Goal: Task Accomplishment & Management: Manage account settings

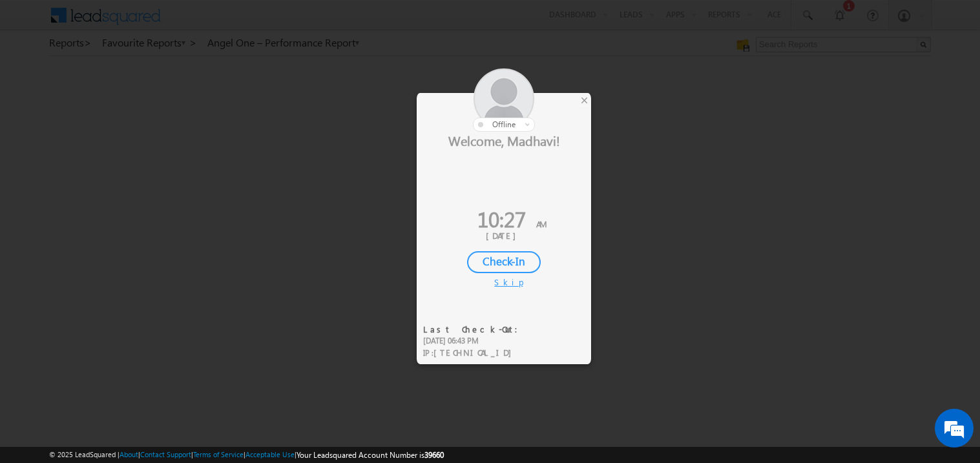
click at [500, 259] on div "Check-In" at bounding box center [504, 262] width 74 height 22
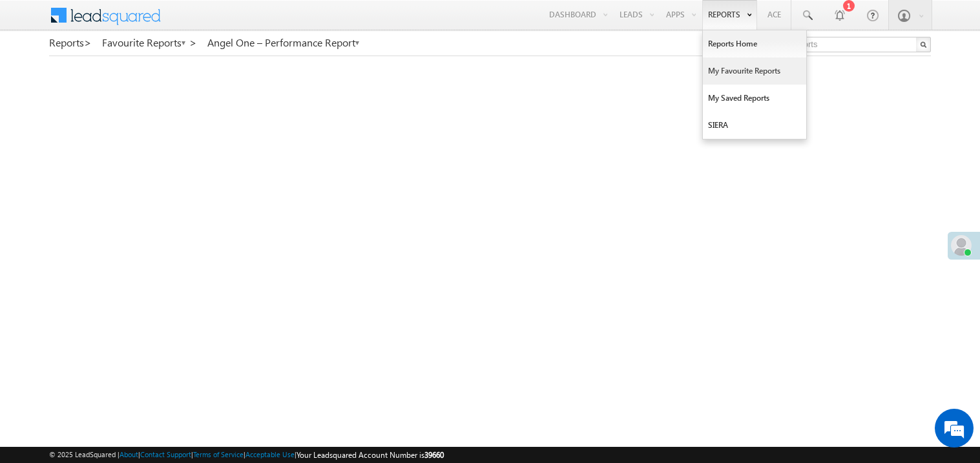
click at [723, 70] on link "My Favourite Reports" at bounding box center [754, 71] width 103 height 27
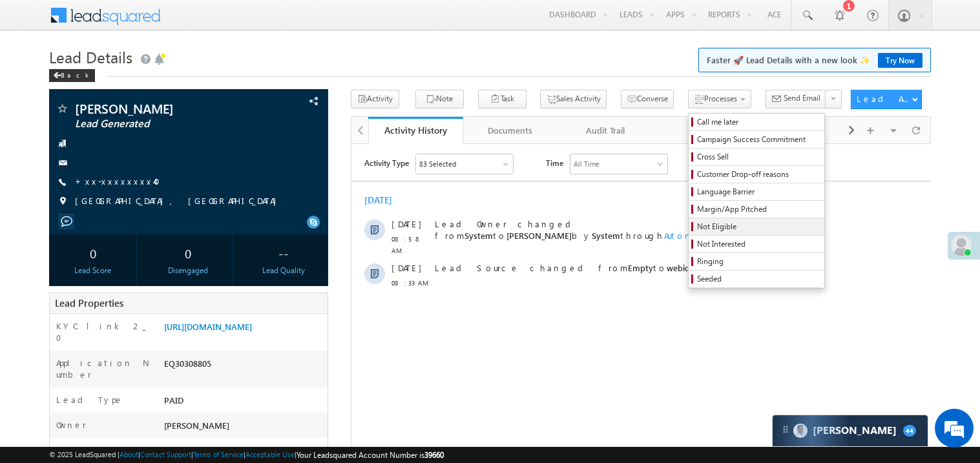
click at [705, 226] on span "Not Eligible" at bounding box center [758, 227] width 123 height 12
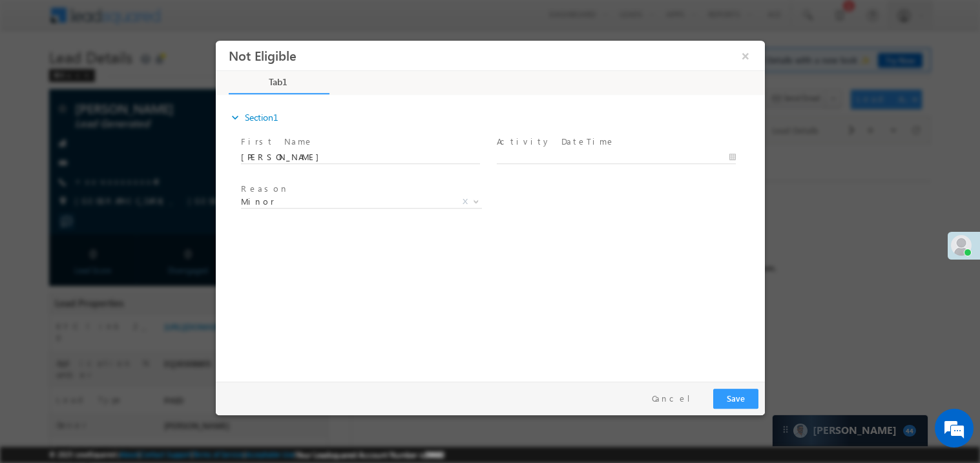
click at [531, 147] on span "Activity DateTime *" at bounding box center [615, 141] width 238 height 14
click at [533, 154] on body "Not Eligible ×" at bounding box center [489, 207] width 549 height 335
type input "10/10/25 10:31 AM"
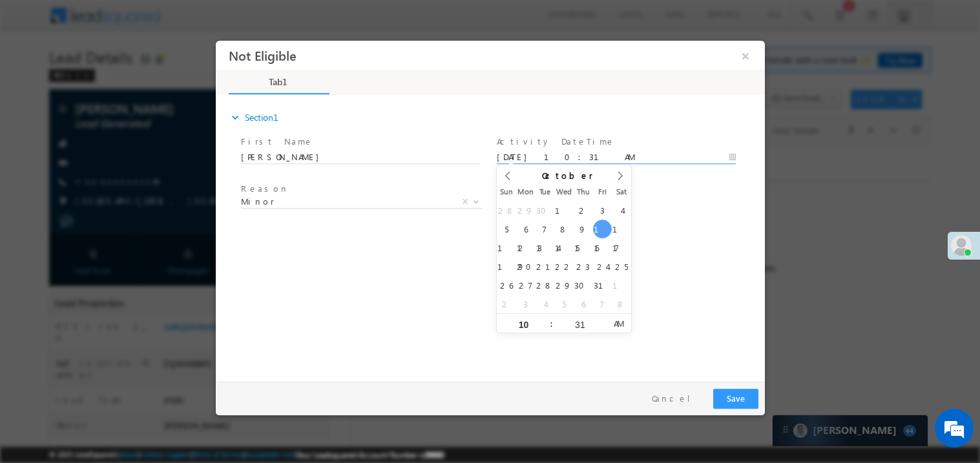
click at [284, 263] on div "expand_more Section1 First Name *" at bounding box center [493, 235] width 543 height 279
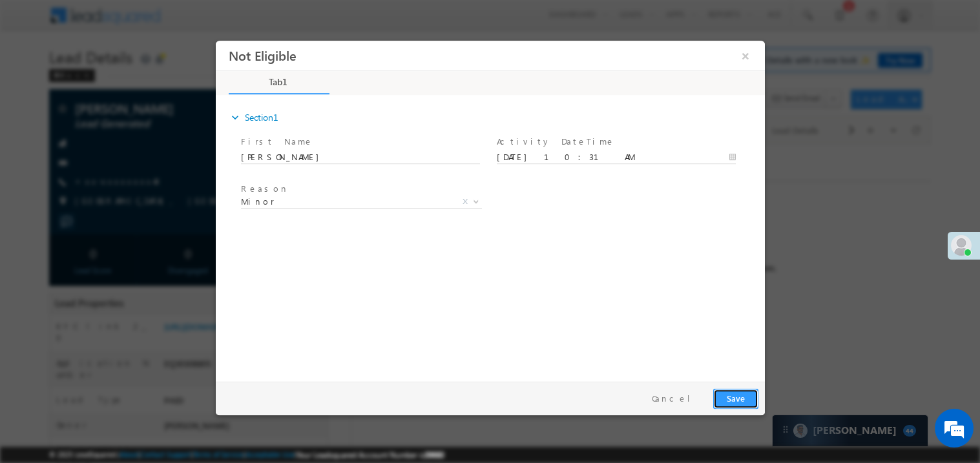
click at [731, 396] on button "Save" at bounding box center [735, 398] width 45 height 20
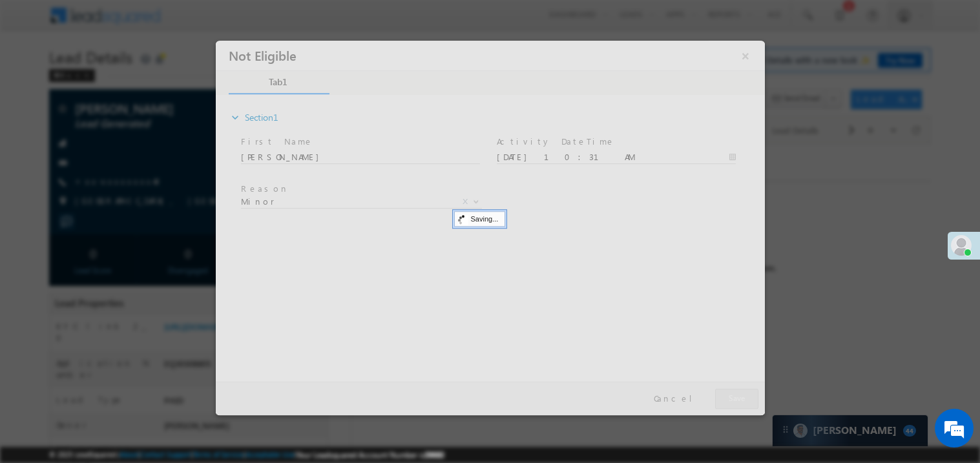
click at [731, 396] on div at bounding box center [489, 227] width 549 height 375
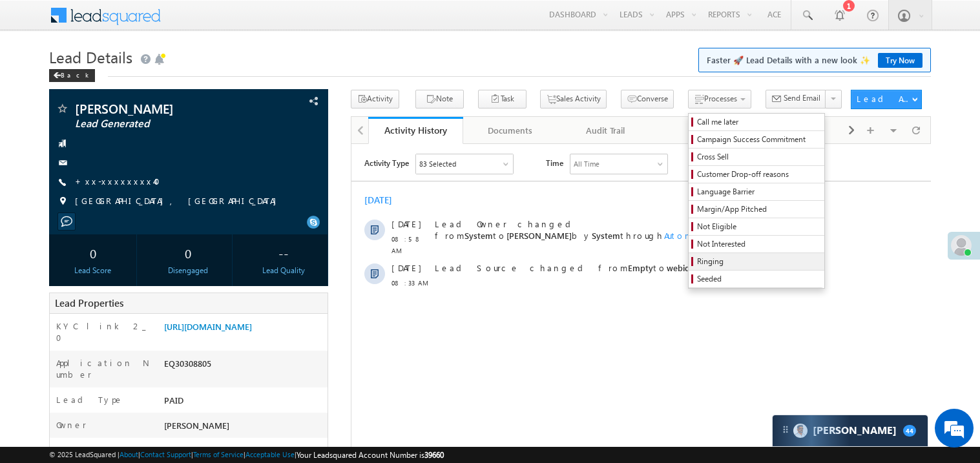
click at [709, 263] on span "Ringing" at bounding box center [758, 262] width 123 height 12
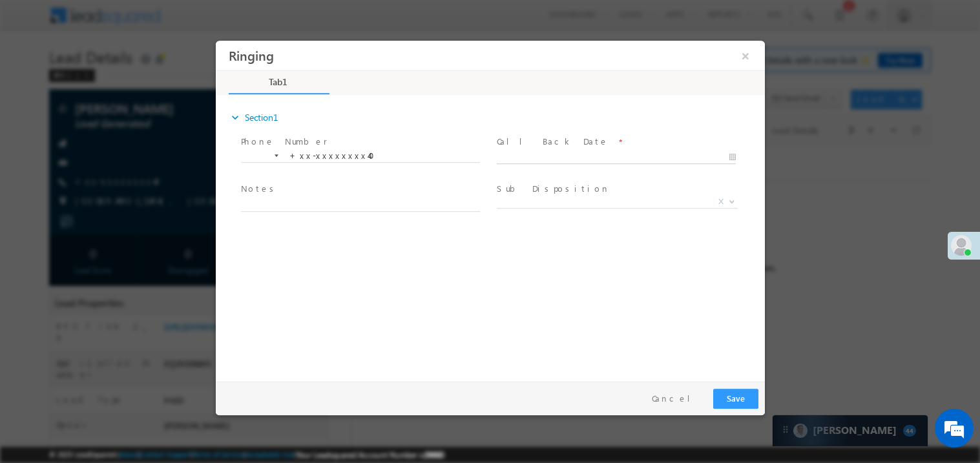
click at [550, 154] on body "Ringing ×" at bounding box center [489, 207] width 549 height 335
type input "10/10/25 10:31 AM"
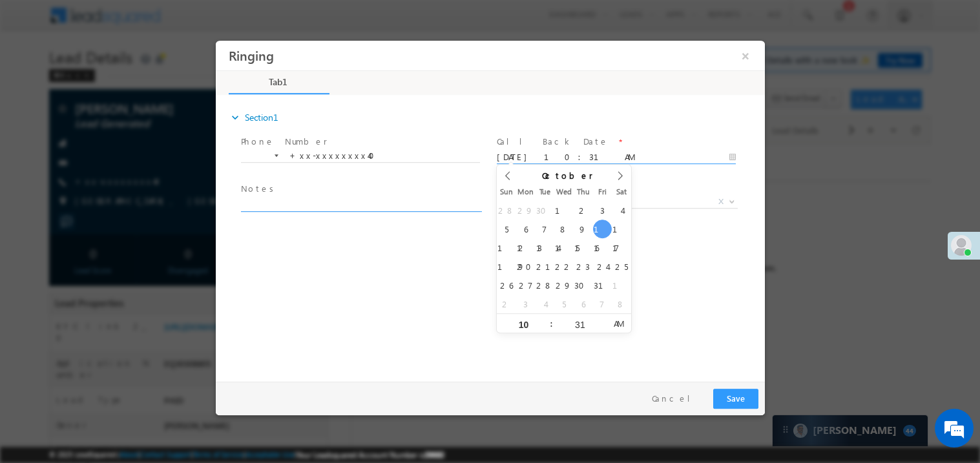
click at [304, 204] on textarea at bounding box center [359, 203] width 239 height 15
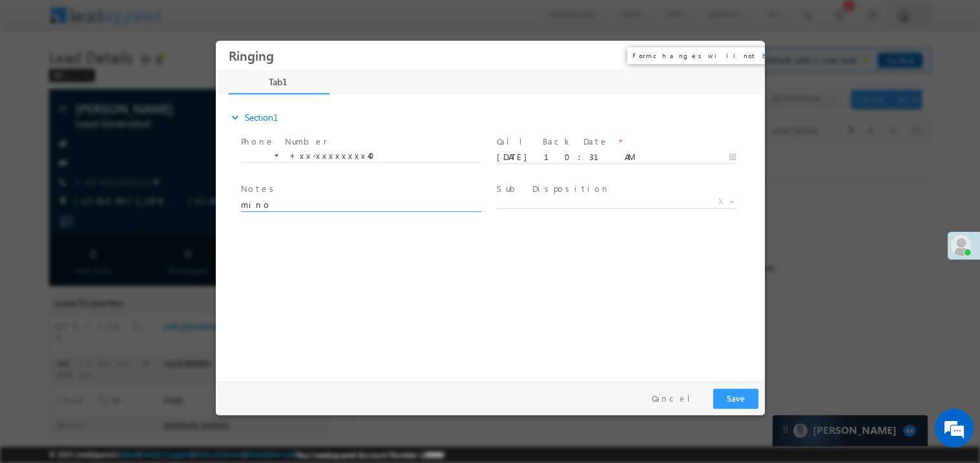
type textarea "mino"
click at [751, 58] on button "×" at bounding box center [745, 55] width 22 height 24
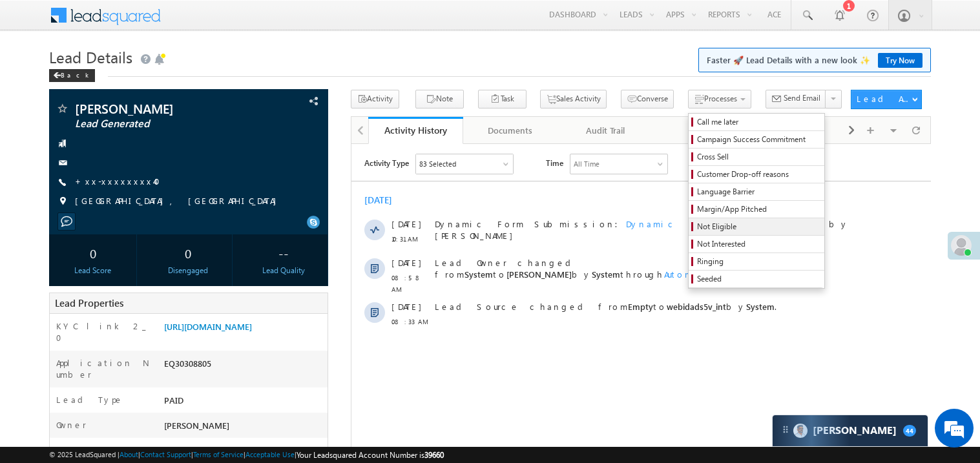
click at [697, 226] on span "Not Eligible" at bounding box center [758, 227] width 123 height 12
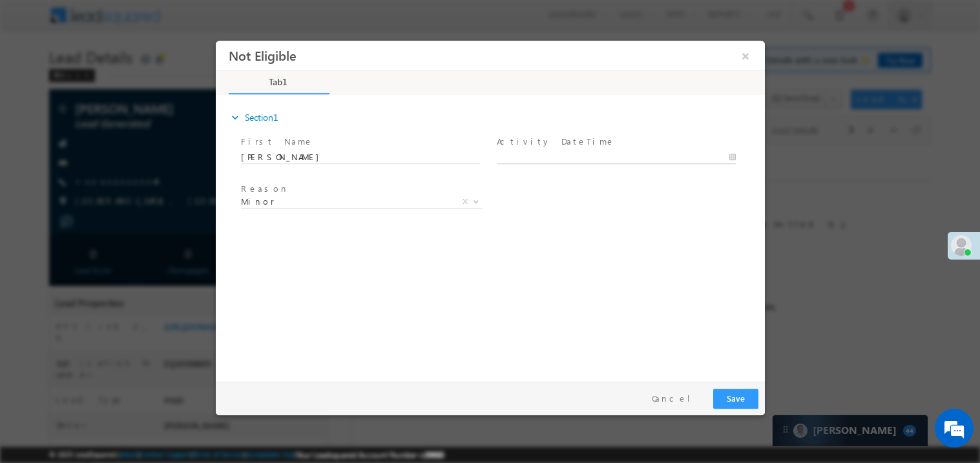
click at [539, 151] on input "text" at bounding box center [615, 157] width 239 height 13
type input "10/10/25 10:31 AM"
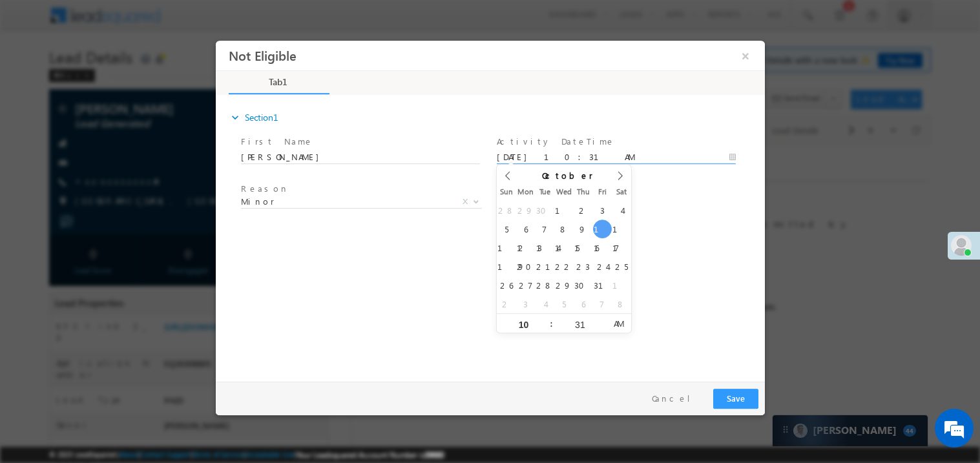
click at [384, 263] on div "expand_more Section1 First Name *" at bounding box center [493, 235] width 543 height 279
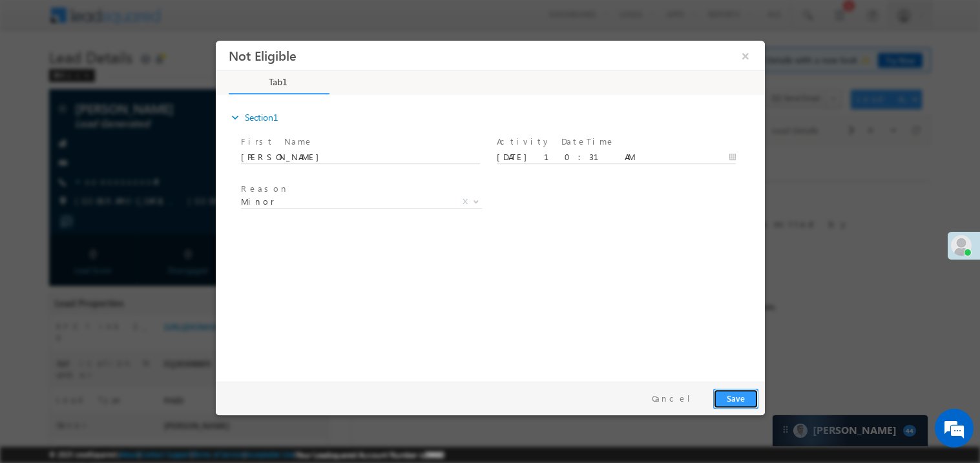
click at [728, 391] on button "Save" at bounding box center [735, 398] width 45 height 20
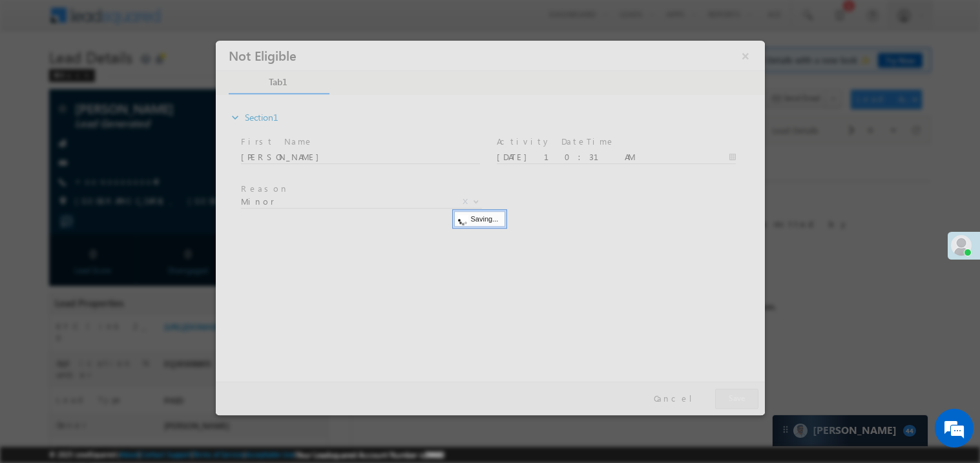
click at [728, 391] on div at bounding box center [489, 227] width 549 height 375
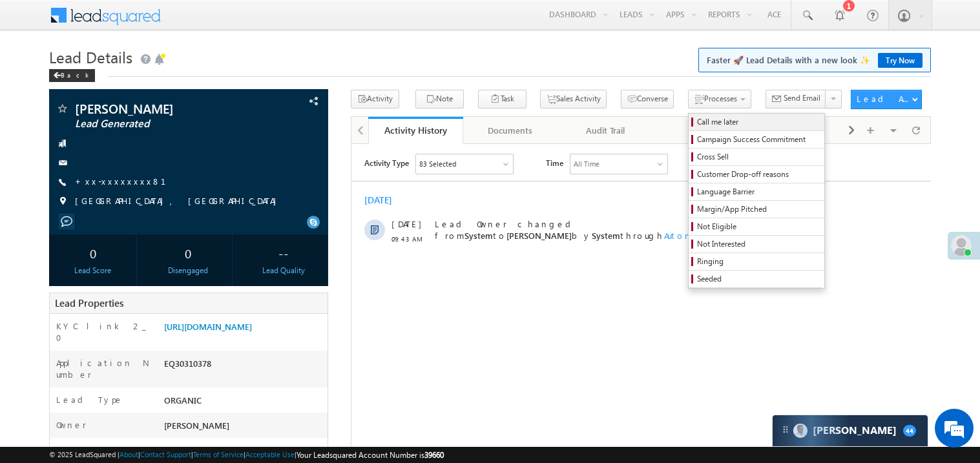
click at [697, 123] on span "Call me later" at bounding box center [758, 122] width 123 height 12
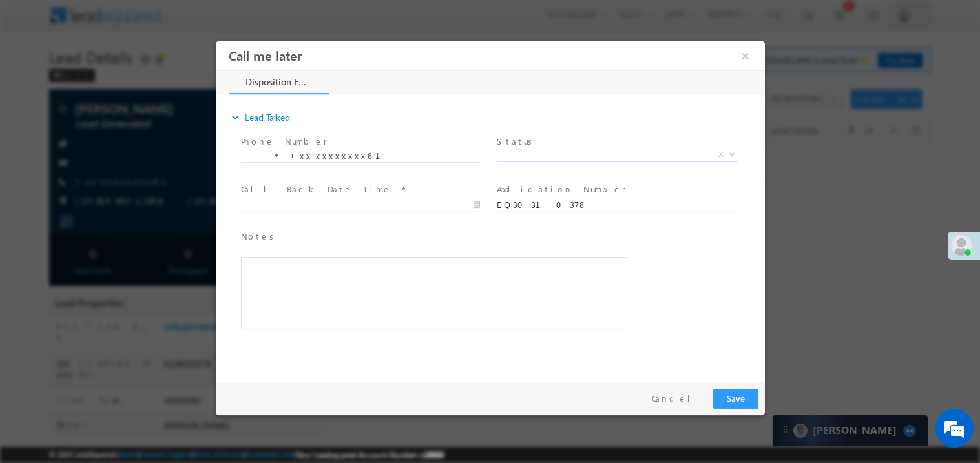
click at [546, 151] on span "X" at bounding box center [616, 154] width 241 height 13
click at [528, 153] on span "Pitch Not Done" at bounding box center [601, 154] width 210 height 12
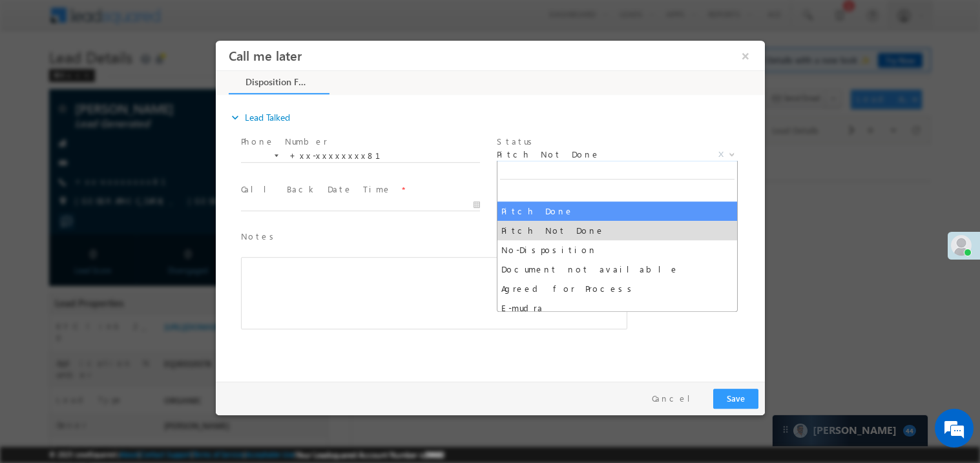
select select "Pitch Done"
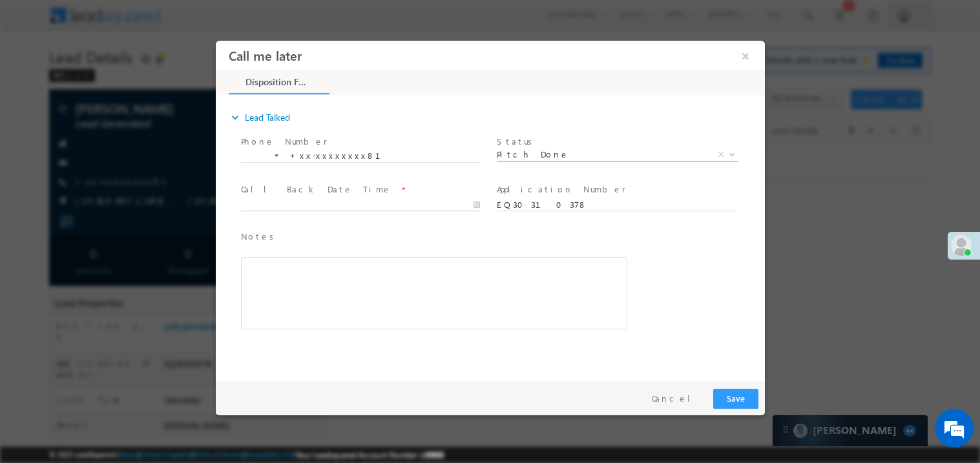
click at [310, 198] on body "Call me later ×" at bounding box center [489, 207] width 549 height 335
type input "10/10/25 10:38 AM"
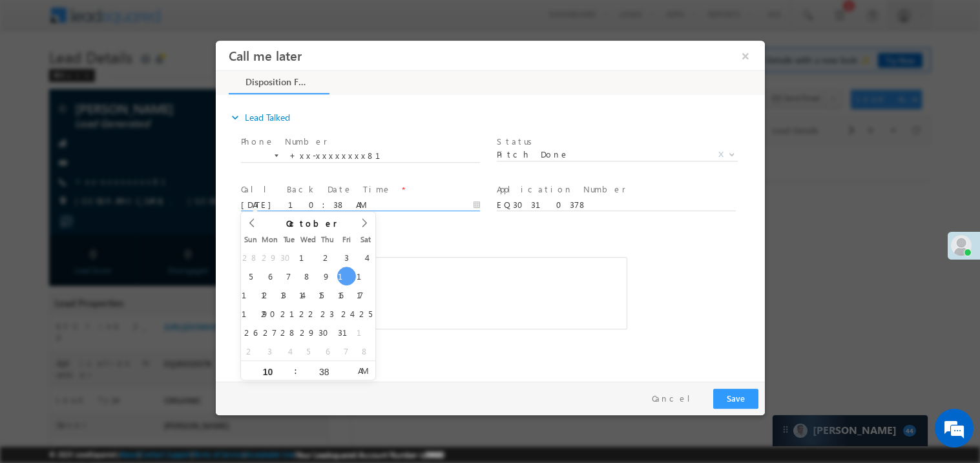
click at [531, 262] on div "Rich Text Editor, 40788eee-0fb2-11ec-a811-0adc8a9d82c2__tab1__section1__Notes__…" at bounding box center [433, 293] width 386 height 72
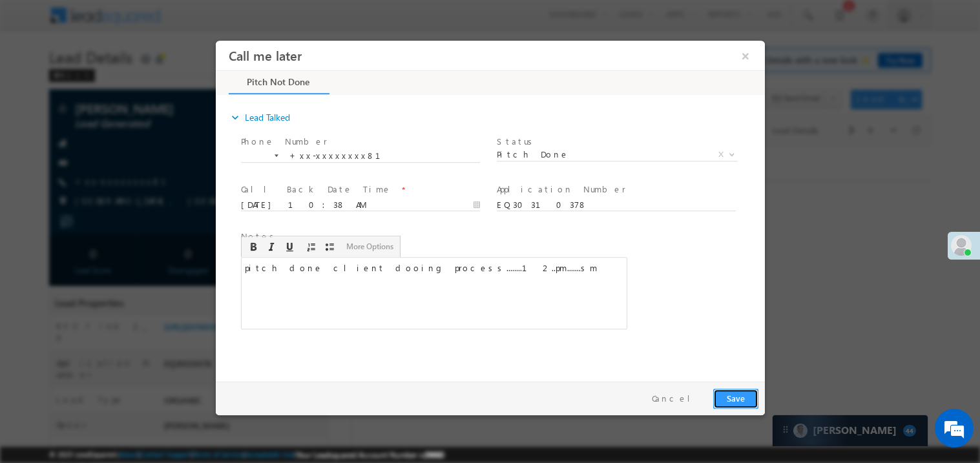
click at [744, 396] on button "Save" at bounding box center [735, 398] width 45 height 20
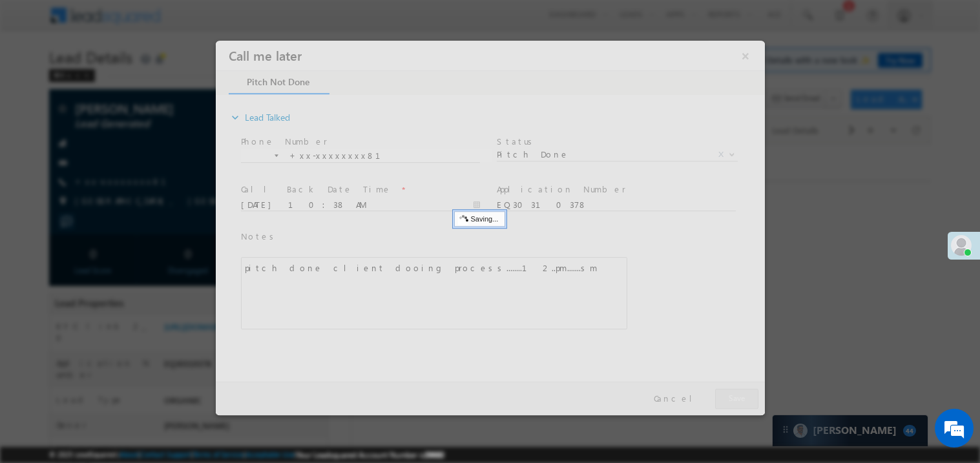
click at [744, 396] on div at bounding box center [489, 227] width 549 height 375
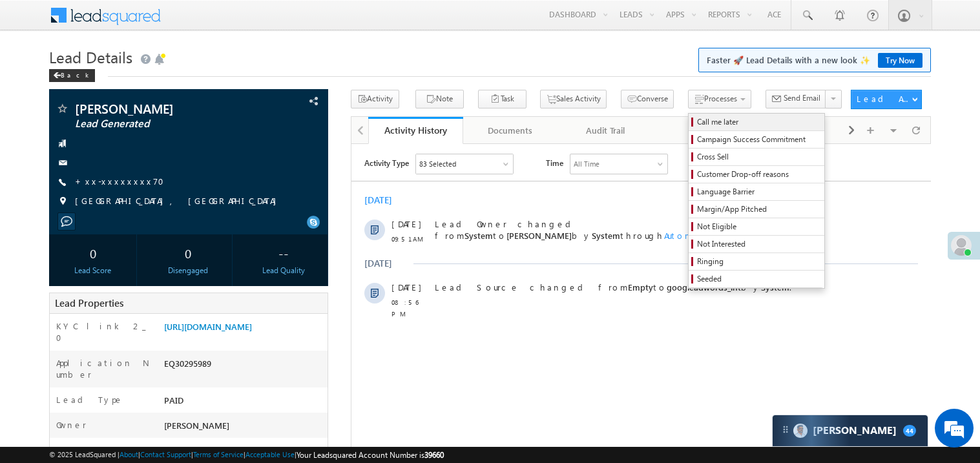
click at [697, 121] on span "Call me later" at bounding box center [758, 122] width 123 height 12
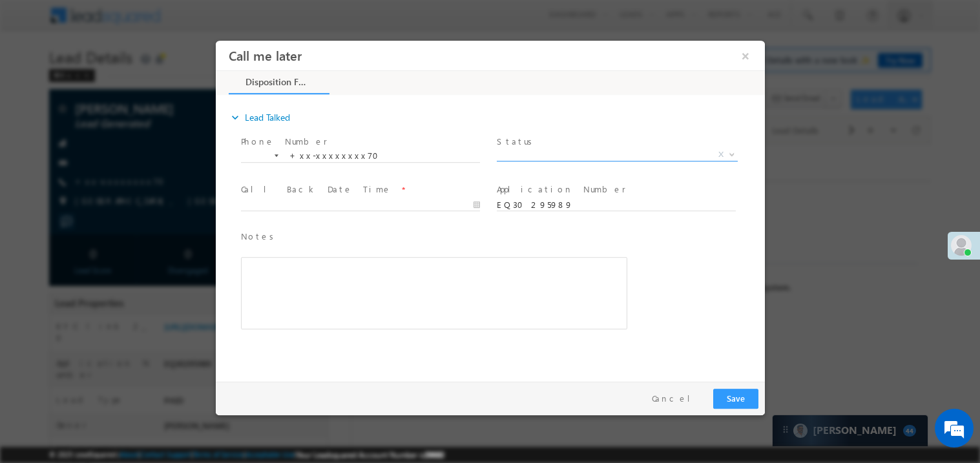
click at [513, 153] on span "X" at bounding box center [616, 154] width 241 height 13
select select "Pitch Not Done"
click at [292, 200] on body "Call me later ×" at bounding box center [489, 207] width 549 height 335
type input "10/10/25 10:40 AM"
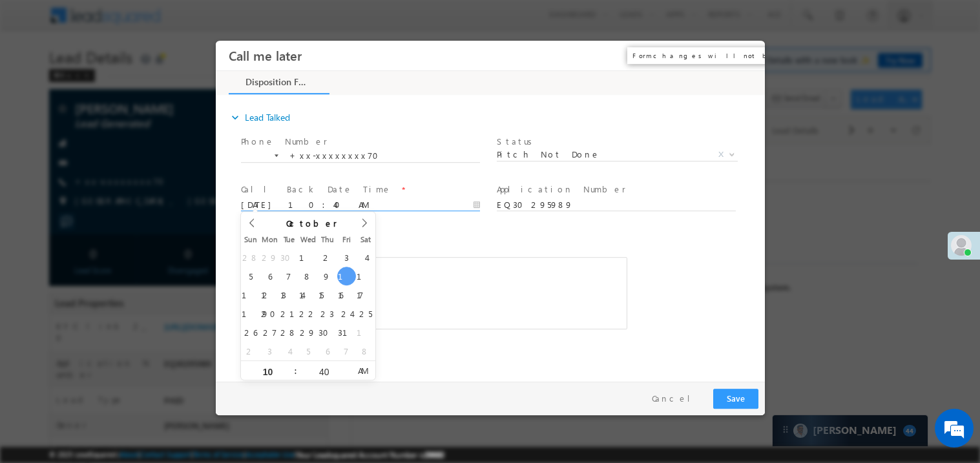
click at [745, 52] on button "×" at bounding box center [745, 55] width 22 height 24
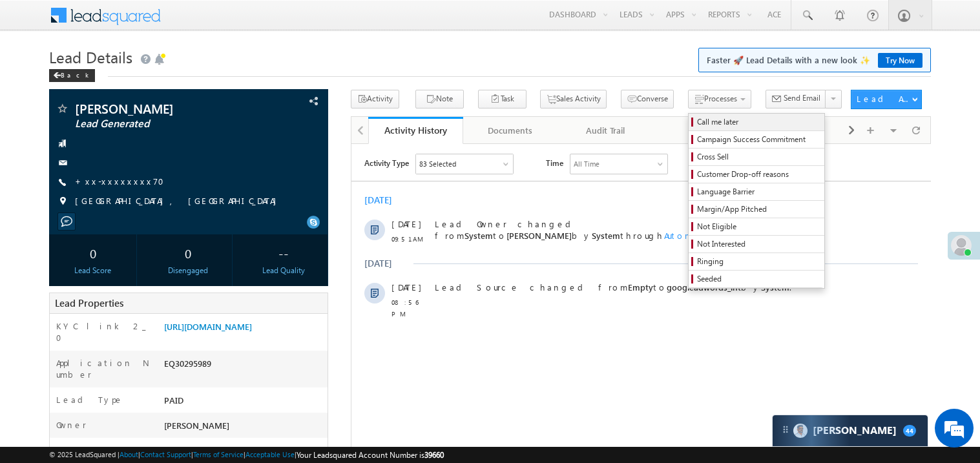
click at [697, 122] on span "Call me later" at bounding box center [758, 122] width 123 height 12
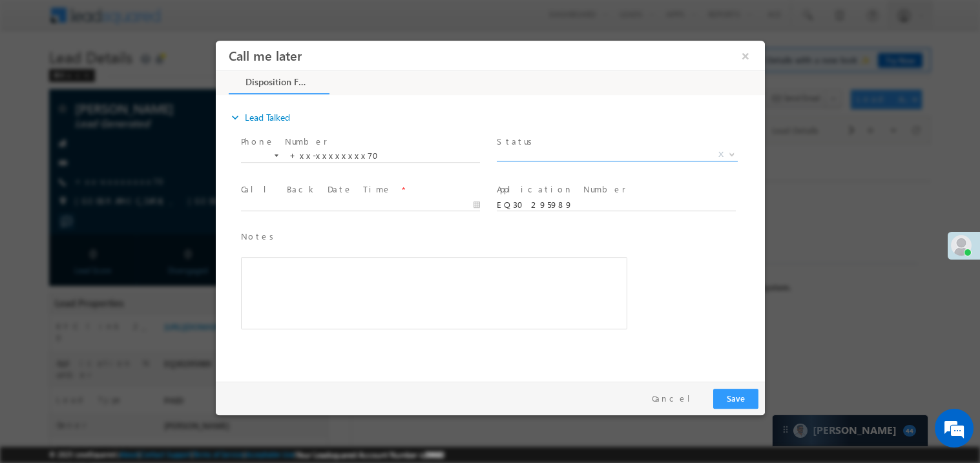
click at [536, 156] on span "X" at bounding box center [616, 154] width 241 height 13
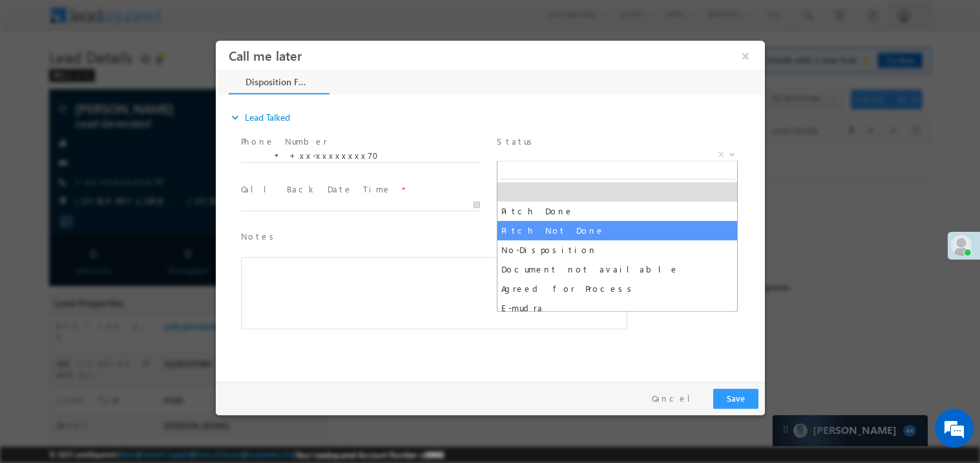
select select "Pitch Not Done"
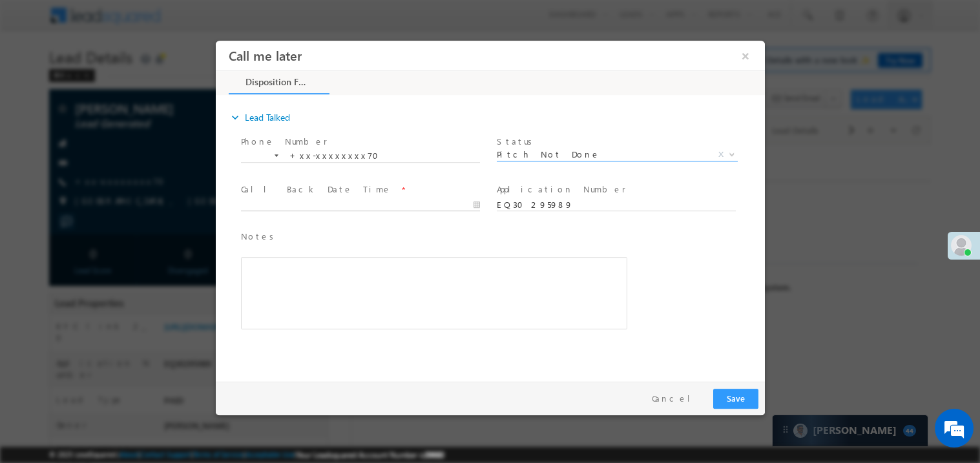
click at [293, 199] on body "Call me later ×" at bounding box center [489, 207] width 549 height 335
type input "10/10/25 10:40 AM"
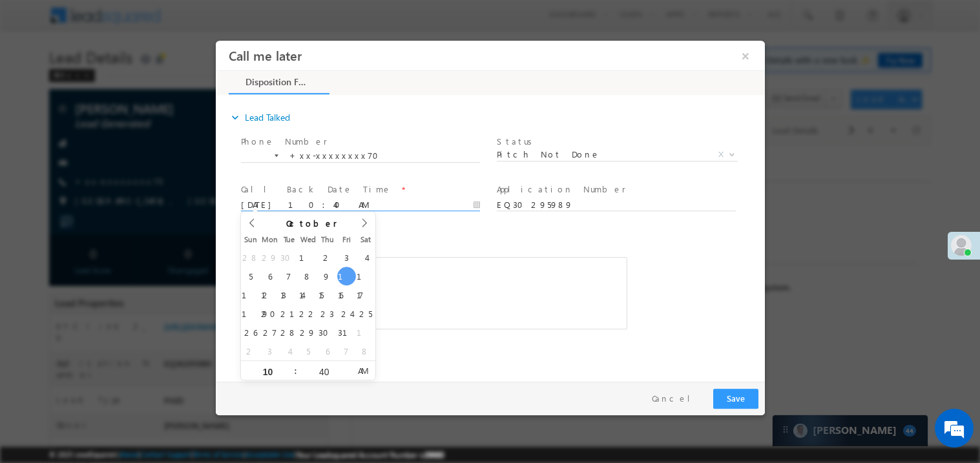
click at [421, 288] on div "Rich Text Editor, 40788eee-0fb2-11ec-a811-0adc8a9d82c2__tab1__section1__Notes__…" at bounding box center [433, 293] width 386 height 72
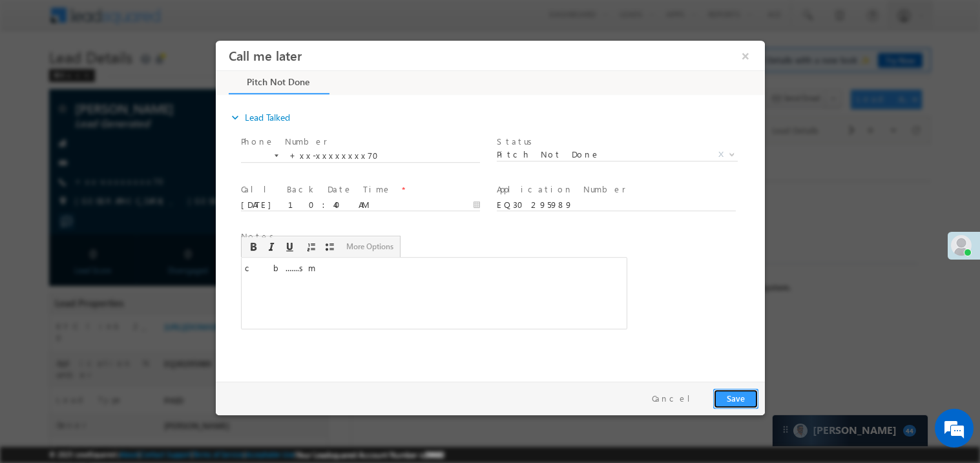
click at [742, 393] on button "Save" at bounding box center [735, 398] width 45 height 20
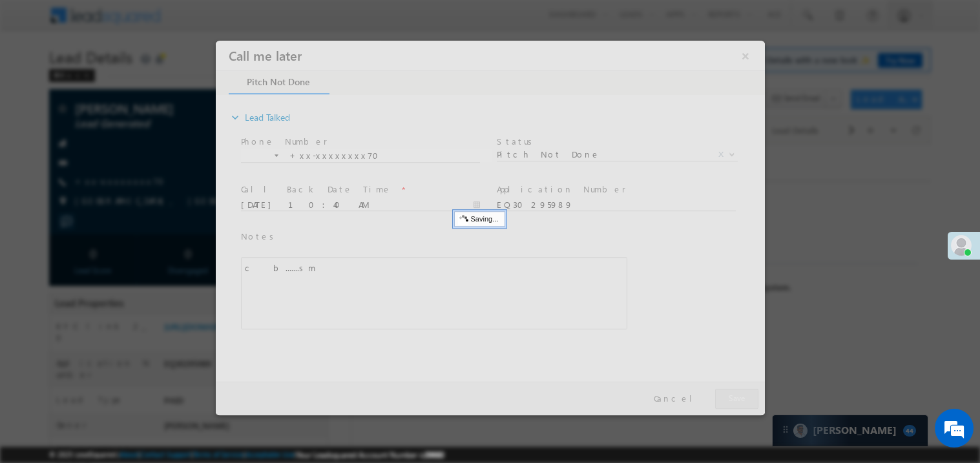
click at [742, 393] on div at bounding box center [489, 227] width 549 height 375
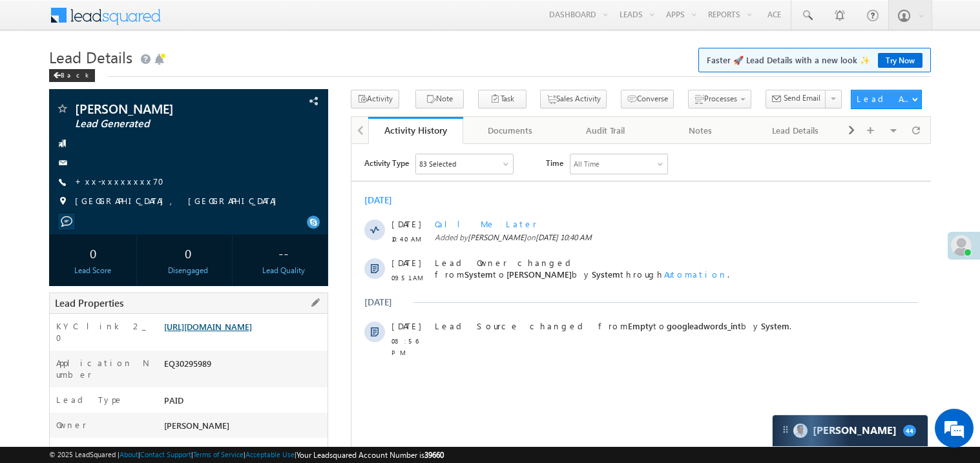
click at [238, 332] on link "https://angelbroking1-pk3em7sa.customui-test.leadsquared.com?leadId=40039b4c-1a…" at bounding box center [208, 326] width 88 height 11
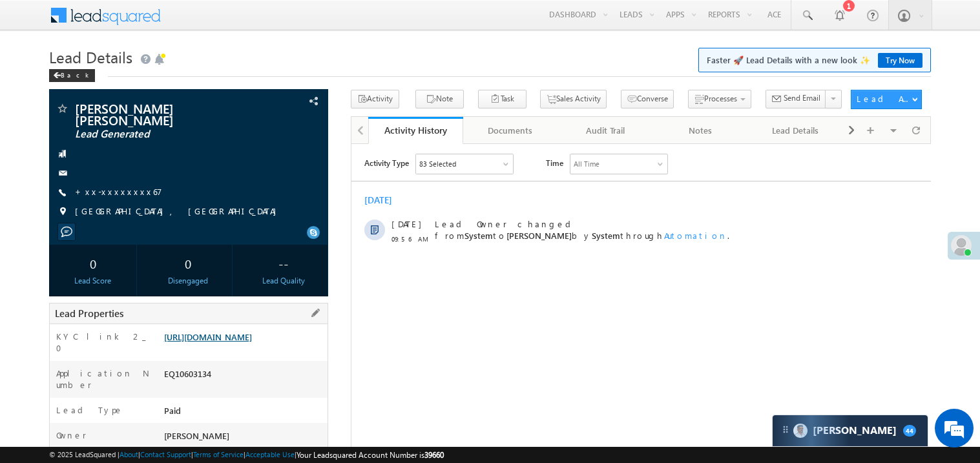
click at [241, 339] on link "[URL][DOMAIN_NAME]" at bounding box center [208, 337] width 88 height 11
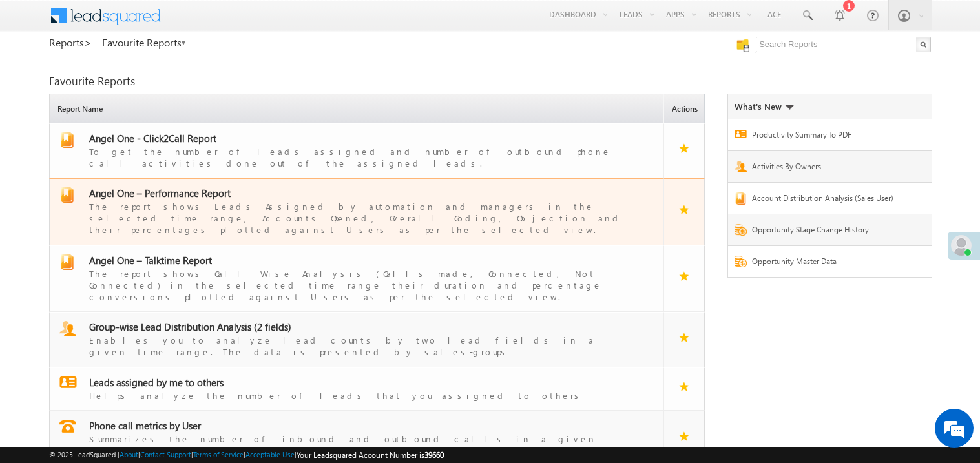
click at [180, 187] on span "Angel One – Performance Report" at bounding box center [160, 193] width 142 height 13
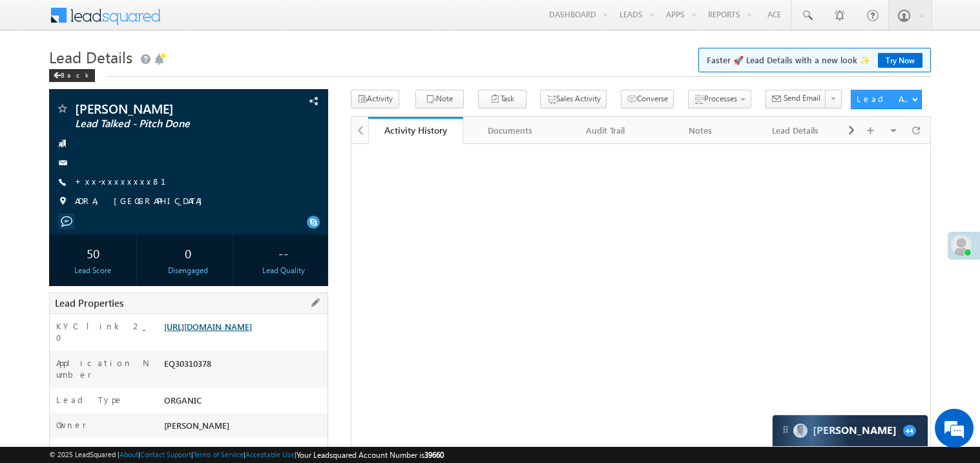
click at [226, 332] on link "[URL][DOMAIN_NAME]" at bounding box center [208, 326] width 88 height 11
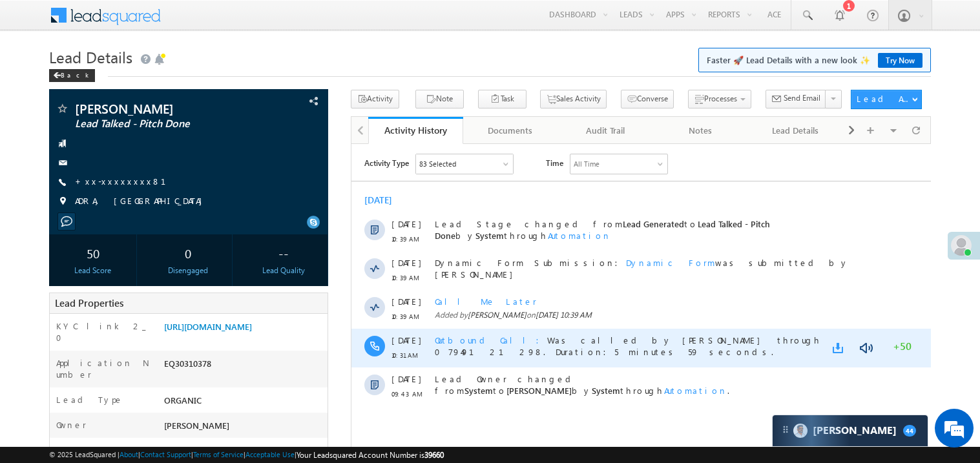
click at [837, 346] on link at bounding box center [840, 347] width 16 height 13
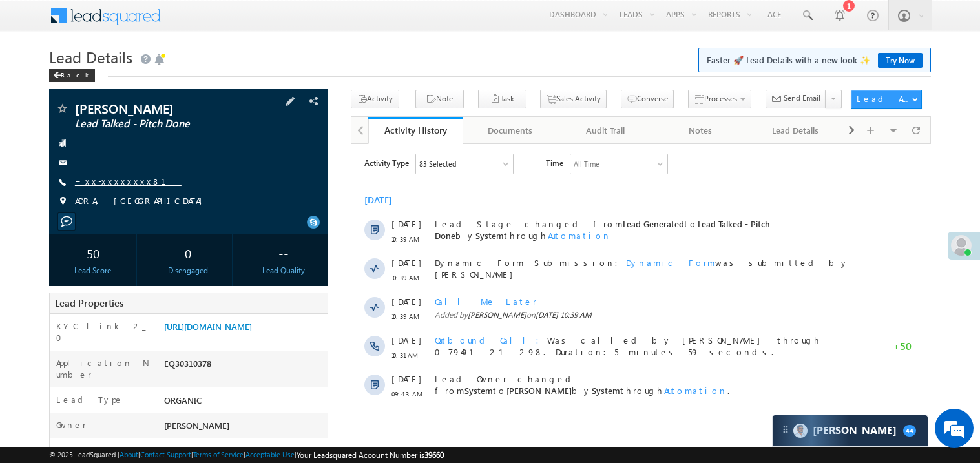
click at [120, 184] on link "+xx-xxxxxxxx81" at bounding box center [128, 181] width 107 height 11
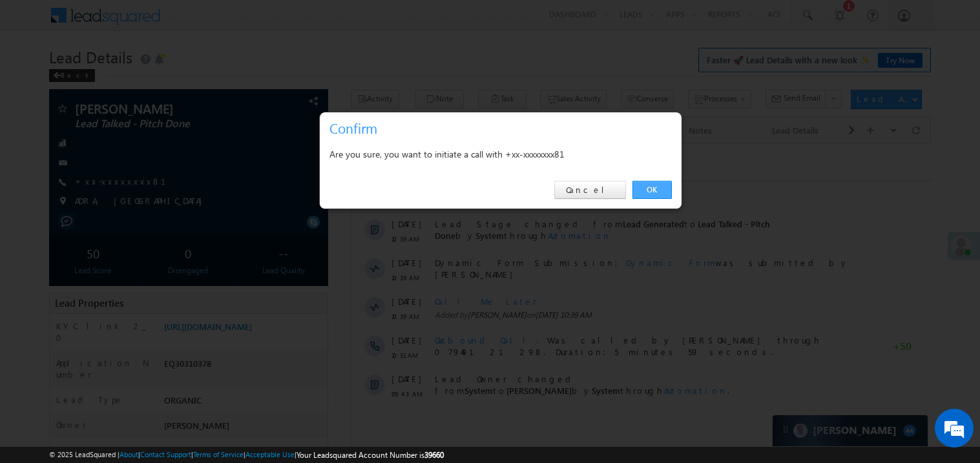
click at [650, 187] on link "OK" at bounding box center [652, 190] width 39 height 18
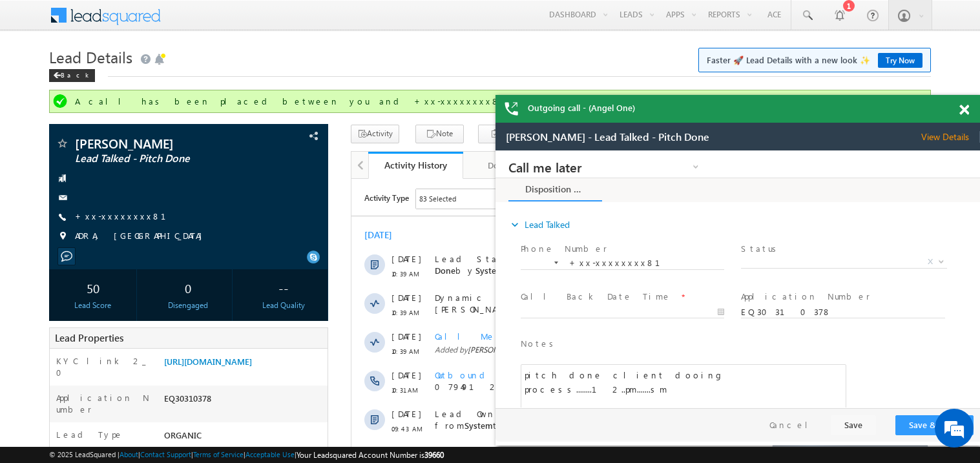
click at [967, 112] on span at bounding box center [965, 110] width 10 height 11
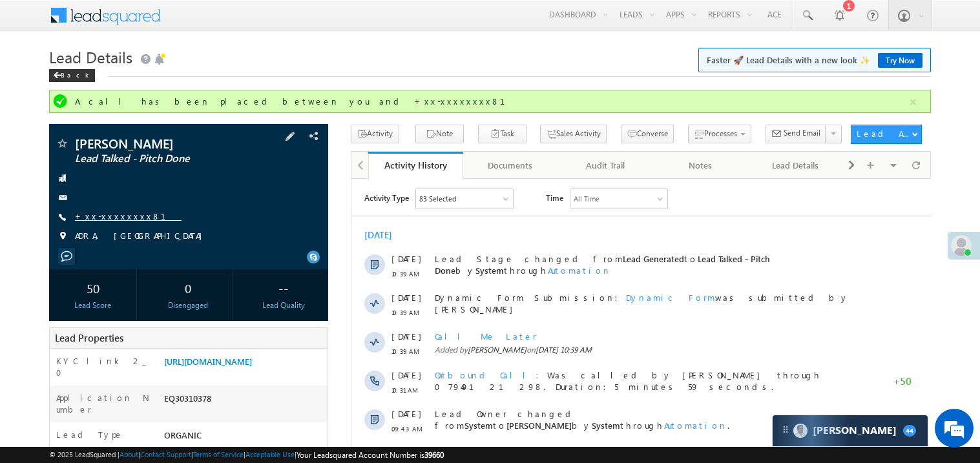
click at [123, 215] on link "+xx-xxxxxxxx81" at bounding box center [128, 216] width 107 height 11
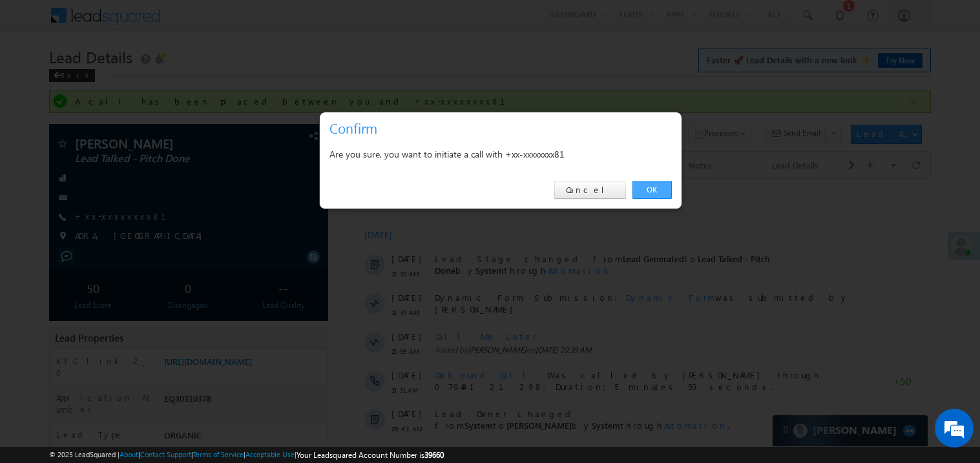
click at [657, 187] on link "OK" at bounding box center [652, 190] width 39 height 18
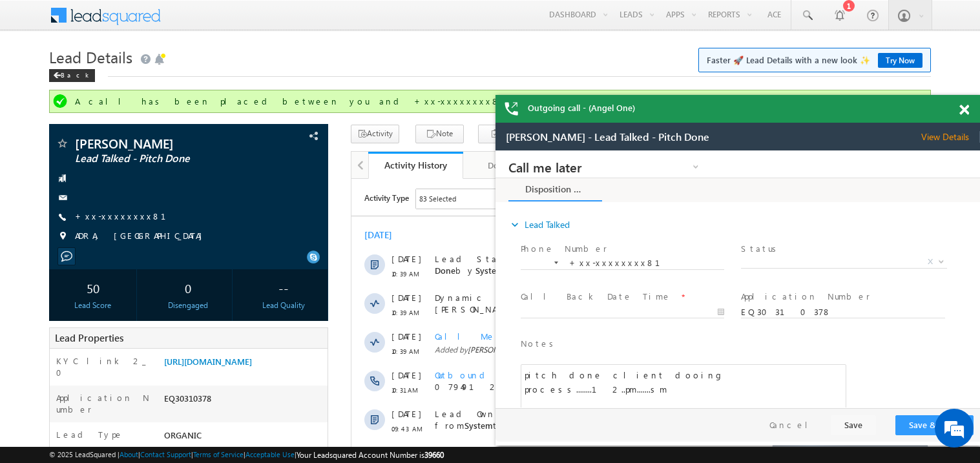
click at [960, 109] on span at bounding box center [965, 110] width 10 height 11
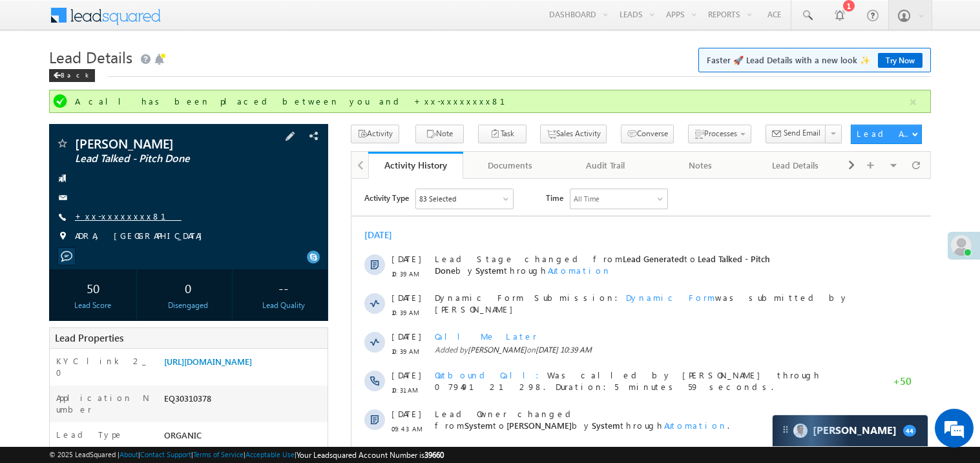
click at [112, 218] on link "+xx-xxxxxxxx81" at bounding box center [128, 216] width 107 height 11
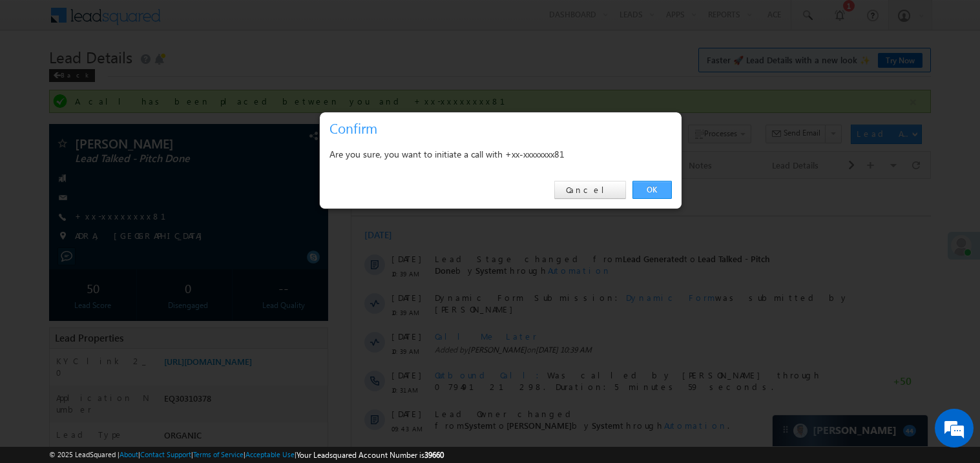
click at [649, 188] on link "OK" at bounding box center [652, 190] width 39 height 18
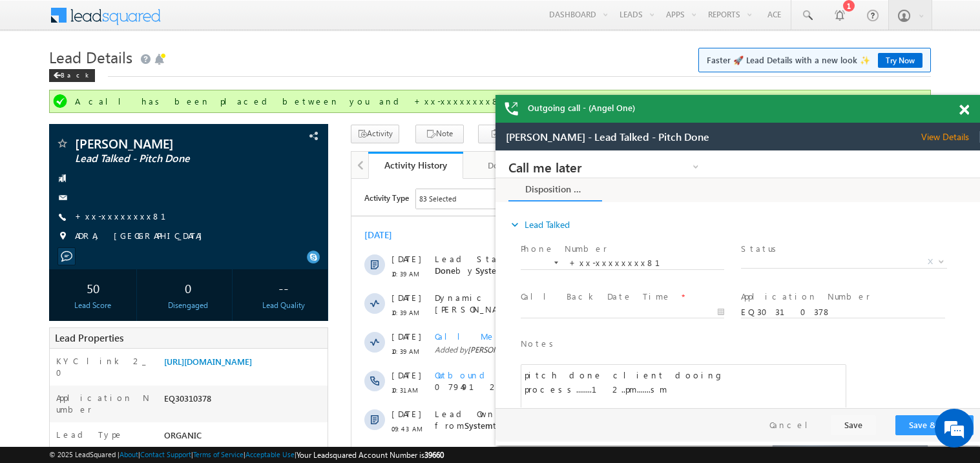
click at [970, 112] on div at bounding box center [971, 107] width 17 height 25
click at [967, 111] on span at bounding box center [965, 110] width 10 height 11
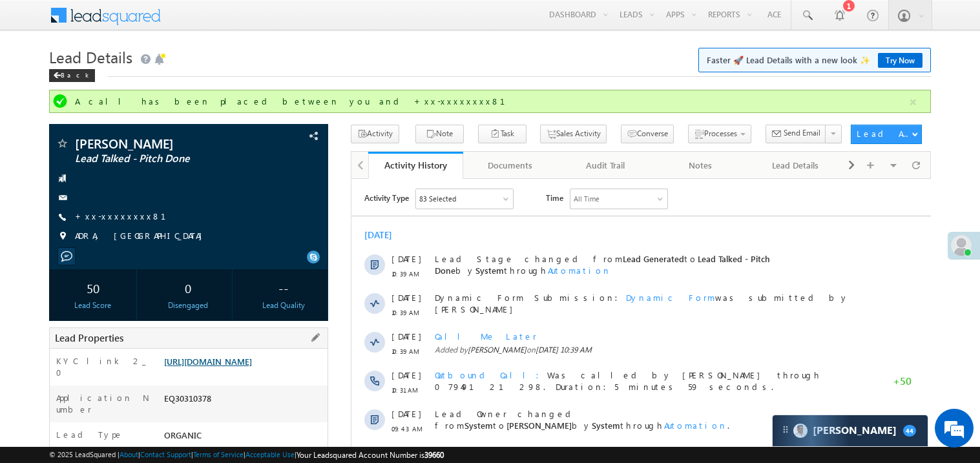
click at [252, 357] on link "https://angelbroking1-pk3em7sa.customui-test.leadsquared.com?leadId=e9b088a5-51…" at bounding box center [208, 361] width 88 height 11
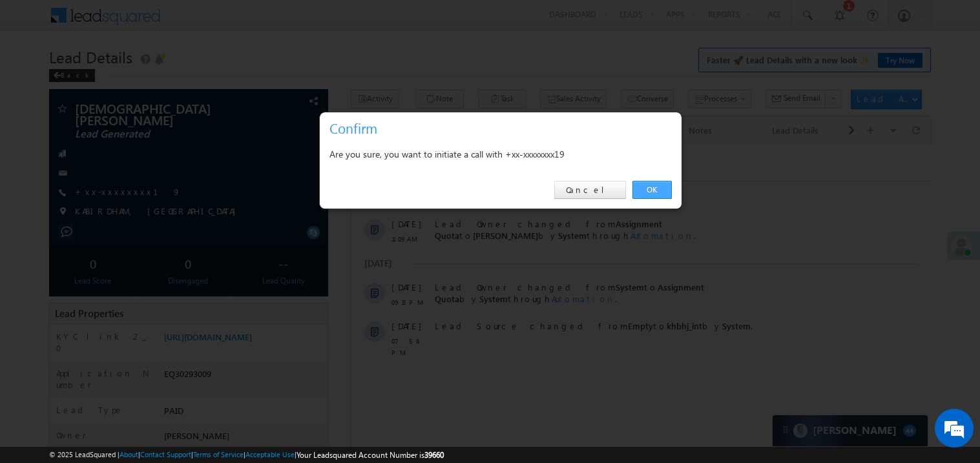
click at [653, 188] on link "OK" at bounding box center [652, 190] width 39 height 18
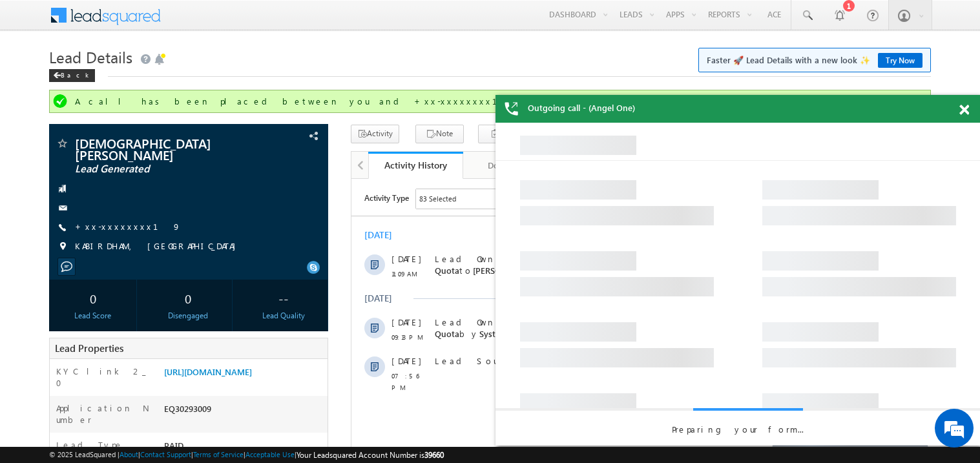
click at [967, 109] on span at bounding box center [965, 110] width 10 height 11
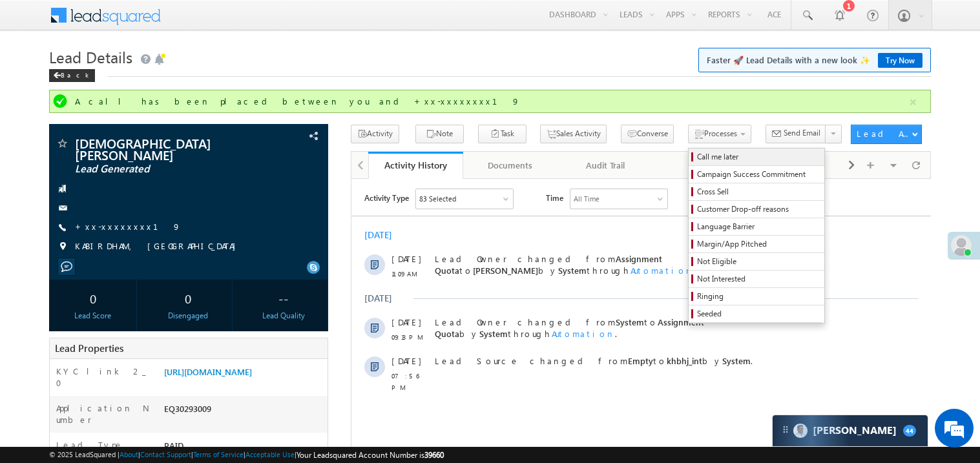
click at [697, 158] on span "Call me later" at bounding box center [758, 157] width 123 height 12
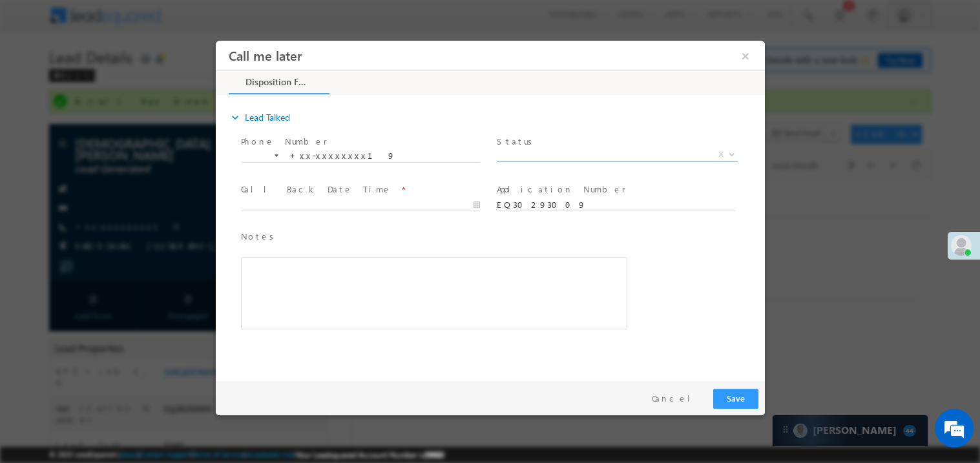
click at [538, 151] on span "X" at bounding box center [616, 154] width 241 height 13
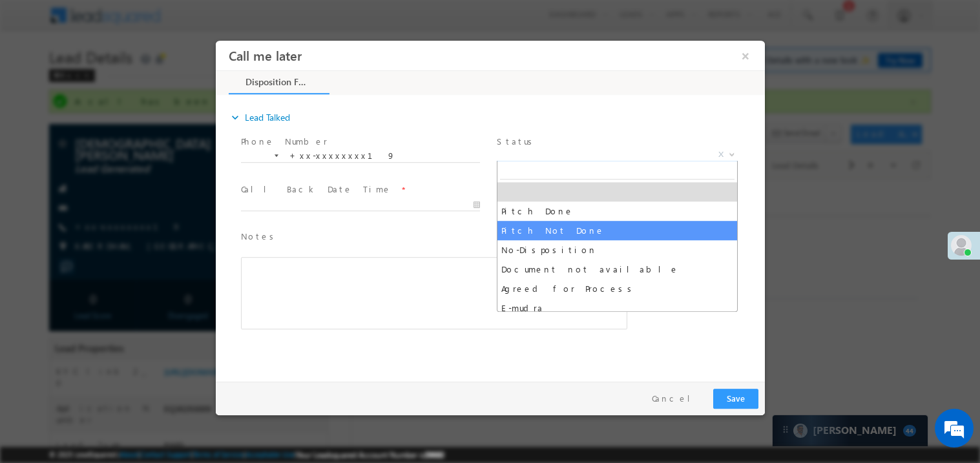
select select "Pitch Not Done"
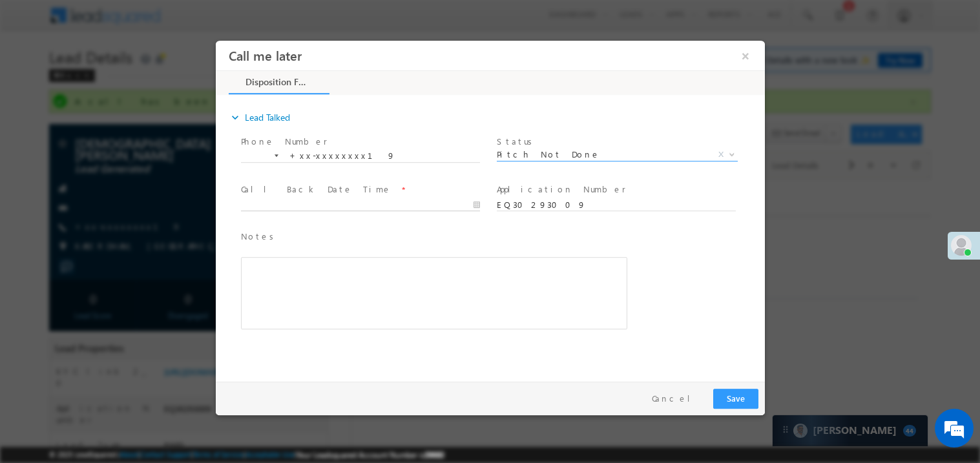
click at [298, 206] on body "Call me later ×" at bounding box center [489, 207] width 549 height 335
type input "10/10/25 11:28 AM"
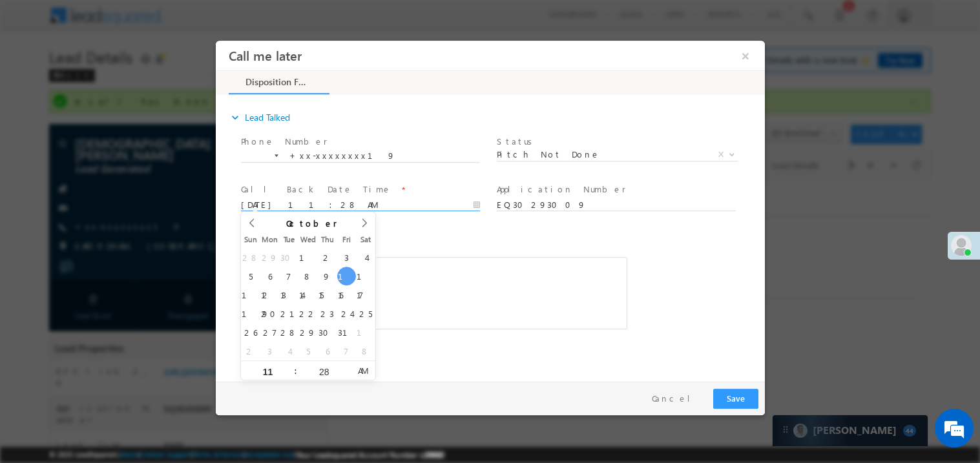
click at [532, 313] on div "Rich Text Editor, 40788eee-0fb2-11ec-a811-0adc8a9d82c2__tab1__section1__Notes__…" at bounding box center [433, 293] width 386 height 72
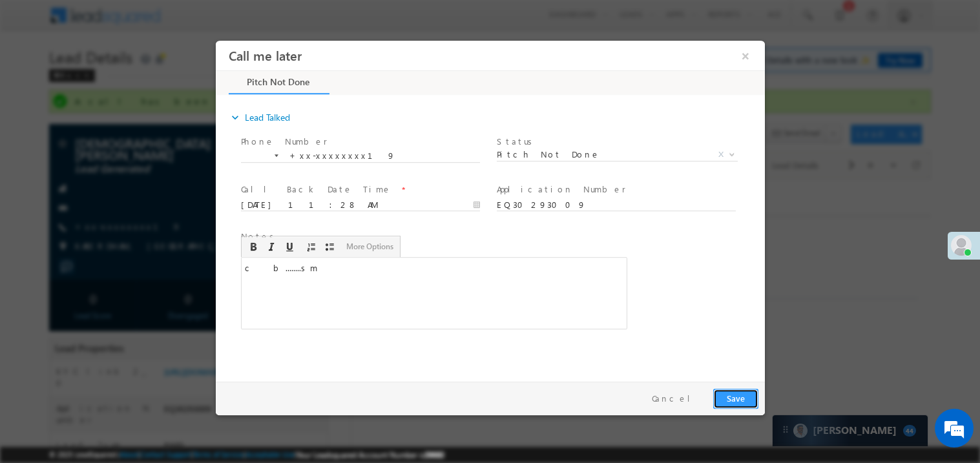
click at [731, 394] on button "Save" at bounding box center [735, 398] width 45 height 20
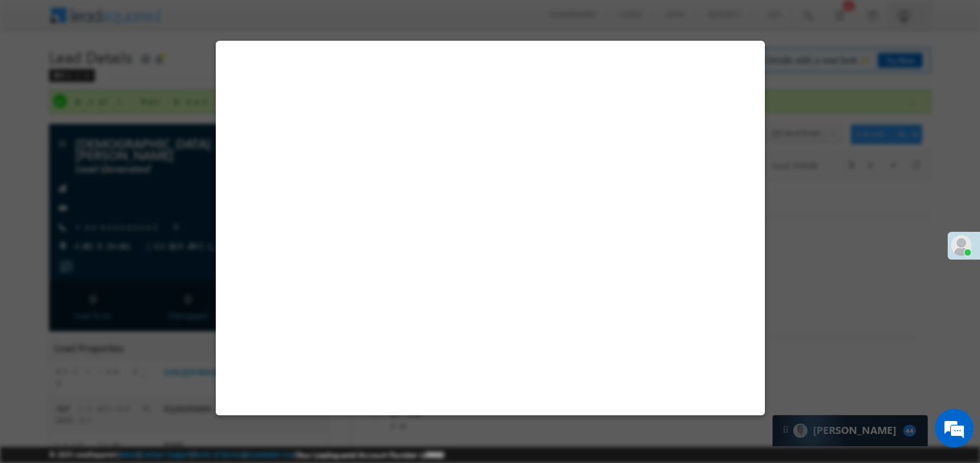
click at [185, 202] on div at bounding box center [189, 208] width 266 height 13
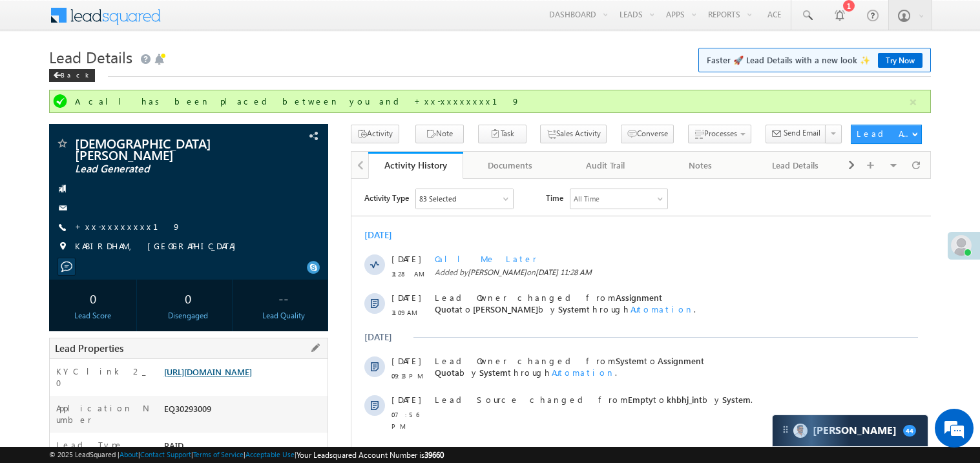
click at [226, 366] on link "https://angelbroking1-pk3em7sa.customui-test.leadsquared.com?leadId=5897750e-ee…" at bounding box center [208, 371] width 88 height 11
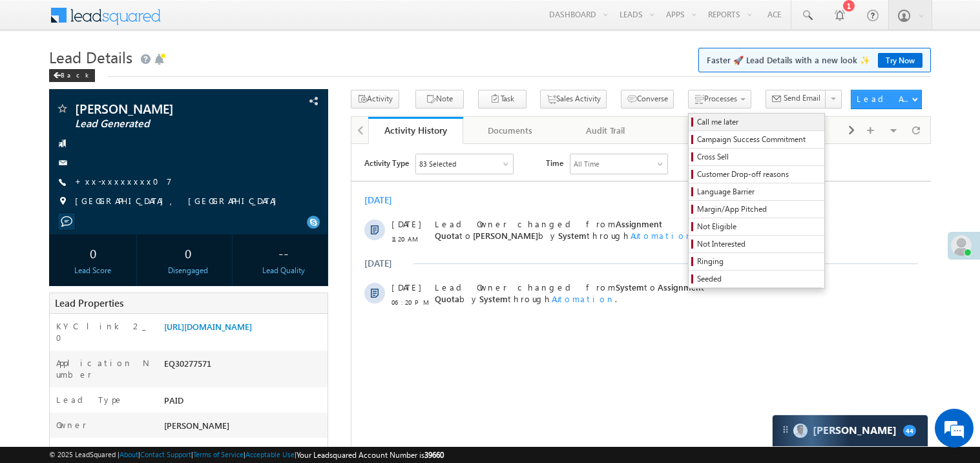
click at [697, 118] on span "Call me later" at bounding box center [758, 122] width 123 height 12
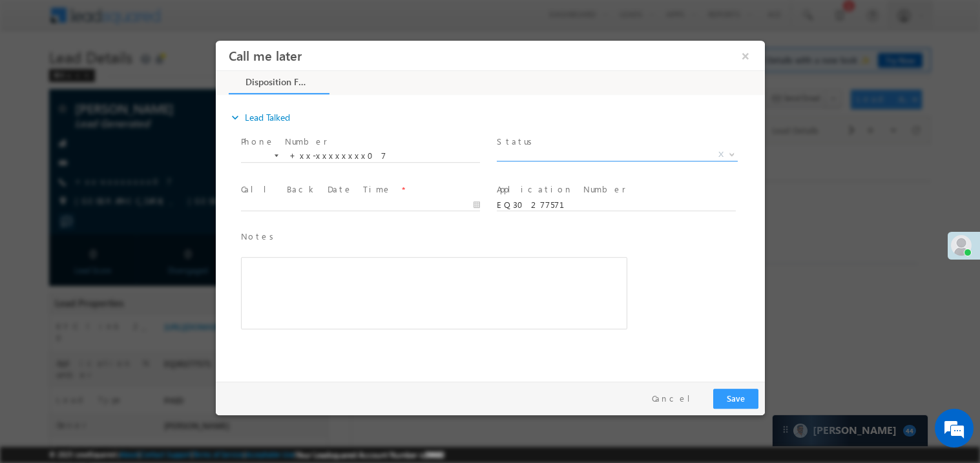
click at [545, 157] on span "X" at bounding box center [616, 154] width 241 height 13
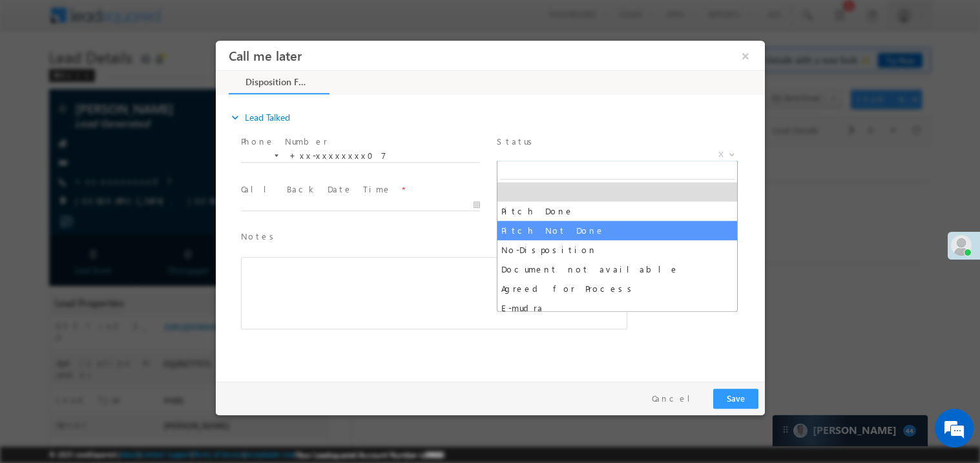
select select "Pitch Not Done"
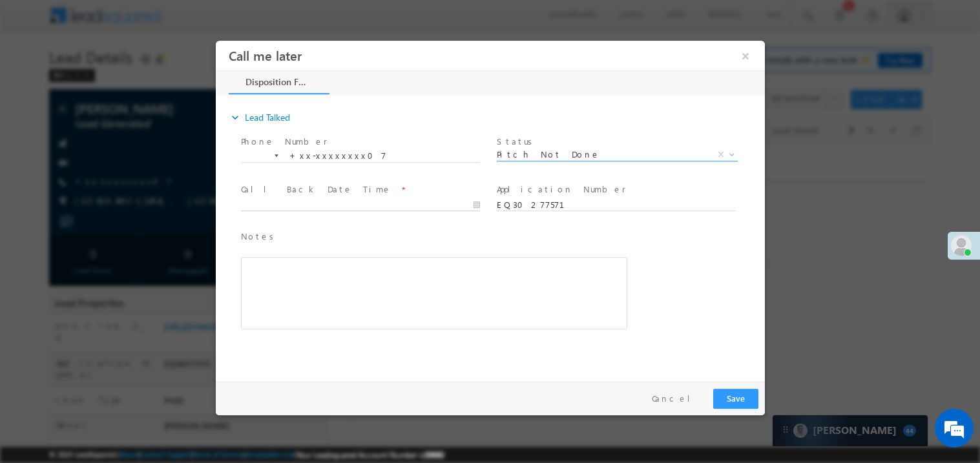
click at [282, 206] on body "Call me later ×" at bounding box center [489, 207] width 549 height 335
type input "[DATE] 11:32 AM"
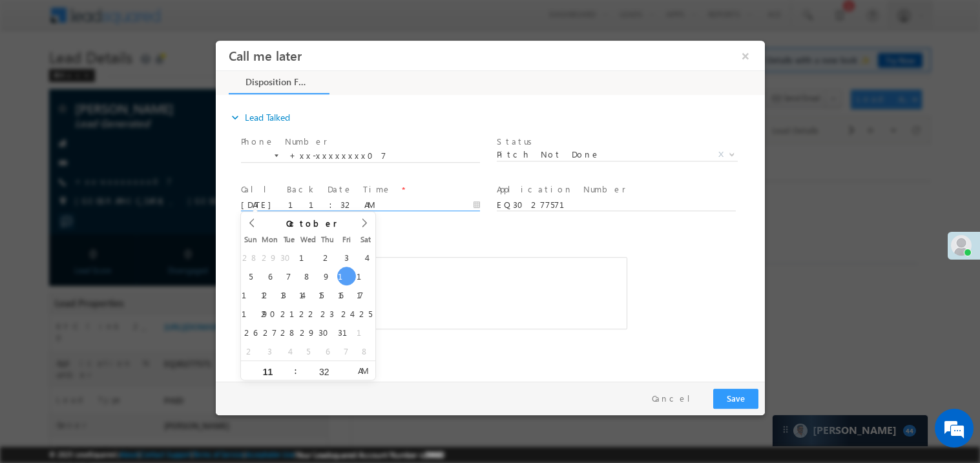
click at [408, 290] on div "Rich Text Editor, 40788eee-0fb2-11ec-a811-0adc8a9d82c2__tab1__section1__Notes__…" at bounding box center [433, 293] width 386 height 72
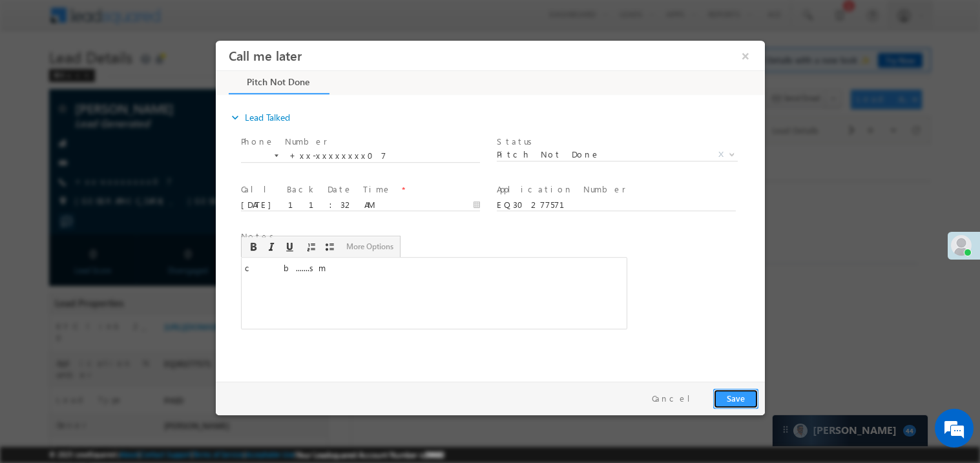
click at [743, 399] on button "Save" at bounding box center [735, 398] width 45 height 20
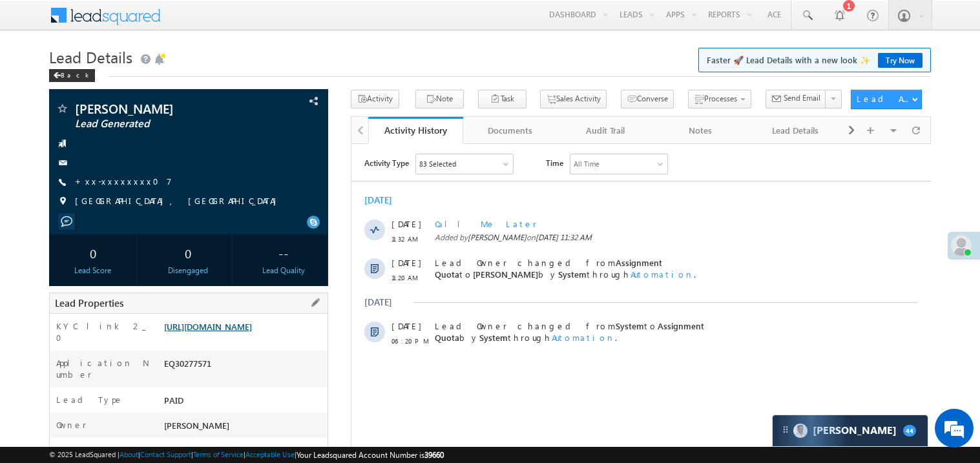
click at [233, 332] on link "https://angelbroking1-pk3em7sa.customui-test.leadsquared.com?leadId=47a48378-41…" at bounding box center [208, 326] width 88 height 11
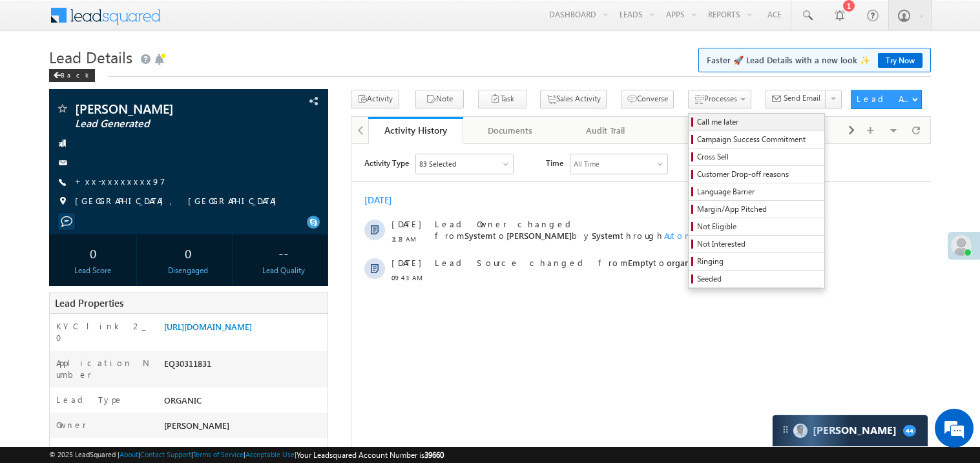
click at [697, 123] on span "Call me later" at bounding box center [758, 122] width 123 height 12
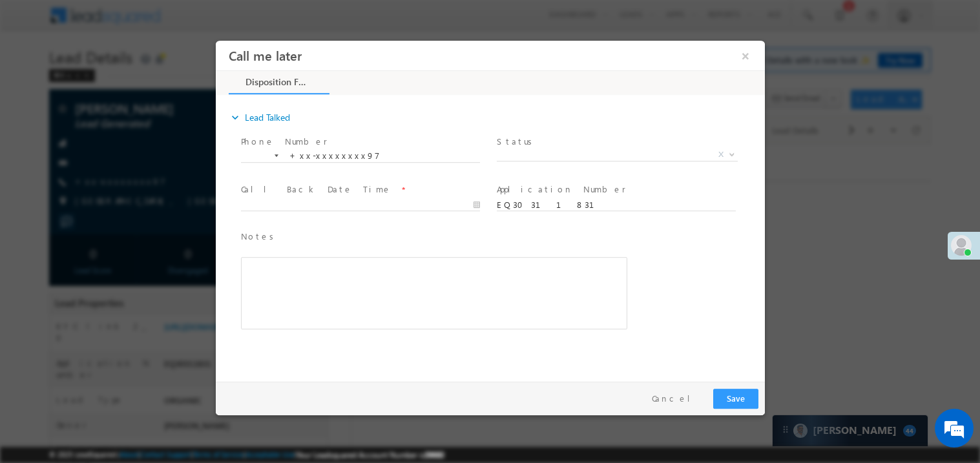
click at [549, 140] on span "Status *" at bounding box center [615, 141] width 238 height 14
click at [526, 151] on span "X" at bounding box center [616, 154] width 241 height 13
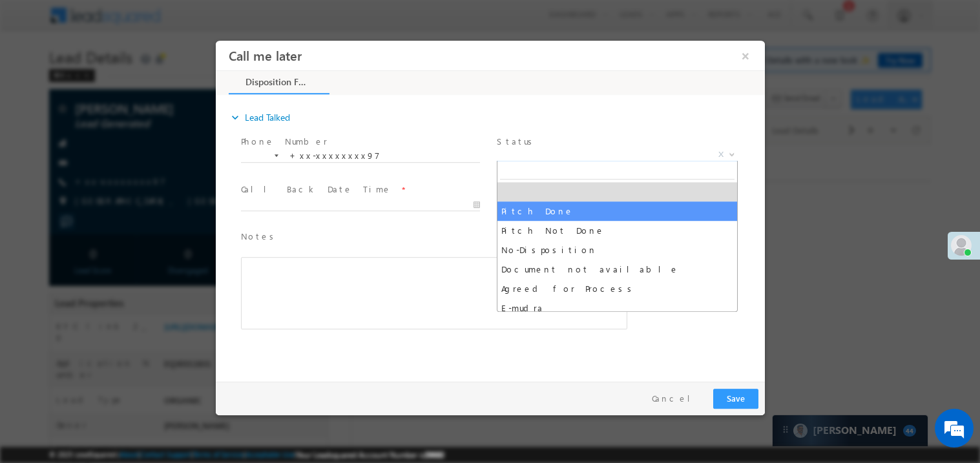
select select "Pitch Done"
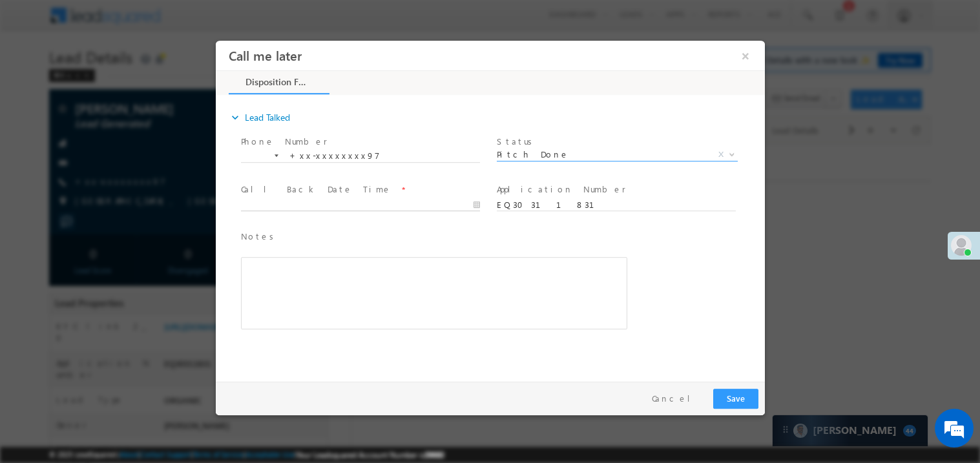
click at [308, 202] on body "Call me later ×" at bounding box center [489, 207] width 549 height 335
type input "10/10/25 11:37 AM"
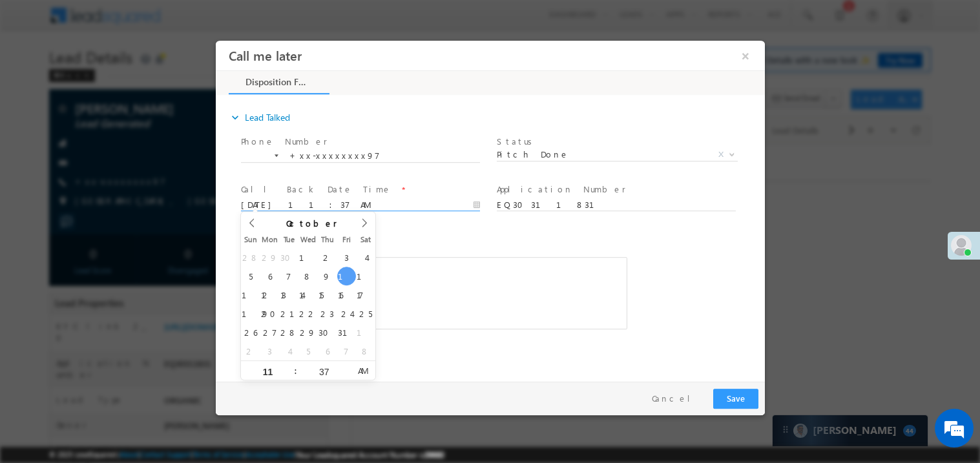
click at [480, 326] on div "Rich Text Editor, 40788eee-0fb2-11ec-a811-0adc8a9d82c2__tab1__section1__Notes__…" at bounding box center [433, 293] width 386 height 72
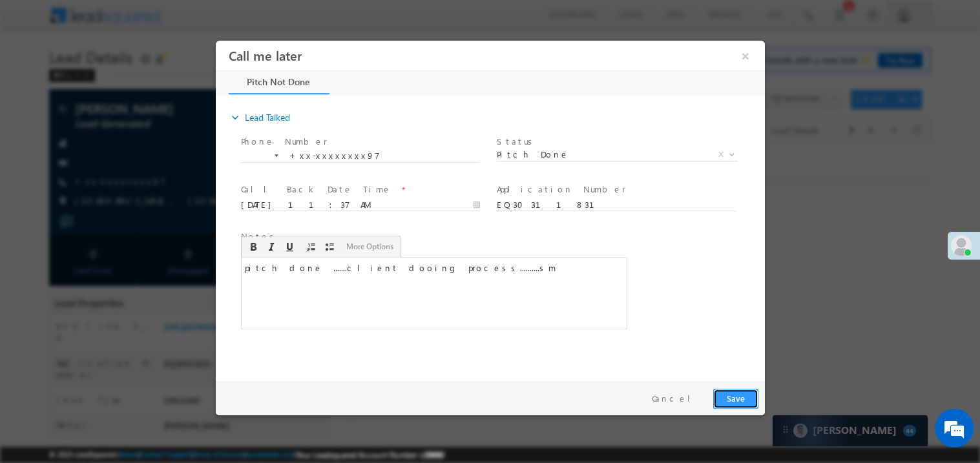
click at [735, 394] on button "Save" at bounding box center [735, 398] width 45 height 20
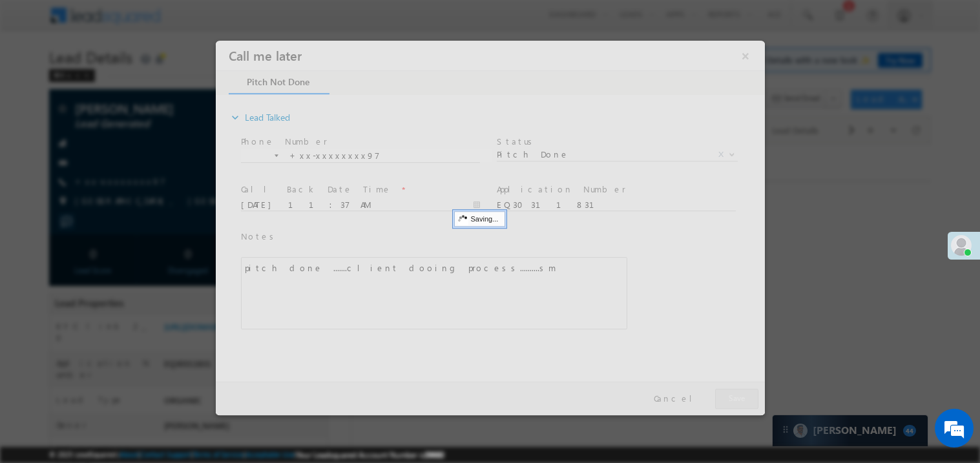
click at [735, 394] on div at bounding box center [489, 227] width 549 height 375
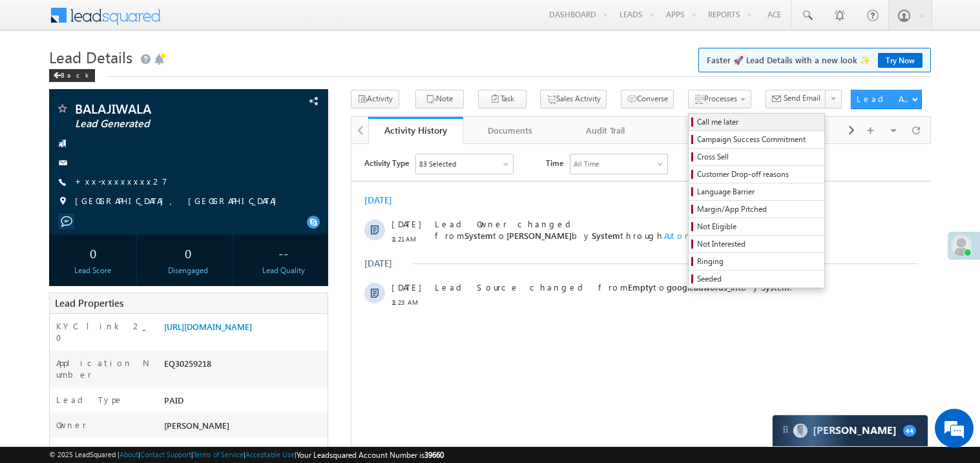
click at [697, 118] on span "Call me later" at bounding box center [758, 122] width 123 height 12
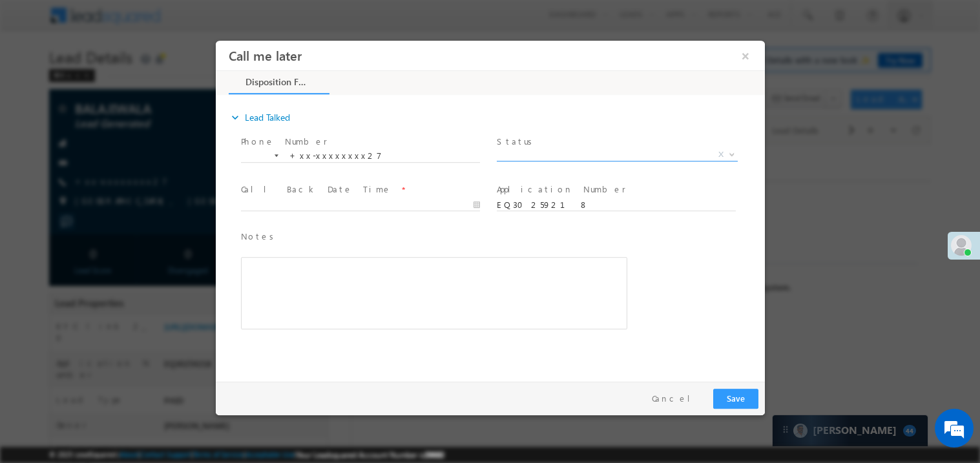
click at [538, 153] on span "X" at bounding box center [616, 154] width 241 height 13
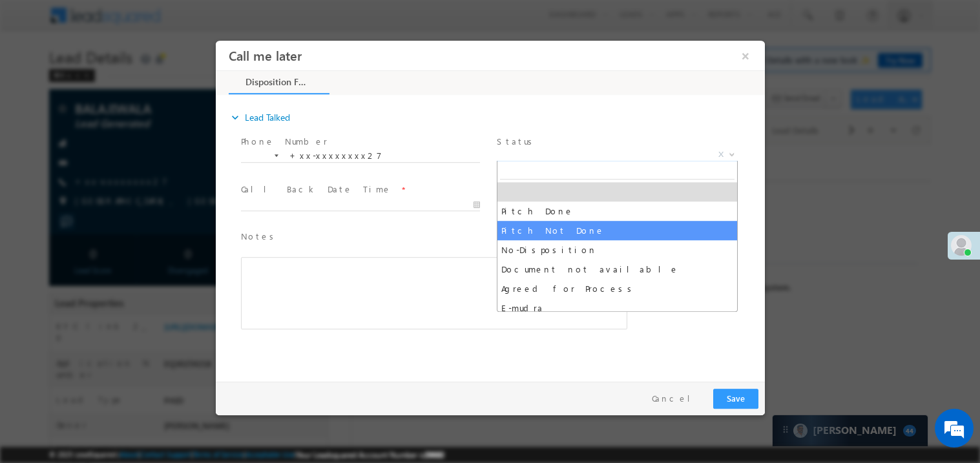
select select "Pitch Not Done"
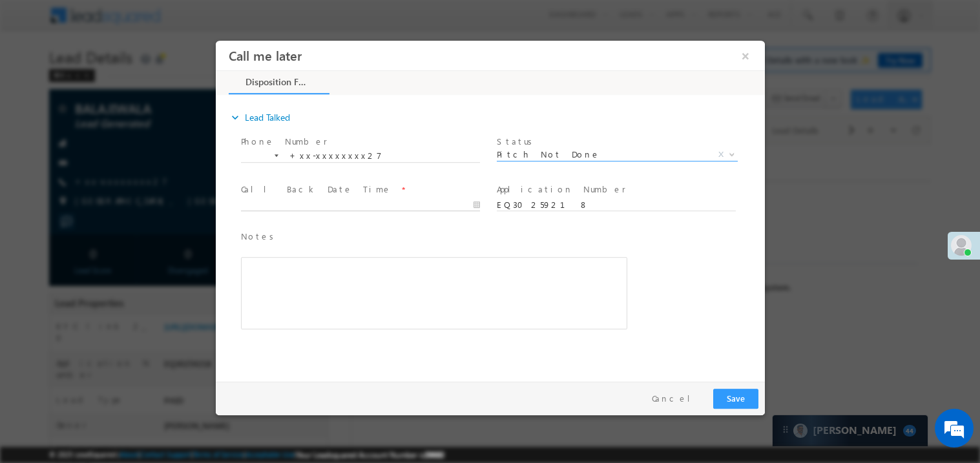
click at [326, 206] on body "Call me later ×" at bounding box center [489, 207] width 549 height 335
type input "[DATE] 11:38 AM"
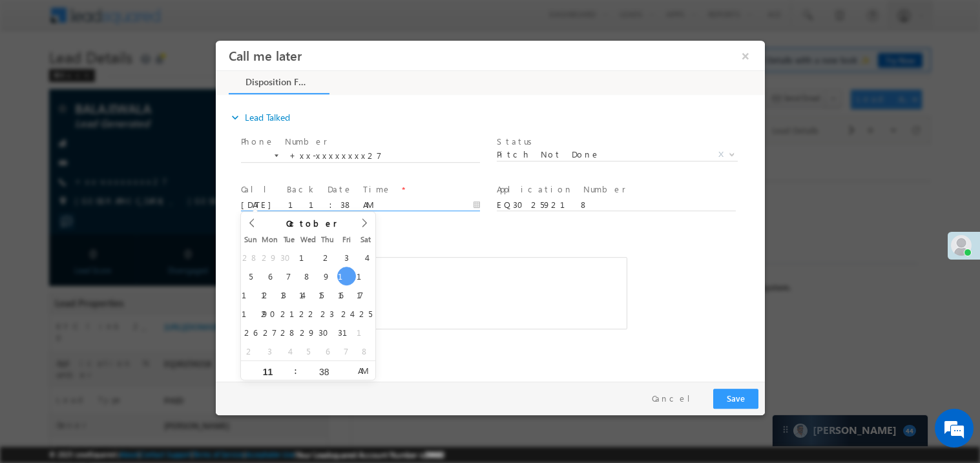
click at [491, 297] on div "Rich Text Editor, 40788eee-0fb2-11ec-a811-0adc8a9d82c2__tab1__section1__Notes__…" at bounding box center [433, 293] width 386 height 72
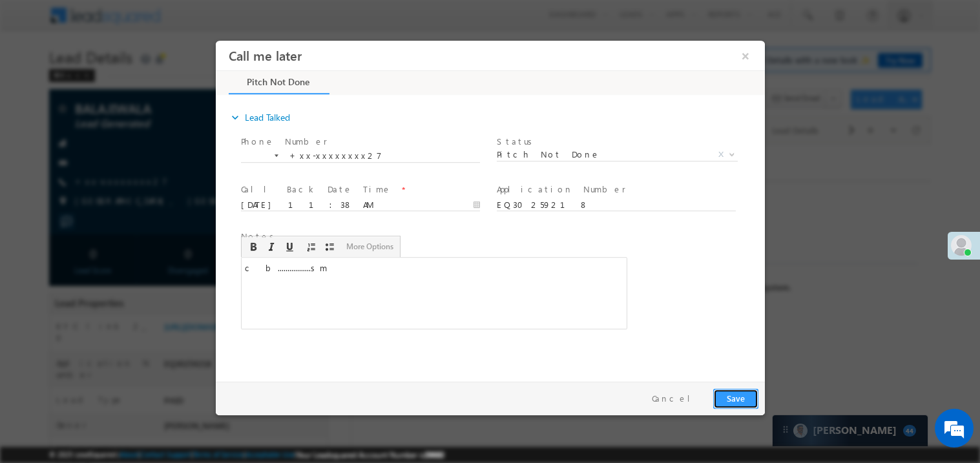
click at [726, 390] on button "Save" at bounding box center [735, 398] width 45 height 20
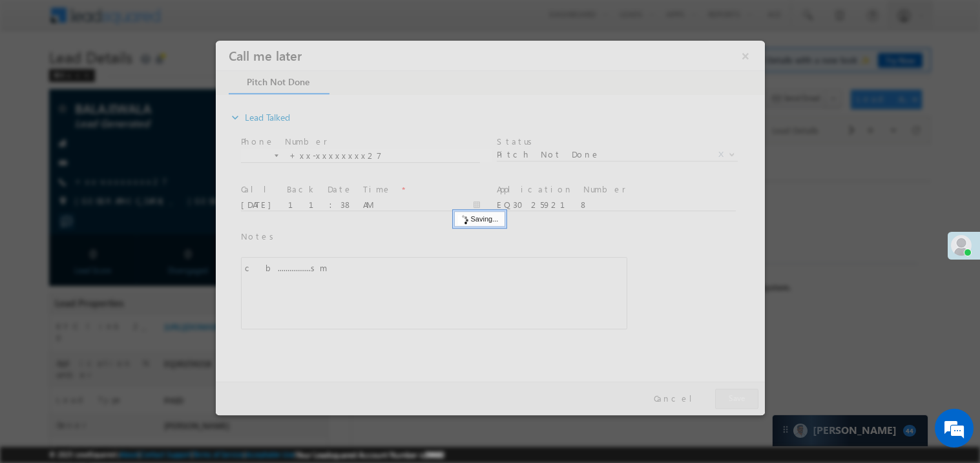
click at [726, 390] on div at bounding box center [489, 227] width 549 height 375
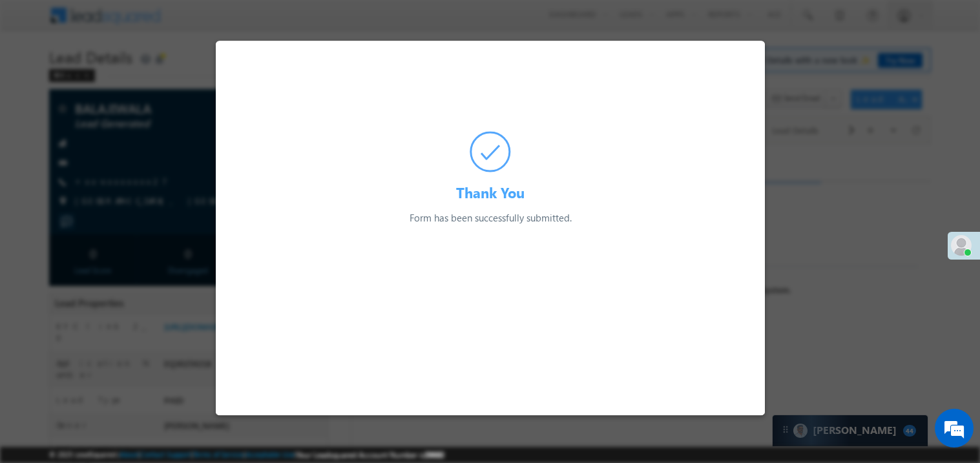
click at [151, 220] on div at bounding box center [490, 231] width 980 height 463
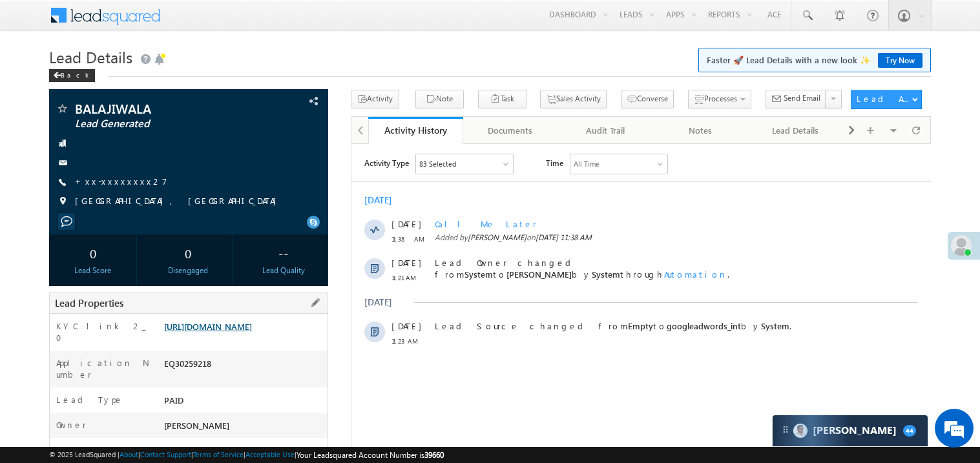
click at [218, 332] on link "https://angelbroking1-pk3em7sa.customui-test.leadsquared.com?leadId=c5121998-e3…" at bounding box center [208, 326] width 88 height 11
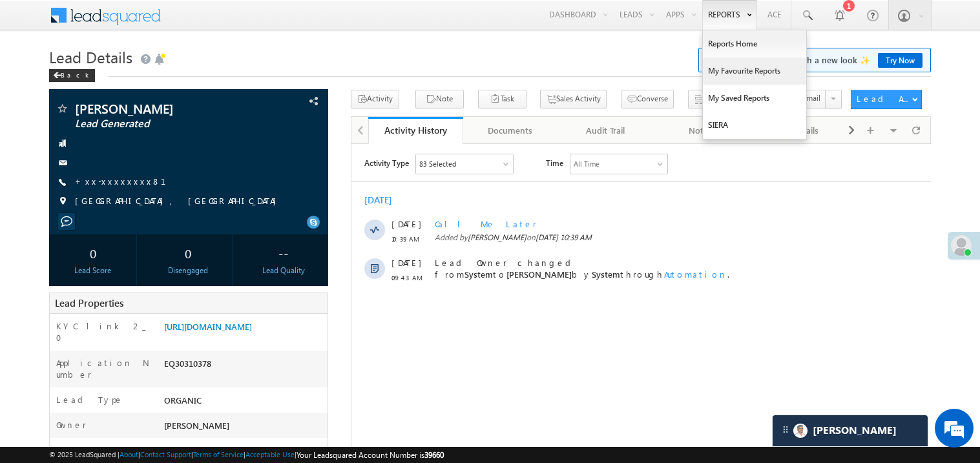
click at [722, 70] on link "My Favourite Reports" at bounding box center [754, 71] width 103 height 27
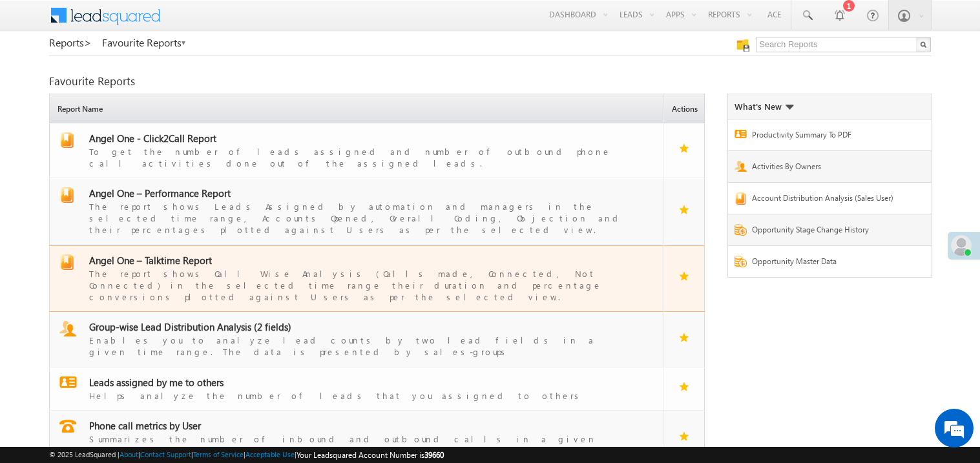
click at [167, 254] on span "Angel One – Talktime Report" at bounding box center [150, 260] width 123 height 13
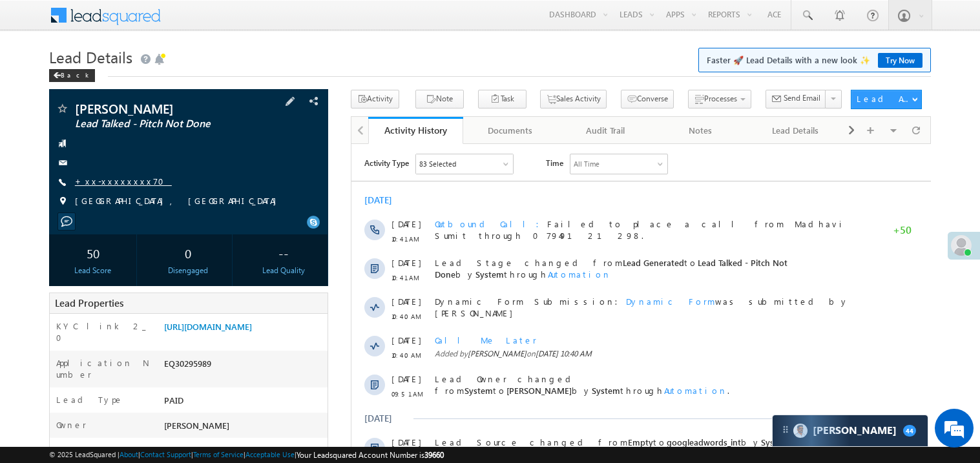
click at [123, 178] on link "+xx-xxxxxxxx70" at bounding box center [123, 181] width 97 height 11
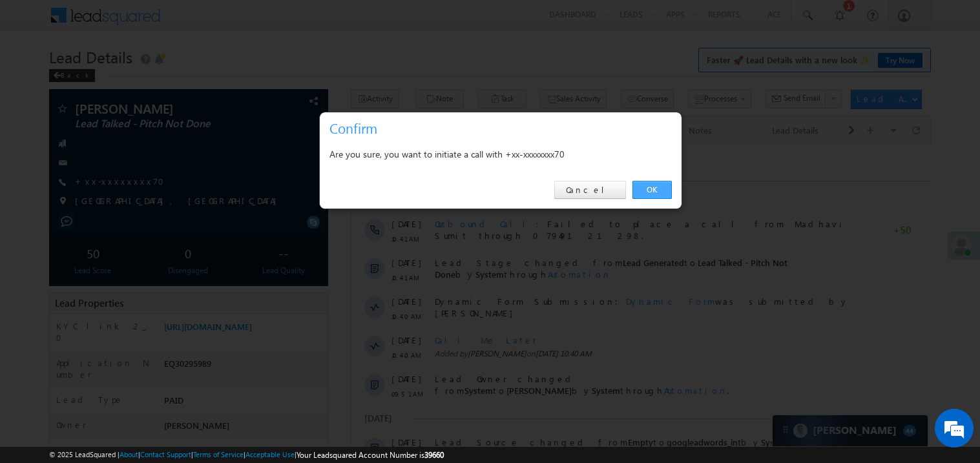
click at [650, 189] on link "OK" at bounding box center [652, 190] width 39 height 18
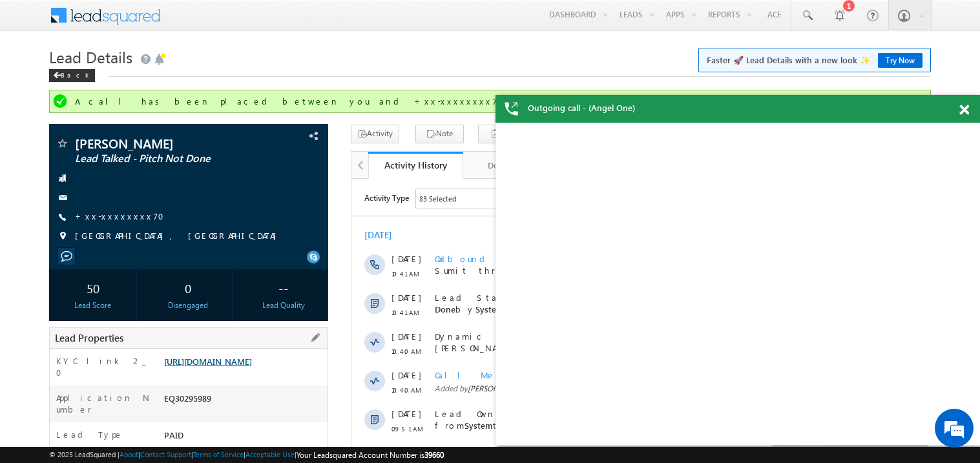
click at [249, 367] on link "https://angelbroking1-pk3em7sa.customui-test.leadsquared.com?leadId=40039b4c-1a…" at bounding box center [208, 361] width 88 height 11
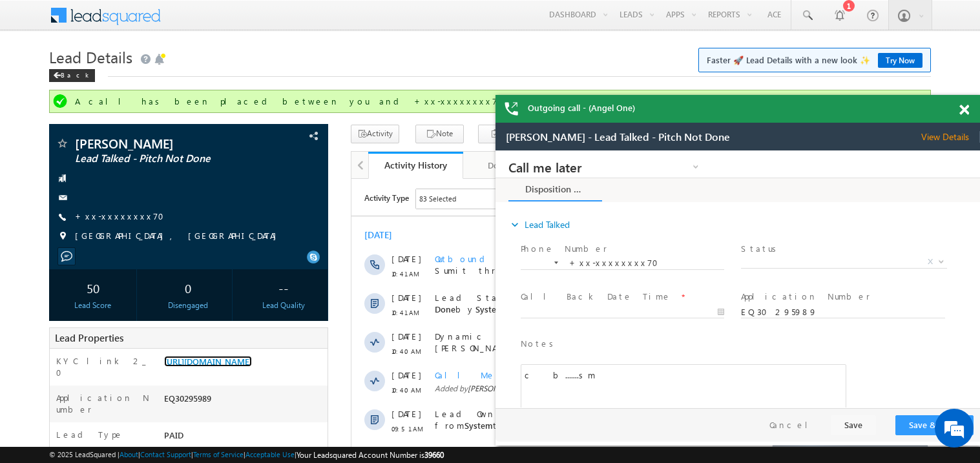
click at [968, 108] on span at bounding box center [965, 110] width 10 height 11
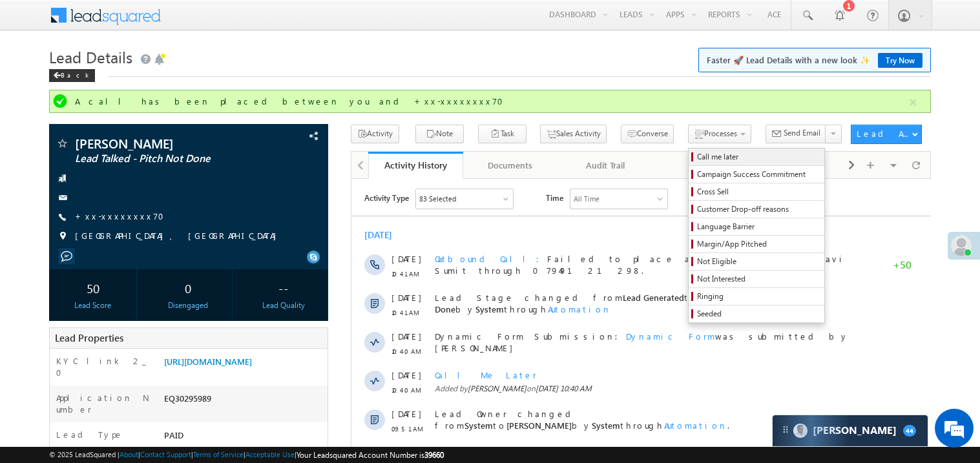
click at [697, 158] on span "Call me later" at bounding box center [758, 157] width 123 height 12
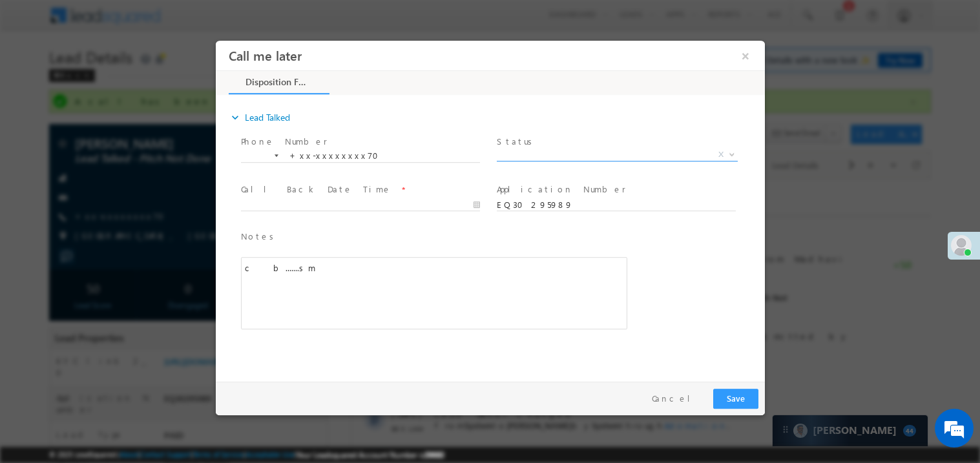
click at [543, 153] on span "X" at bounding box center [616, 154] width 241 height 13
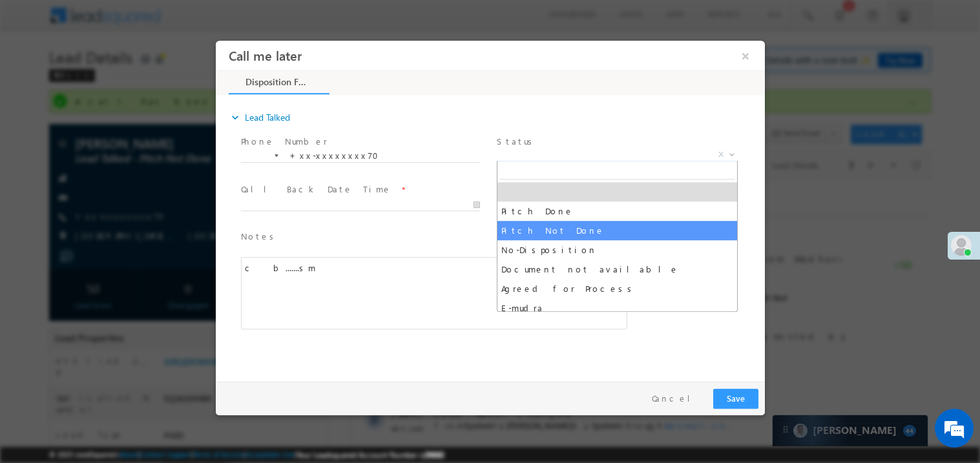
select select "Pitch Not Done"
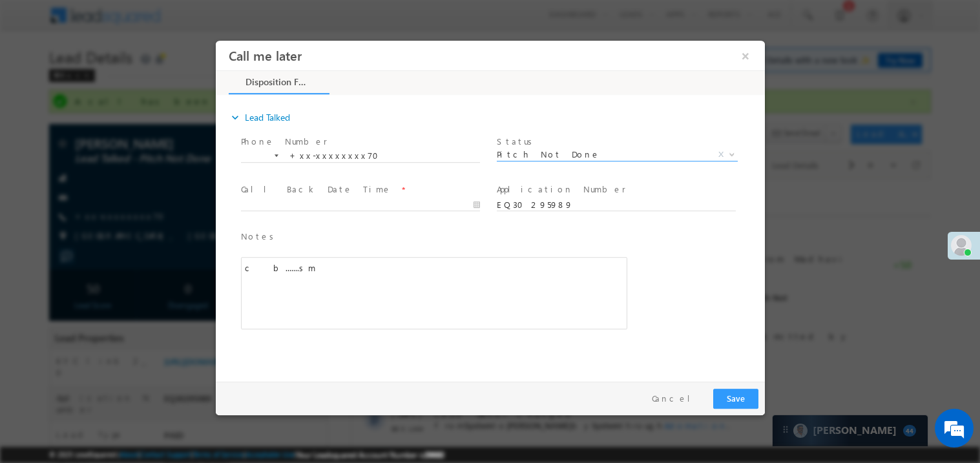
click at [288, 211] on span at bounding box center [359, 217] width 238 height 14
click at [327, 203] on body "Call me later ×" at bounding box center [489, 207] width 549 height 335
type input "10/10/25 11:50 AM"
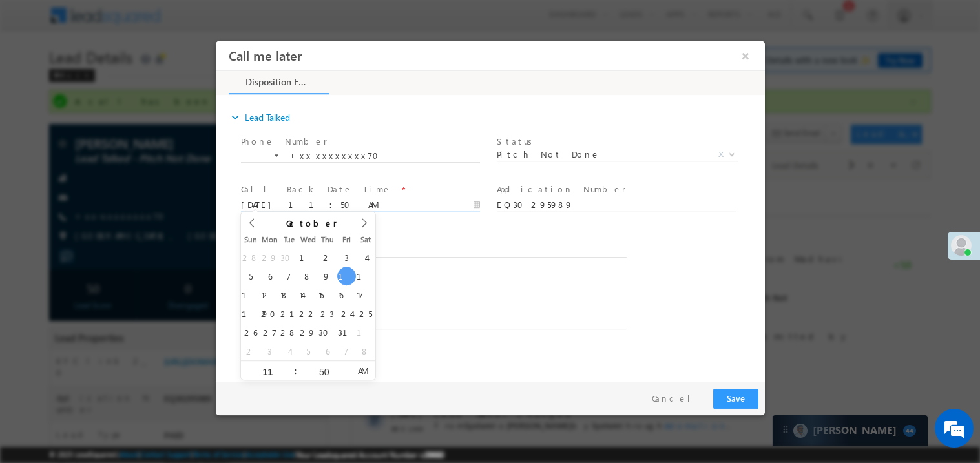
click at [481, 273] on div "c b.......sm" at bounding box center [433, 293] width 386 height 72
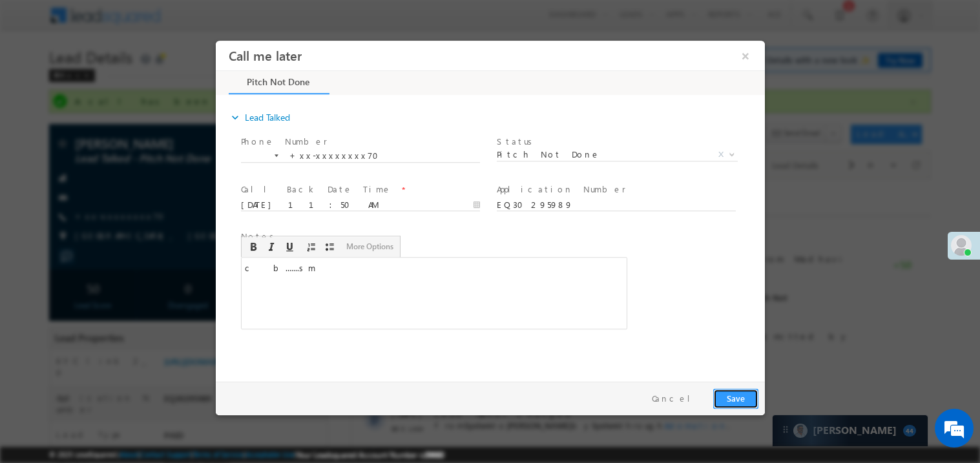
click at [740, 399] on button "Save" at bounding box center [735, 398] width 45 height 20
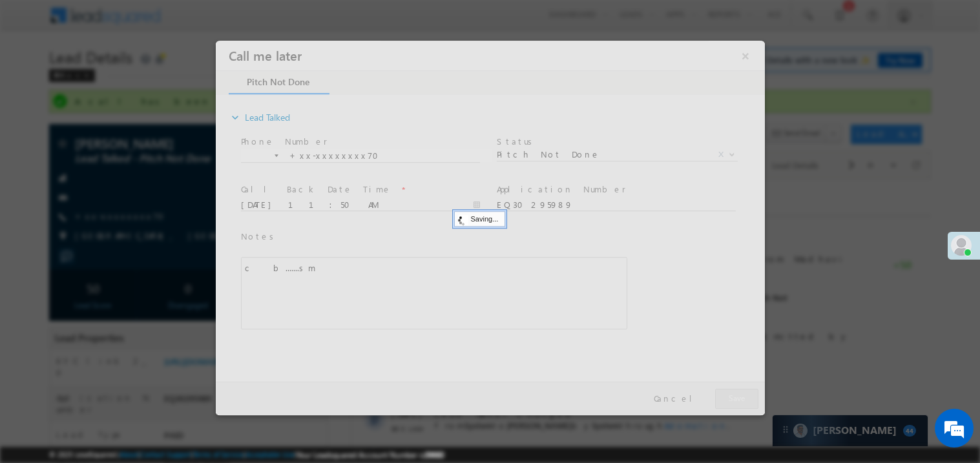
click at [740, 399] on div at bounding box center [489, 227] width 549 height 375
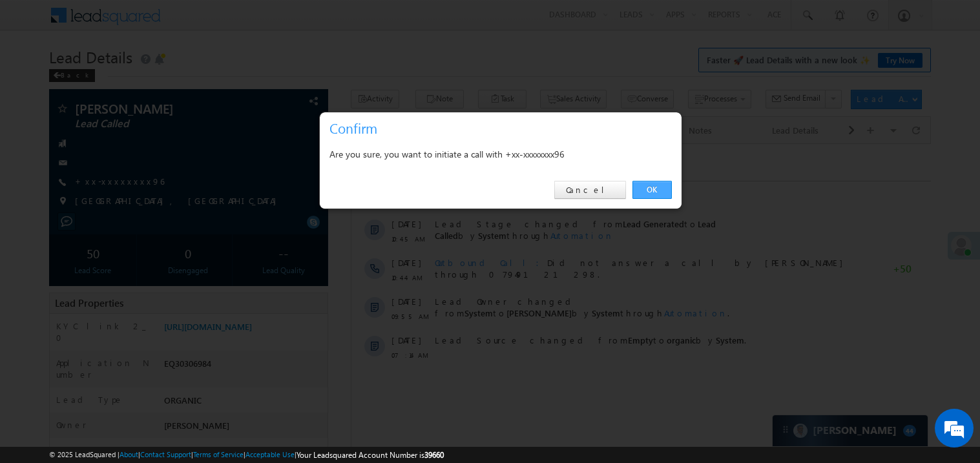
click at [650, 191] on link "OK" at bounding box center [652, 190] width 39 height 18
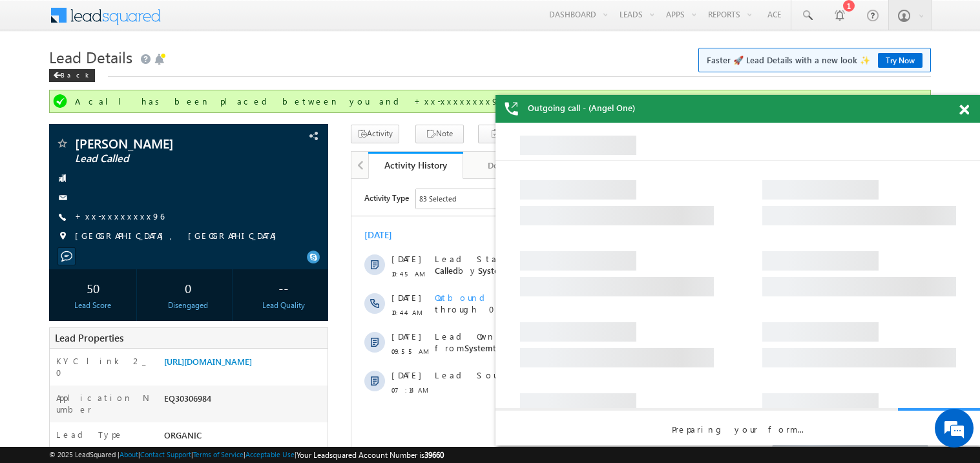
click at [964, 109] on span at bounding box center [965, 110] width 10 height 11
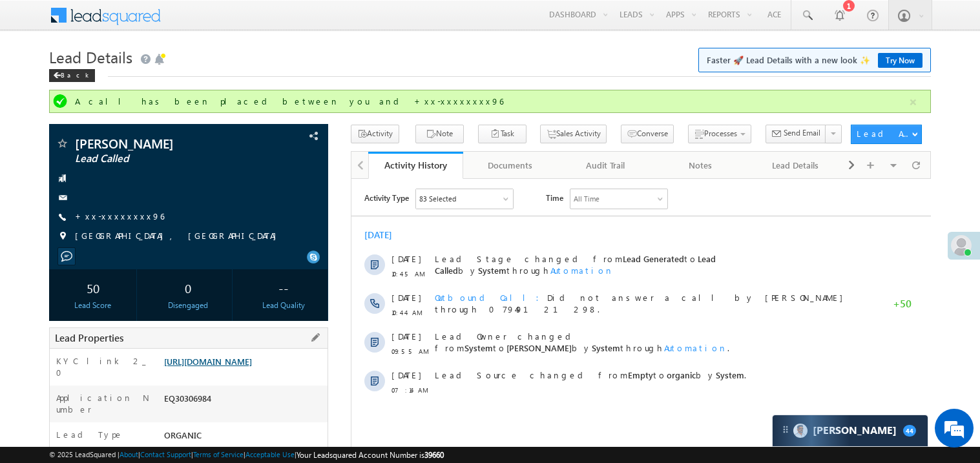
click at [252, 367] on link "https://angelbroking1-pk3em7sa.customui-test.leadsquared.com?leadId=17767a2f-4d…" at bounding box center [208, 361] width 88 height 11
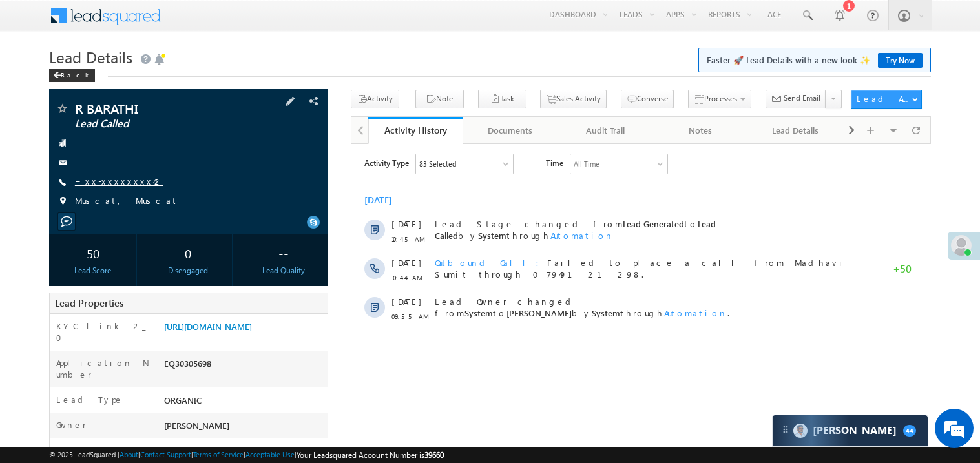
click at [118, 185] on link "+xx-xxxxxxxx42" at bounding box center [119, 181] width 89 height 11
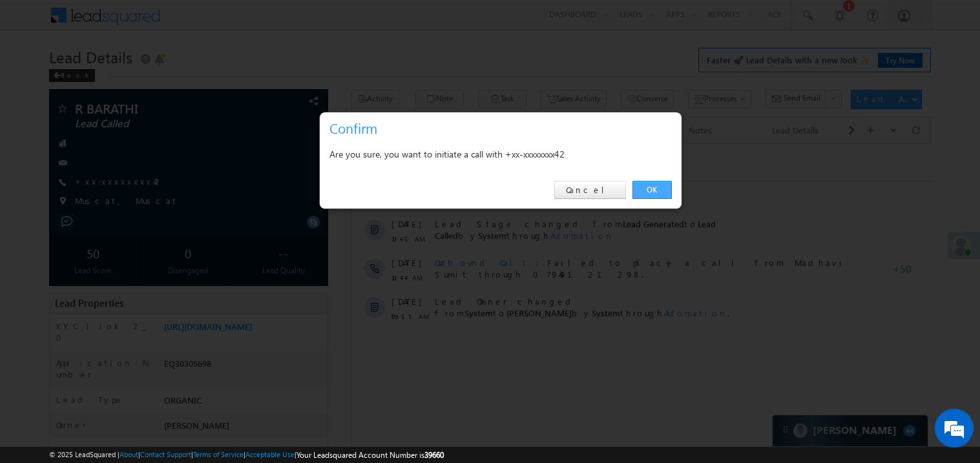
click at [649, 191] on link "OK" at bounding box center [652, 190] width 39 height 18
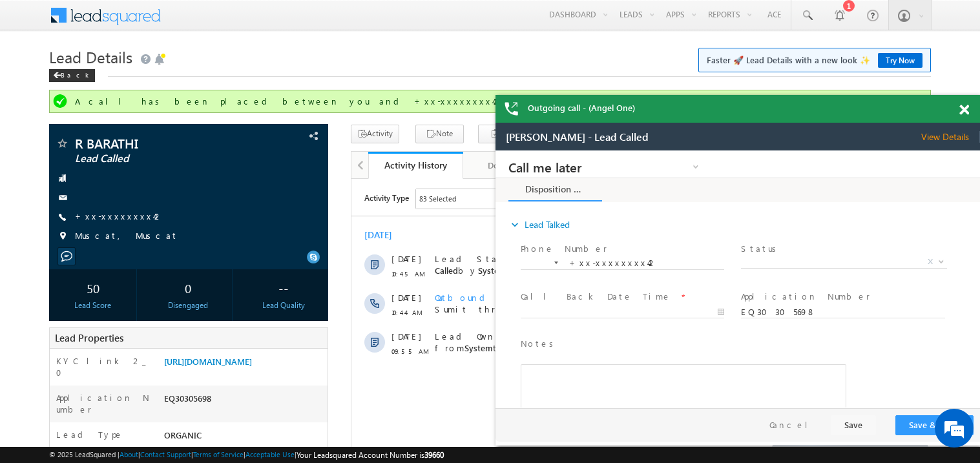
click at [965, 106] on span at bounding box center [965, 110] width 10 height 11
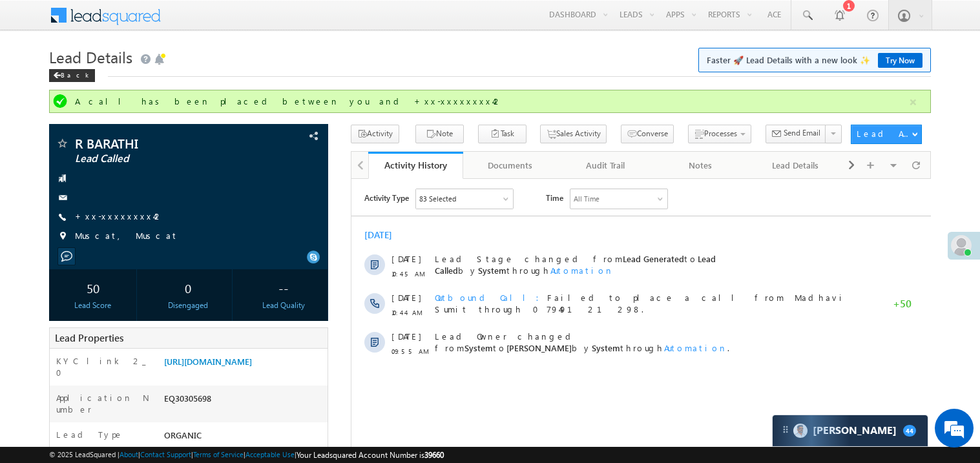
click at [438, 56] on h1 "Lead Details Faster 🚀 Lead Details with a new look ✨ Try Now" at bounding box center [490, 55] width 882 height 25
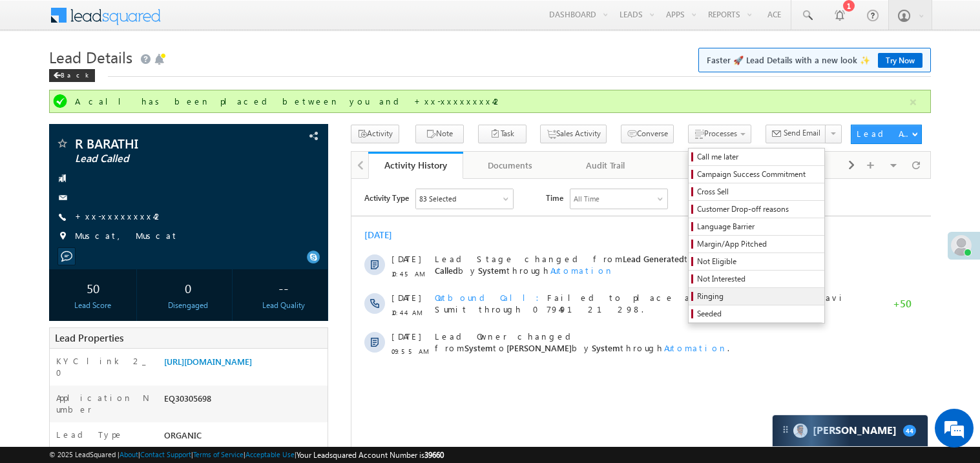
click at [697, 302] on span "Ringing" at bounding box center [758, 297] width 123 height 12
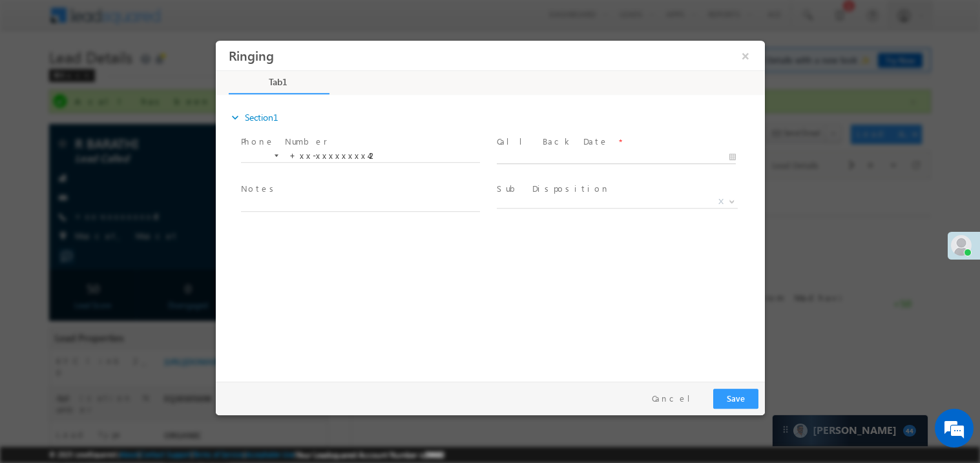
click at [533, 156] on body "Ringing ×" at bounding box center [489, 207] width 549 height 335
type input "10/10/25 11:52 AM"
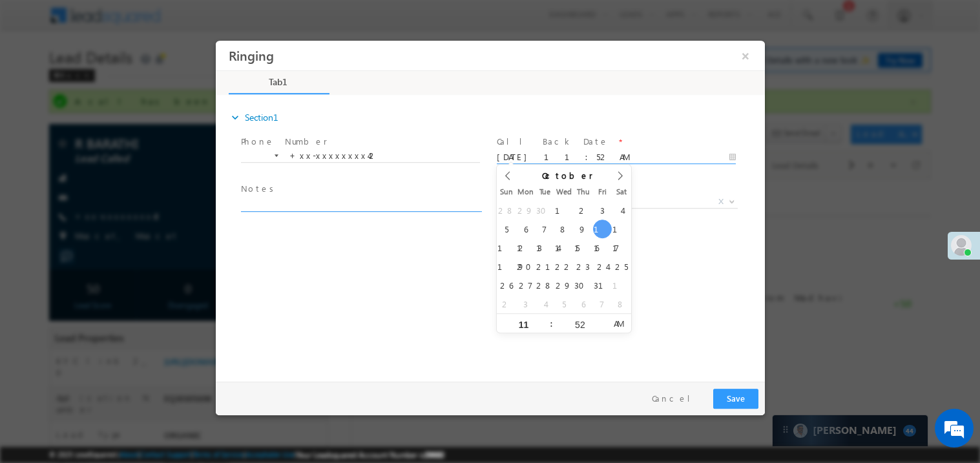
click at [331, 200] on textarea at bounding box center [359, 203] width 239 height 15
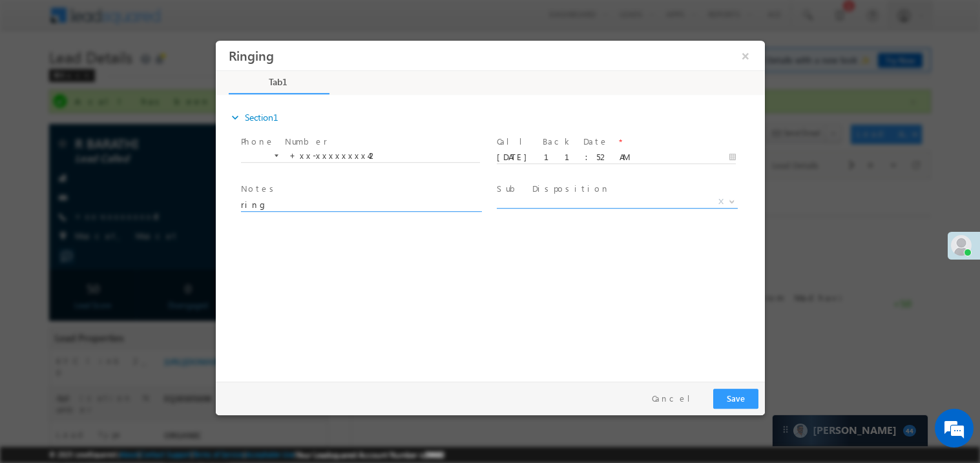
type textarea "ring"
click at [541, 196] on span "X" at bounding box center [616, 201] width 241 height 13
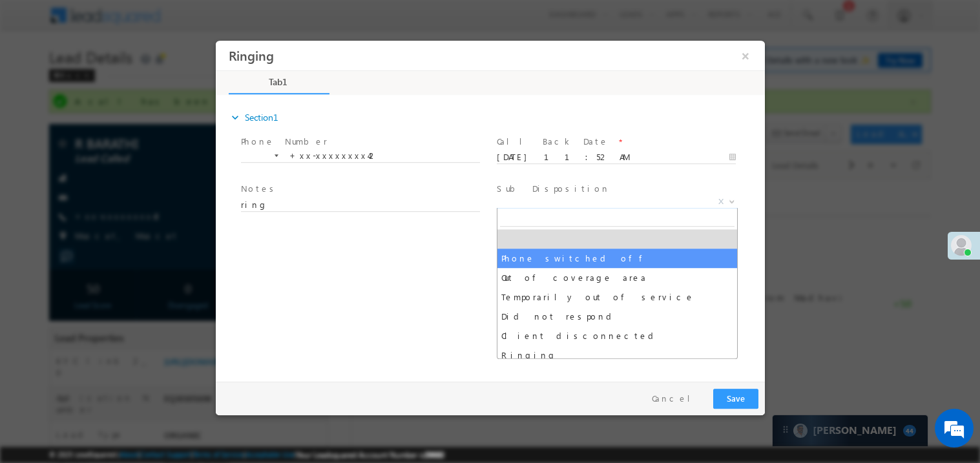
select select "Phone switched off"
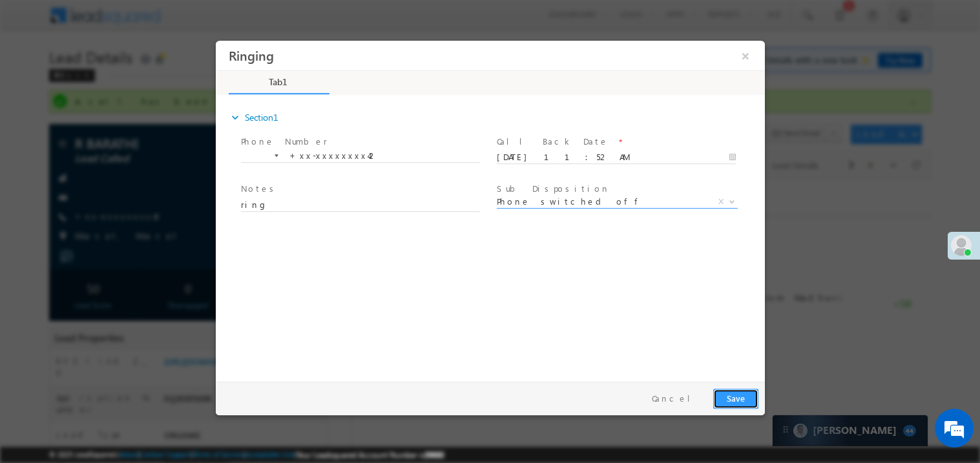
click at [721, 393] on button "Save" at bounding box center [735, 398] width 45 height 20
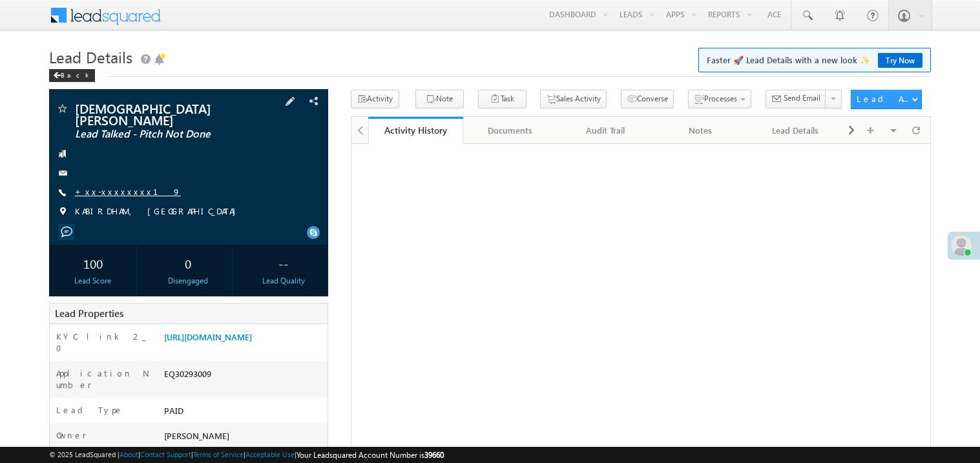
click at [115, 186] on link "+xx-xxxxxxxx19" at bounding box center [128, 191] width 106 height 11
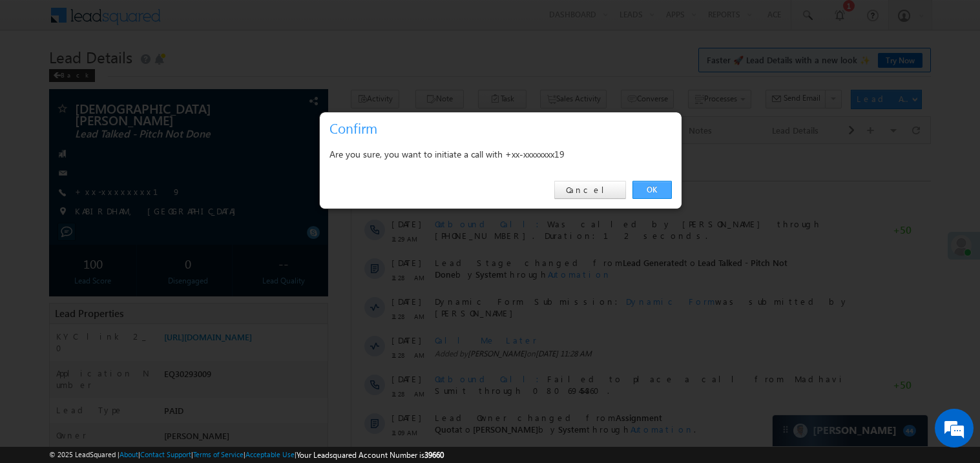
click at [651, 187] on link "OK" at bounding box center [652, 190] width 39 height 18
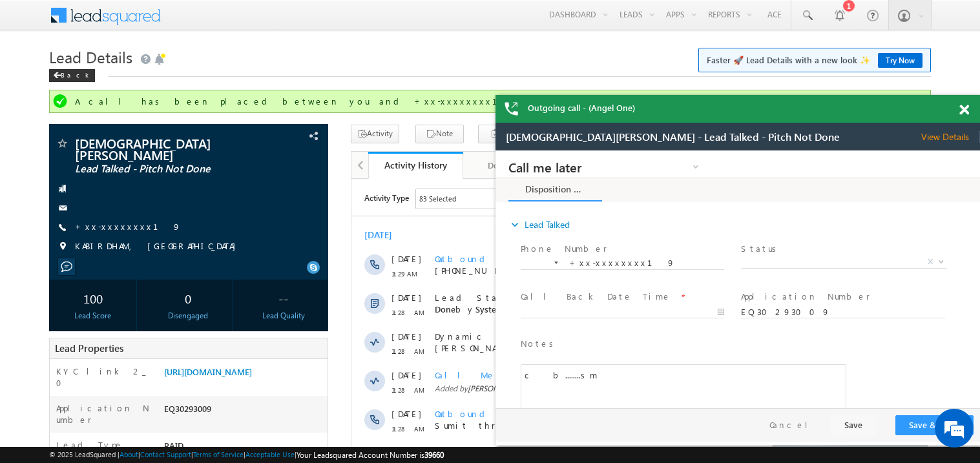
click at [965, 114] on span at bounding box center [965, 110] width 10 height 11
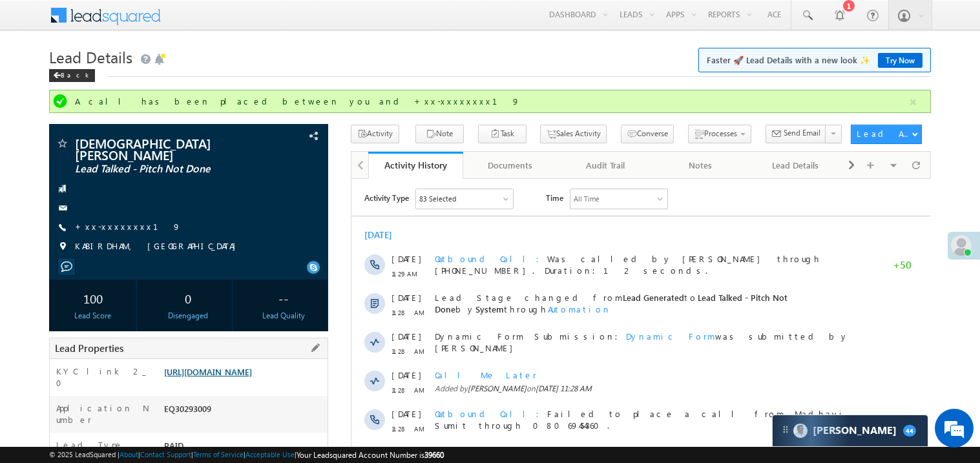
click at [252, 374] on link "[URL][DOMAIN_NAME]" at bounding box center [208, 371] width 88 height 11
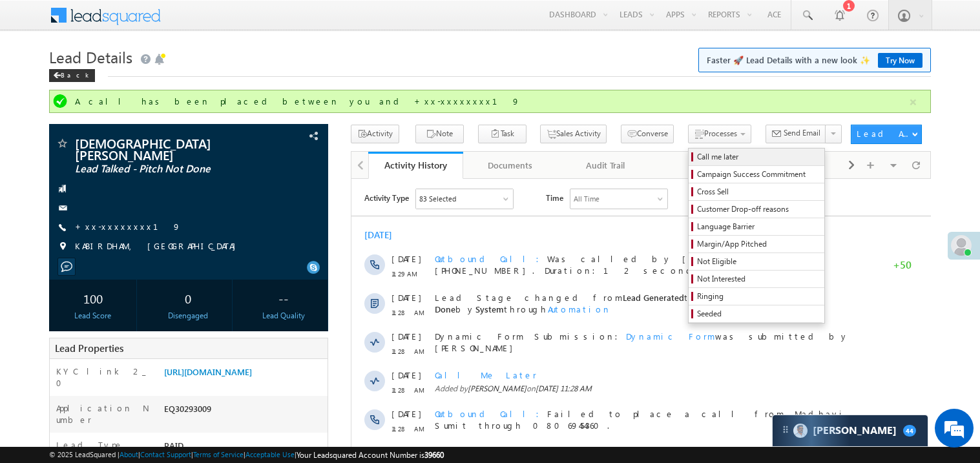
click at [697, 159] on span "Call me later" at bounding box center [758, 157] width 123 height 12
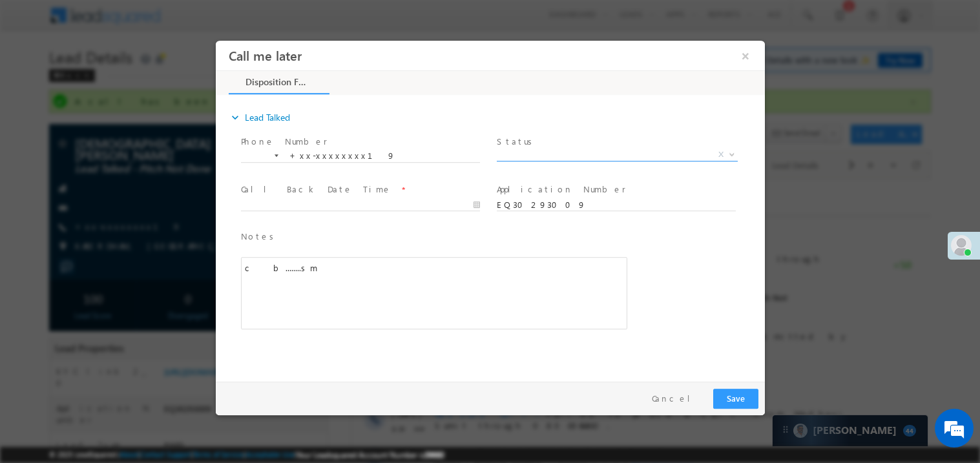
click at [534, 148] on span "X" at bounding box center [616, 154] width 241 height 13
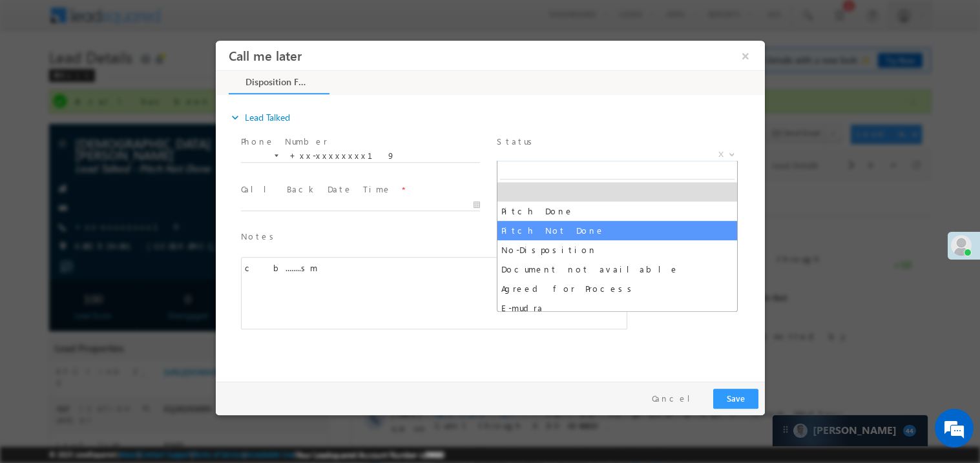
select select "Pitch Not Done"
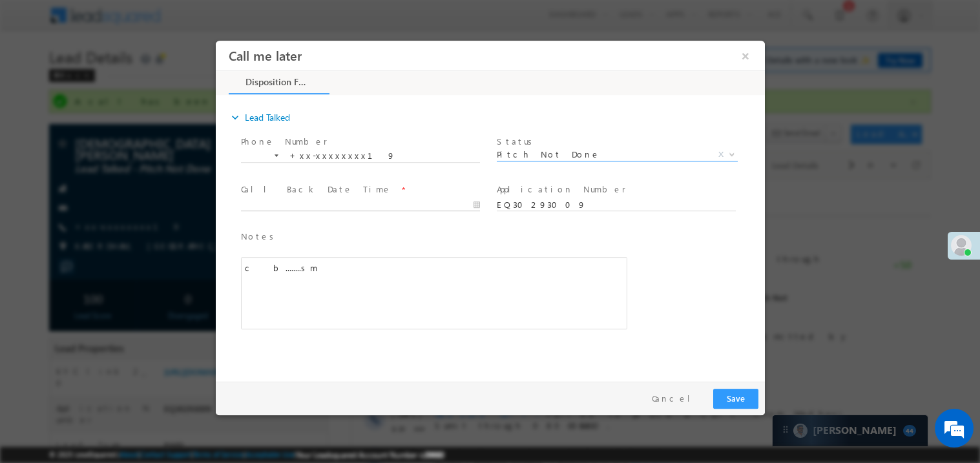
click at [326, 198] on body "Call me later ×" at bounding box center [489, 207] width 549 height 335
type input "10/10/25 11:56 AM"
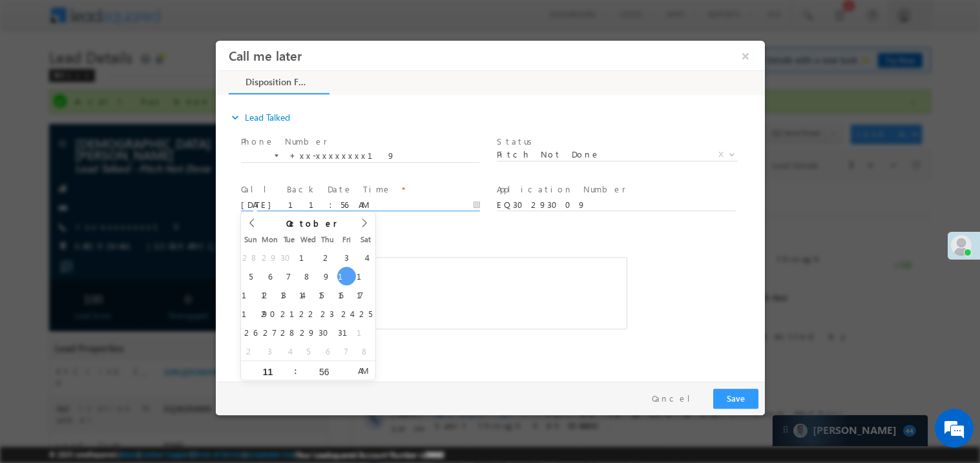
click at [458, 263] on div "c b........sm" at bounding box center [433, 293] width 386 height 72
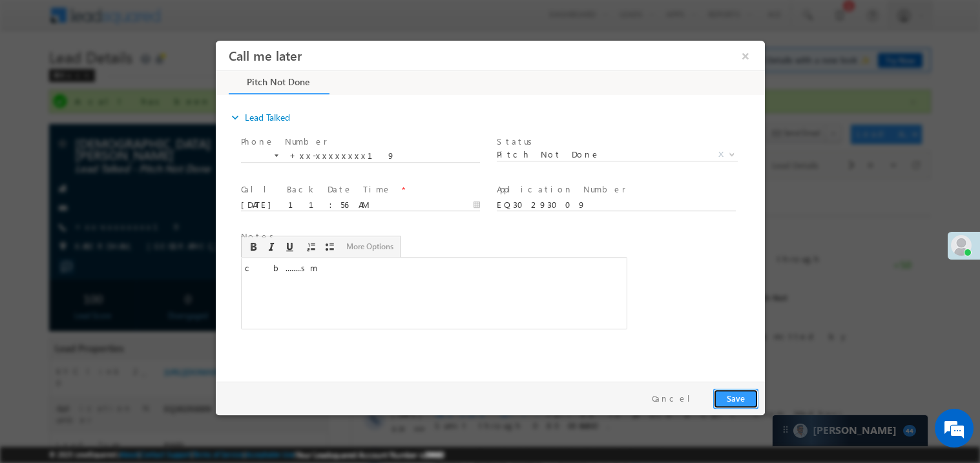
click at [728, 396] on button "Save" at bounding box center [735, 398] width 45 height 20
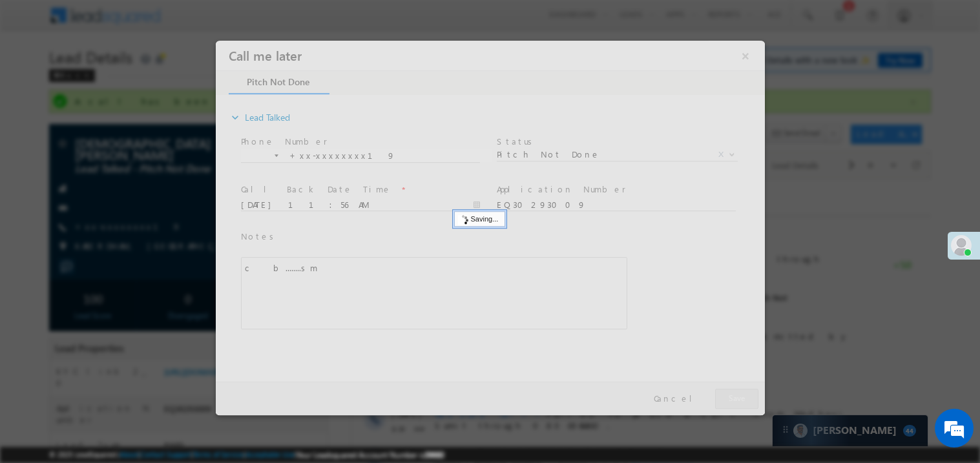
click at [728, 396] on div at bounding box center [489, 227] width 549 height 375
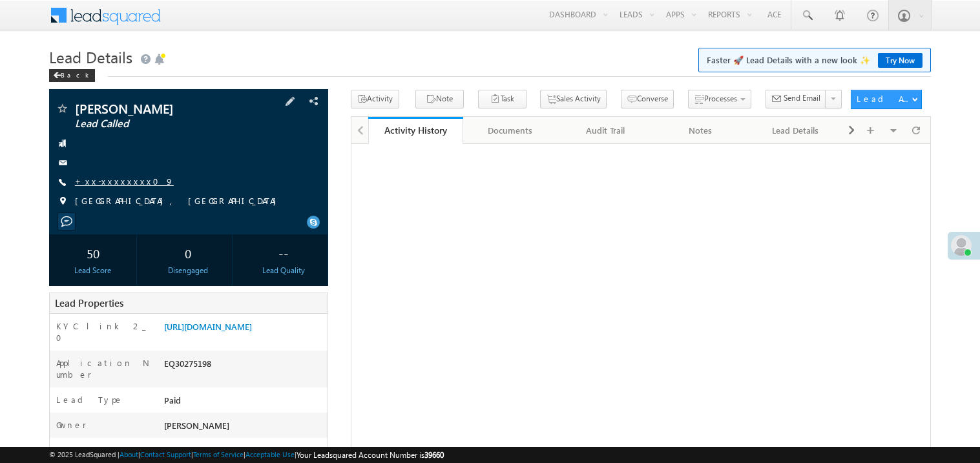
click at [114, 179] on link "+xx-xxxxxxxx09" at bounding box center [124, 181] width 99 height 11
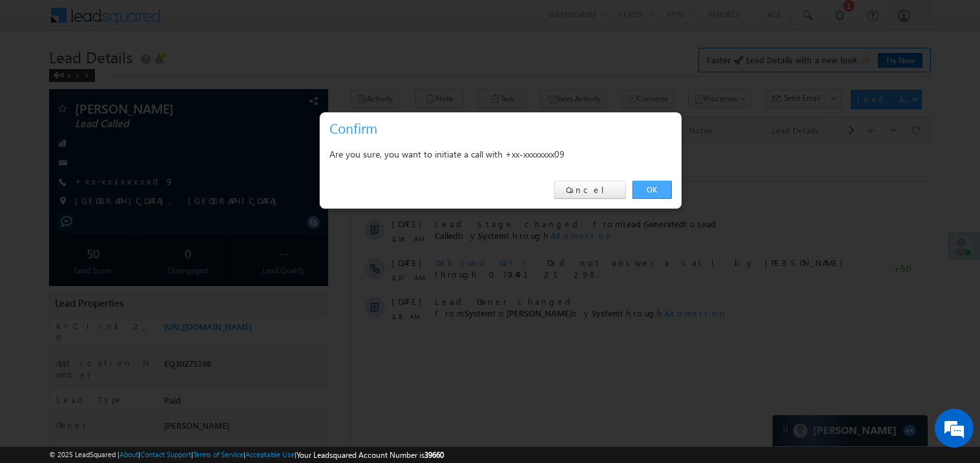
click at [652, 191] on link "OK" at bounding box center [652, 190] width 39 height 18
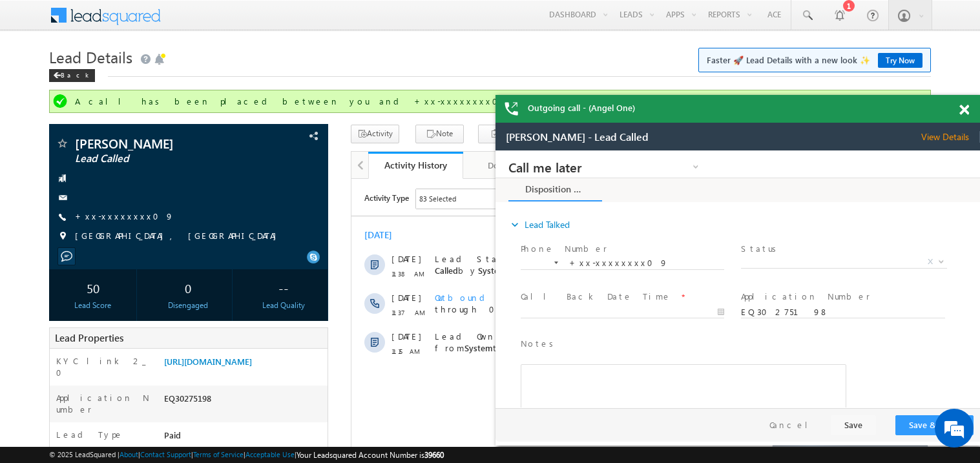
click at [964, 113] on span at bounding box center [965, 110] width 10 height 11
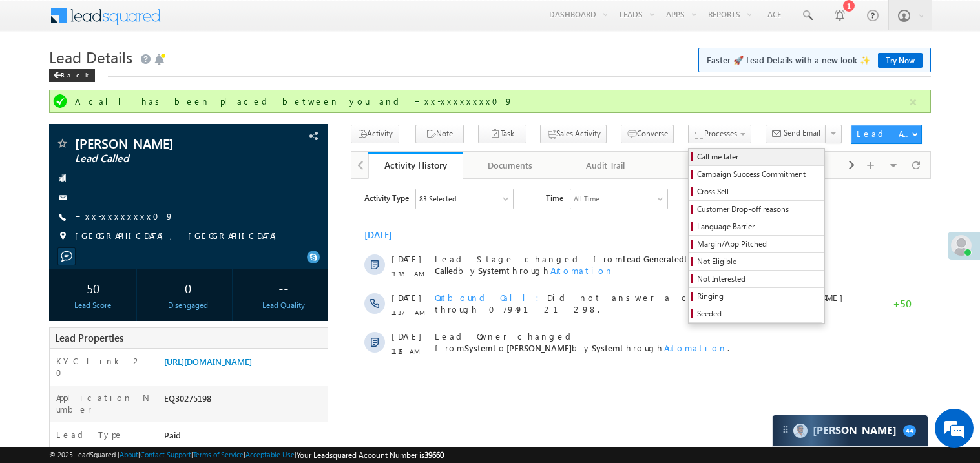
click at [697, 154] on span "Call me later" at bounding box center [758, 157] width 123 height 12
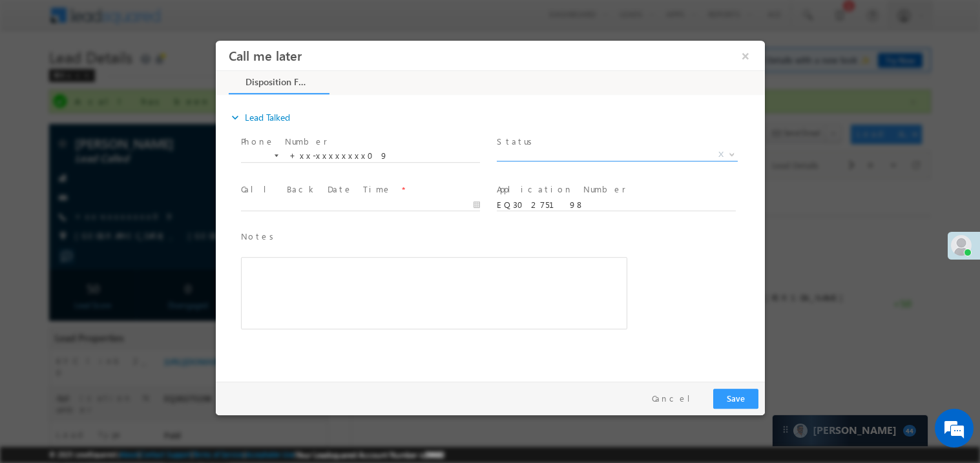
click at [547, 155] on span "X" at bounding box center [616, 154] width 241 height 13
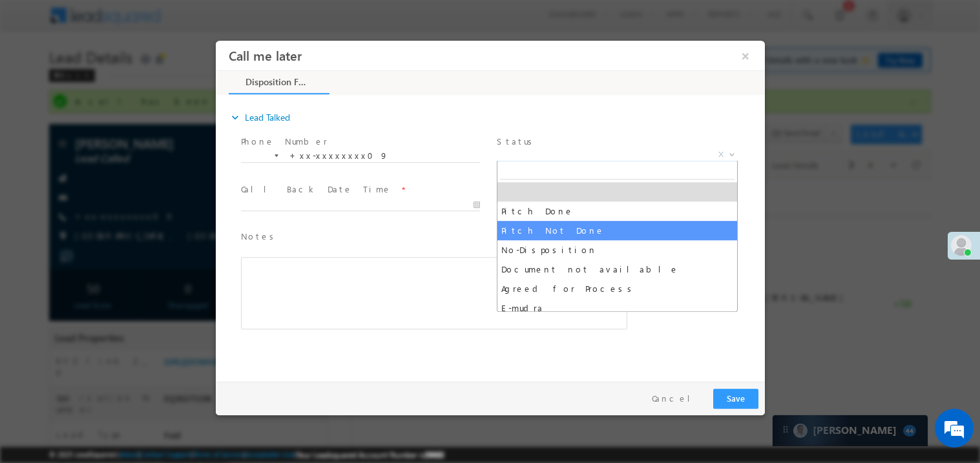
select select "Pitch Not Done"
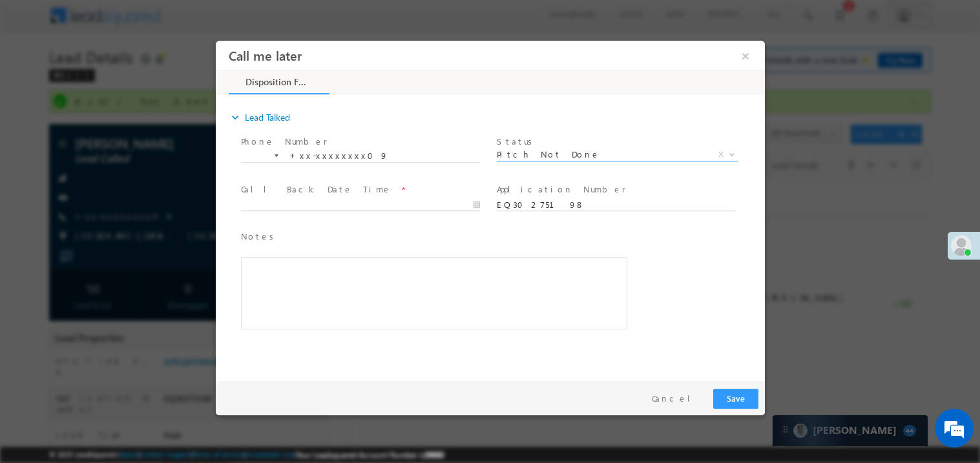
click at [316, 198] on body "Call me later ×" at bounding box center [489, 207] width 549 height 335
type input "10/10/25 11:57 AM"
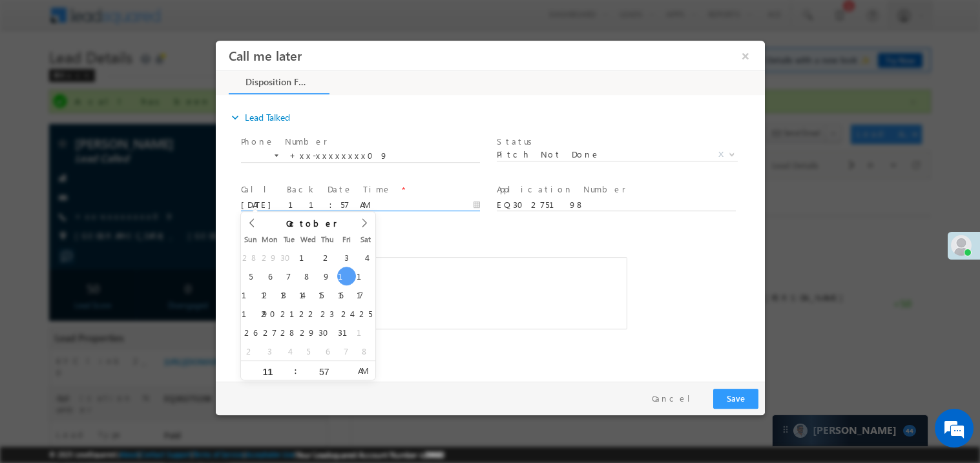
click at [489, 242] on span "Notes *" at bounding box center [423, 236] width 367 height 14
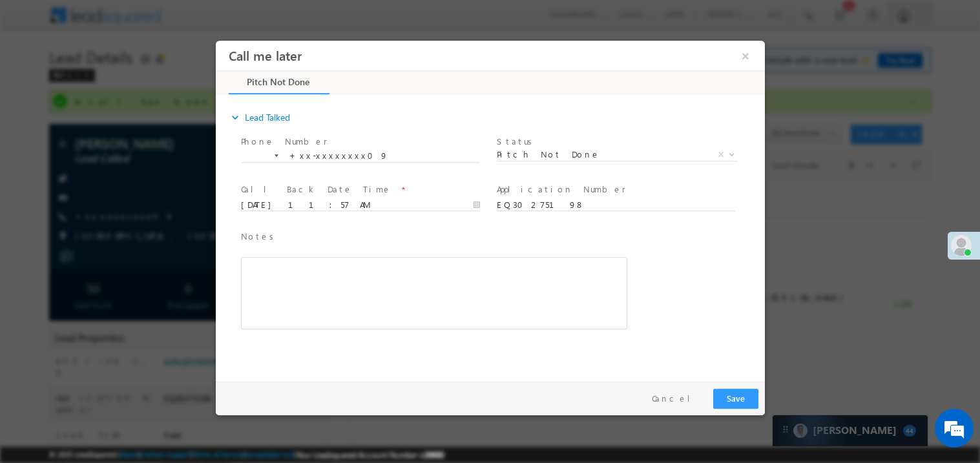
click at [463, 287] on div "Rich Text Editor, 40788eee-0fb2-11ec-a811-0adc8a9d82c2__tab1__section1__Notes__…" at bounding box center [433, 293] width 386 height 72
click at [735, 397] on button "Save" at bounding box center [735, 398] width 45 height 20
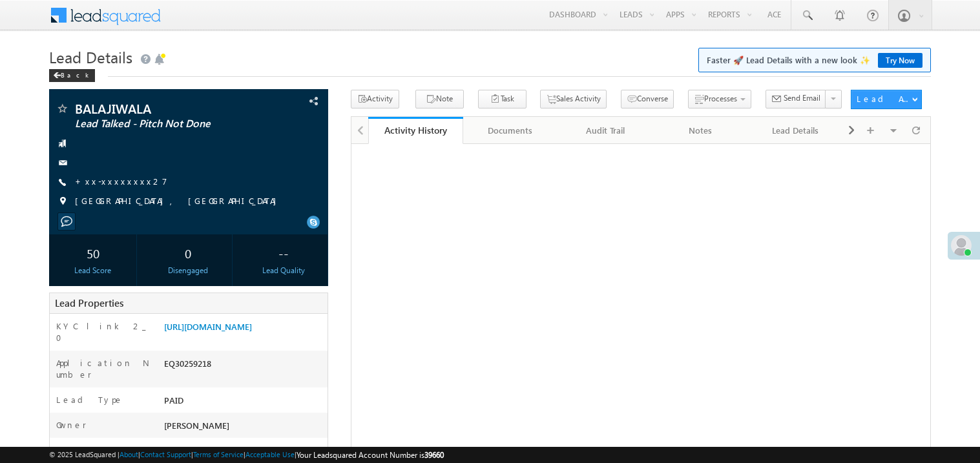
click at [116, 181] on link "+xx-xxxxxxxx27" at bounding box center [121, 181] width 92 height 11
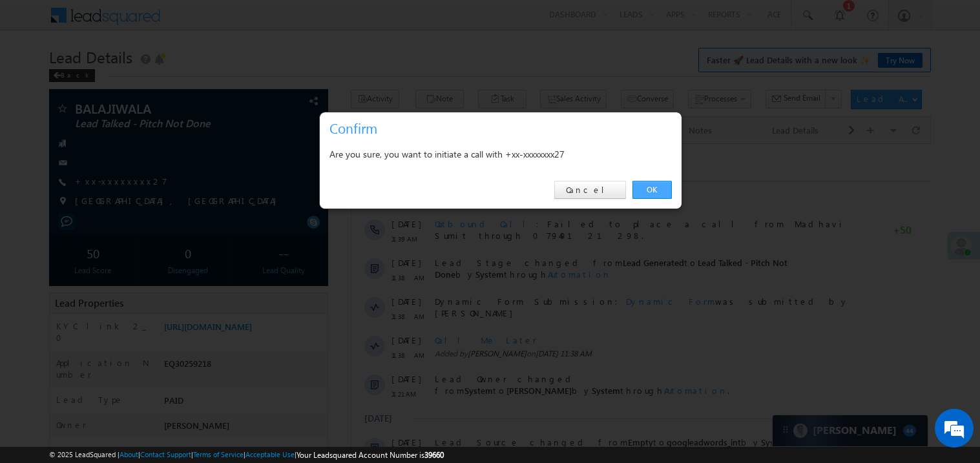
click at [650, 188] on link "OK" at bounding box center [652, 190] width 39 height 18
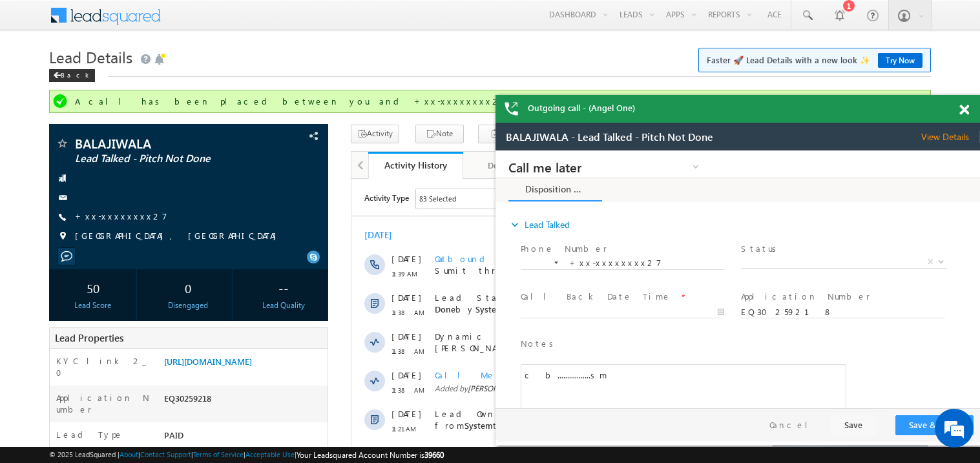
click at [963, 105] on span at bounding box center [965, 110] width 10 height 11
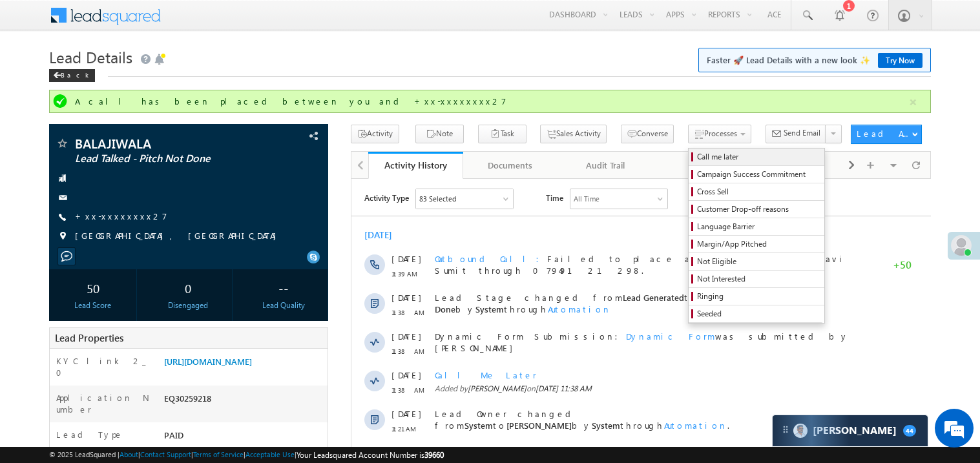
click at [697, 162] on span "Call me later" at bounding box center [758, 157] width 123 height 12
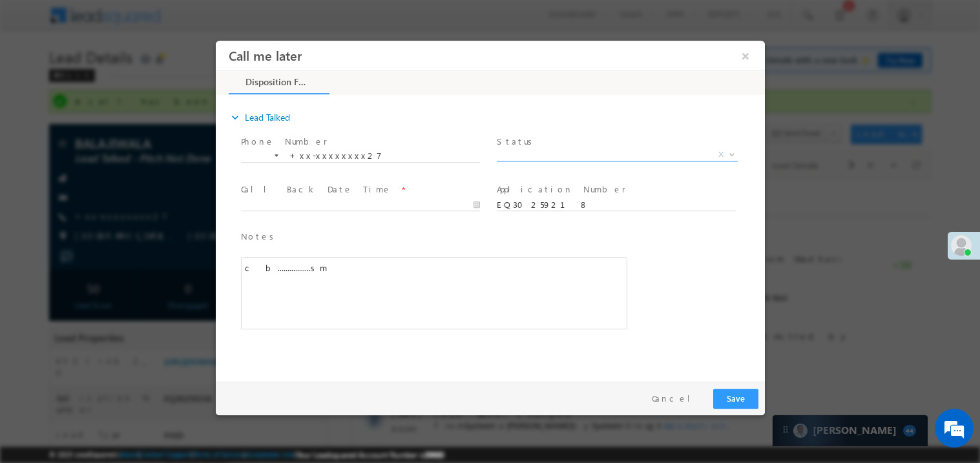
click at [527, 156] on span "X" at bounding box center [616, 154] width 241 height 13
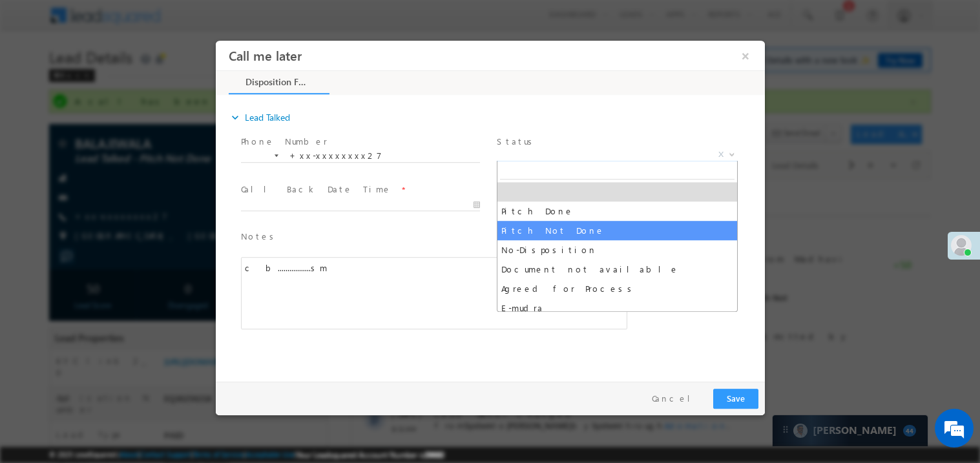
select select "Pitch Not Done"
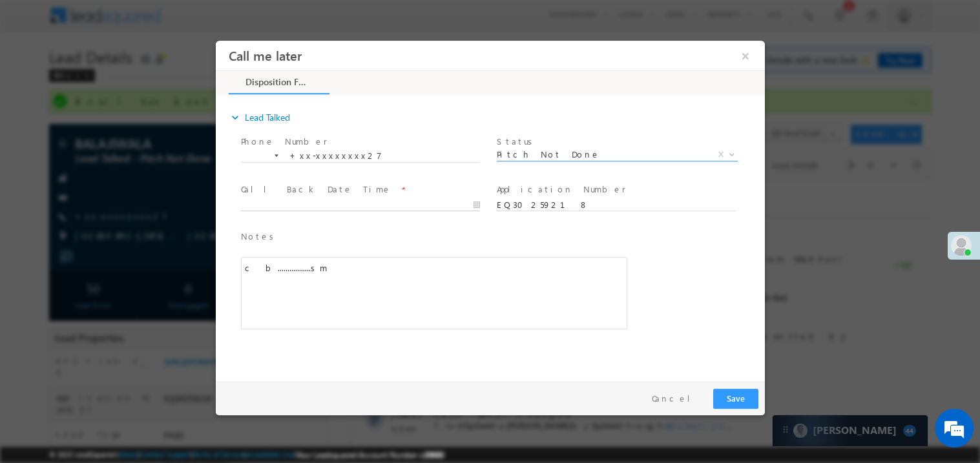
click at [279, 200] on body "Call me later ×" at bounding box center [489, 207] width 549 height 335
type input "10/10/25 11:59 AM"
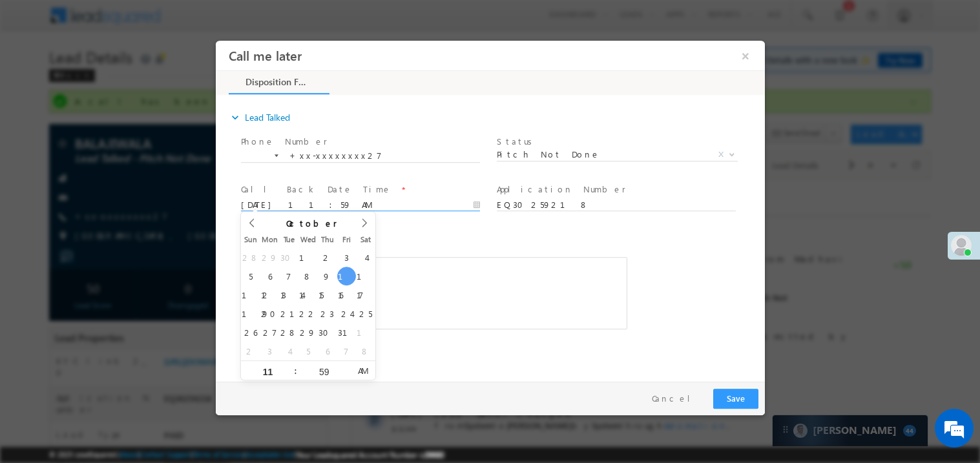
click at [542, 299] on div "c b.................sm" at bounding box center [433, 293] width 386 height 72
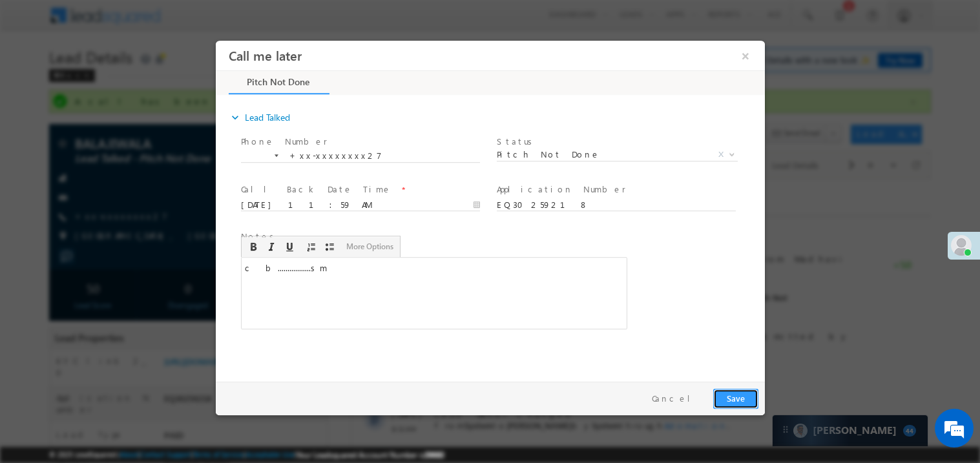
click at [744, 394] on button "Save" at bounding box center [735, 398] width 45 height 20
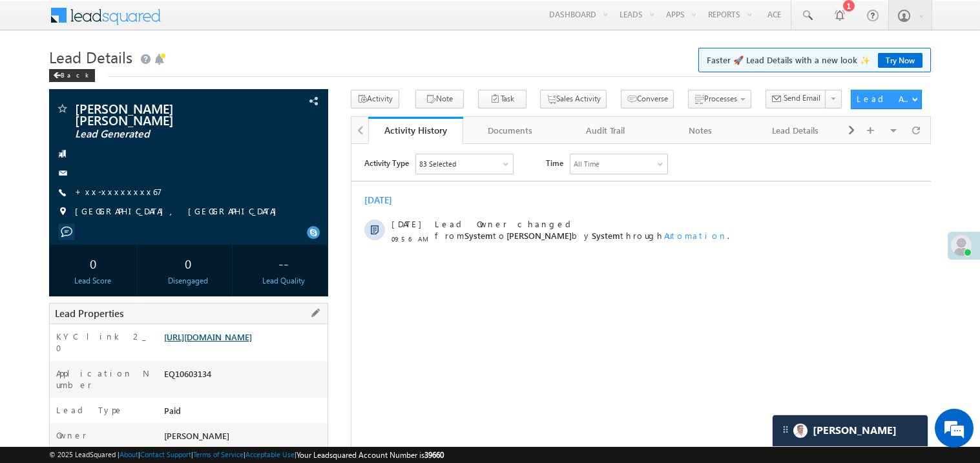
click at [252, 343] on link "https://angelbroking1-pk3em7sa.customui-test.leadsquared.com?leadId=060054a3-e2…" at bounding box center [208, 337] width 88 height 11
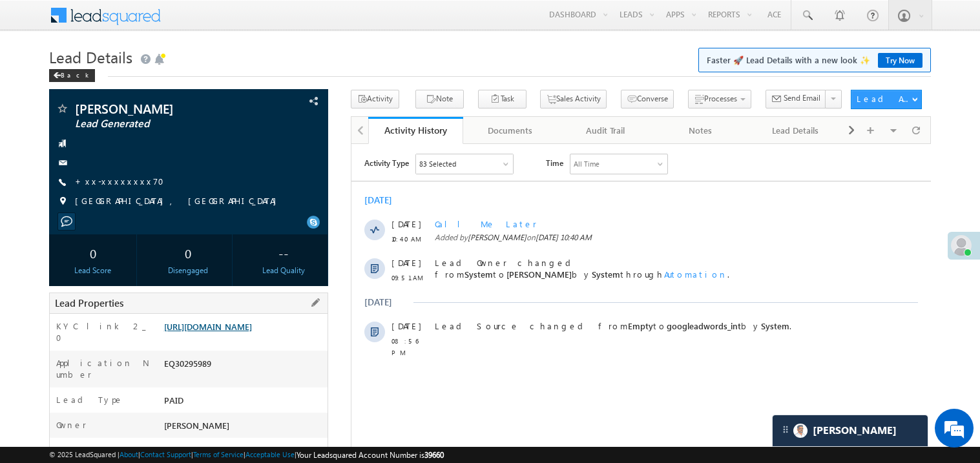
click at [252, 332] on link "[URL][DOMAIN_NAME]" at bounding box center [208, 326] width 88 height 11
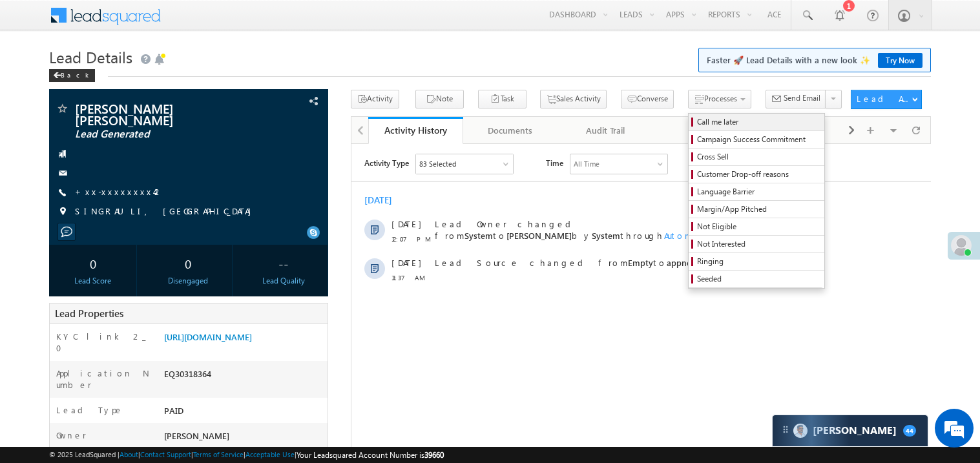
click at [697, 123] on span "Call me later" at bounding box center [758, 122] width 123 height 12
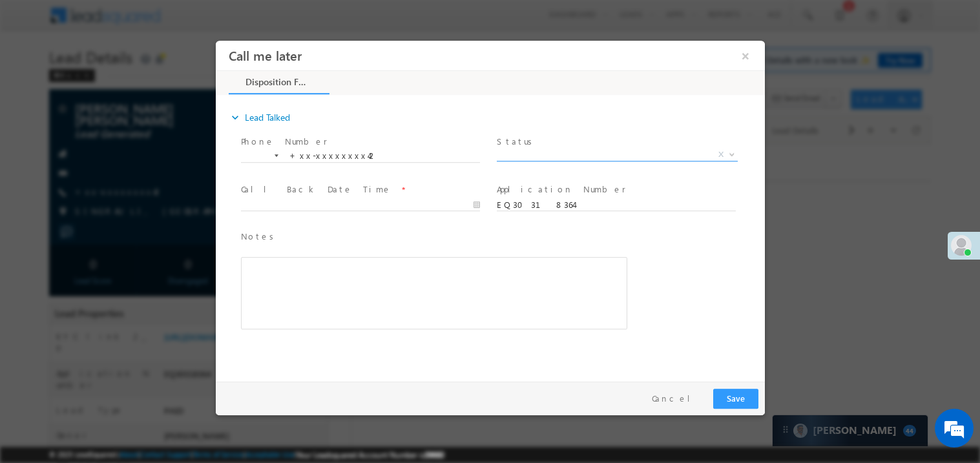
click at [534, 154] on span "X" at bounding box center [616, 154] width 241 height 13
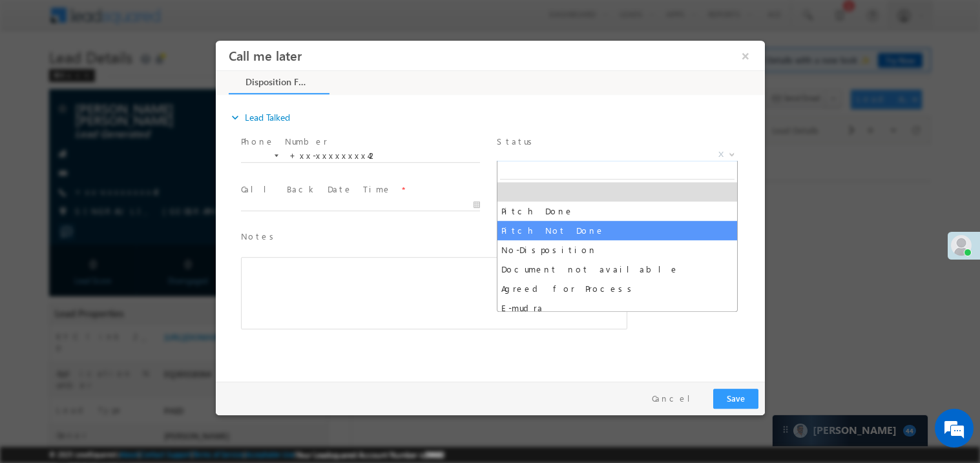
select select "Pitch Not Done"
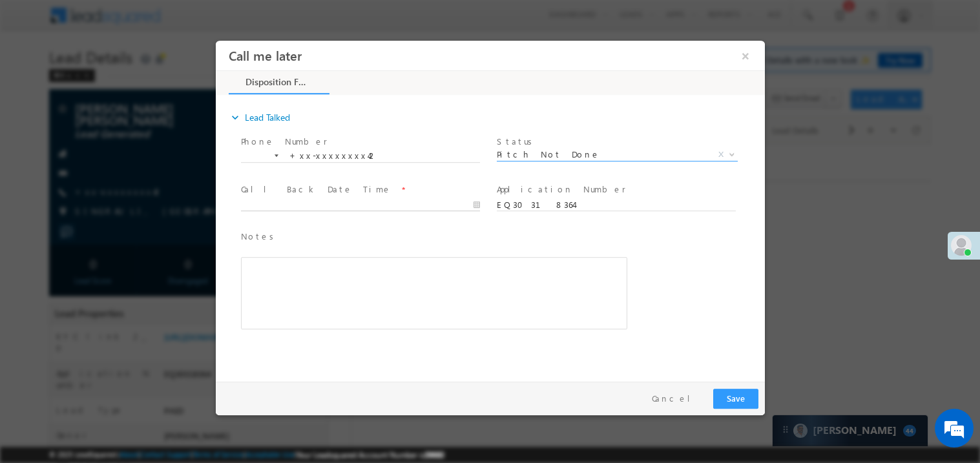
click at [303, 207] on body "Call me later ×" at bounding box center [489, 207] width 549 height 335
type input "[DATE] 12:09 PM"
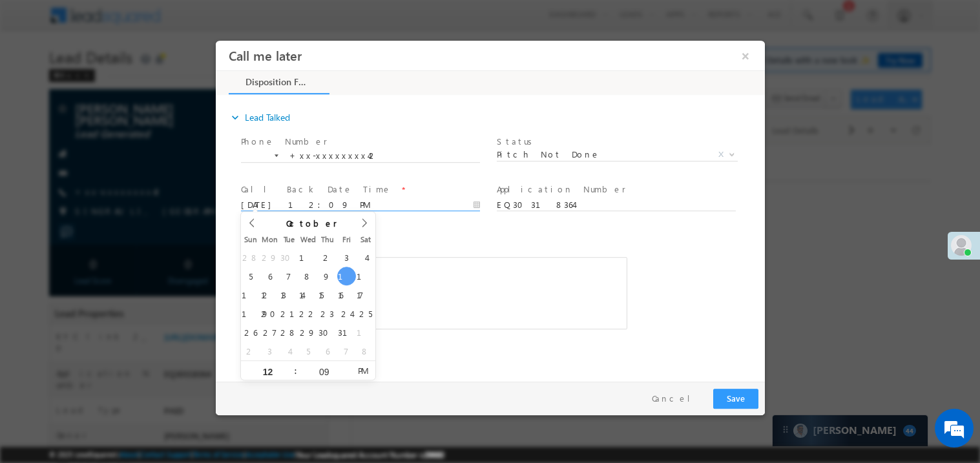
click at [474, 269] on div "Rich Text Editor, 40788eee-0fb2-11ec-a811-0adc8a9d82c2__tab1__section1__Notes__…" at bounding box center [433, 293] width 386 height 72
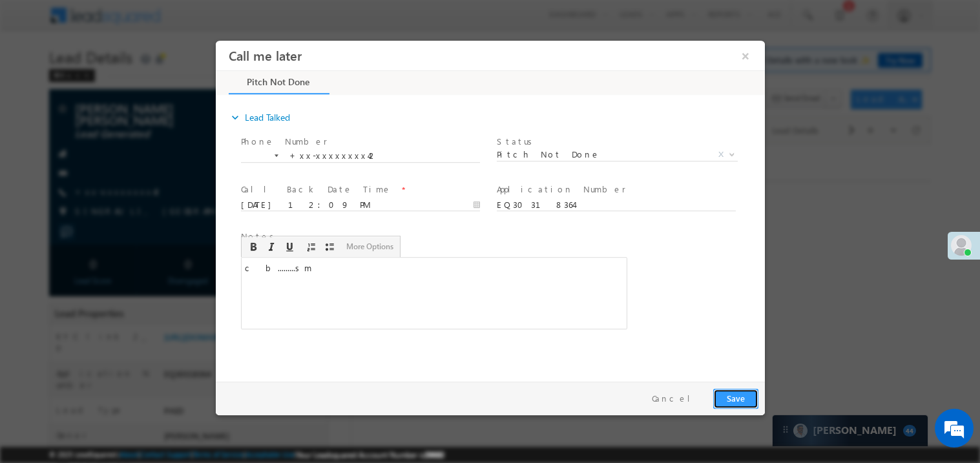
click at [738, 399] on button "Save" at bounding box center [735, 398] width 45 height 20
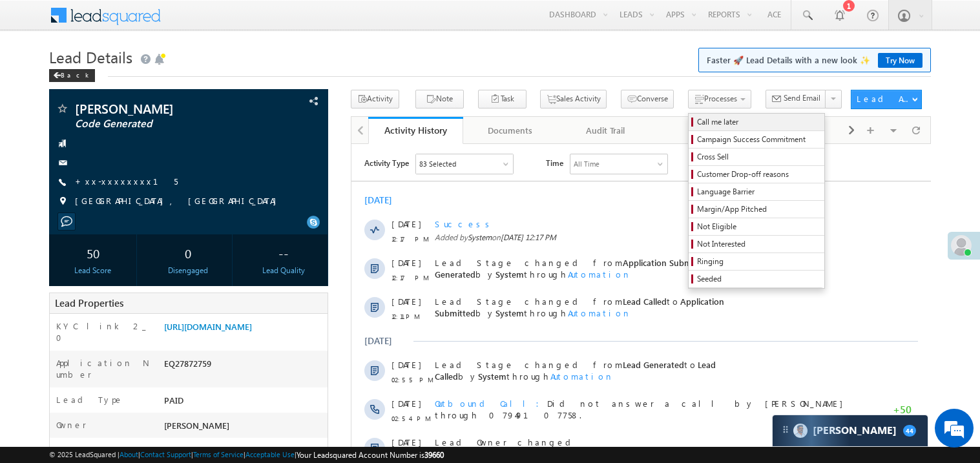
click at [697, 119] on span "Call me later" at bounding box center [758, 122] width 123 height 12
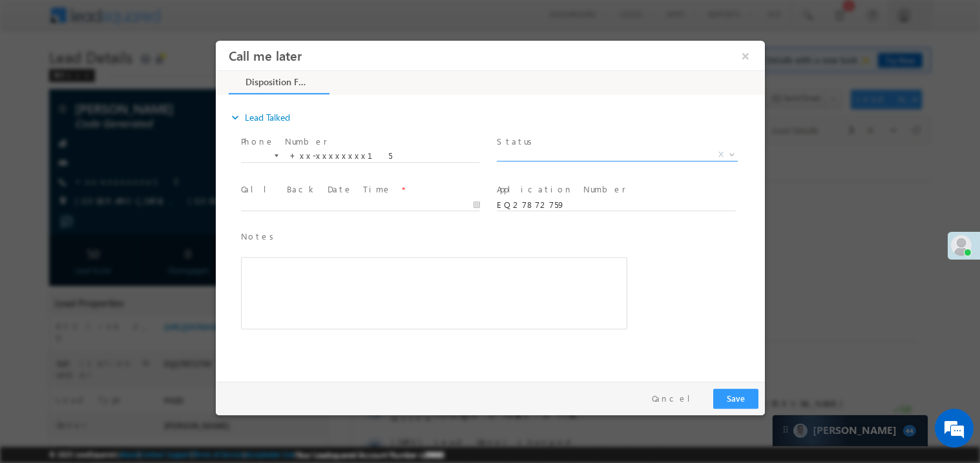
click at [525, 156] on span "X" at bounding box center [616, 154] width 241 height 13
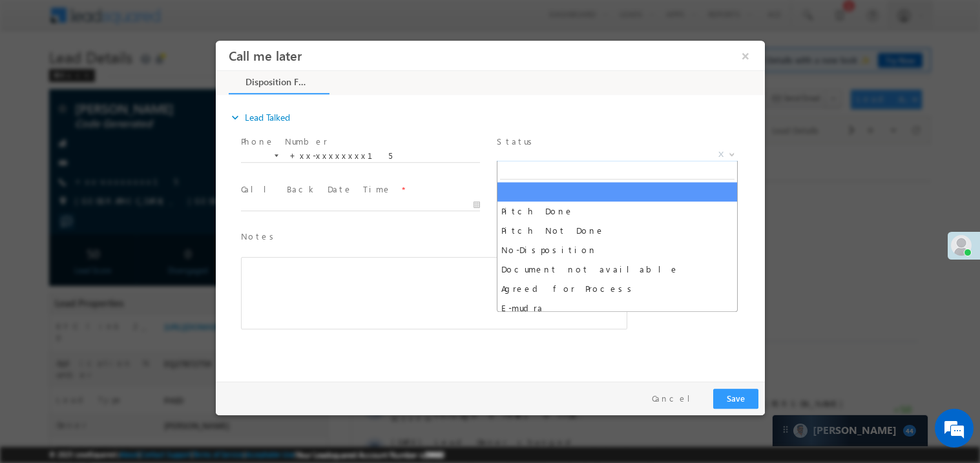
click at [525, 156] on span "X" at bounding box center [616, 154] width 241 height 13
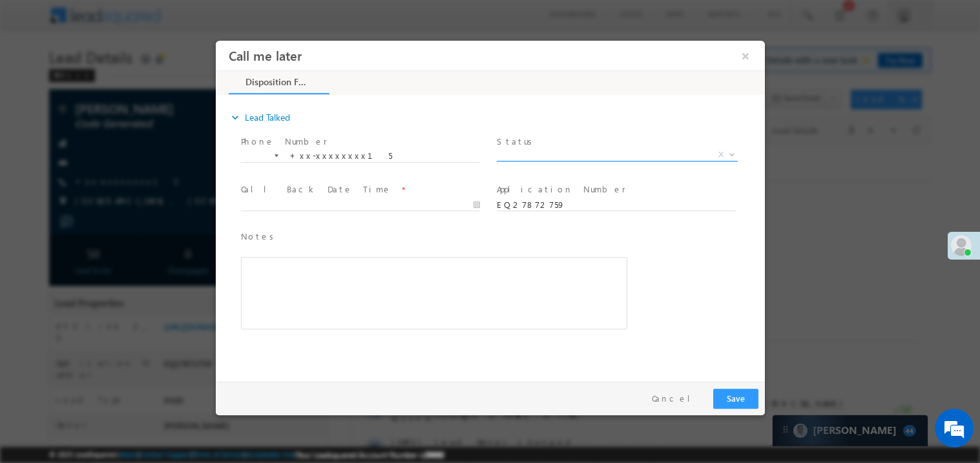
click at [525, 156] on span "X" at bounding box center [616, 154] width 241 height 13
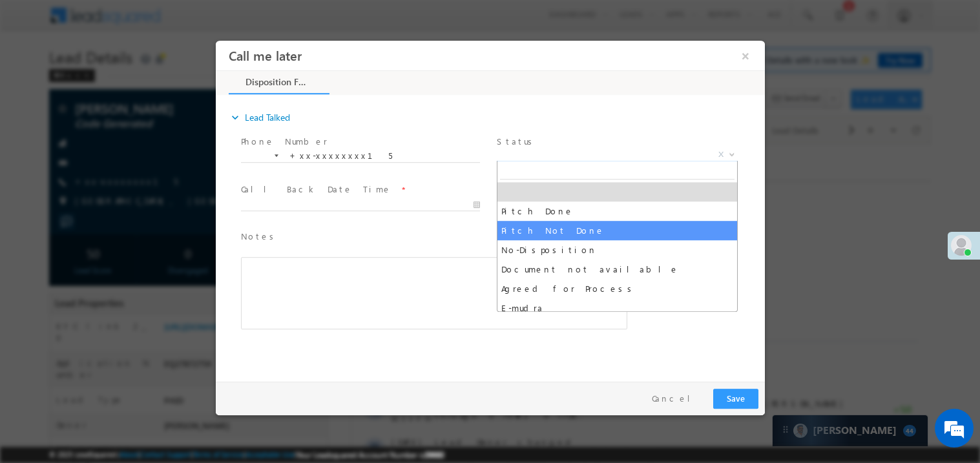
select select "Pitch Not Done"
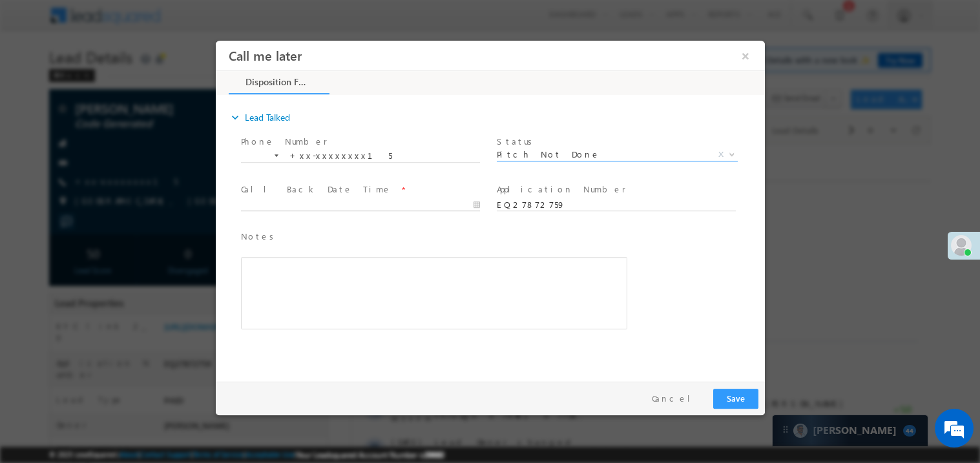
click at [331, 205] on body "Call me later ×" at bounding box center [489, 207] width 549 height 335
type input "10/10/25 12:18 PM"
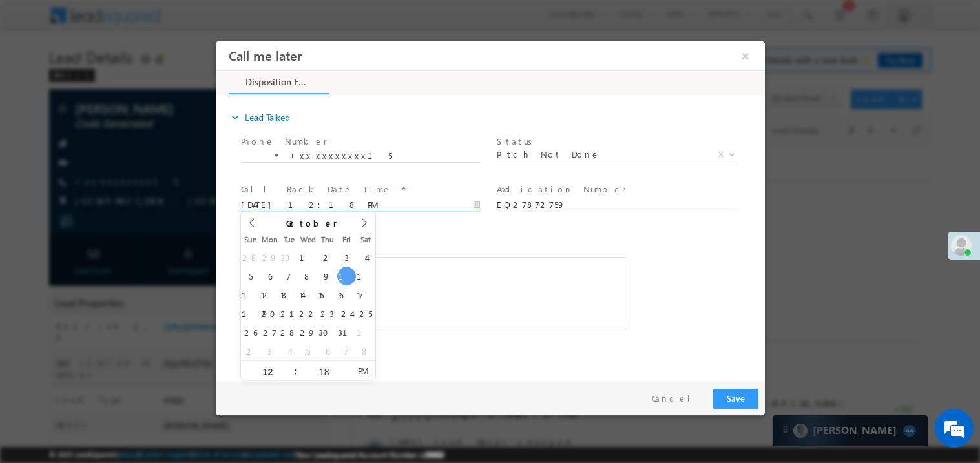
click at [439, 252] on div "Notes * Editor toolbars Basic Styles Bold Italic Underline Paragraph Insert/Rem…" at bounding box center [433, 279] width 386 height 100
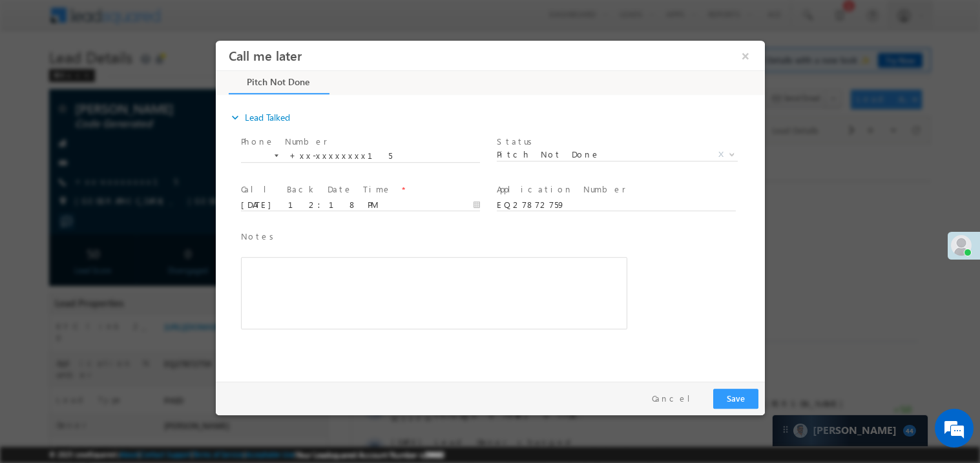
click at [406, 280] on div "Rich Text Editor, 40788eee-0fb2-11ec-a811-0adc8a9d82c2__tab1__section1__Notes__…" at bounding box center [433, 293] width 386 height 72
click at [730, 397] on button "Save" at bounding box center [735, 398] width 45 height 20
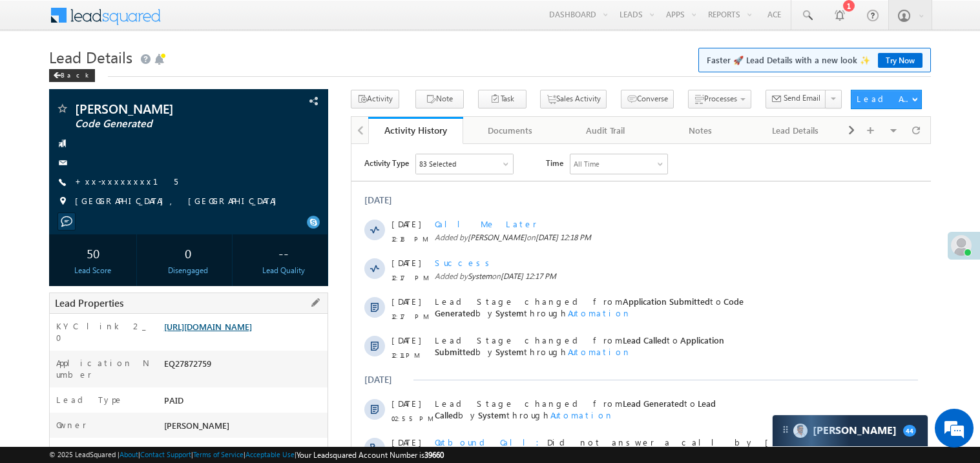
click at [249, 332] on link "https://angelbroking1-pk3em7sa.customui-test.leadsquared.com?leadId=bad3cb0d-8d…" at bounding box center [208, 326] width 88 height 11
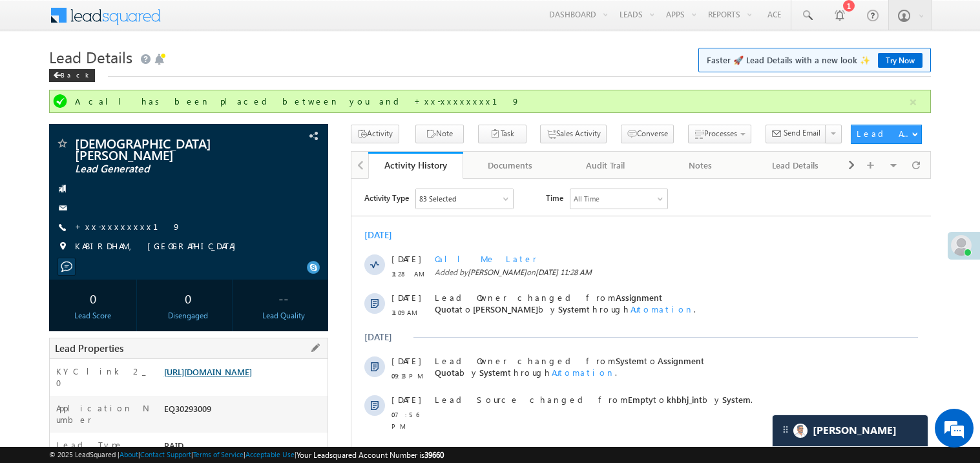
click at [252, 377] on link "[URL][DOMAIN_NAME]" at bounding box center [208, 371] width 88 height 11
click at [114, 221] on link "+xx-xxxxxxxx19" at bounding box center [128, 226] width 106 height 11
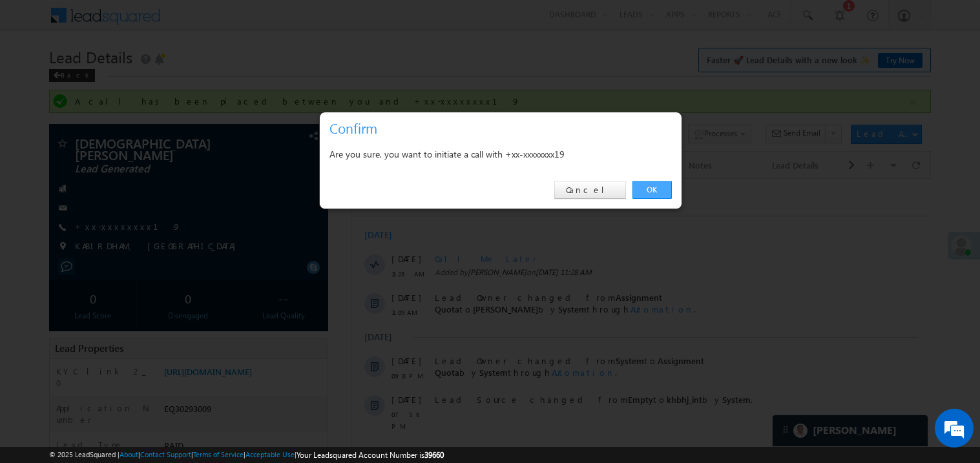
click at [655, 191] on link "OK" at bounding box center [652, 190] width 39 height 18
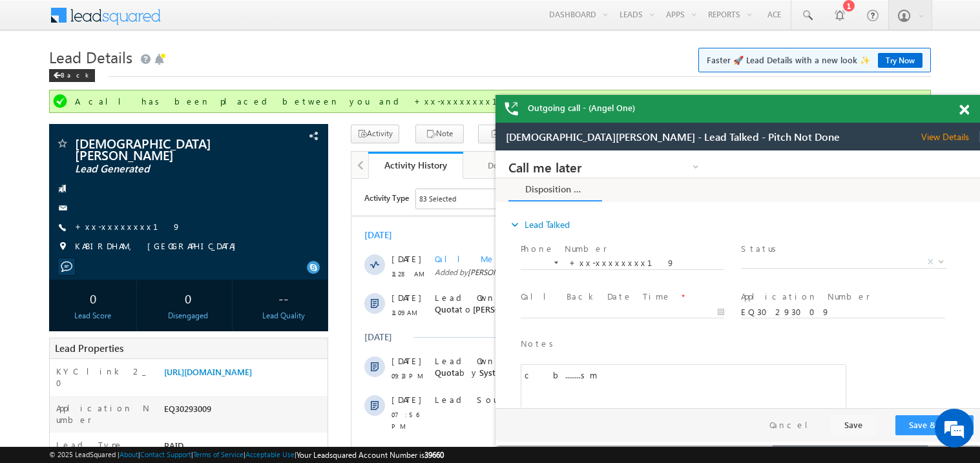
click at [968, 112] on span at bounding box center [965, 110] width 10 height 11
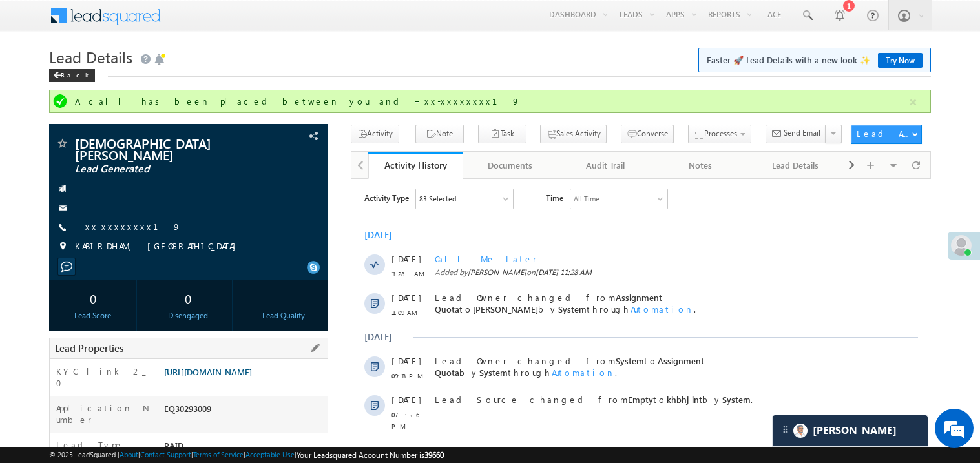
click at [240, 377] on link "https://angelbroking1-pk3em7sa.customui-test.leadsquared.com?leadId=5897750e-ee…" at bounding box center [208, 371] width 88 height 11
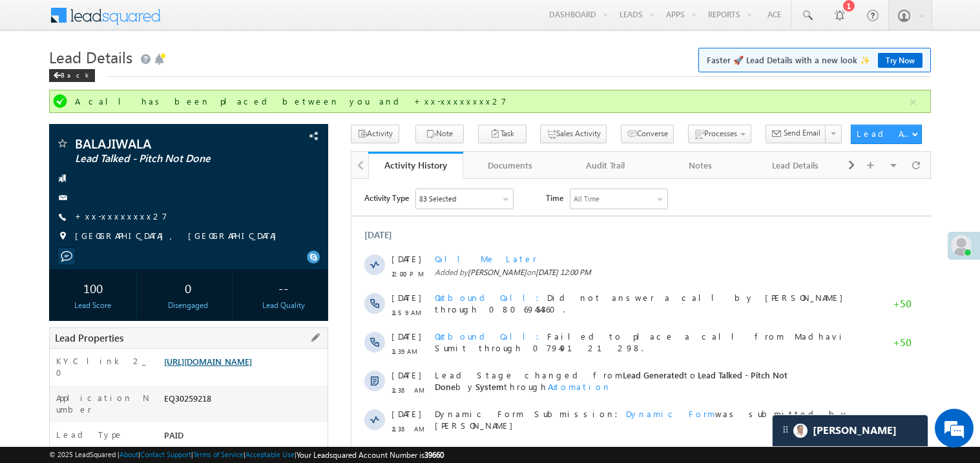
click at [227, 367] on link "[URL][DOMAIN_NAME]" at bounding box center [208, 361] width 88 height 11
click at [900, 61] on link "Try Now" at bounding box center [900, 60] width 45 height 15
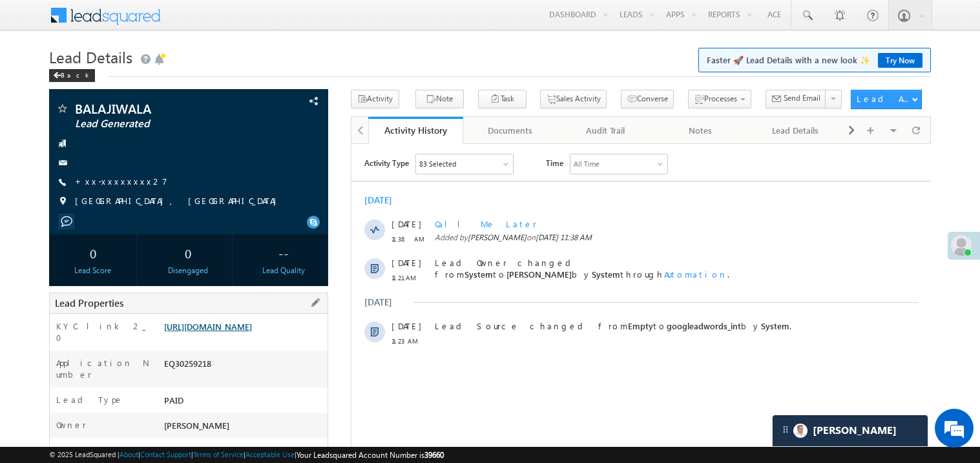
click at [242, 332] on link "https://angelbroking1-pk3em7sa.customui-test.leadsquared.com?leadId=c5121998-e3…" at bounding box center [208, 326] width 88 height 11
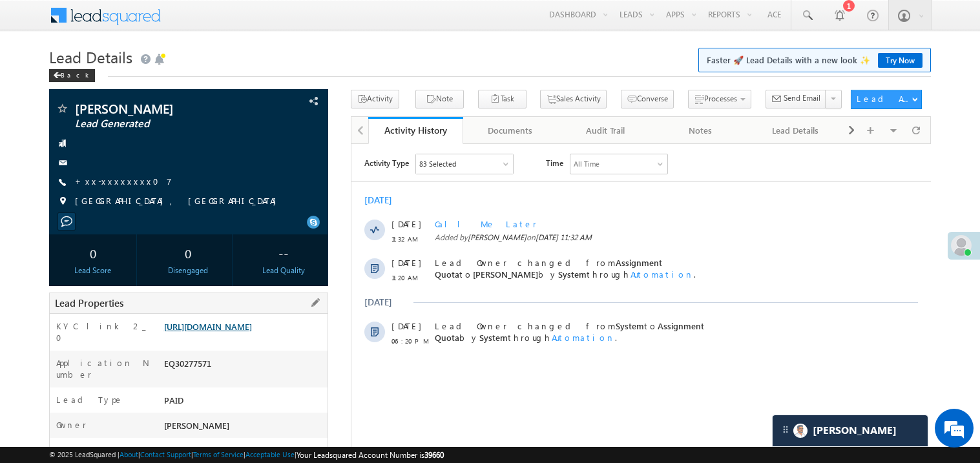
click at [229, 332] on link "[URL][DOMAIN_NAME]" at bounding box center [208, 326] width 88 height 11
click at [114, 177] on link "+xx-xxxxxxxx07" at bounding box center [123, 181] width 97 height 11
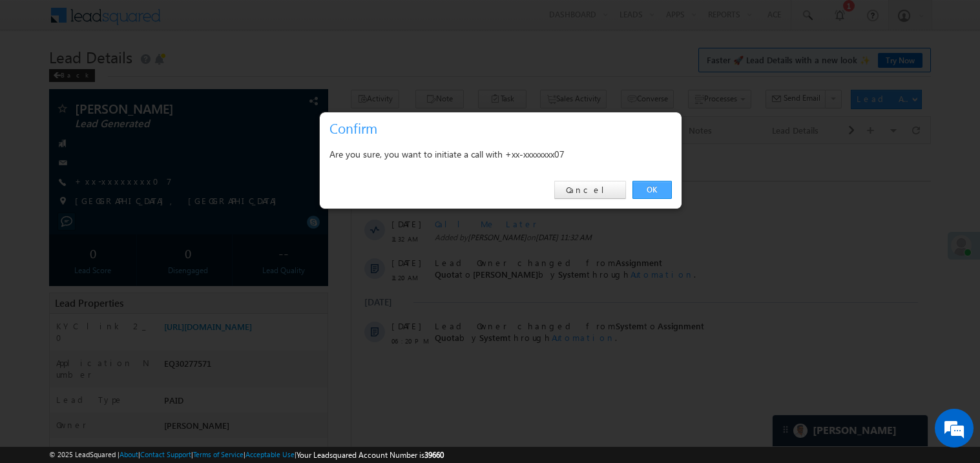
click at [653, 189] on link "OK" at bounding box center [652, 190] width 39 height 18
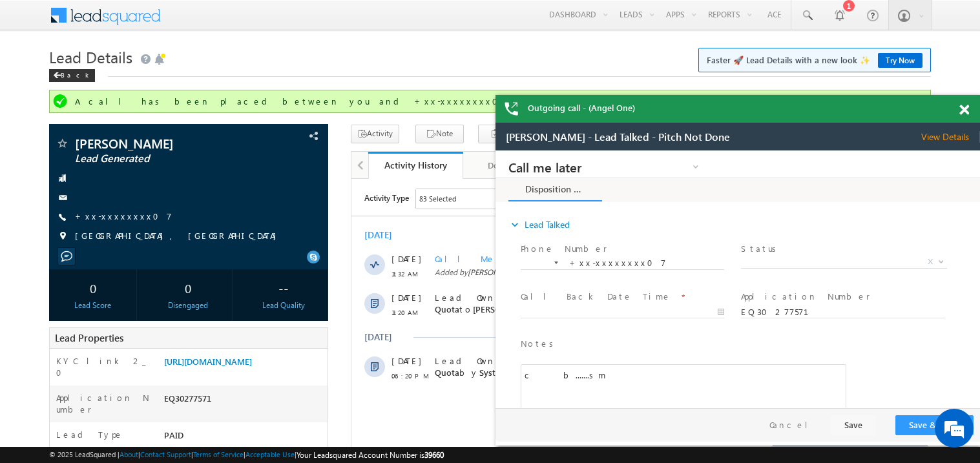
click at [968, 107] on span at bounding box center [965, 110] width 10 height 11
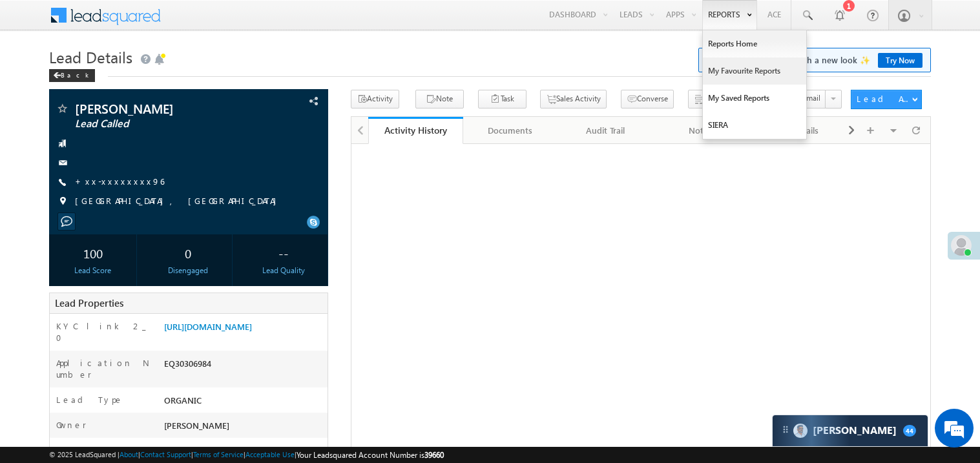
click at [728, 71] on link "My Favourite Reports" at bounding box center [754, 71] width 103 height 27
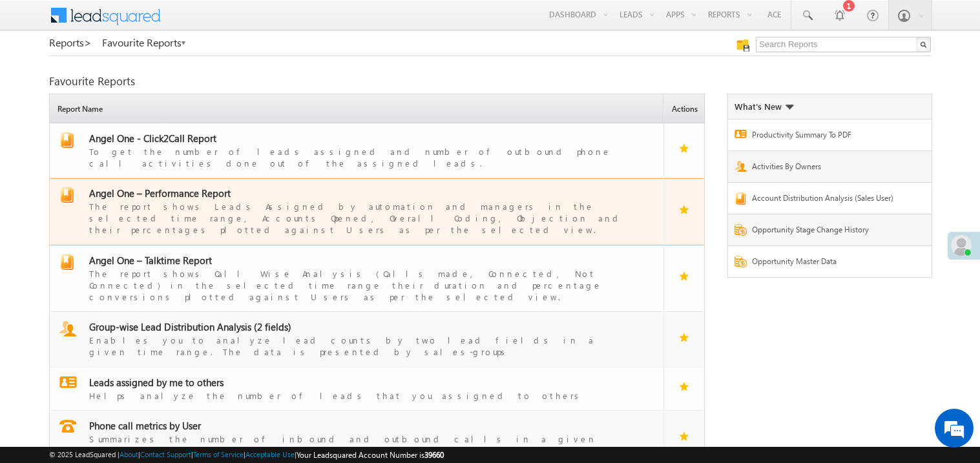
click at [180, 200] on div "The report shows Leads Assigned by automation and managers in the selected time…" at bounding box center [364, 218] width 551 height 36
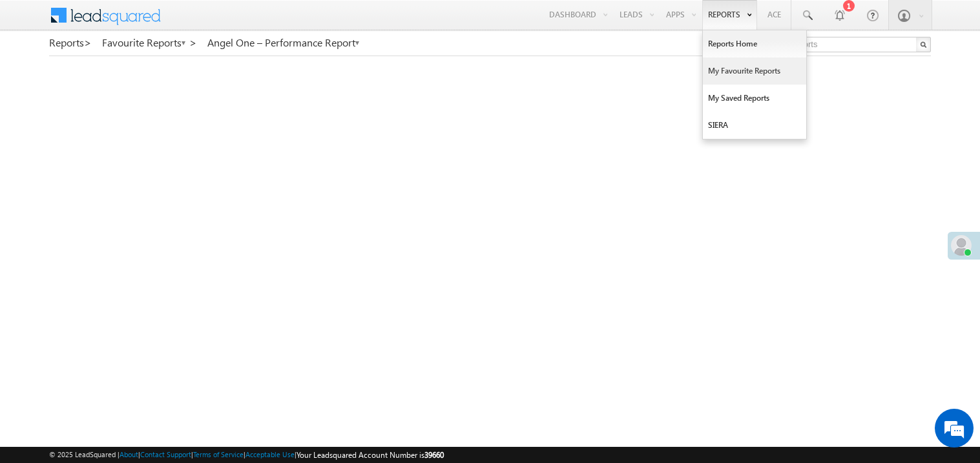
click at [728, 70] on link "My Favourite Reports" at bounding box center [754, 71] width 103 height 27
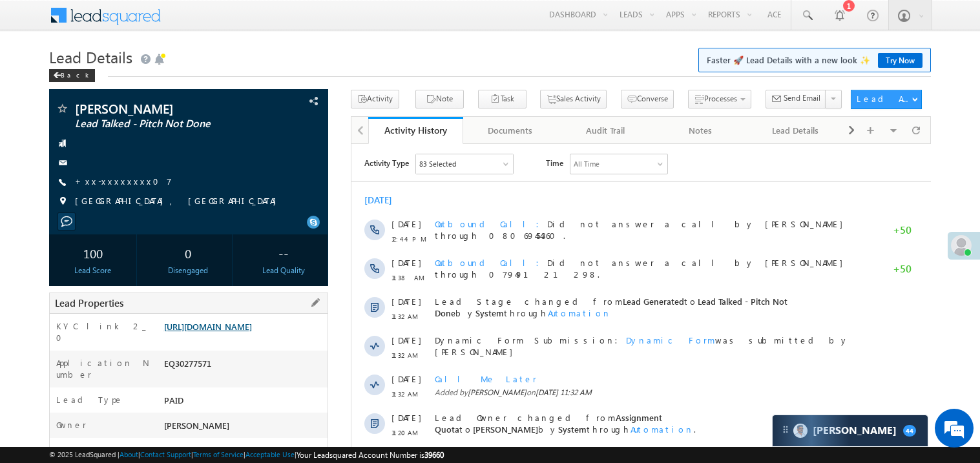
click at [238, 332] on link "[URL][DOMAIN_NAME]" at bounding box center [208, 326] width 88 height 11
click at [252, 332] on link "https://angelbroking1-pk3em7sa.customui-test.leadsquared.com?leadId=47a48378-41…" at bounding box center [208, 326] width 88 height 11
click at [240, 332] on link "https://angelbroking1-pk3em7sa.customui-test.leadsquared.com?leadId=47a48378-41…" at bounding box center [208, 326] width 88 height 11
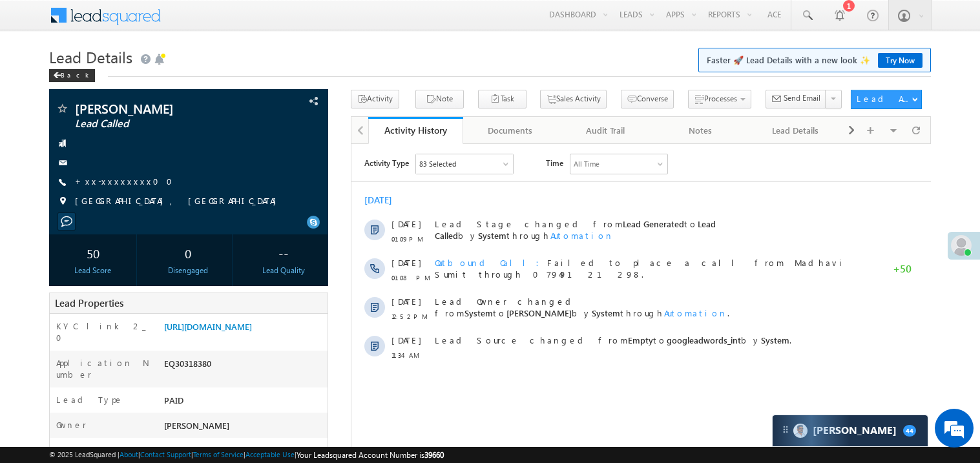
click at [319, 10] on div "Menu Madhavi Sumit Sumit .Madh avi@a ngelb rokin g.com Angel Broki" at bounding box center [490, 16] width 882 height 32
click at [118, 183] on link "+xx-xxxxxxxx00" at bounding box center [127, 181] width 105 height 11
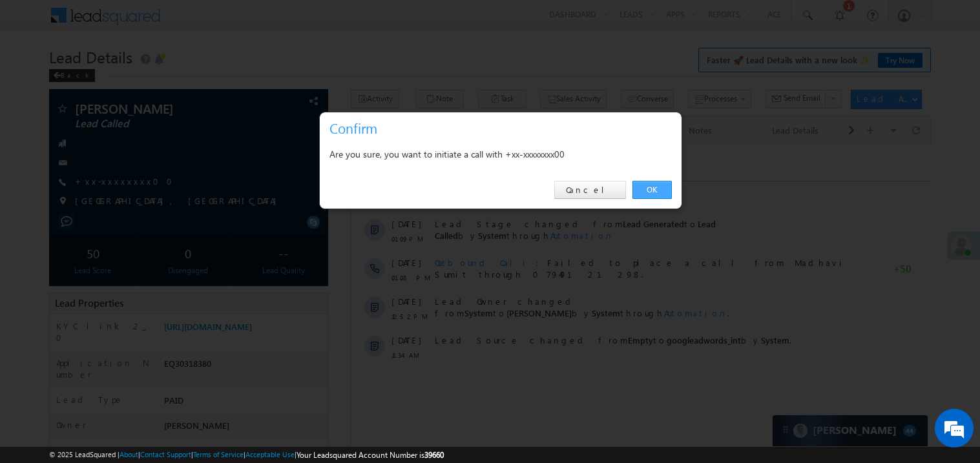
click at [655, 185] on link "OK" at bounding box center [652, 190] width 39 height 18
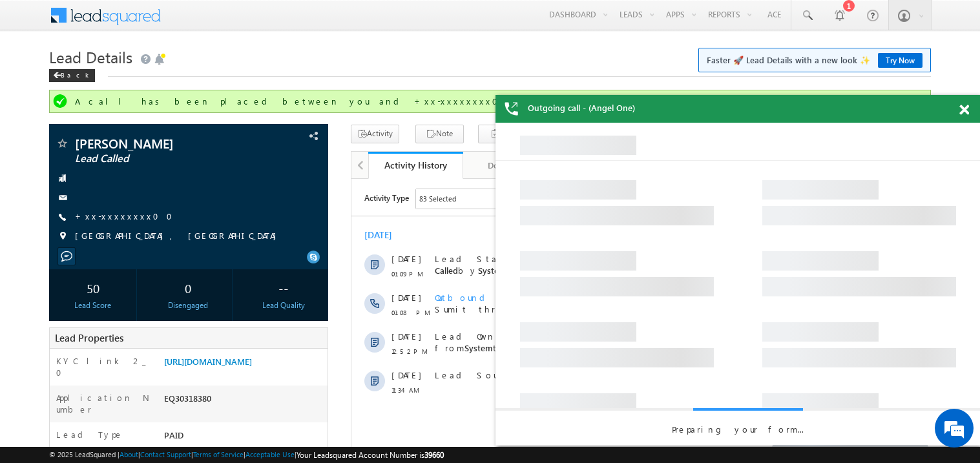
click at [970, 103] on div at bounding box center [971, 107] width 17 height 25
click at [965, 107] on span at bounding box center [965, 110] width 10 height 11
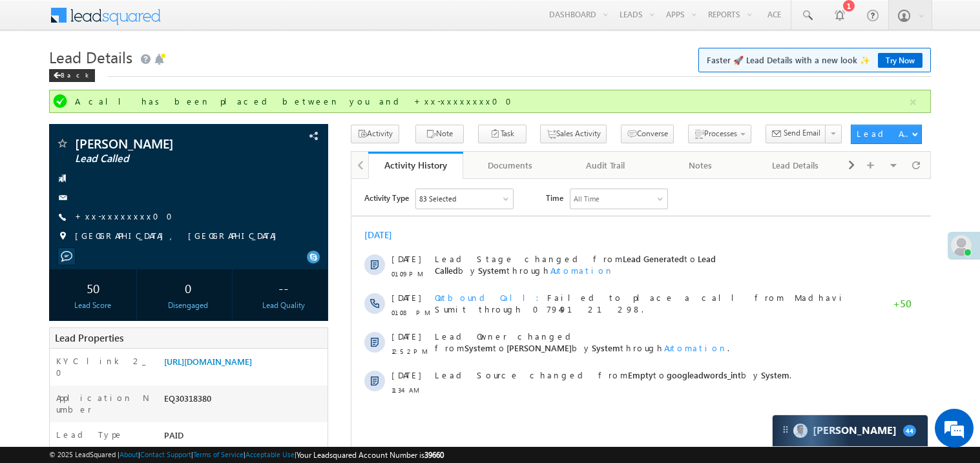
click at [252, 367] on link "https://angelbroking1-pk3em7sa.customui-test.leadsquared.com?leadId=7ef89290-c4…" at bounding box center [208, 361] width 88 height 11
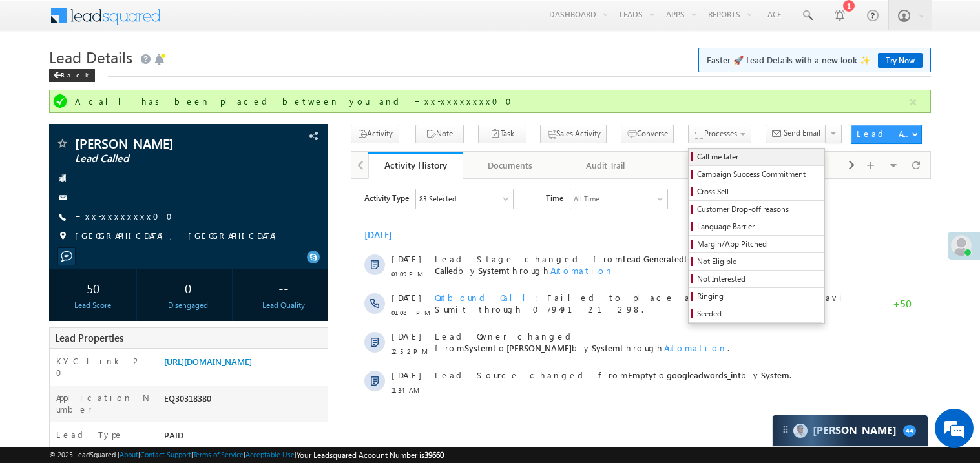
click at [697, 158] on span "Call me later" at bounding box center [758, 157] width 123 height 12
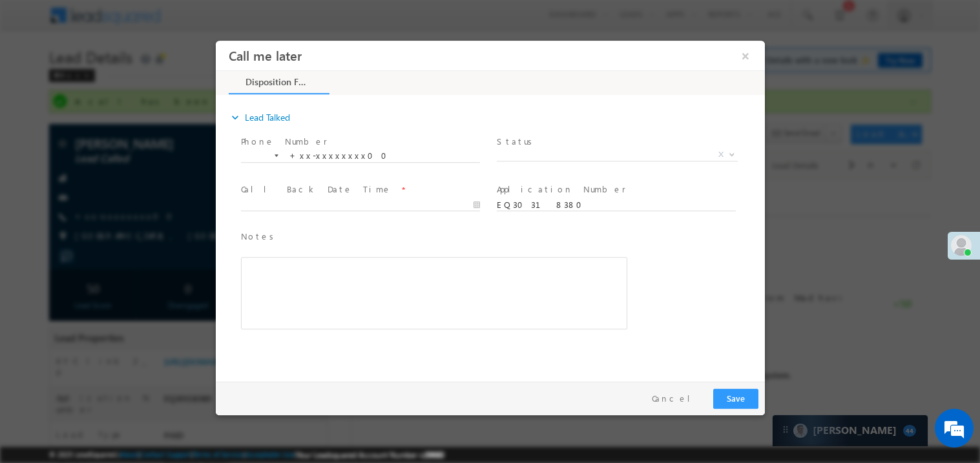
click at [512, 141] on label "Status" at bounding box center [516, 141] width 40 height 12
click at [535, 156] on span "X" at bounding box center [616, 154] width 241 height 13
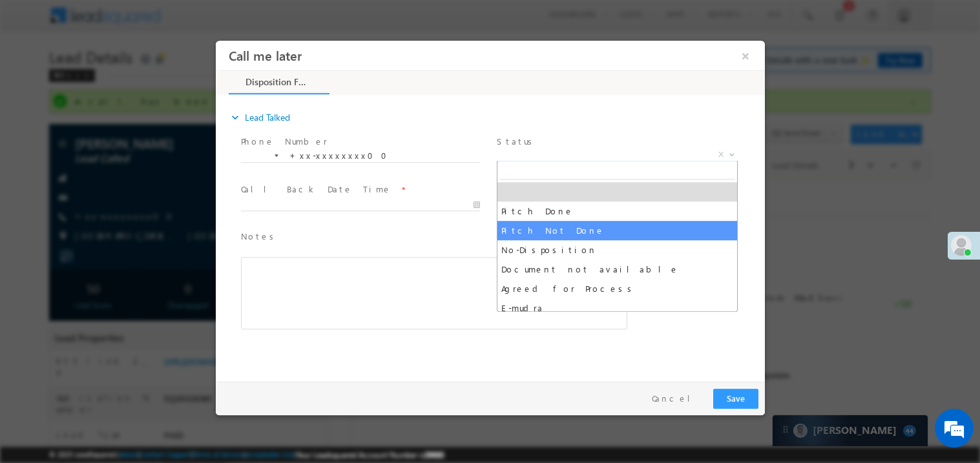
select select "Pitch Not Done"
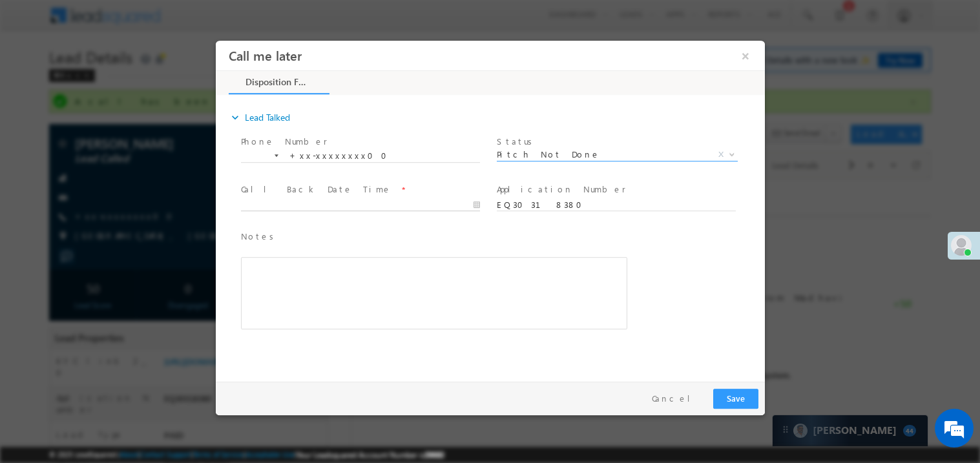
click at [299, 207] on body "Call me later ×" at bounding box center [489, 207] width 549 height 335
type input "10/10/25 1:16 PM"
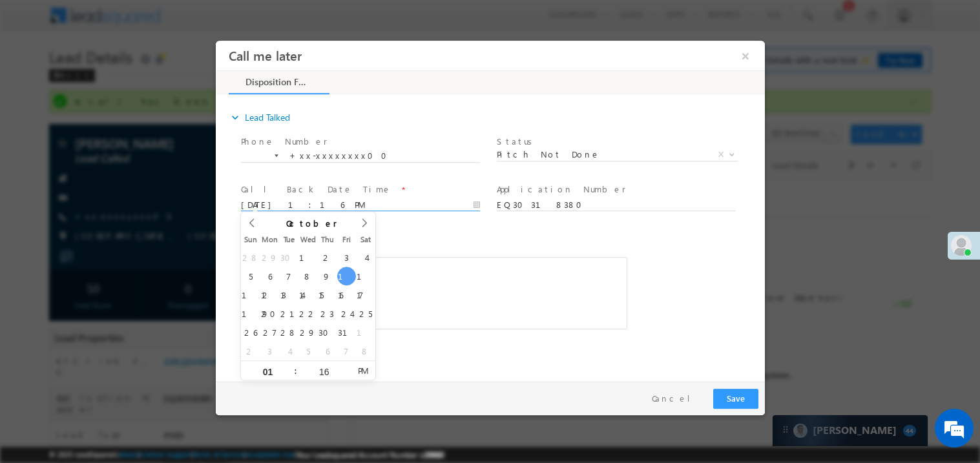
click at [501, 260] on div "Rich Text Editor, 40788eee-0fb2-11ec-a811-0adc8a9d82c2__tab1__section1__Notes__…" at bounding box center [433, 293] width 386 height 72
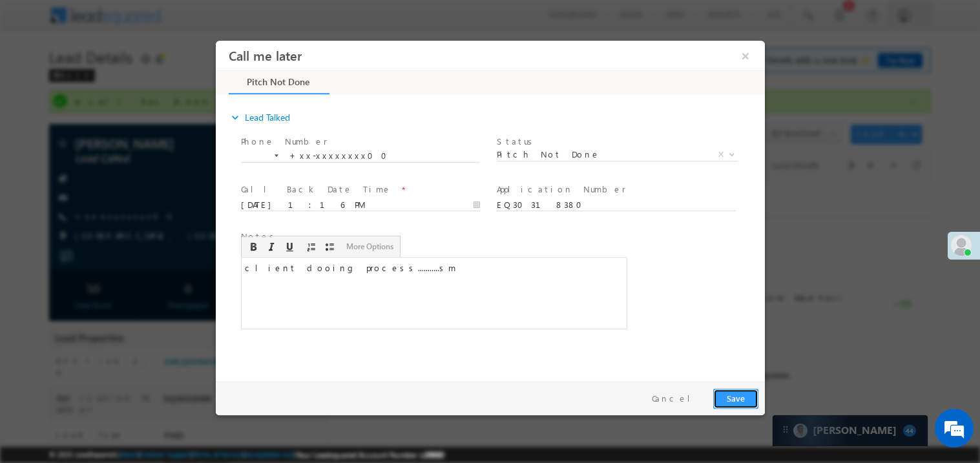
click at [739, 401] on button "Save" at bounding box center [735, 398] width 45 height 20
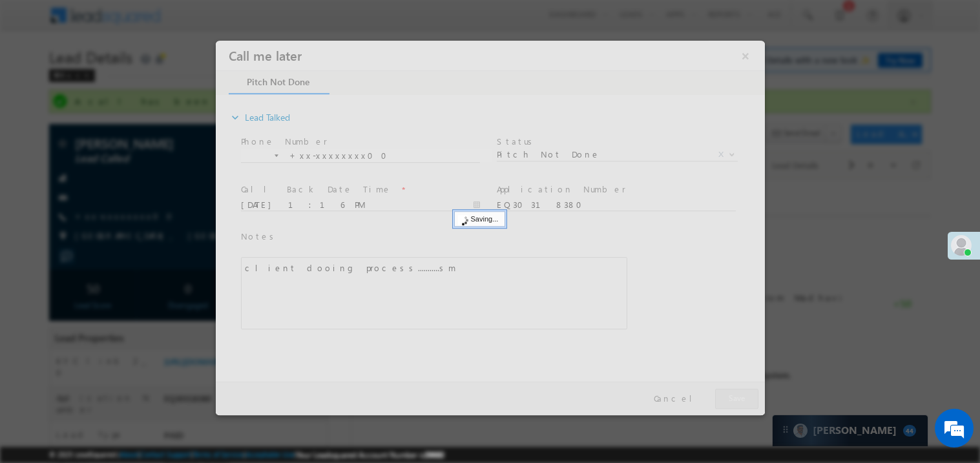
click at [739, 401] on div at bounding box center [489, 227] width 549 height 375
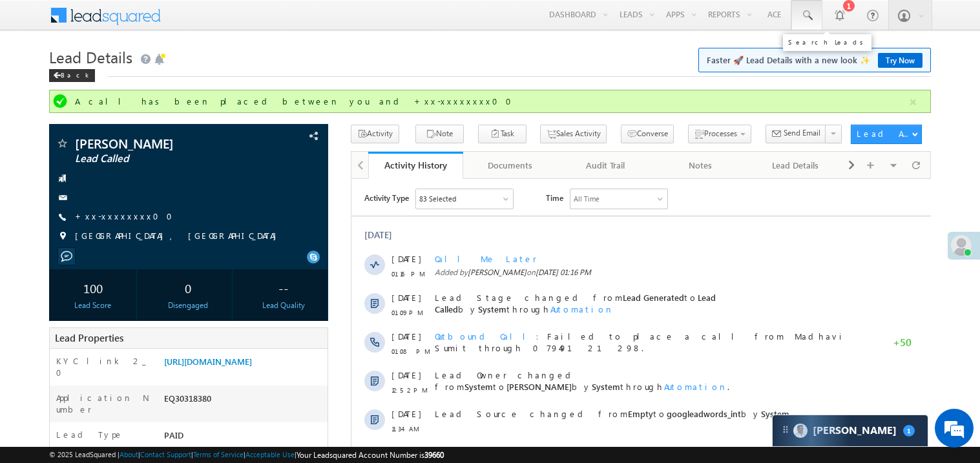
click at [807, 15] on span at bounding box center [807, 15] width 13 height 13
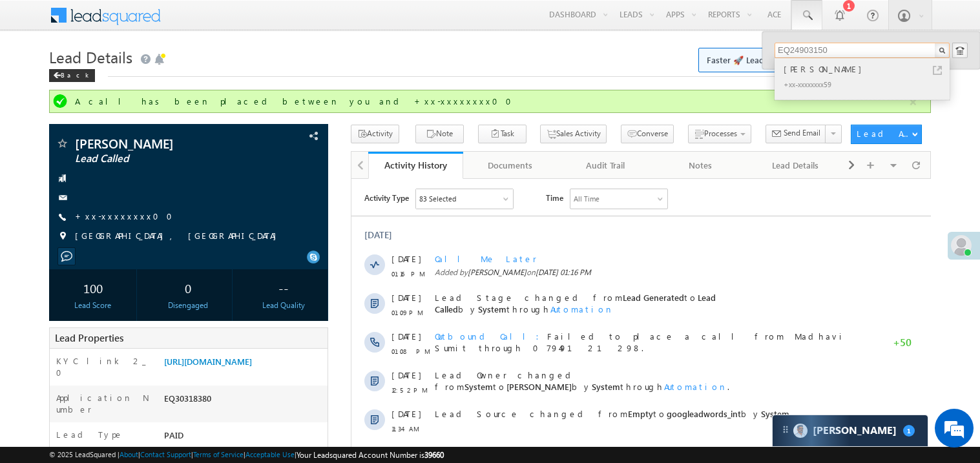
type input "EQ24903150"
click at [806, 74] on div "Rocky Singh" at bounding box center [867, 69] width 173 height 14
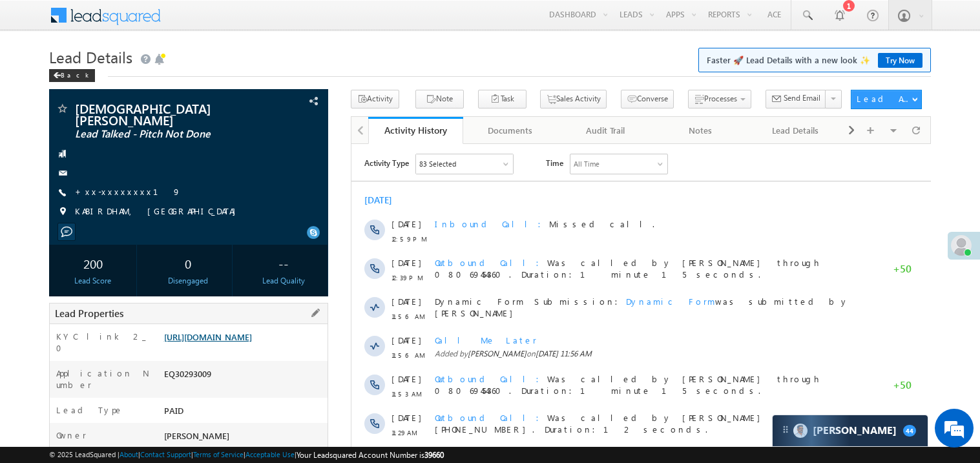
click at [204, 337] on link "[URL][DOMAIN_NAME]" at bounding box center [208, 337] width 88 height 11
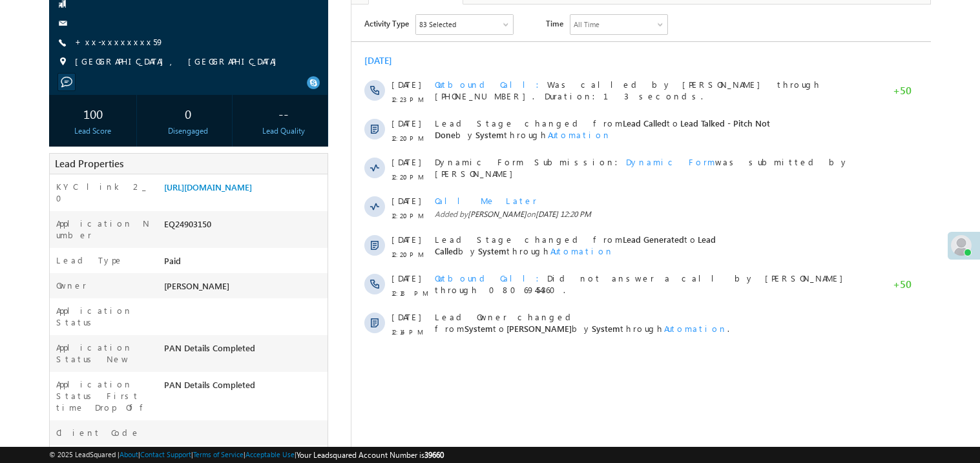
scroll to position [206, 0]
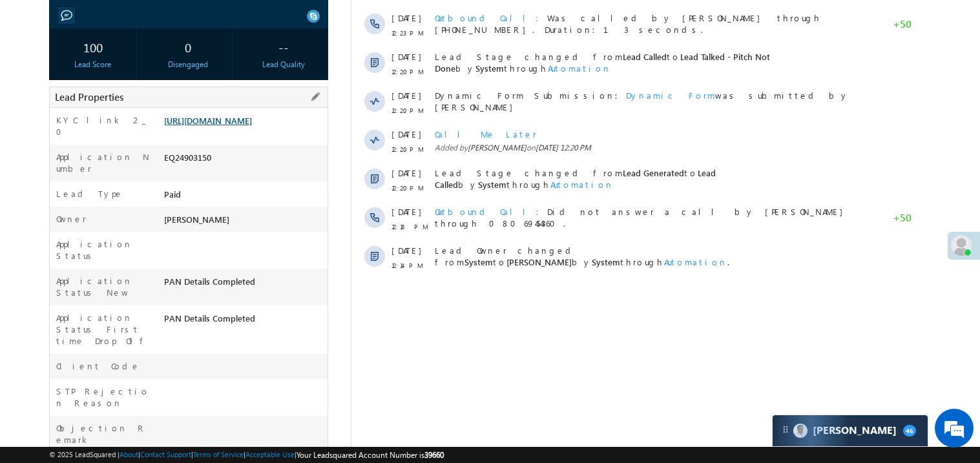
click at [239, 126] on link "https://angelbroking1-pk3em7sa.customui-test.leadsquared.com?leadId=4465cab1-03…" at bounding box center [208, 120] width 88 height 11
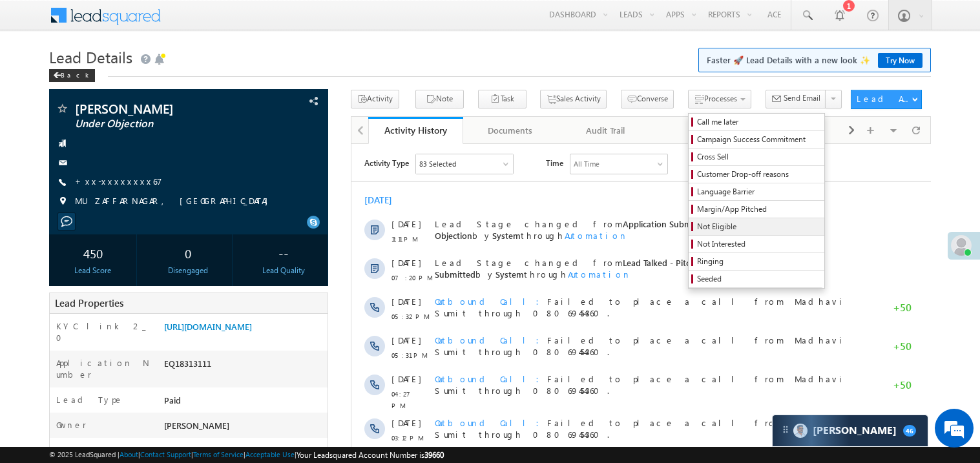
click at [697, 225] on span "Not Eligible" at bounding box center [758, 227] width 123 height 12
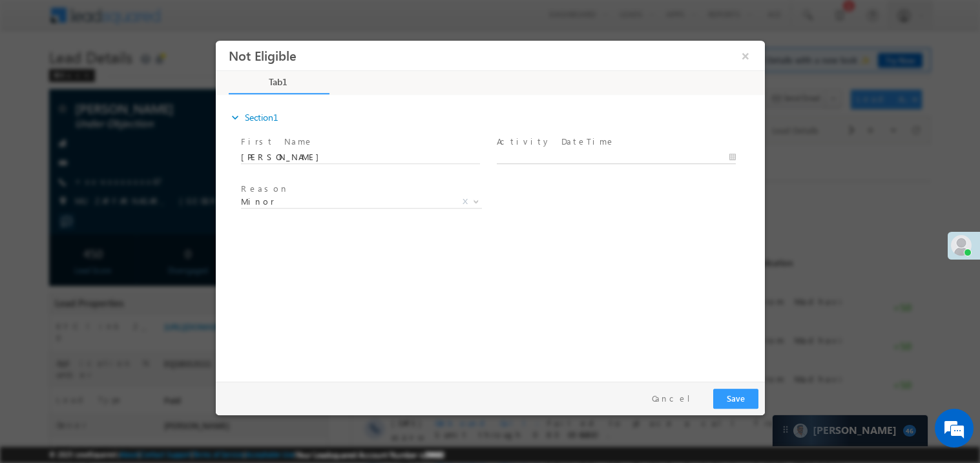
click at [520, 155] on body "Not Eligible ×" at bounding box center [489, 207] width 549 height 335
type input "10/10/25 1:41 PM"
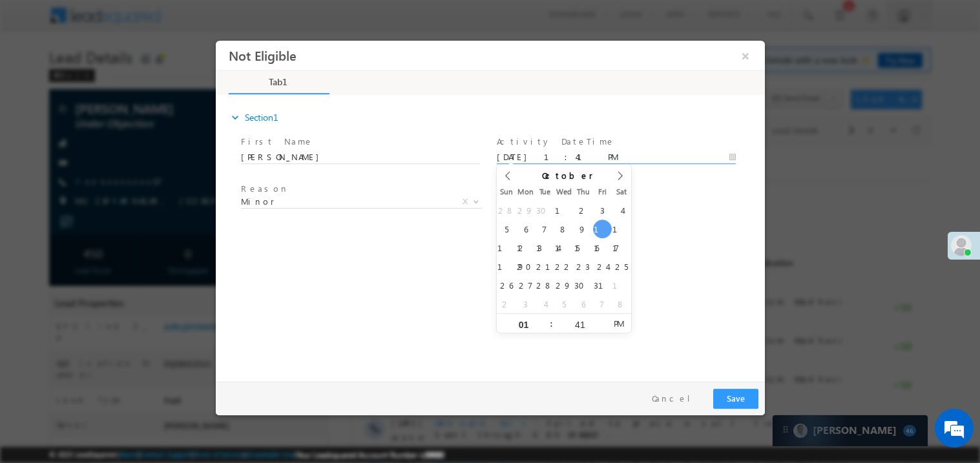
click at [301, 192] on span "Reason *" at bounding box center [359, 189] width 238 height 14
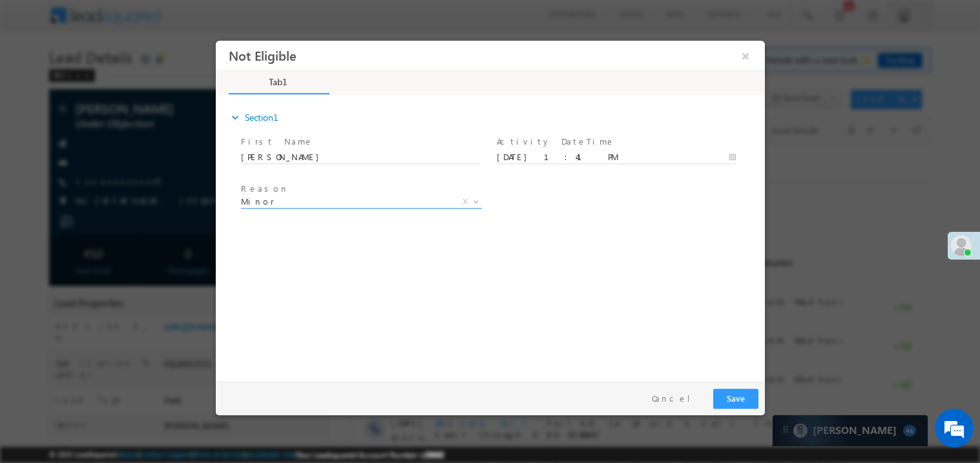
click at [284, 199] on span "Minor" at bounding box center [345, 201] width 210 height 12
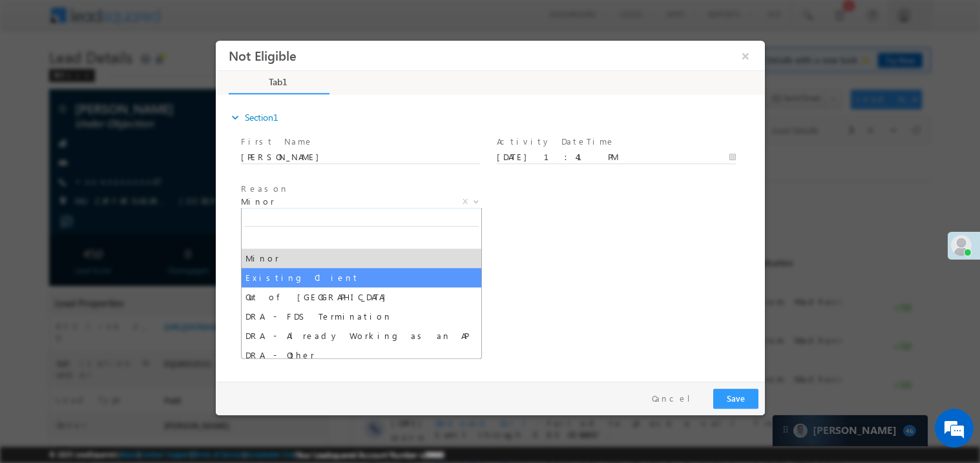
select select "Existing Client"
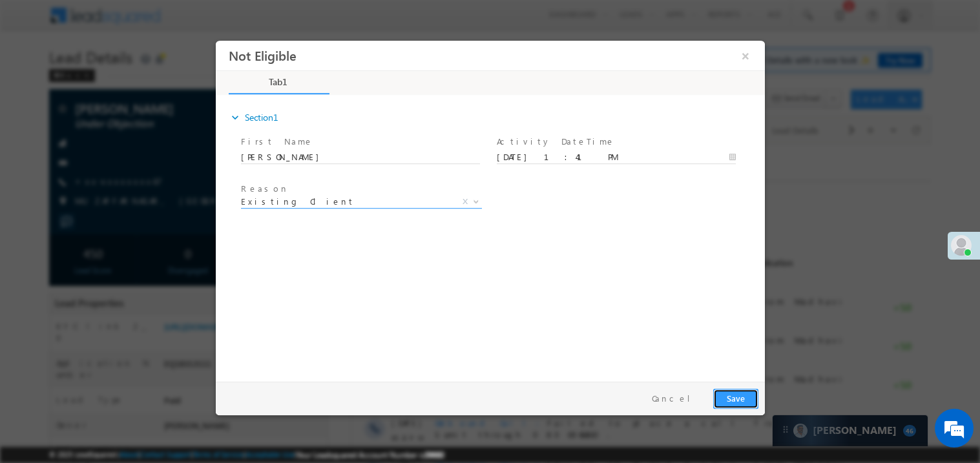
click at [724, 406] on button "Save" at bounding box center [735, 398] width 45 height 20
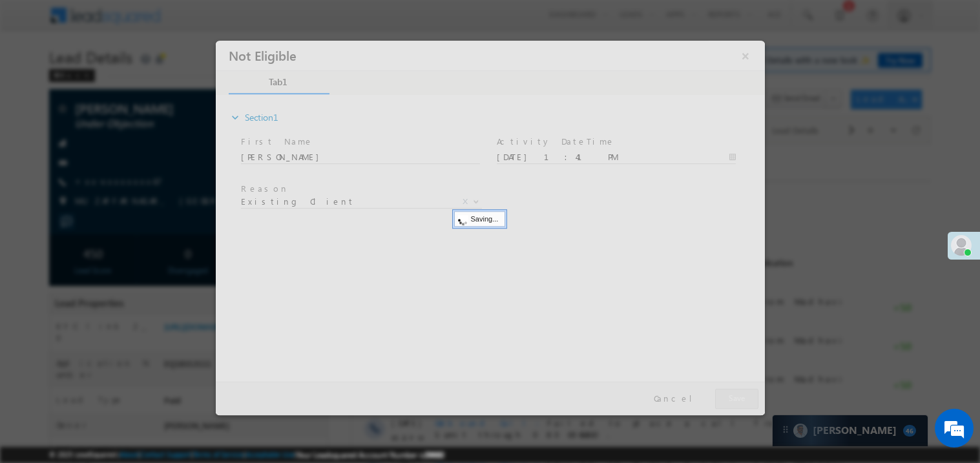
click at [724, 406] on div at bounding box center [489, 227] width 549 height 375
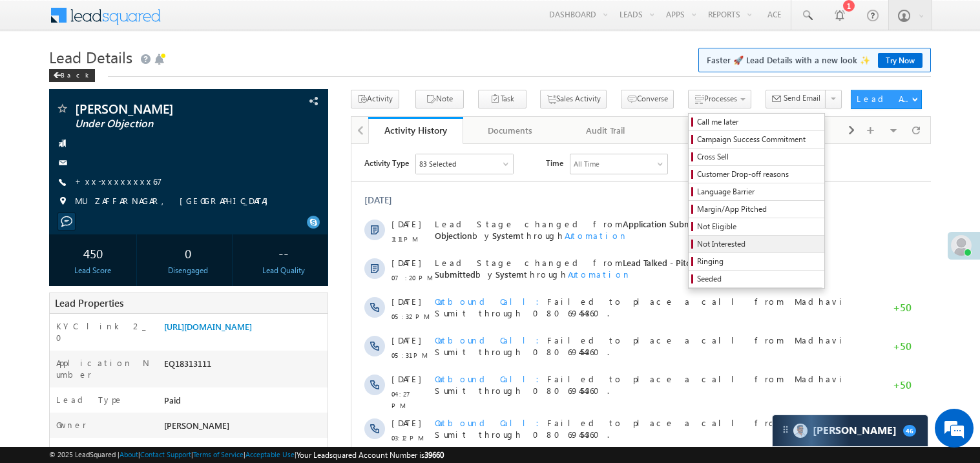
click at [700, 238] on link "Not Interested" at bounding box center [757, 244] width 136 height 17
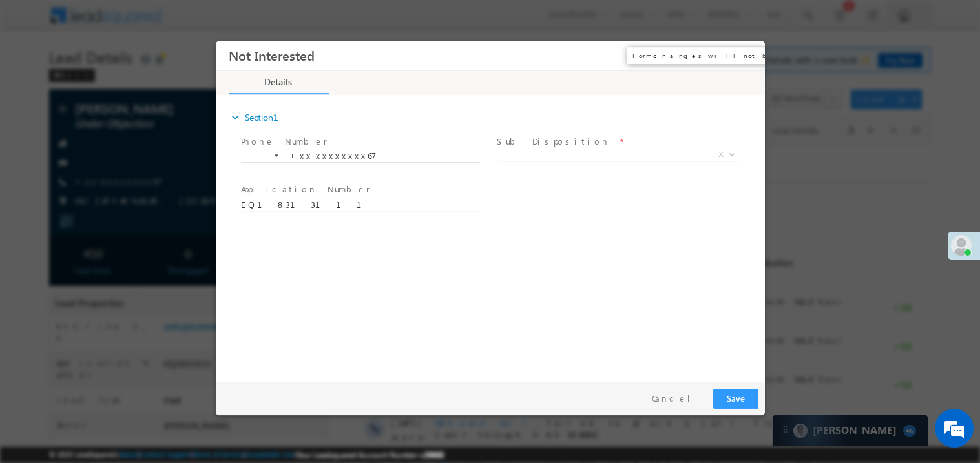
click at [747, 53] on button "×" at bounding box center [745, 55] width 22 height 24
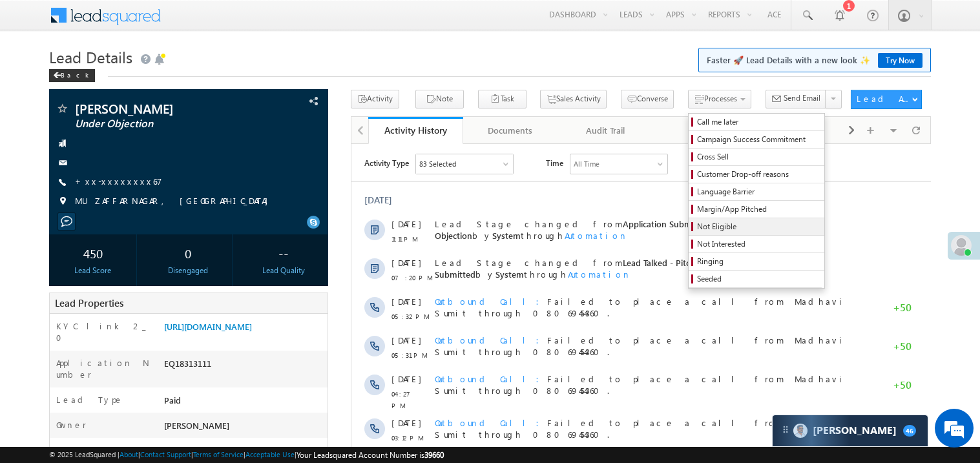
click at [697, 226] on span "Not Eligible" at bounding box center [758, 227] width 123 height 12
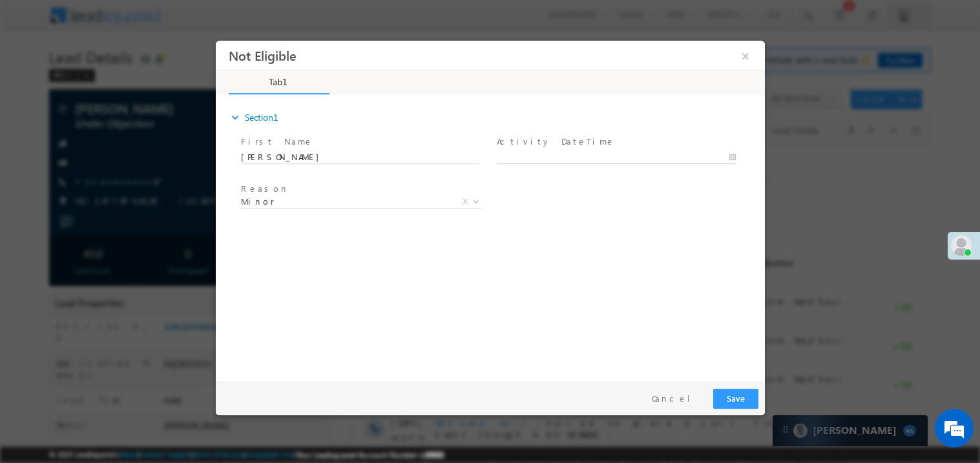
click at [531, 158] on body "Not Eligible ×" at bounding box center [489, 207] width 549 height 335
type input "10/10/25 1:42 PM"
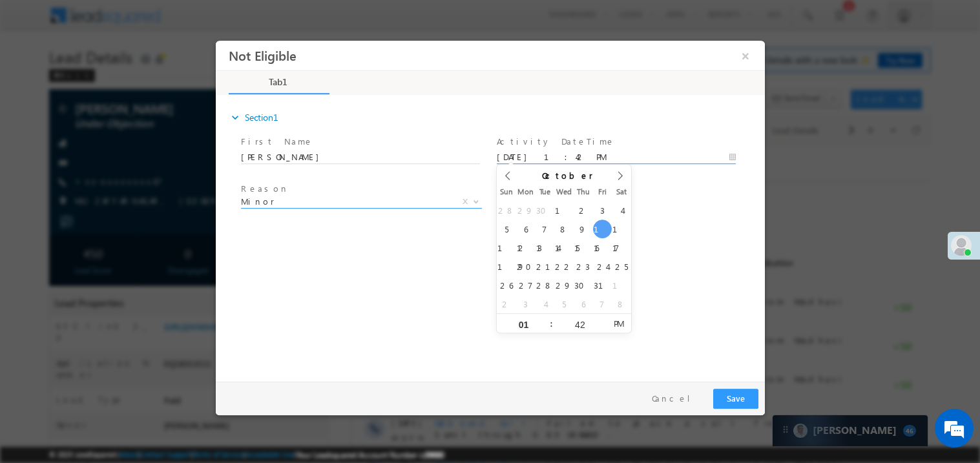
click at [337, 198] on span "Minor" at bounding box center [345, 201] width 210 height 12
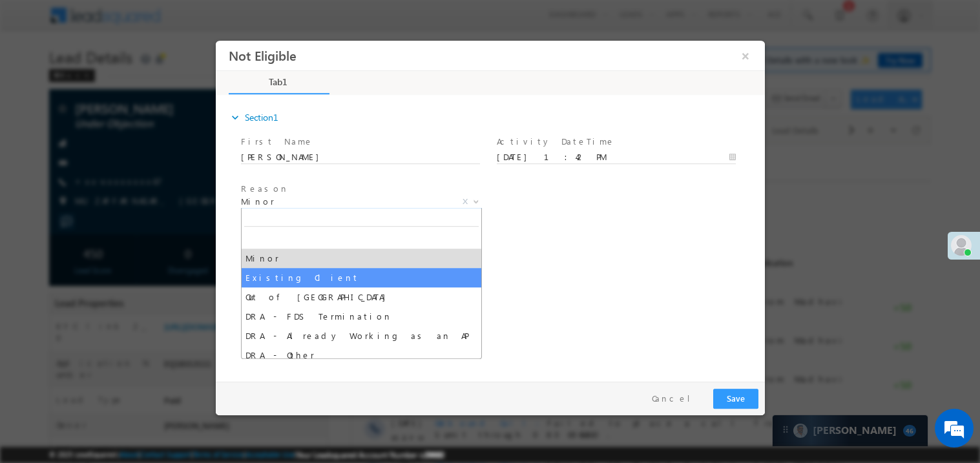
select select "Existing Client"
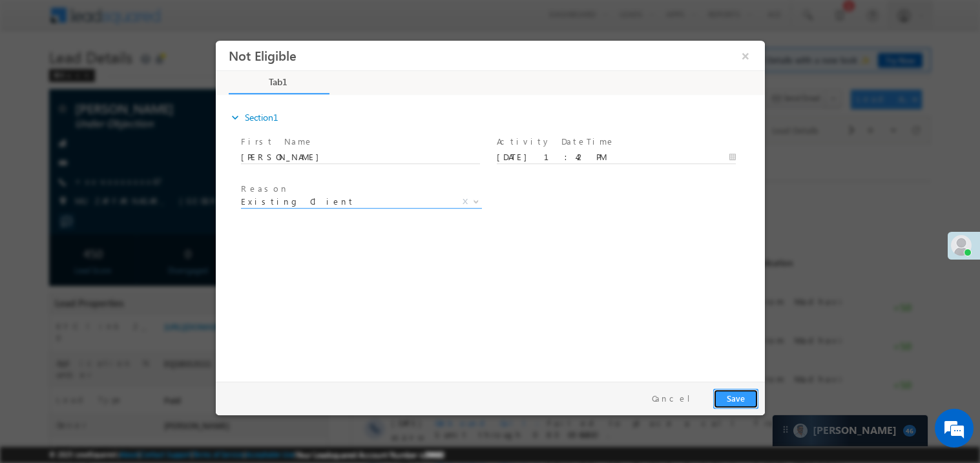
click at [735, 398] on button "Save" at bounding box center [735, 398] width 45 height 20
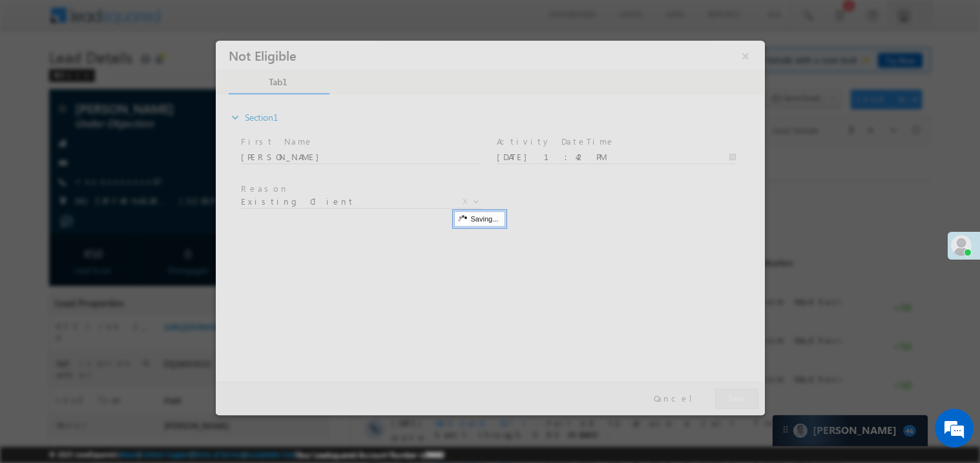
click at [735, 398] on div at bounding box center [489, 227] width 549 height 375
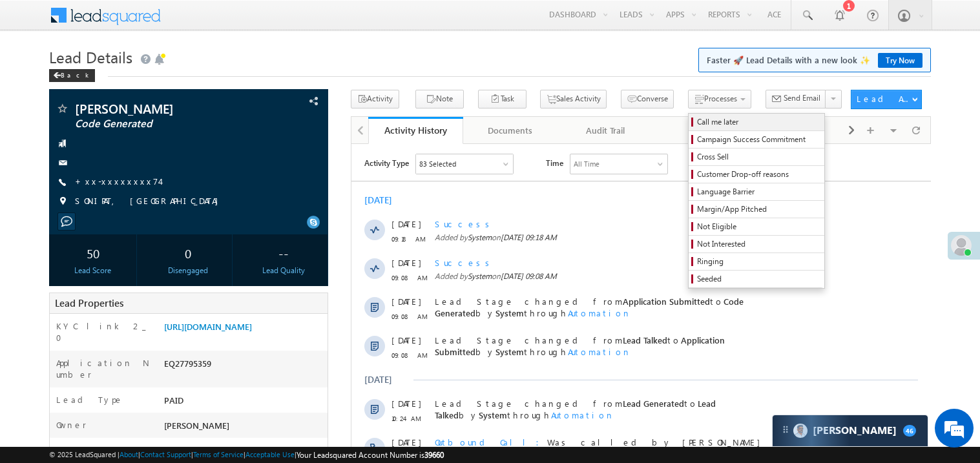
click at [697, 126] on span "Call me later" at bounding box center [758, 122] width 123 height 12
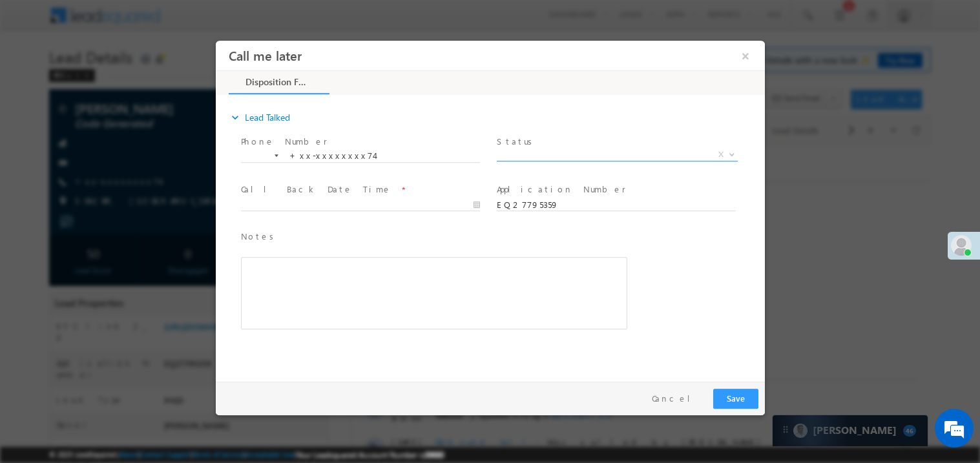
click at [552, 148] on span "X" at bounding box center [616, 154] width 241 height 13
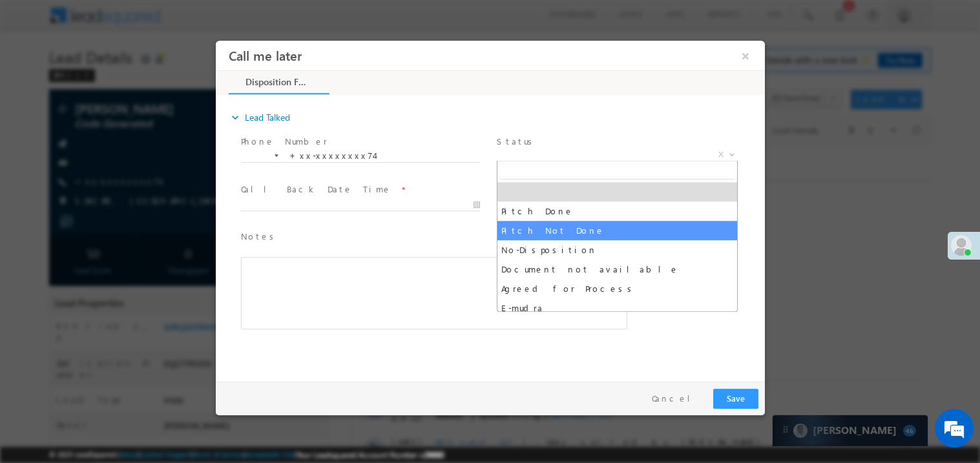
select select "Pitch Not Done"
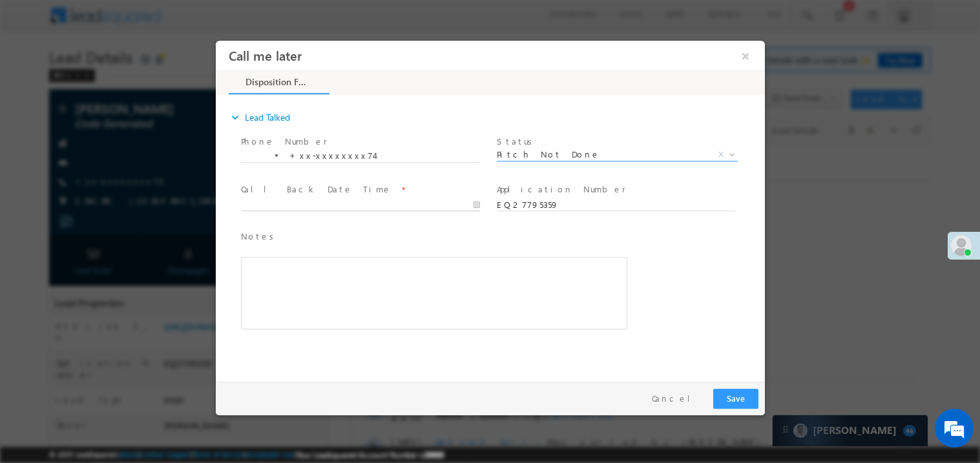
click at [291, 200] on body "Call me later ×" at bounding box center [489, 207] width 549 height 335
type input "10/10/25 2:09 PM"
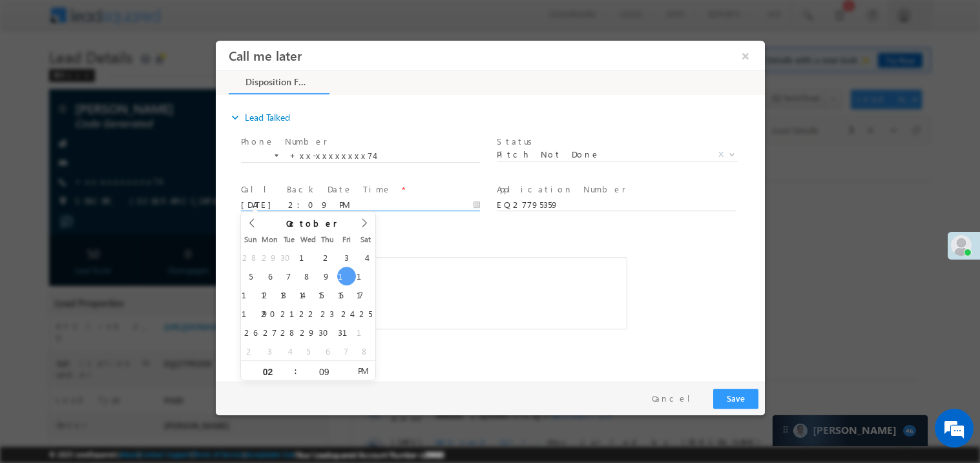
click at [423, 265] on div "Rich Text Editor, 40788eee-0fb2-11ec-a811-0adc8a9d82c2__tab1__section1__Notes__…" at bounding box center [433, 293] width 386 height 72
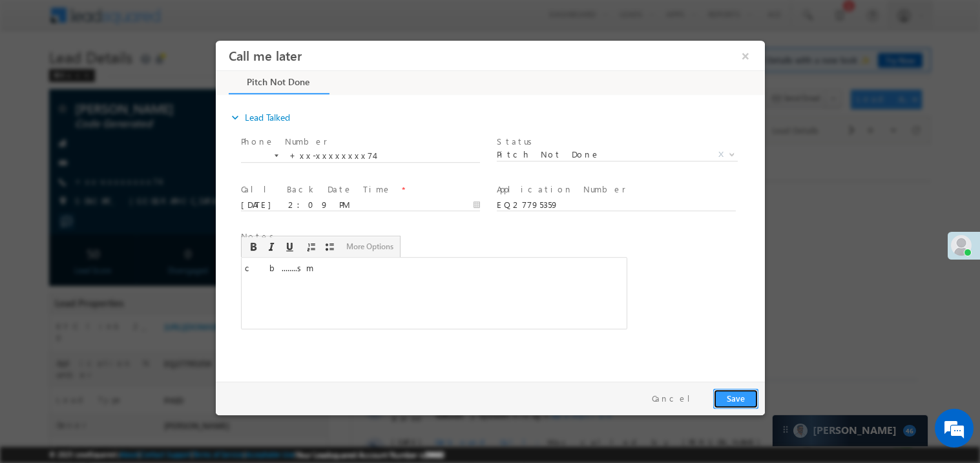
click at [728, 394] on button "Save" at bounding box center [735, 398] width 45 height 20
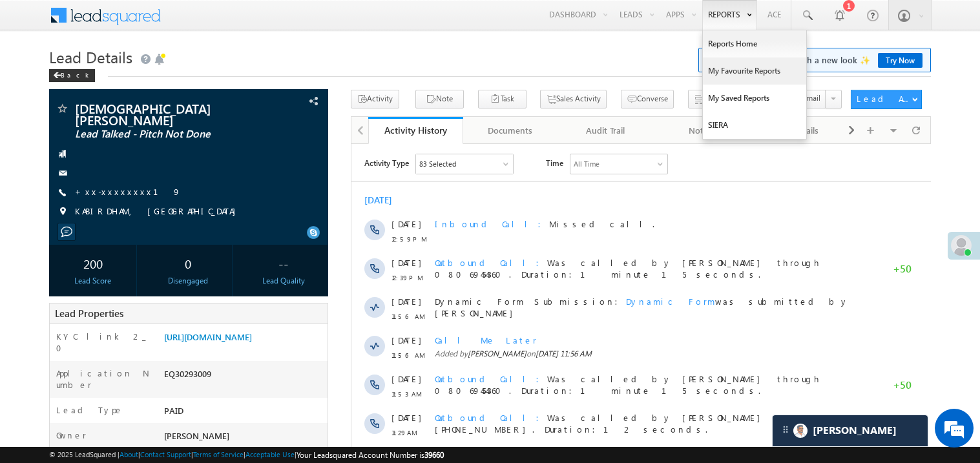
click at [726, 67] on link "My Favourite Reports" at bounding box center [754, 71] width 103 height 27
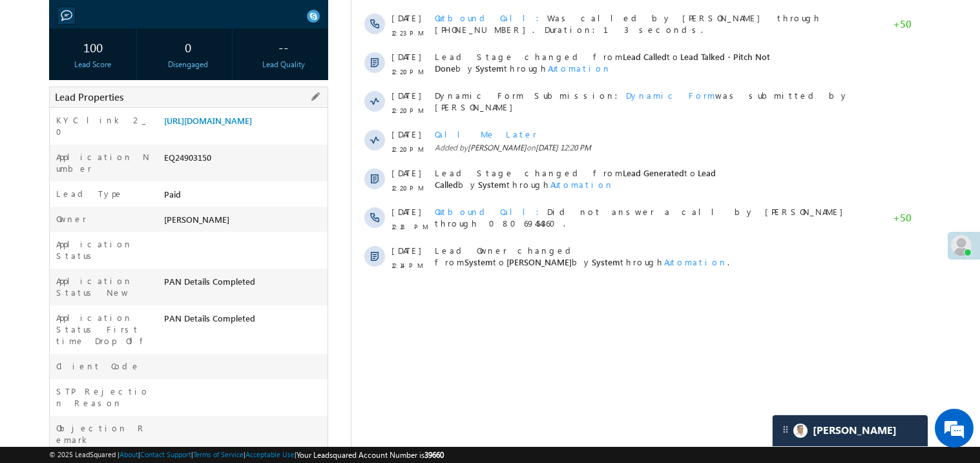
scroll to position [206, 0]
click at [232, 126] on link "https://angelbroking1-pk3em7sa.customui-test.leadsquared.com?leadId=4465cab1-03…" at bounding box center [208, 120] width 88 height 11
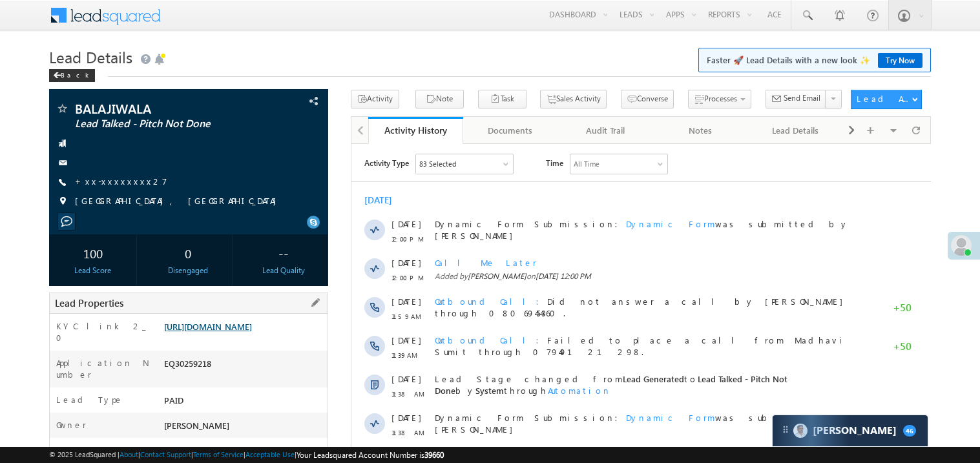
click at [226, 332] on link "[URL][DOMAIN_NAME]" at bounding box center [208, 326] width 88 height 11
click at [111, 180] on link "+xx-xxxxxxxx27" at bounding box center [121, 181] width 92 height 11
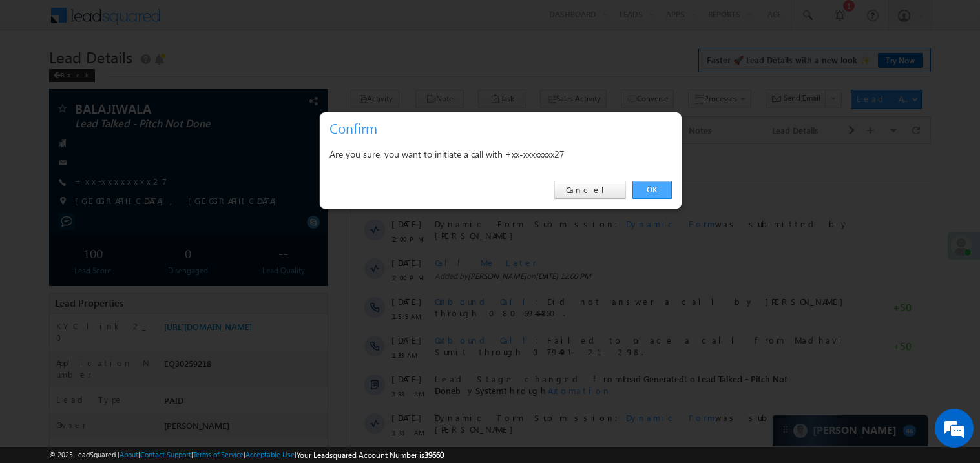
click at [652, 187] on link "OK" at bounding box center [652, 190] width 39 height 18
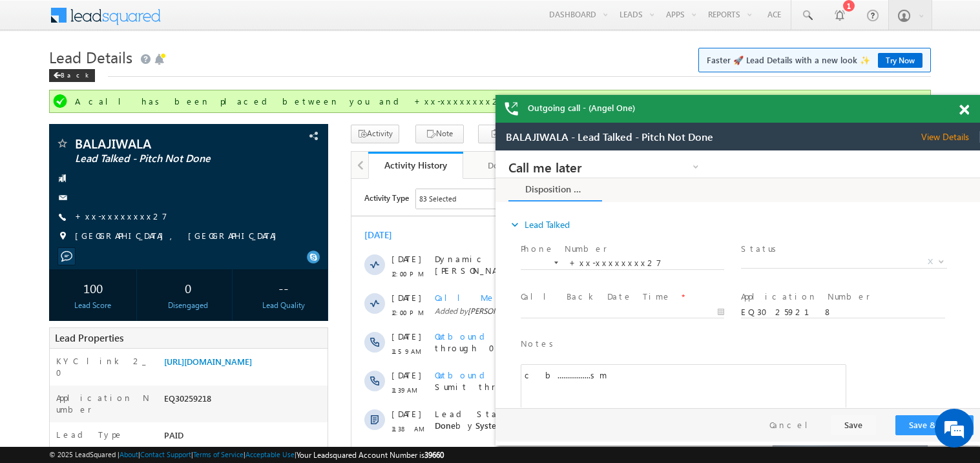
click at [965, 105] on span at bounding box center [965, 110] width 10 height 11
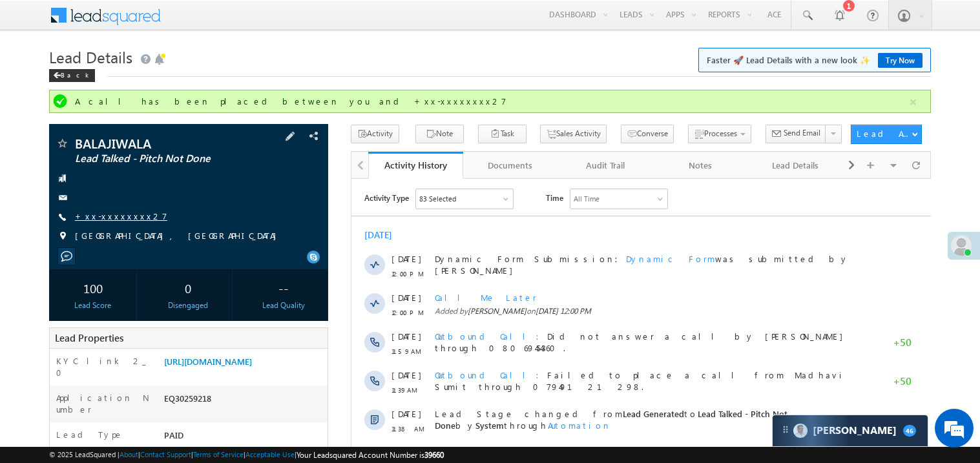
click at [119, 214] on link "+xx-xxxxxxxx27" at bounding box center [121, 216] width 92 height 11
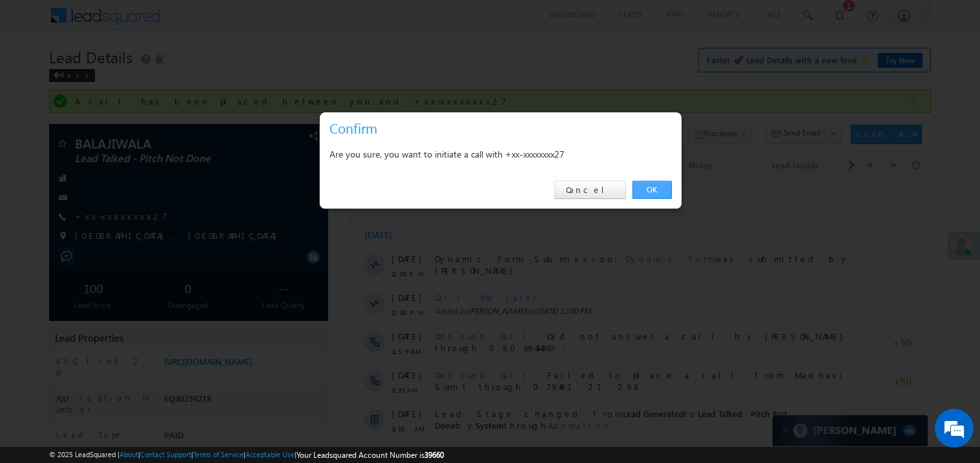
click at [648, 186] on link "OK" at bounding box center [652, 190] width 39 height 18
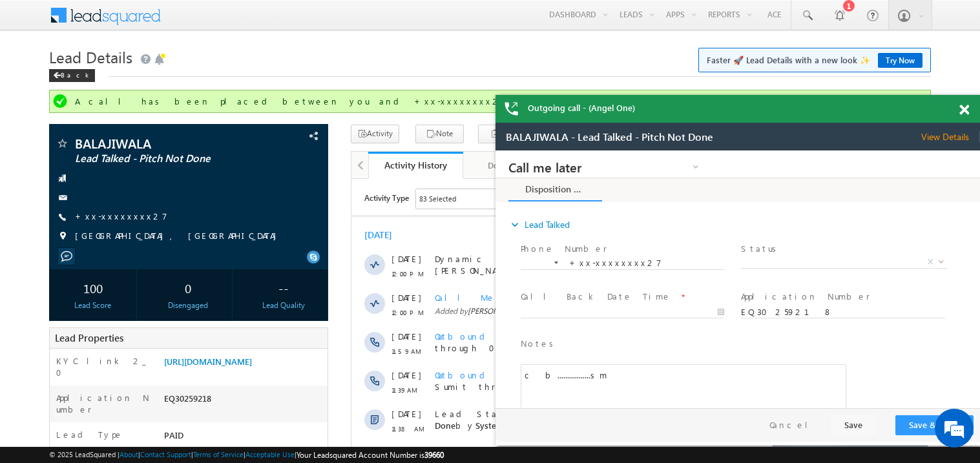
click at [970, 109] on div at bounding box center [971, 107] width 17 height 25
click at [969, 109] on span at bounding box center [965, 110] width 10 height 11
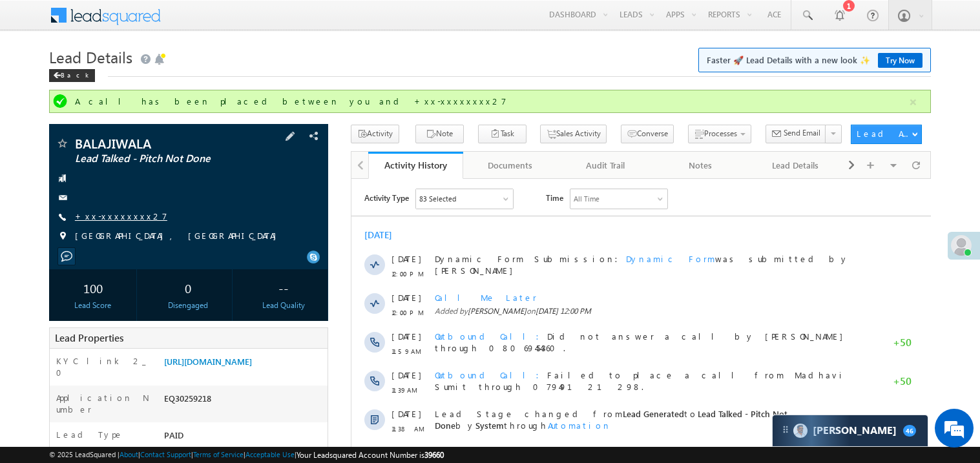
click at [118, 218] on link "+xx-xxxxxxxx27" at bounding box center [121, 216] width 92 height 11
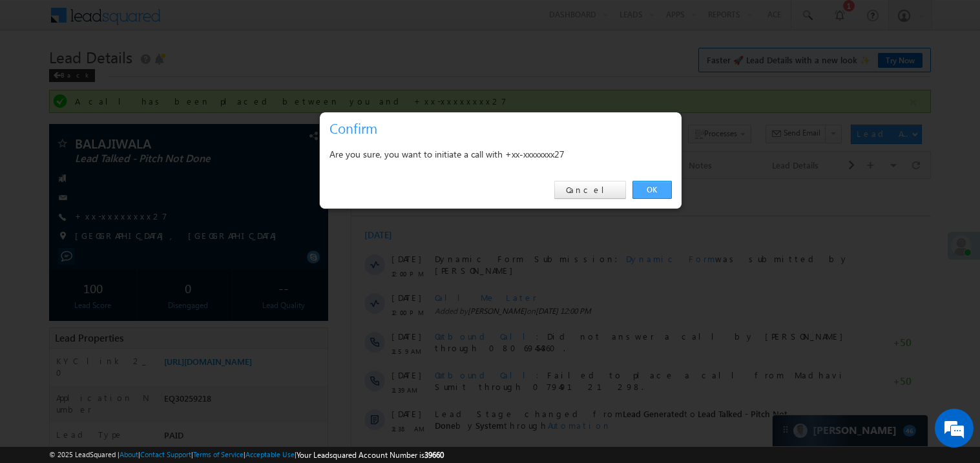
click at [654, 185] on link "OK" at bounding box center [652, 190] width 39 height 18
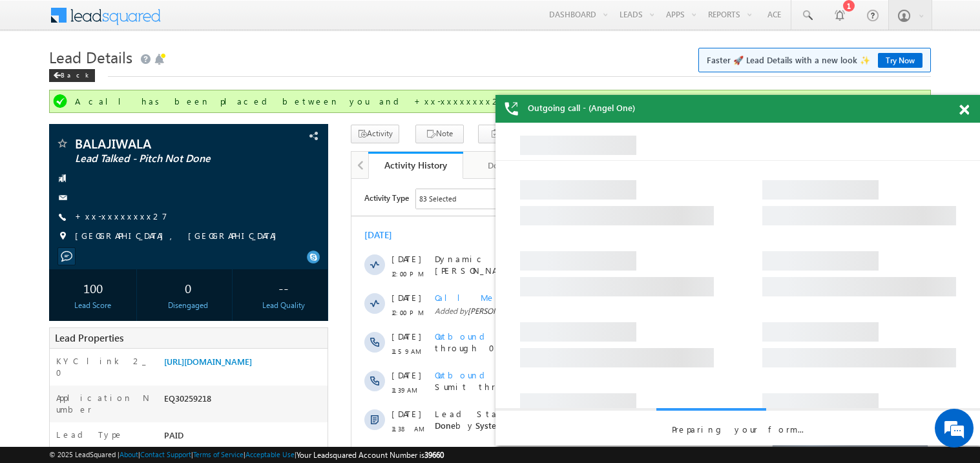
click at [968, 112] on span at bounding box center [965, 110] width 10 height 11
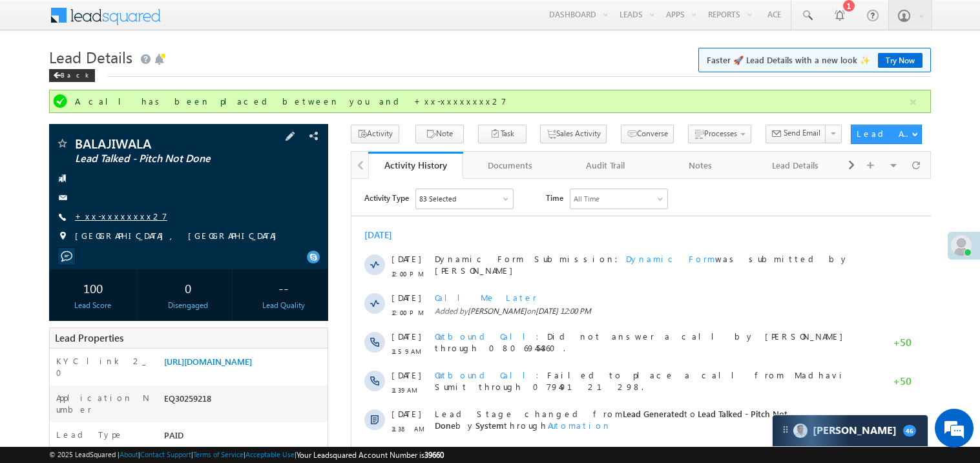
click at [109, 219] on link "+xx-xxxxxxxx27" at bounding box center [121, 216] width 92 height 11
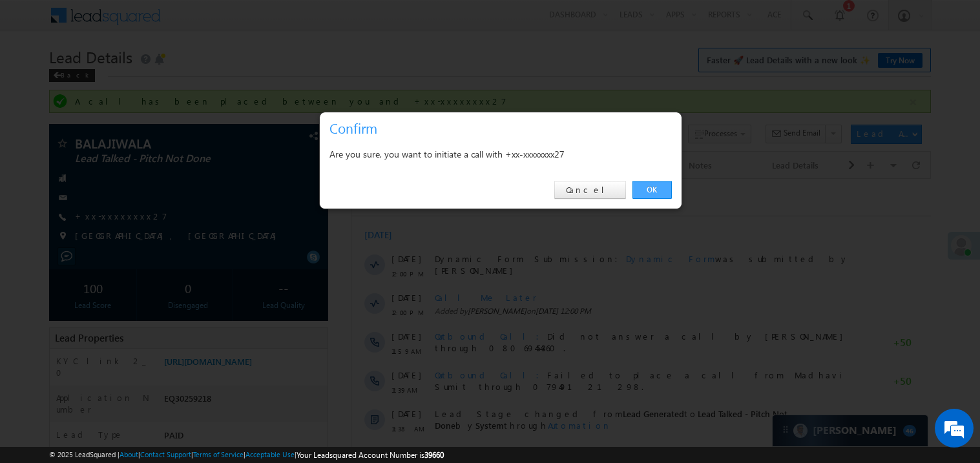
click at [652, 185] on link "OK" at bounding box center [652, 190] width 39 height 18
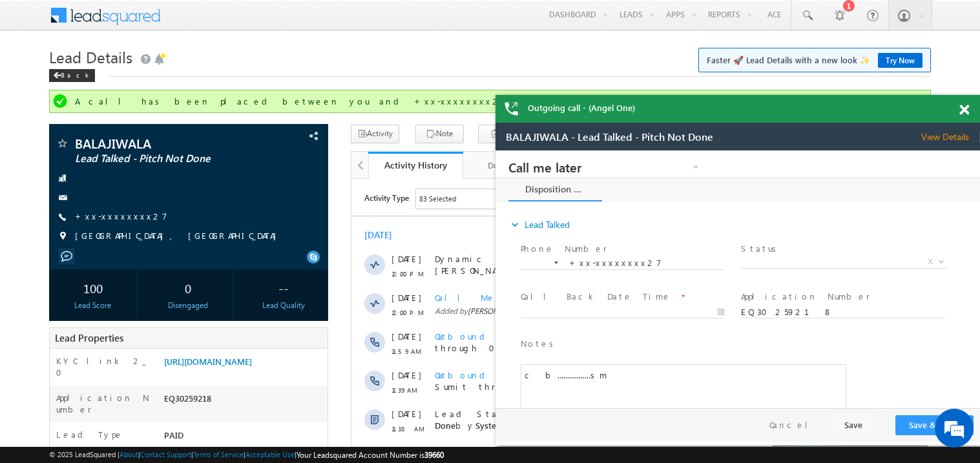
click at [969, 111] on span at bounding box center [965, 110] width 10 height 11
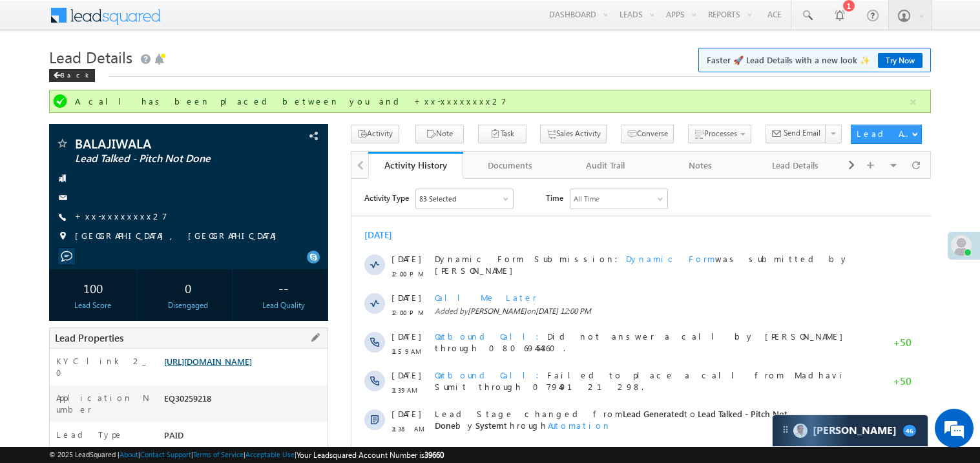
click at [247, 367] on link "https://angelbroking1-pk3em7sa.customui-test.leadsquared.com?leadId=c5121998-e3…" at bounding box center [208, 361] width 88 height 11
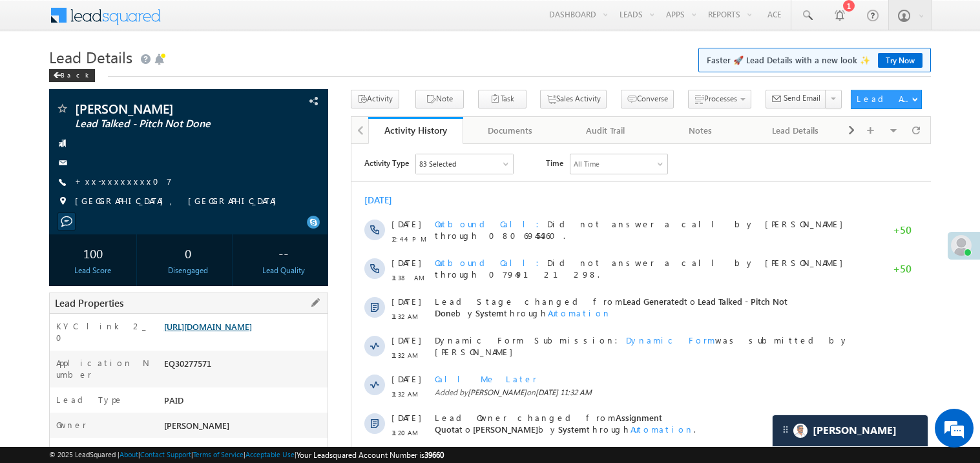
click at [252, 332] on link "[URL][DOMAIN_NAME]" at bounding box center [208, 326] width 88 height 11
click at [235, 332] on link "https://angelbroking1-pk3em7sa.customui-test.leadsquared.com?leadId=47a48378-41…" at bounding box center [208, 326] width 88 height 11
click at [252, 332] on link "https://angelbroking1-pk3em7sa.customui-test.leadsquared.com?leadId=47a48378-41…" at bounding box center [208, 326] width 88 height 11
click at [245, 332] on link "https://angelbroking1-pk3em7sa.customui-test.leadsquared.com?leadId=47a48378-41…" at bounding box center [208, 326] width 88 height 11
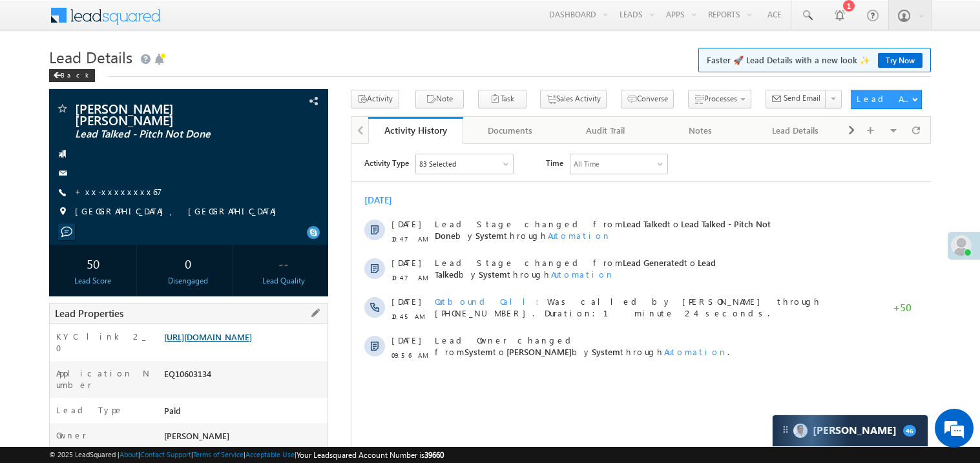
click at [252, 336] on link "[URL][DOMAIN_NAME]" at bounding box center [208, 337] width 88 height 11
click at [251, 335] on link "[URL][DOMAIN_NAME]" at bounding box center [208, 337] width 88 height 11
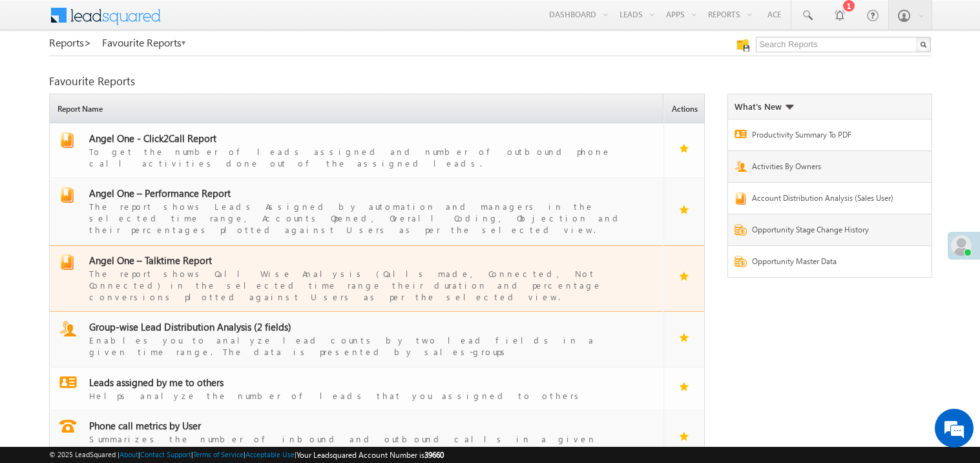
click at [177, 254] on span "Angel One – Talktime Report" at bounding box center [150, 260] width 123 height 13
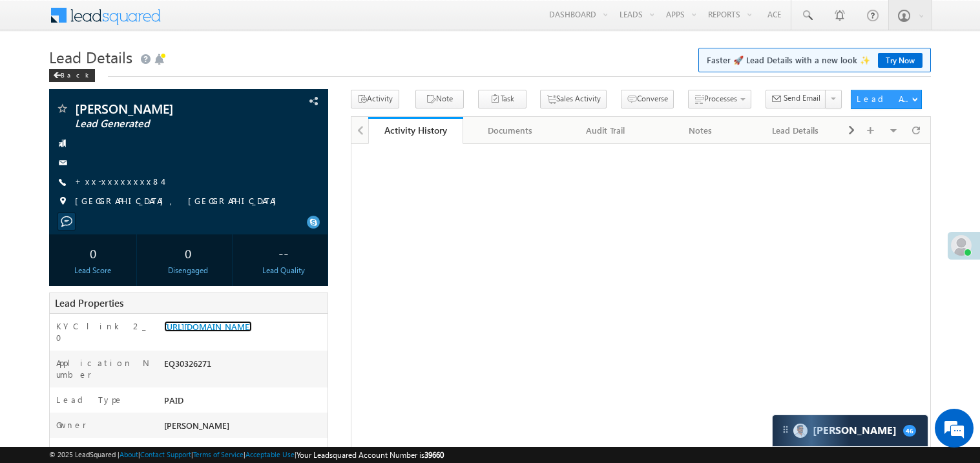
click at [252, 332] on link "https://angelbroking1-pk3em7sa.customui-test.leadsquared.com?leadId=b5b3ffdb-04…" at bounding box center [208, 326] width 88 height 11
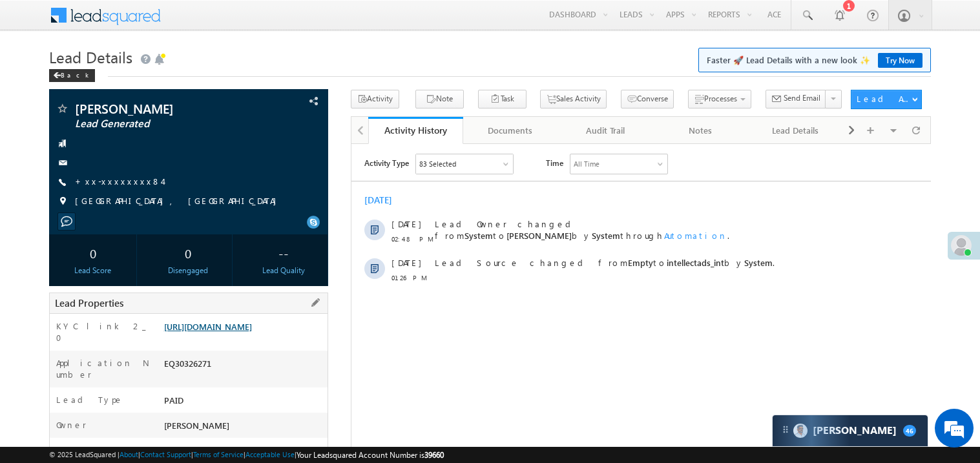
click at [243, 332] on link "https://angelbroking1-pk3em7sa.customui-test.leadsquared.com?leadId=b5b3ffdb-04…" at bounding box center [208, 326] width 88 height 11
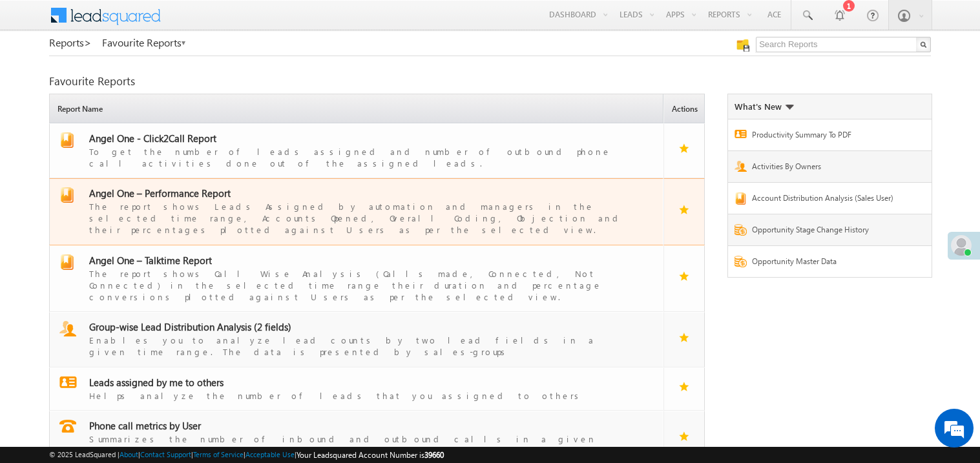
click at [199, 187] on span "Angel One – Performance Report" at bounding box center [160, 193] width 142 height 13
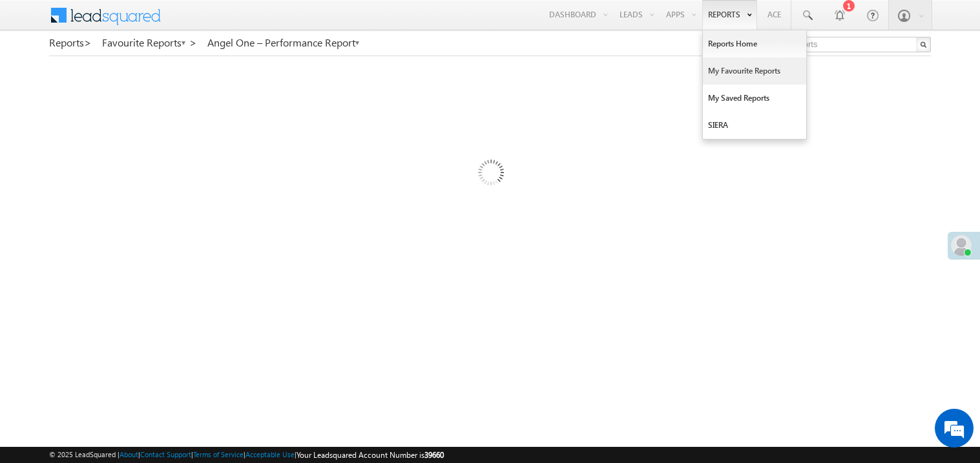
click at [722, 74] on link "My Favourite Reports" at bounding box center [754, 71] width 103 height 27
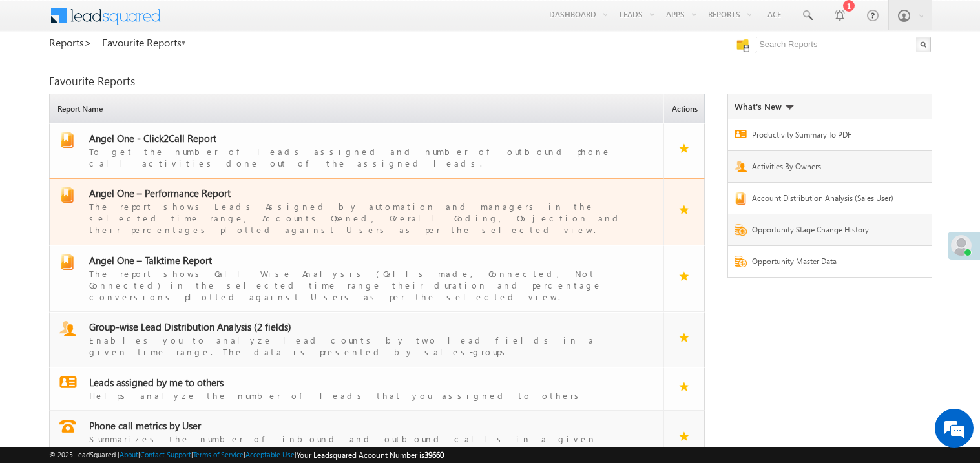
click at [183, 200] on div "The report shows Leads Assigned by automation and managers in the selected time…" at bounding box center [364, 218] width 551 height 36
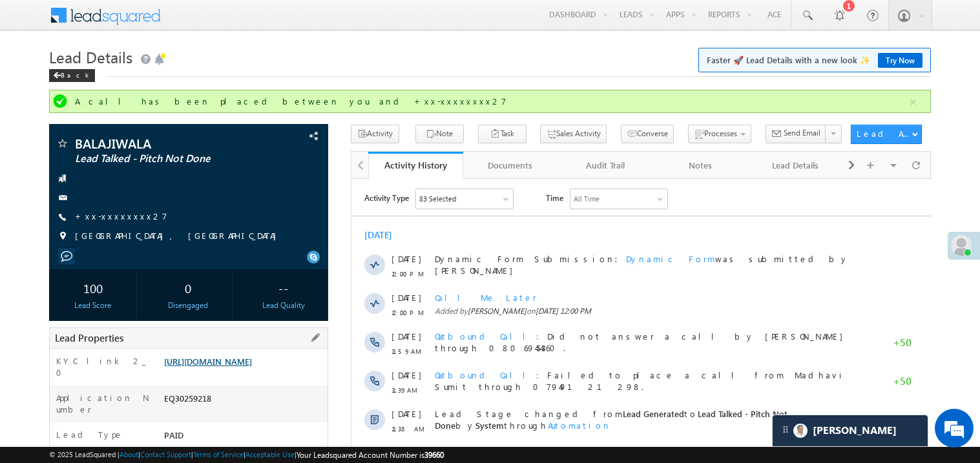
click at [252, 362] on link "[URL][DOMAIN_NAME]" at bounding box center [208, 361] width 88 height 11
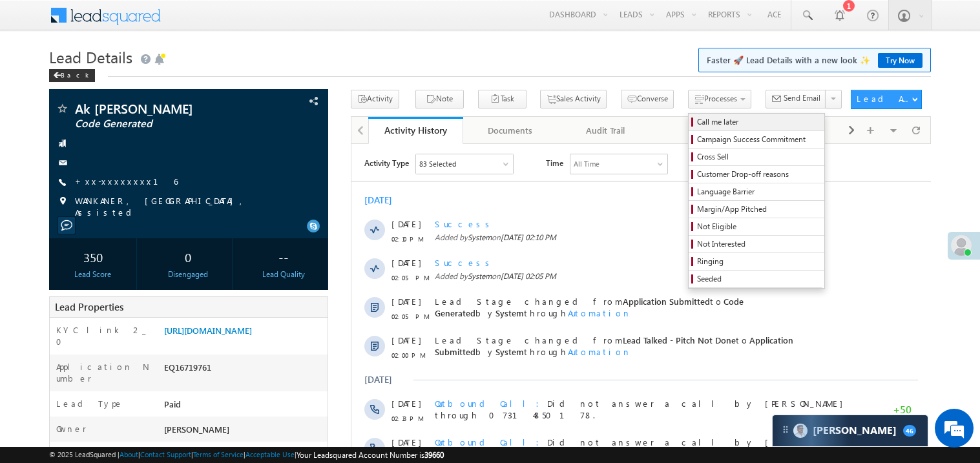
click at [697, 121] on span "Call me later" at bounding box center [758, 122] width 123 height 12
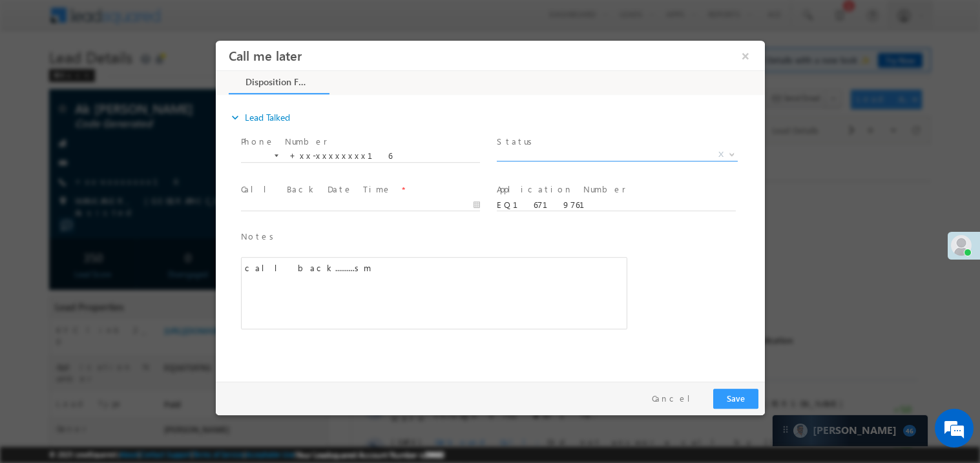
click at [531, 148] on span "X" at bounding box center [616, 154] width 241 height 13
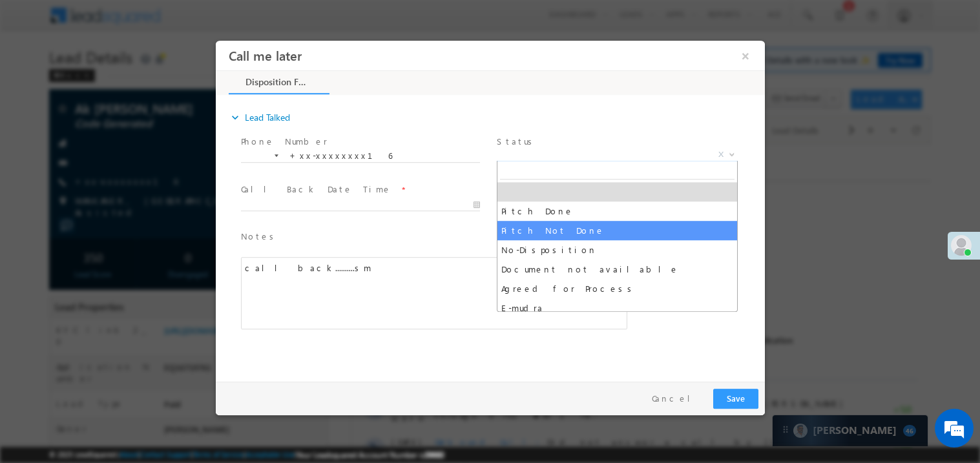
select select "Pitch Not Done"
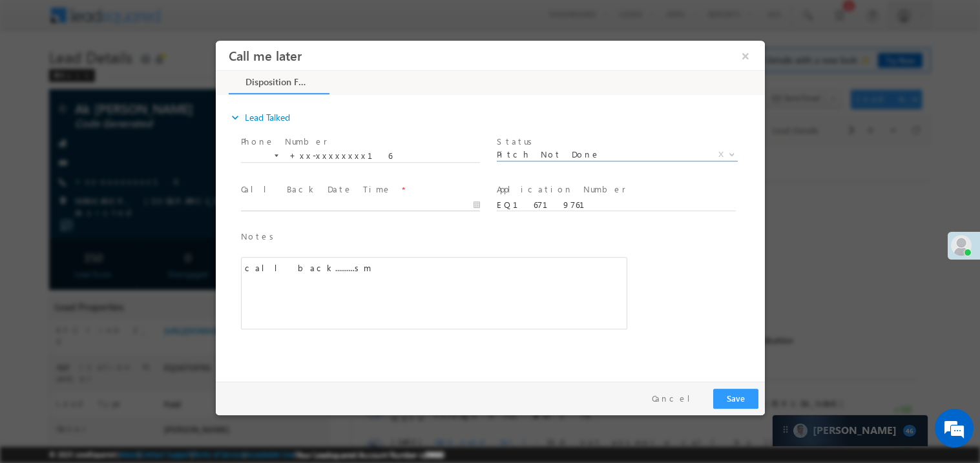
click at [310, 206] on body "Call me later ×" at bounding box center [489, 207] width 549 height 335
type input "10/10/25 3:38 PM"
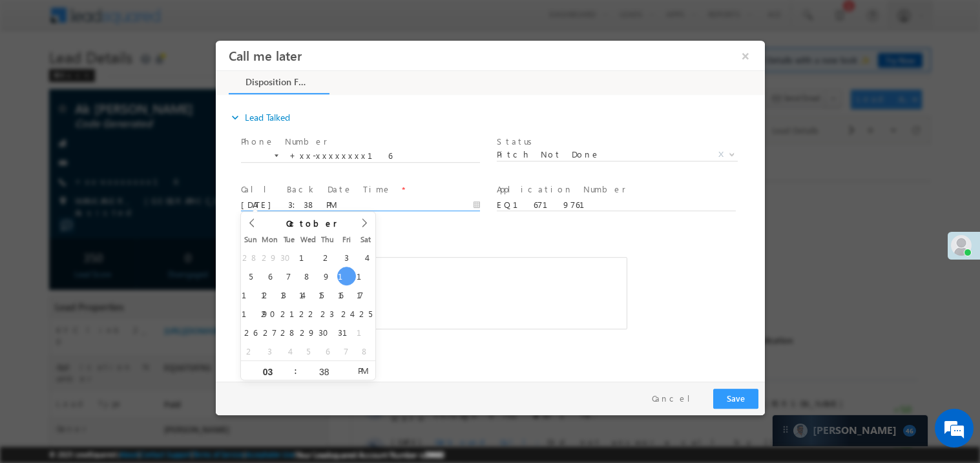
click at [392, 273] on div "call back..........sm" at bounding box center [433, 293] width 386 height 72
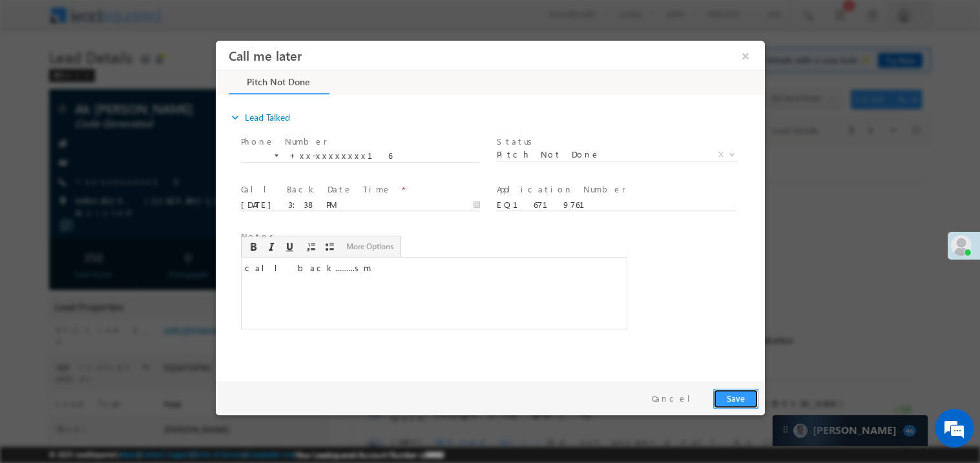
click at [738, 397] on button "Save" at bounding box center [735, 398] width 45 height 20
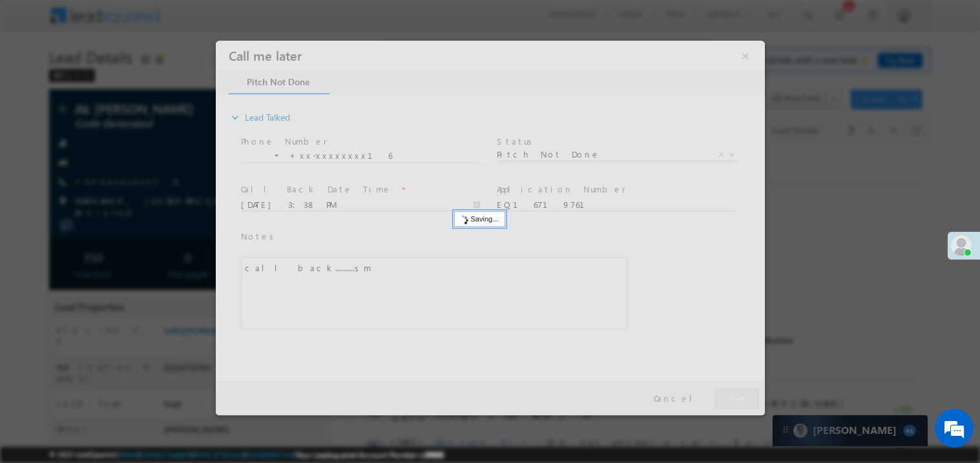
click at [738, 397] on div at bounding box center [489, 227] width 549 height 375
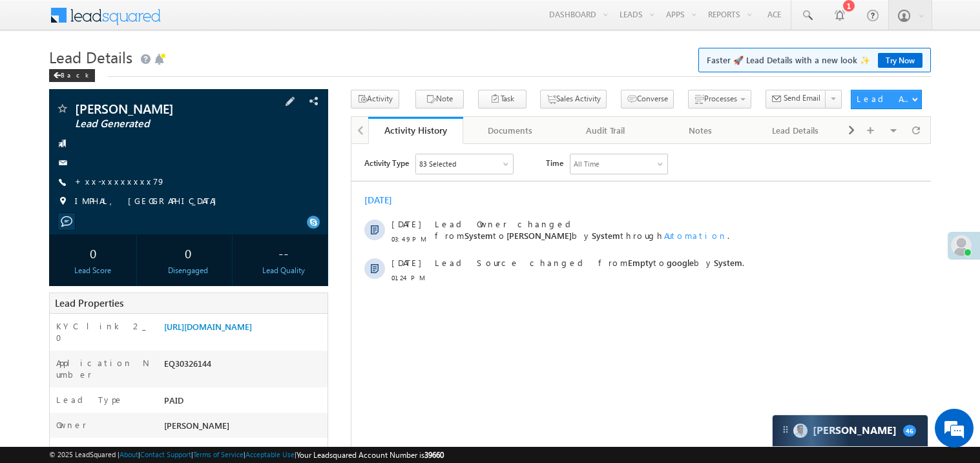
click at [113, 174] on div "Arvinda laishram Lead Generated +xx-xxxxxxxx79 IMPHAL, MANIPUR" at bounding box center [189, 158] width 266 height 112
click at [114, 180] on link "+xx-xxxxxxxx79" at bounding box center [120, 181] width 90 height 11
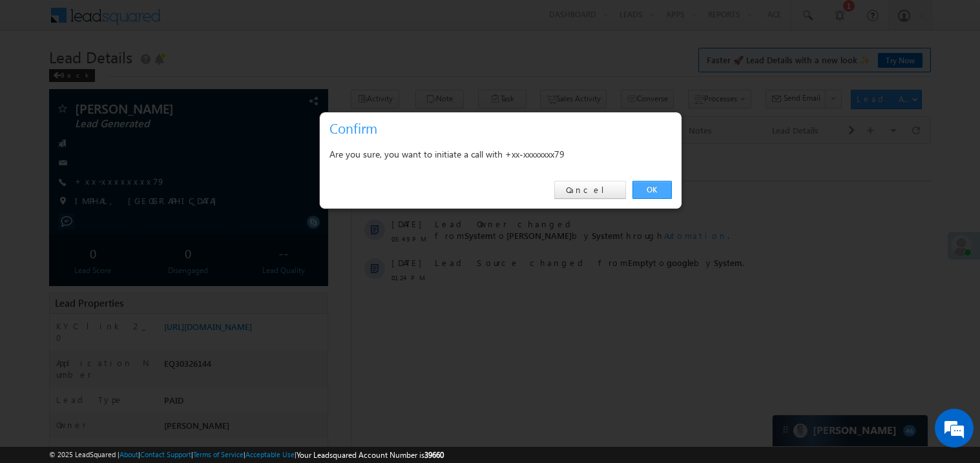
click at [655, 191] on link "OK" at bounding box center [652, 190] width 39 height 18
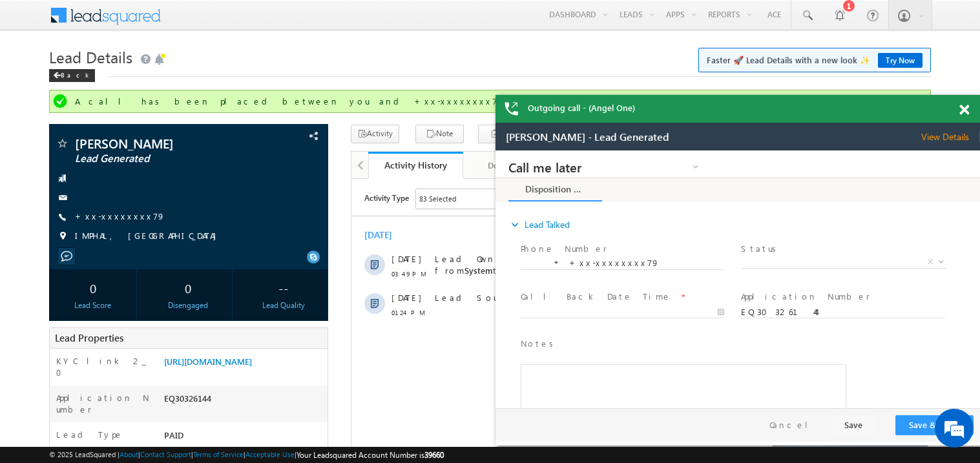
click at [961, 108] on span at bounding box center [965, 110] width 10 height 11
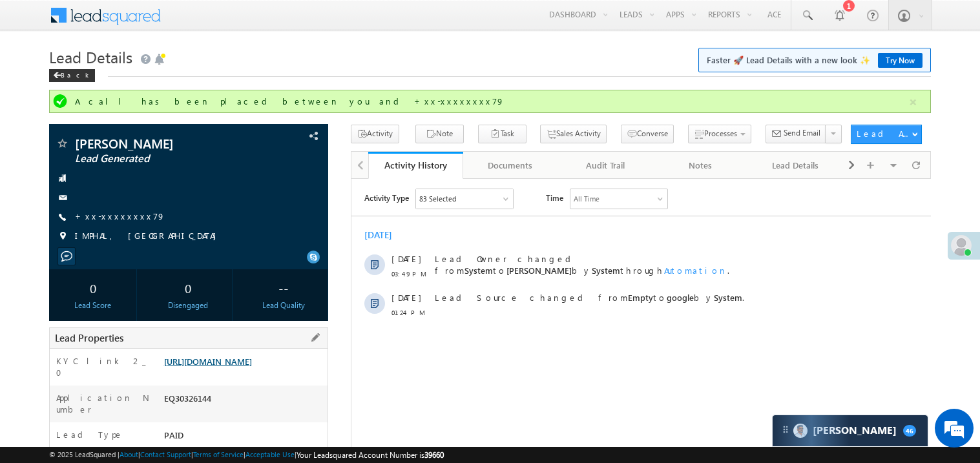
click at [241, 367] on link "https://angelbroking1-pk3em7sa.customui-test.leadsquared.com?leadId=6458b447-d0…" at bounding box center [208, 361] width 88 height 11
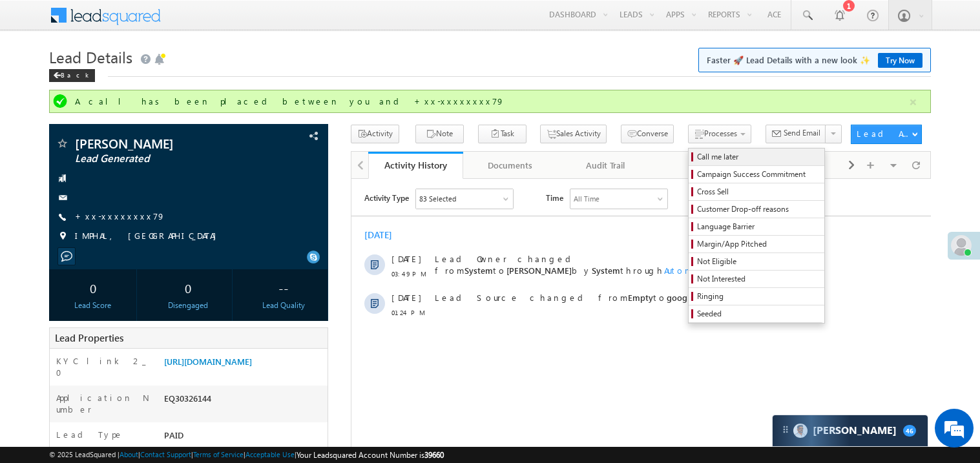
click at [697, 155] on span "Call me later" at bounding box center [758, 157] width 123 height 12
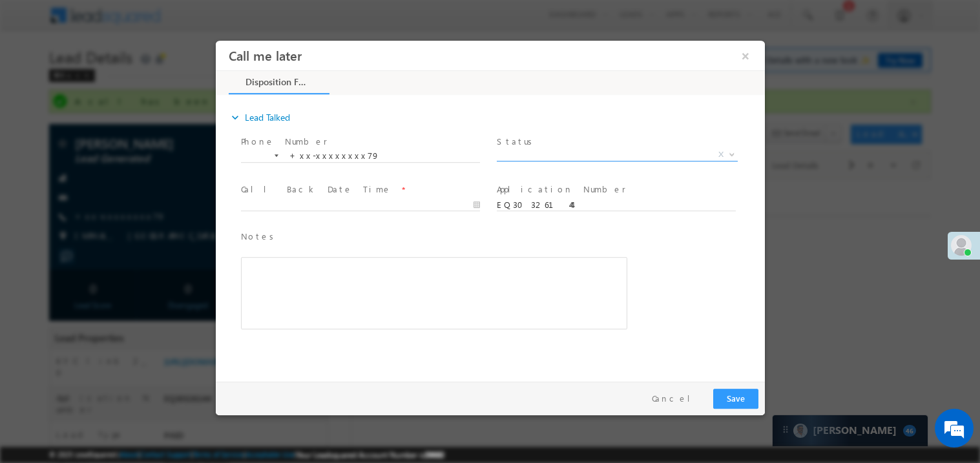
click at [536, 150] on span "X" at bounding box center [616, 154] width 241 height 13
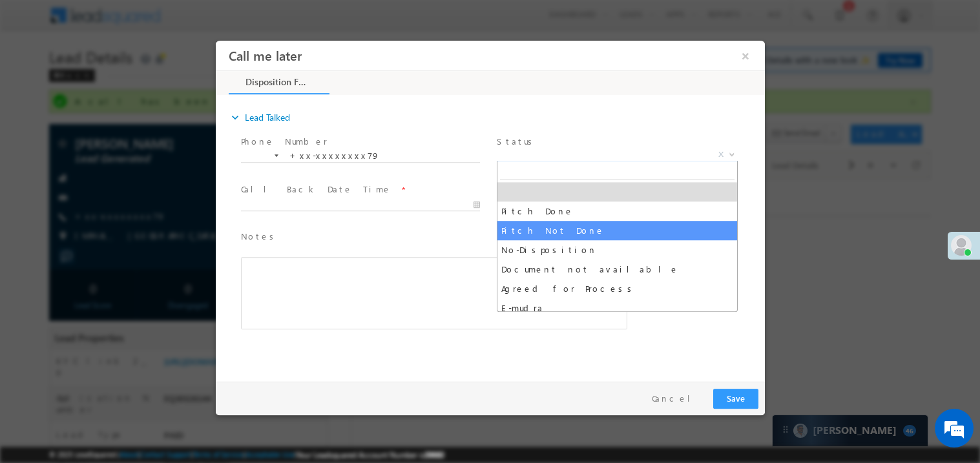
select select "Pitch Not Done"
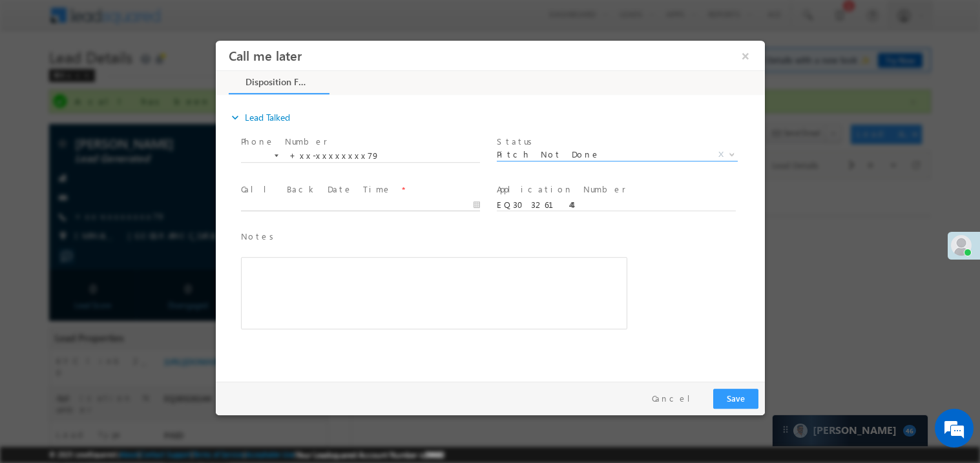
click at [333, 200] on body "Call me later ×" at bounding box center [489, 207] width 549 height 335
type input "10/10/25 3:52 PM"
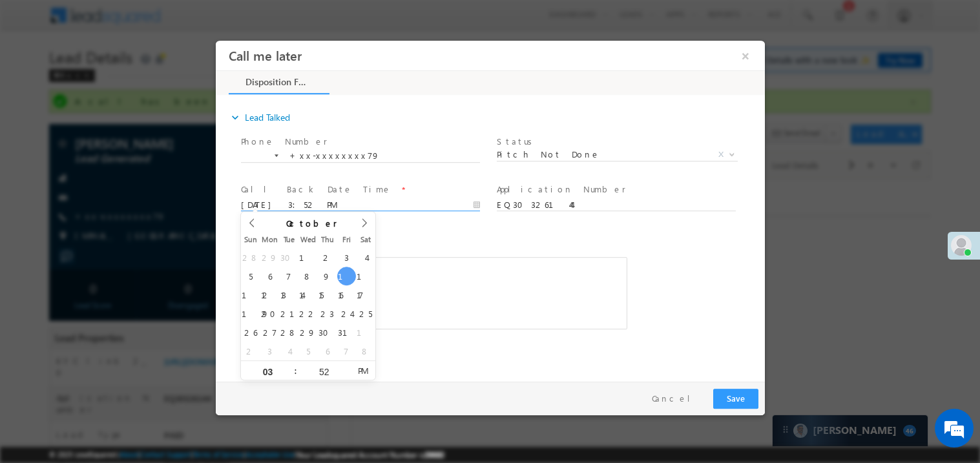
click at [454, 231] on span "Notes *" at bounding box center [423, 236] width 367 height 14
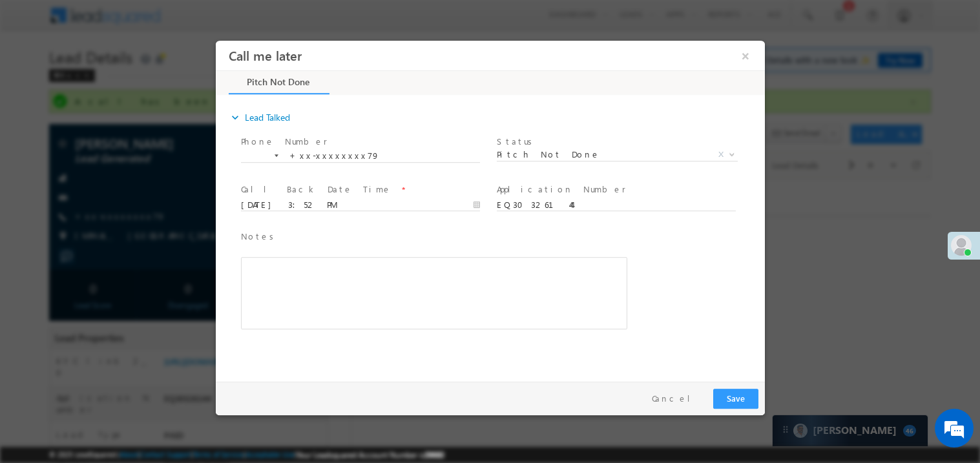
click at [445, 277] on div "Rich Text Editor, 40788eee-0fb2-11ec-a811-0adc8a9d82c2__tab1__section1__Notes__…" at bounding box center [433, 293] width 386 height 72
click at [746, 57] on button "×" at bounding box center [745, 55] width 22 height 24
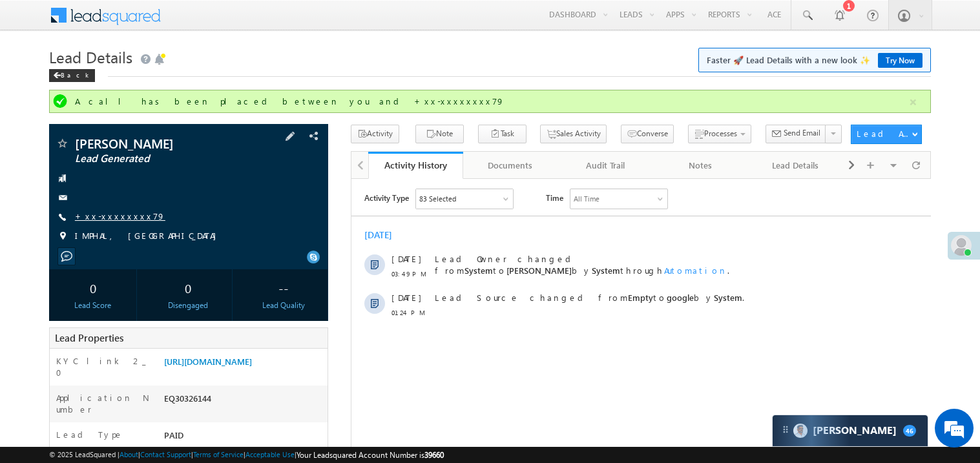
click at [114, 218] on link "+xx-xxxxxxxx79" at bounding box center [120, 216] width 90 height 11
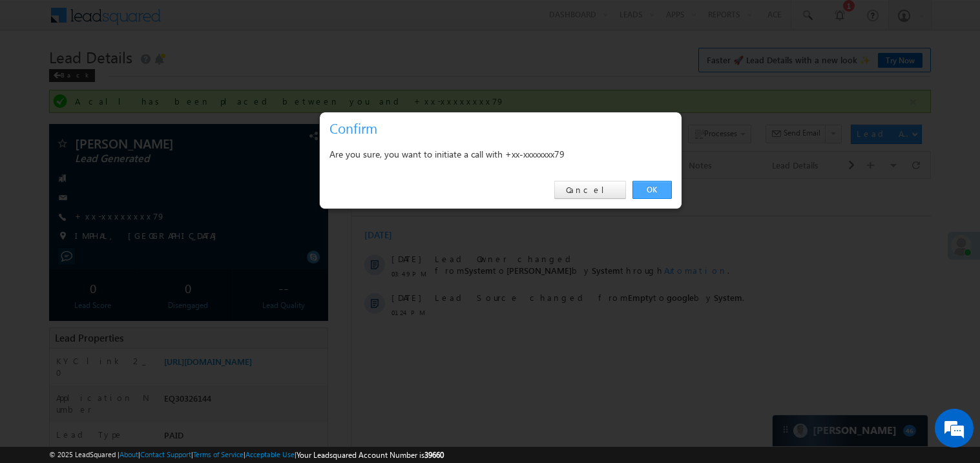
click at [650, 191] on link "OK" at bounding box center [652, 190] width 39 height 18
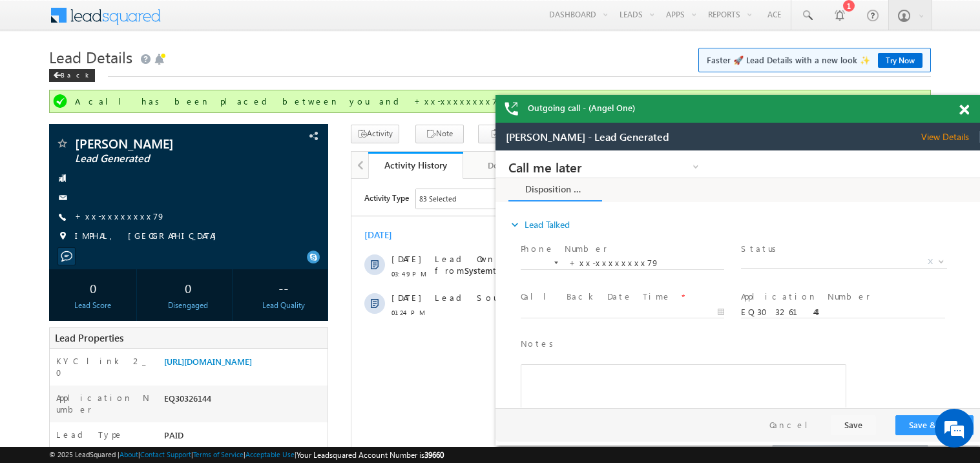
click at [967, 110] on span at bounding box center [965, 110] width 10 height 11
click at [967, 110] on div "Outgoing call - (Angel One)" at bounding box center [738, 109] width 485 height 28
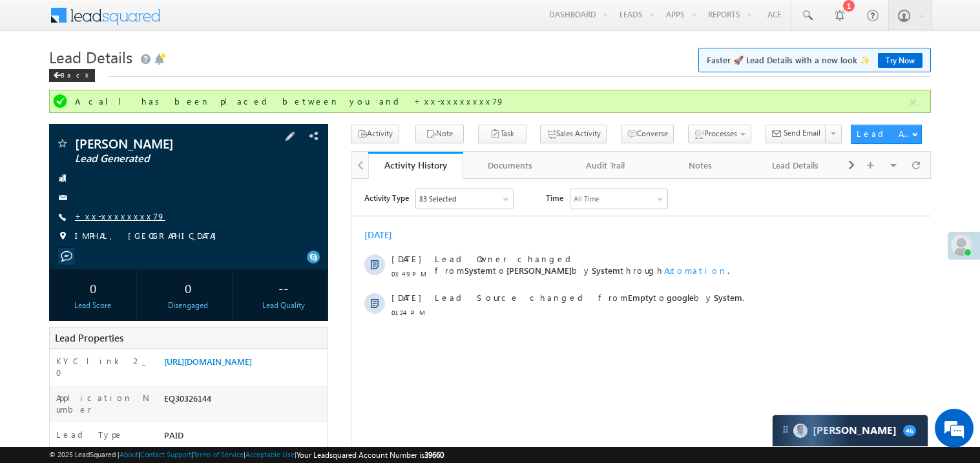
click at [112, 215] on link "+xx-xxxxxxxx79" at bounding box center [120, 216] width 90 height 11
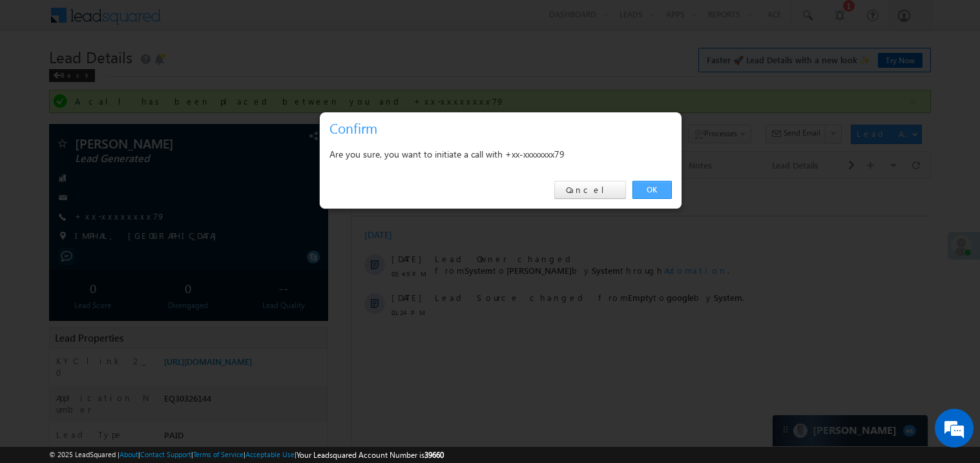
click at [659, 193] on link "OK" at bounding box center [652, 190] width 39 height 18
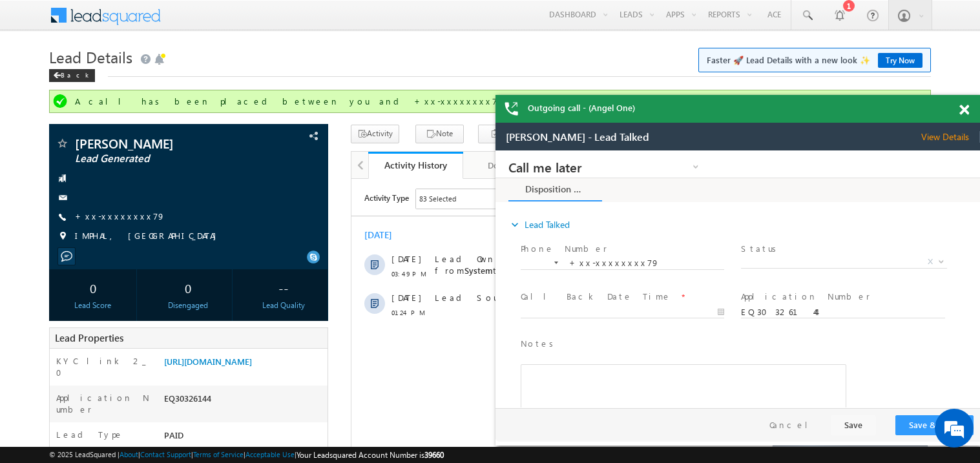
click at [905, 53] on link "Try Now" at bounding box center [900, 60] width 45 height 15
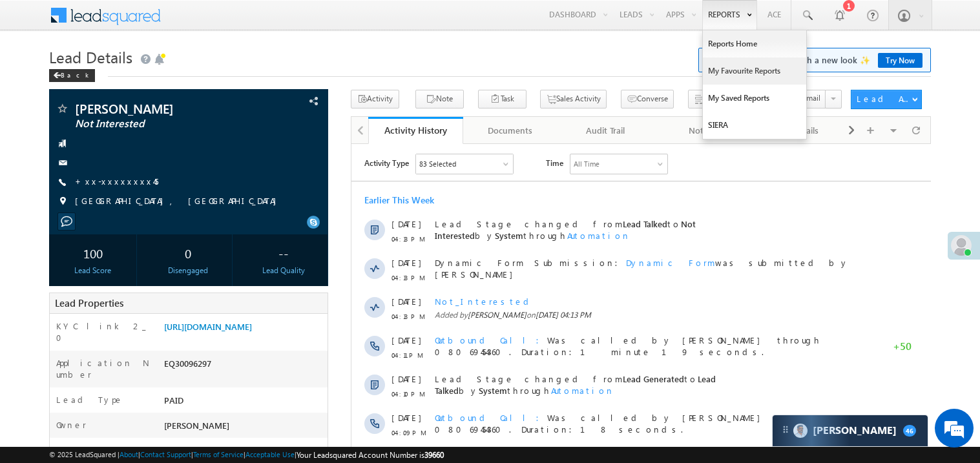
click at [732, 69] on link "My Favourite Reports" at bounding box center [754, 71] width 103 height 27
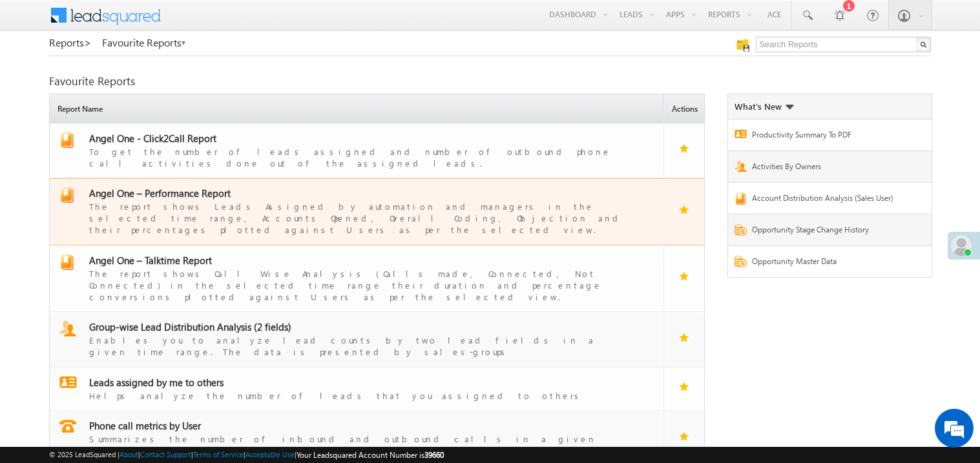
click at [182, 200] on div "The report shows Leads Assigned by automation and managers in the selected time…" at bounding box center [364, 218] width 551 height 36
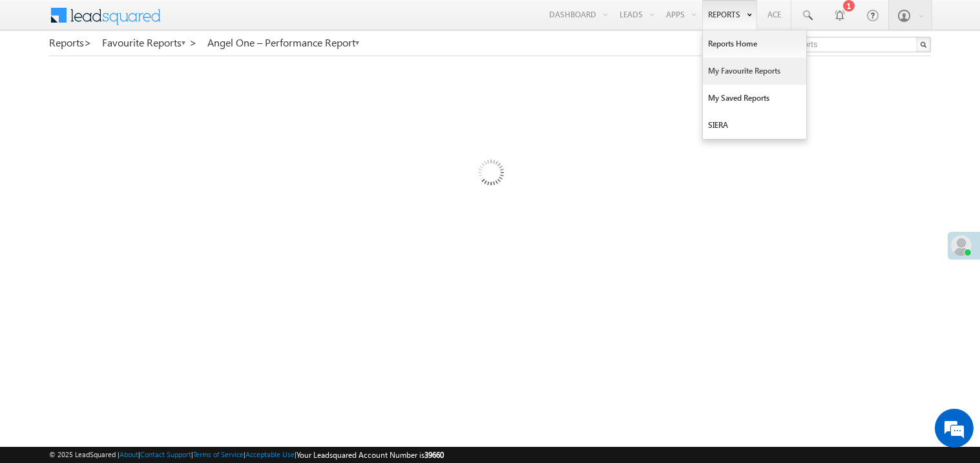
click at [723, 70] on link "My Favourite Reports" at bounding box center [754, 71] width 103 height 27
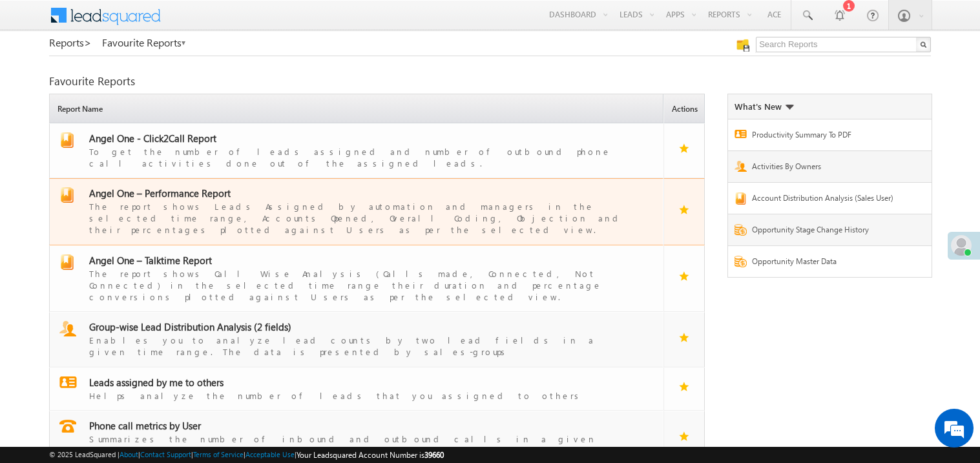
click at [160, 188] on span "Angel One – Performance Report" at bounding box center [160, 193] width 142 height 13
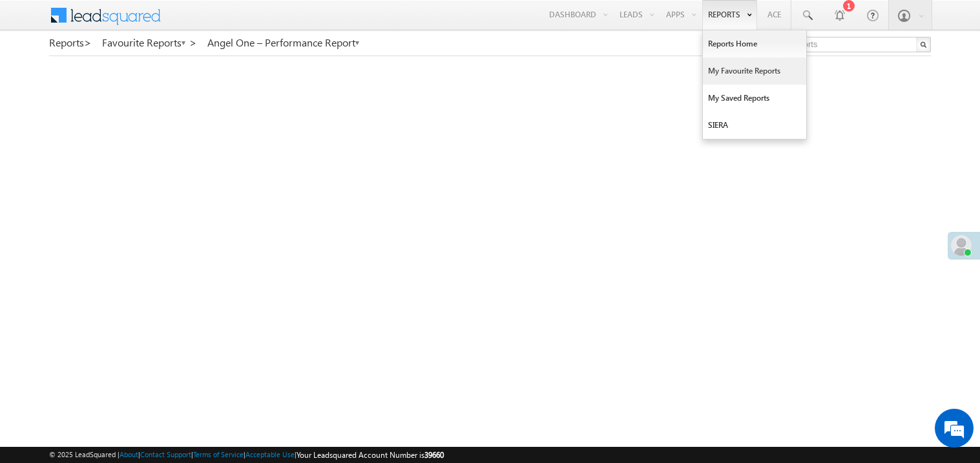
click at [725, 72] on link "My Favourite Reports" at bounding box center [754, 71] width 103 height 27
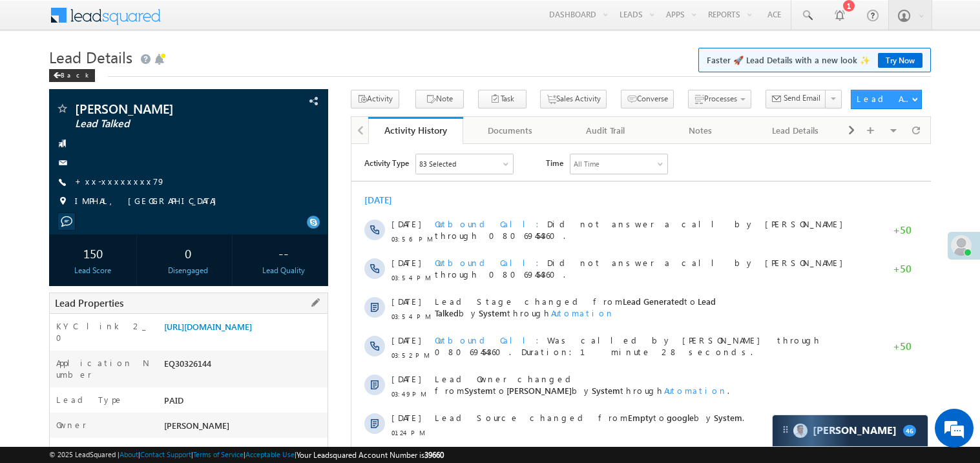
click at [231, 365] on div "Application Number EQ30326144" at bounding box center [189, 369] width 278 height 37
click at [231, 329] on link "[URL][DOMAIN_NAME]" at bounding box center [208, 326] width 88 height 11
click at [116, 185] on link "+xx-xxxxxxxx79" at bounding box center [120, 181] width 90 height 11
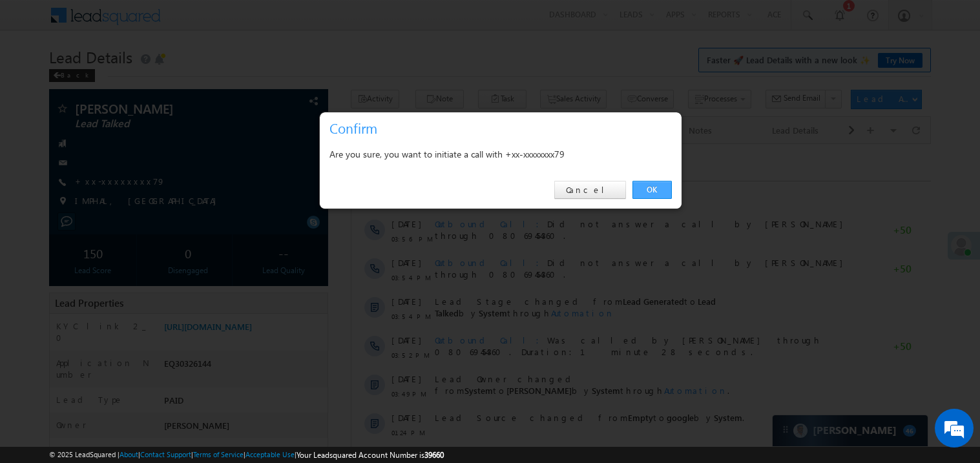
click at [651, 189] on link "OK" at bounding box center [652, 190] width 39 height 18
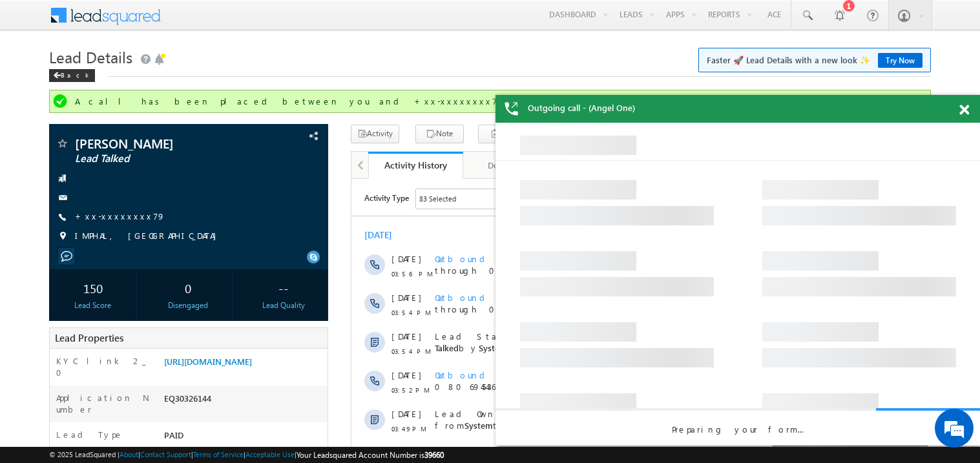
click at [967, 107] on span at bounding box center [965, 110] width 10 height 11
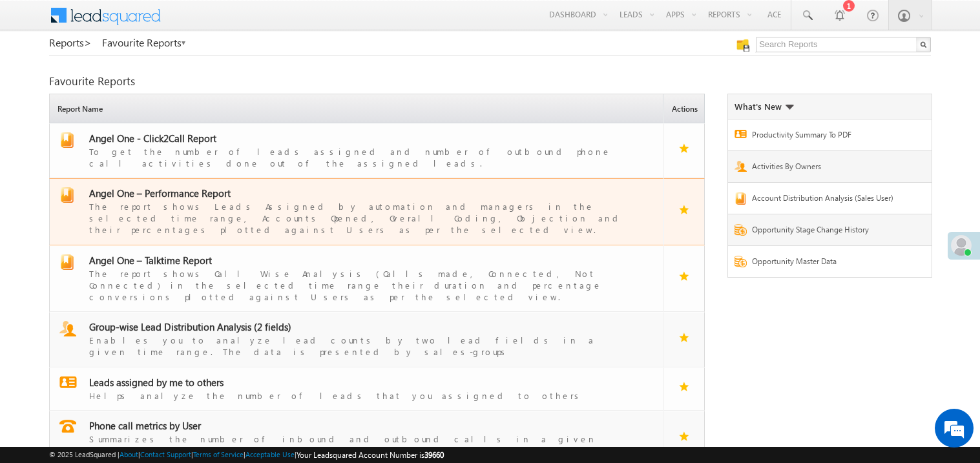
click at [174, 187] on span "Angel One – Performance Report" at bounding box center [160, 193] width 142 height 13
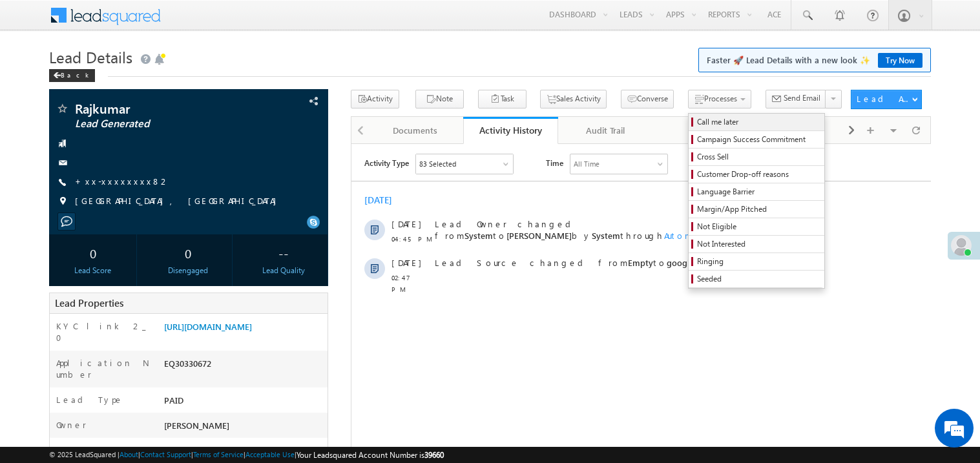
click at [697, 120] on span "Call me later" at bounding box center [758, 122] width 123 height 12
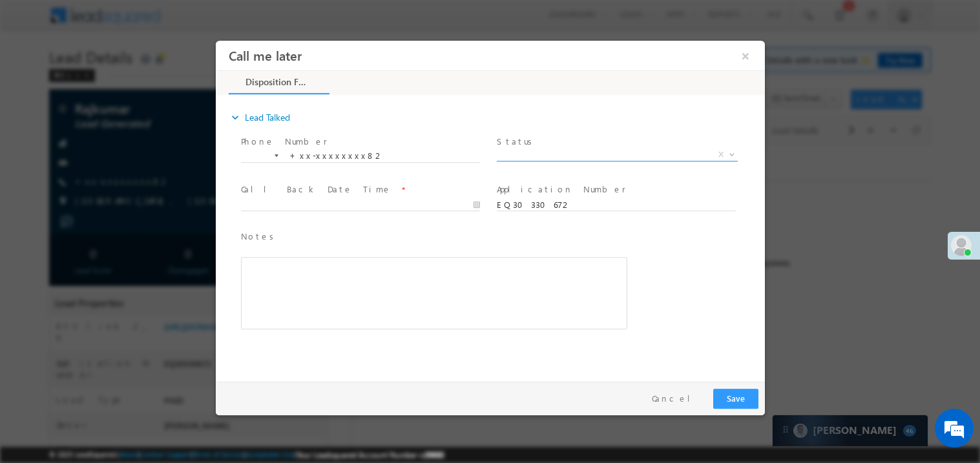
click at [534, 157] on span "X" at bounding box center [616, 154] width 241 height 13
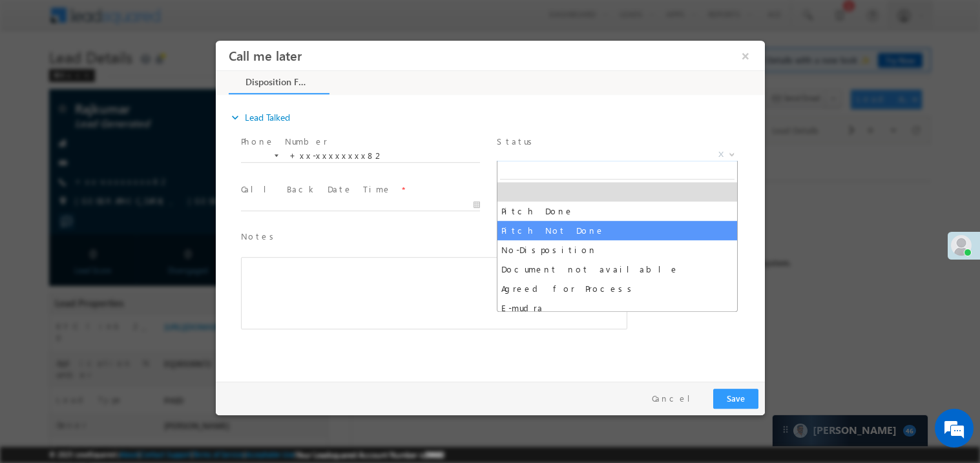
select select "Pitch Not Done"
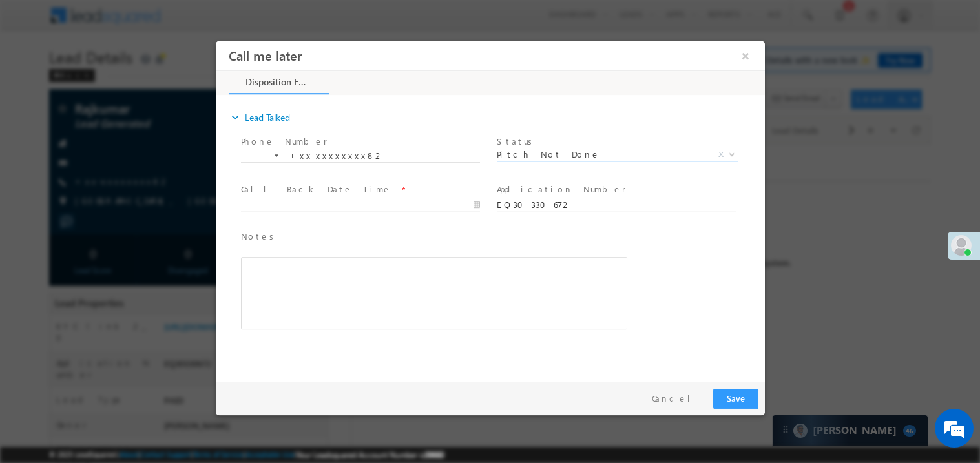
click at [285, 206] on body "Call me later ×" at bounding box center [489, 207] width 549 height 335
type input "10/10/25 4:51 PM"
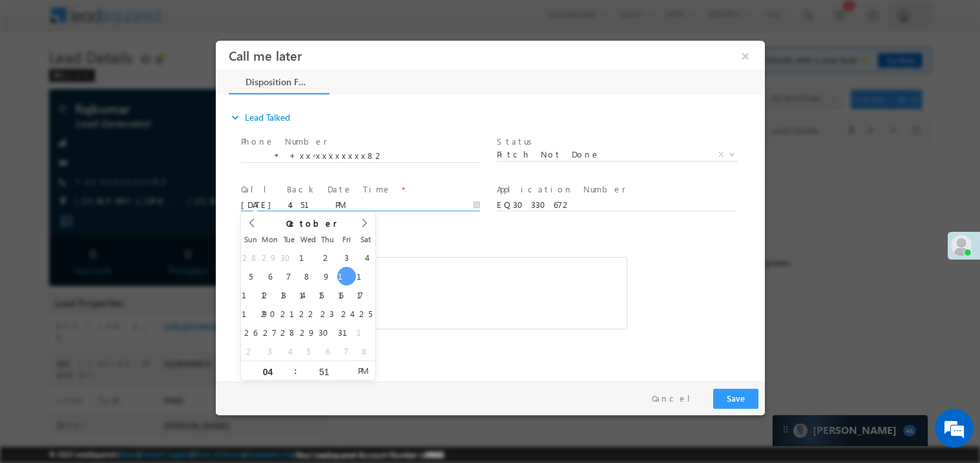
click at [426, 281] on div "Rich Text Editor, 40788eee-0fb2-11ec-a811-0adc8a9d82c2__tab1__section1__Notes__…" at bounding box center [433, 293] width 386 height 72
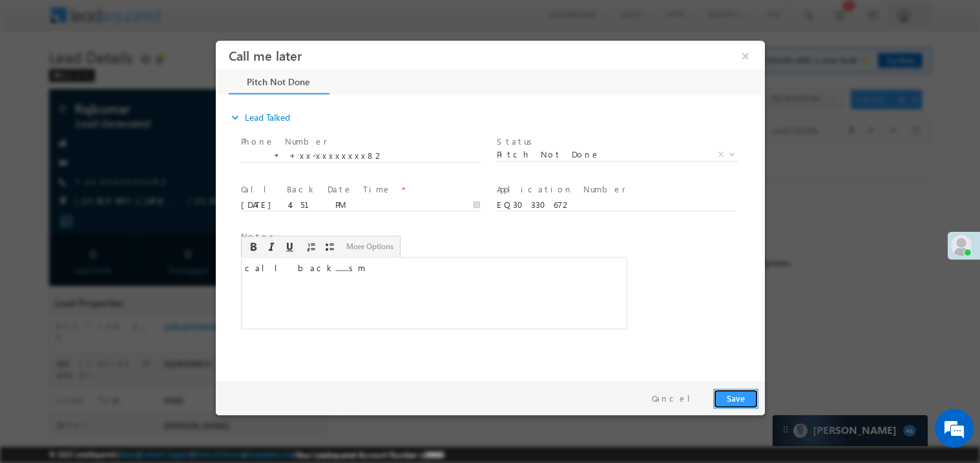
click at [744, 401] on button "Save" at bounding box center [735, 398] width 45 height 20
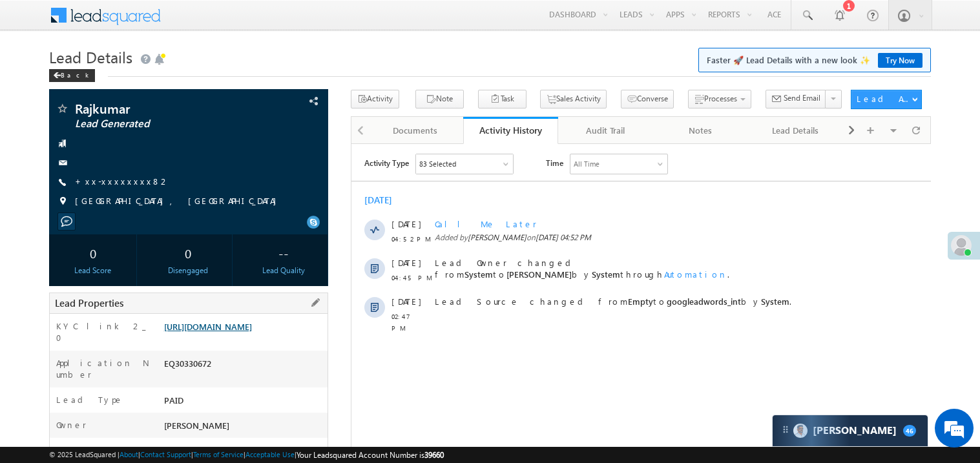
click at [235, 332] on link "https://angelbroking1-pk3em7sa.customui-test.leadsquared.com?leadId=fe12007f-9f…" at bounding box center [208, 326] width 88 height 11
click at [113, 184] on link "+xx-xxxxxxxx82" at bounding box center [122, 181] width 95 height 11
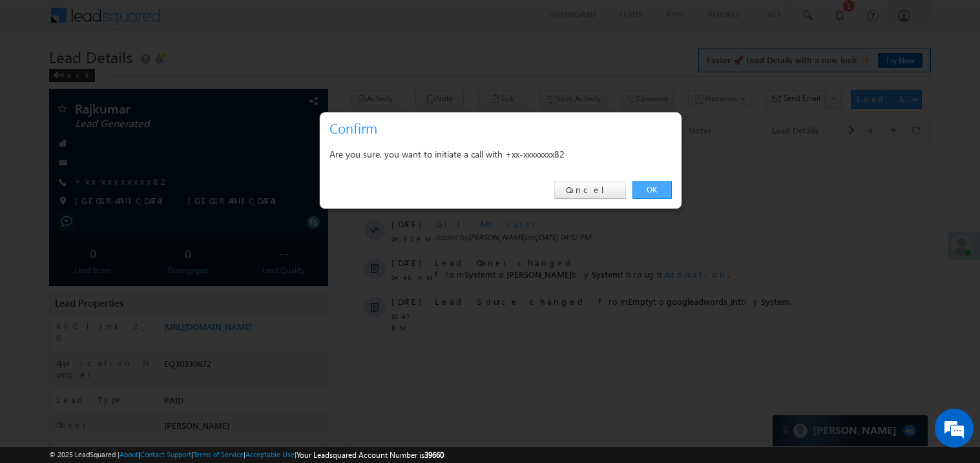
click at [653, 186] on link "OK" at bounding box center [652, 190] width 39 height 18
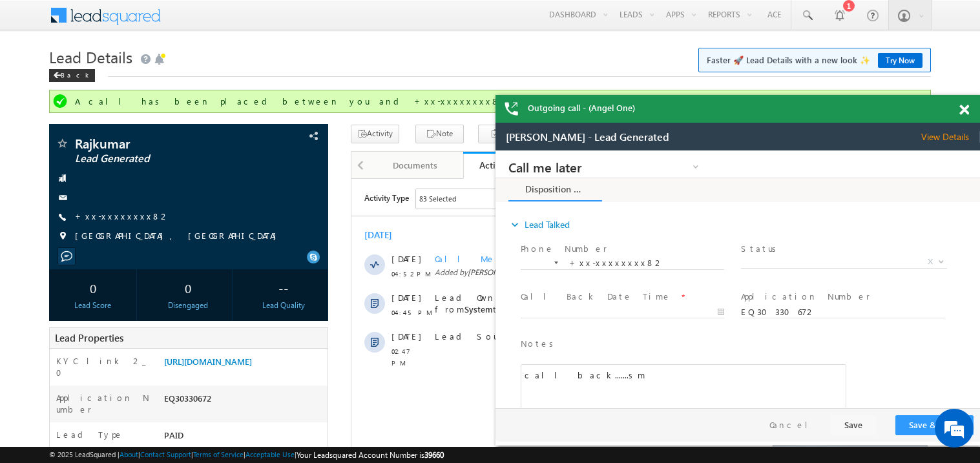
click at [966, 113] on span at bounding box center [965, 110] width 10 height 11
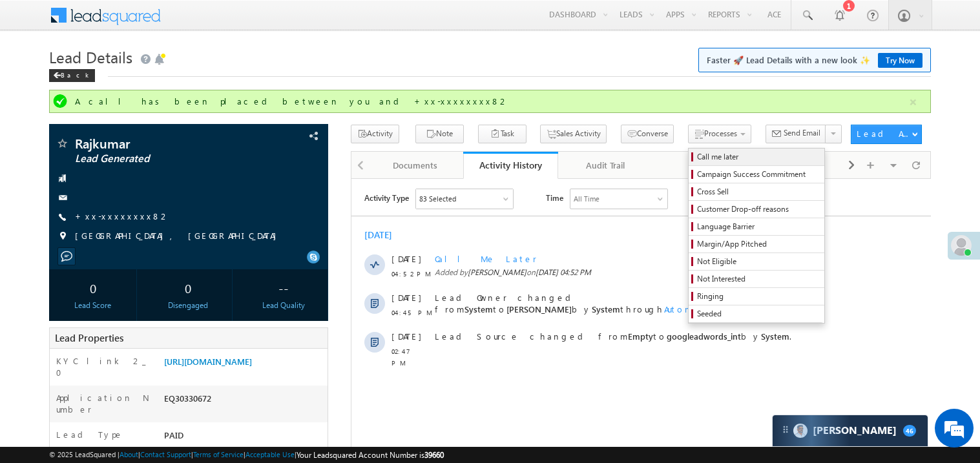
click at [697, 158] on span "Call me later" at bounding box center [758, 157] width 123 height 12
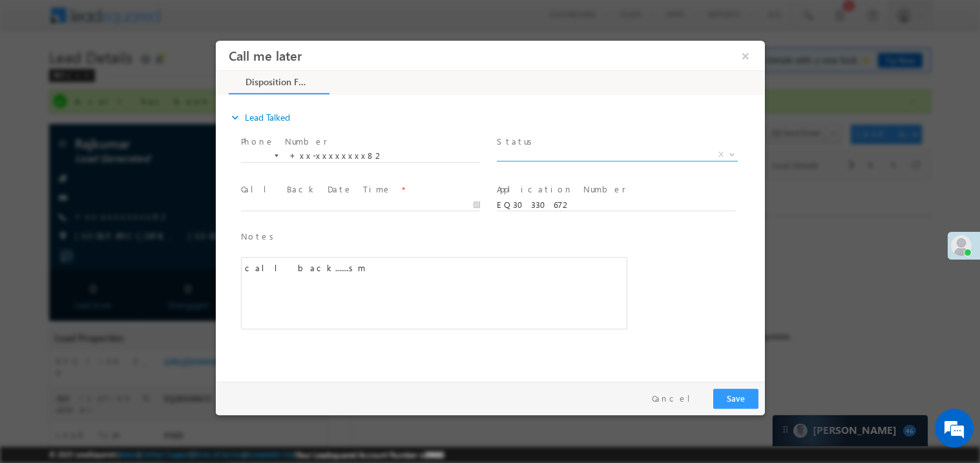
click at [553, 156] on span "X" at bounding box center [616, 154] width 241 height 13
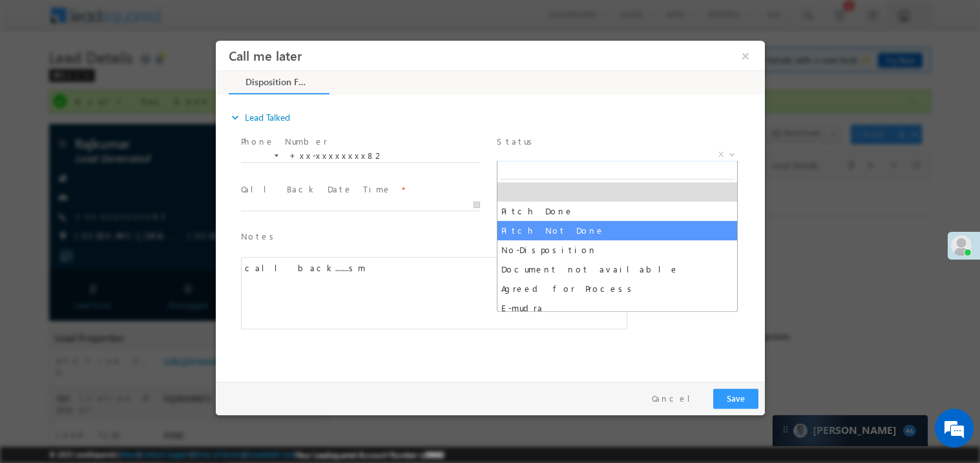
select select "Pitch Not Done"
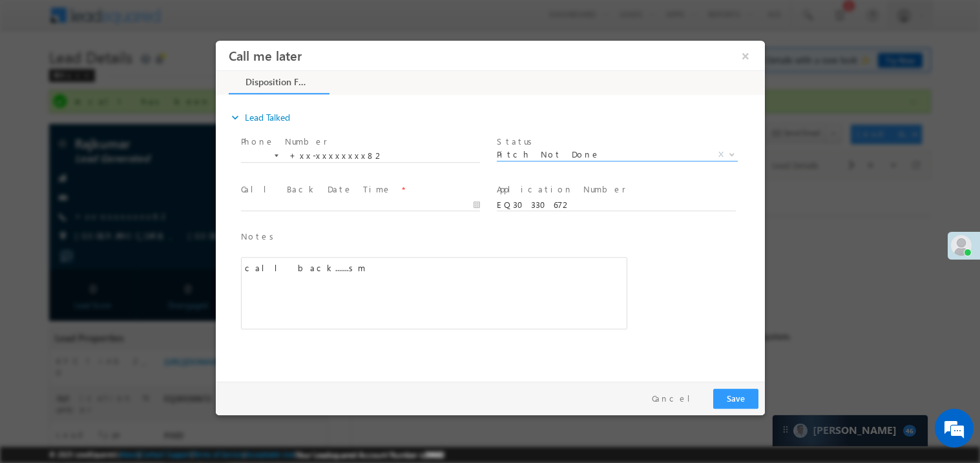
click at [287, 213] on span at bounding box center [359, 217] width 238 height 14
click at [288, 211] on span at bounding box center [359, 217] width 238 height 14
click at [744, 52] on button "×" at bounding box center [745, 55] width 22 height 24
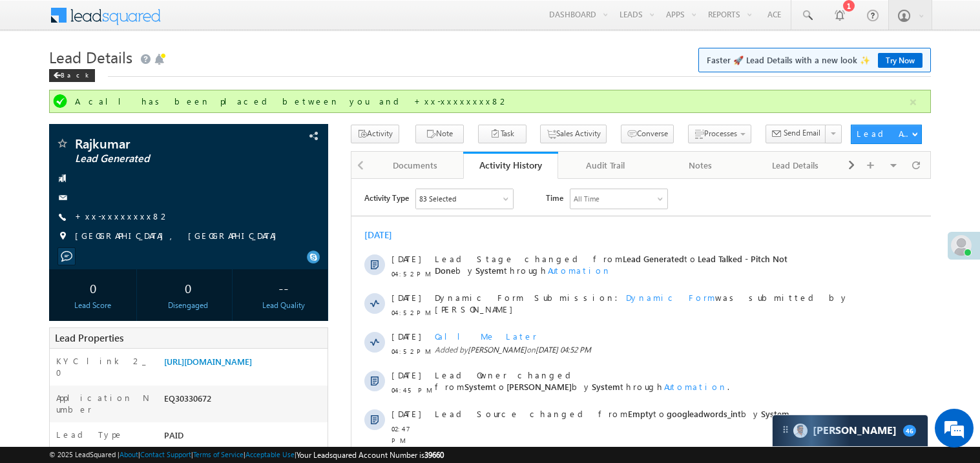
click at [708, 227] on div "Today 10 Oct 04:52 PM Lead Stage changed from Lead Generated to Lead Talked - P…" at bounding box center [641, 334] width 580 height 224
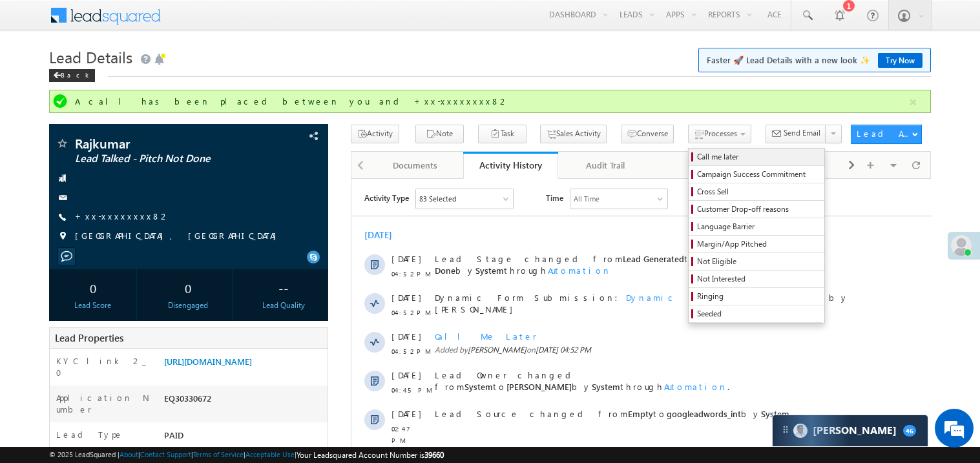
click at [697, 158] on span "Call me later" at bounding box center [758, 157] width 123 height 12
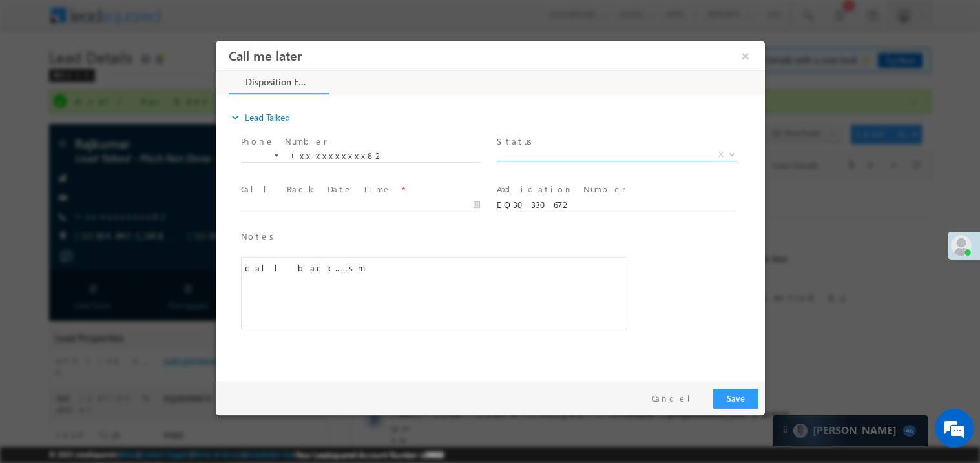
click at [537, 151] on span "X" at bounding box center [616, 154] width 241 height 13
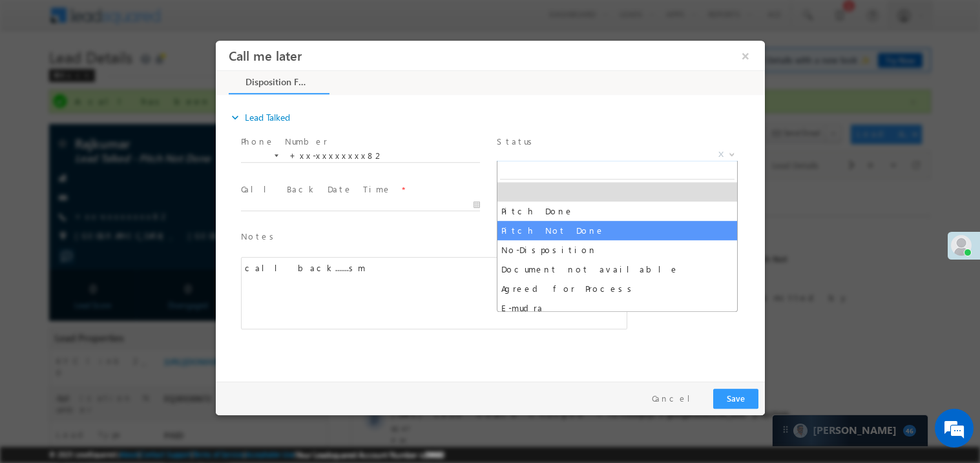
select select "Pitch Not Done"
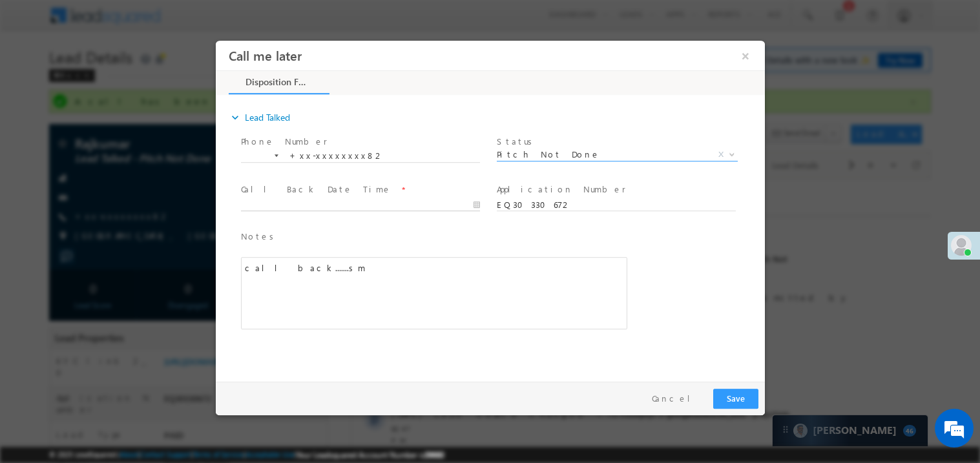
click at [282, 205] on body "Call me later ×" at bounding box center [489, 207] width 549 height 335
type input "10/10/25 4:54 PM"
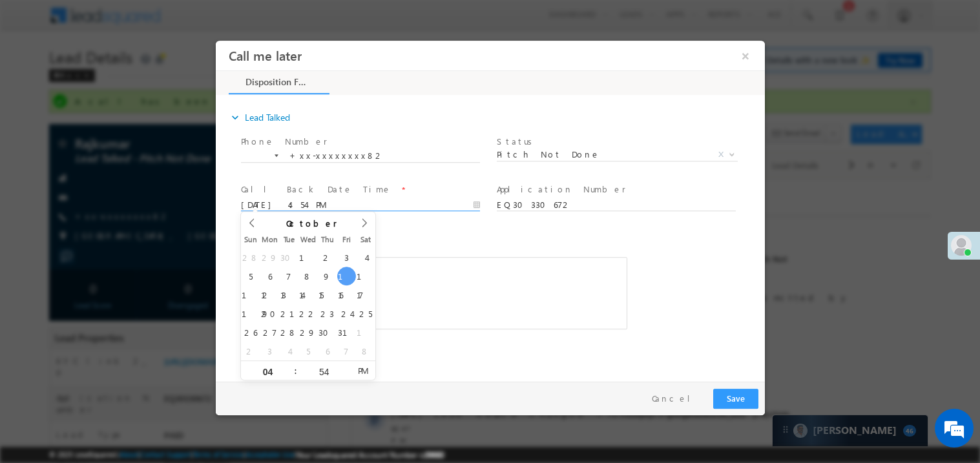
click at [462, 259] on div "call back.......sm" at bounding box center [433, 293] width 386 height 72
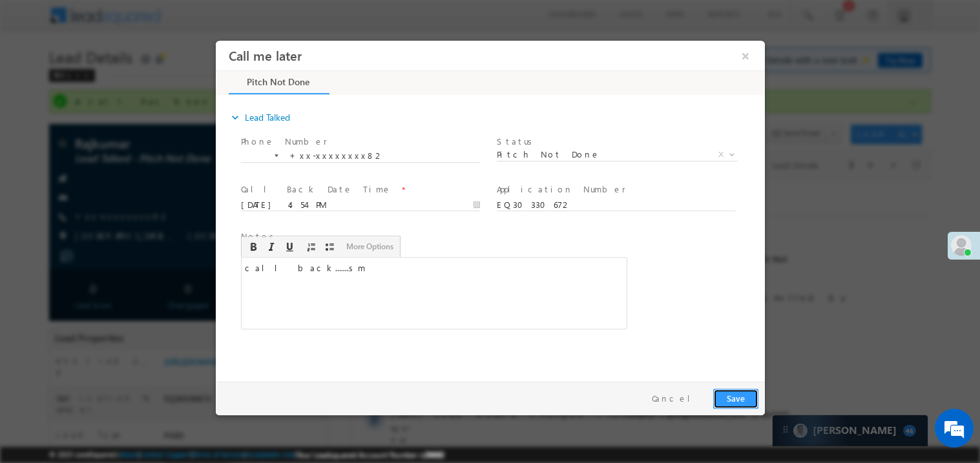
click at [741, 397] on button "Save" at bounding box center [735, 398] width 45 height 20
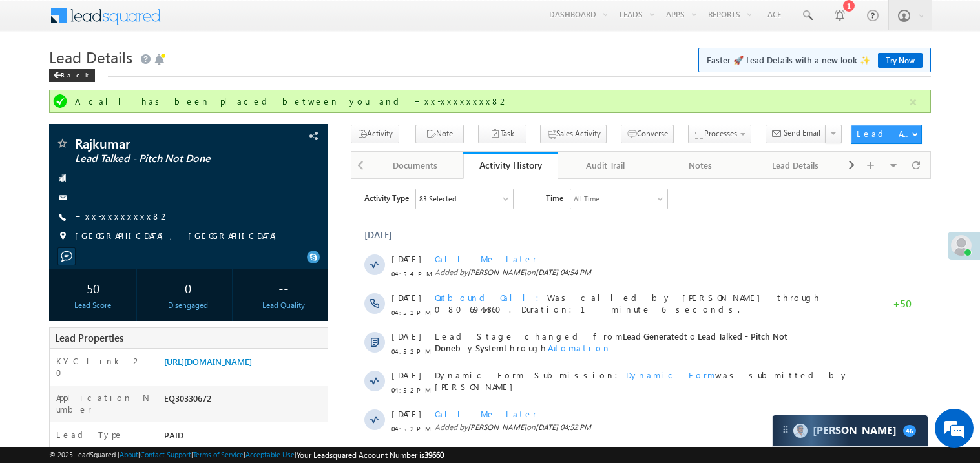
click at [895, 57] on link "Try Now" at bounding box center [900, 60] width 45 height 15
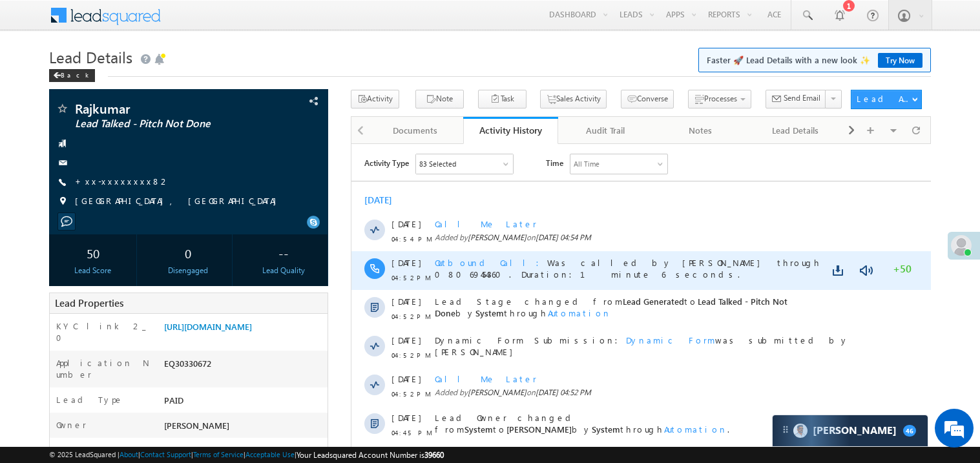
click at [773, 280] on div "Outbound Call Was called by [PERSON_NAME] through 08069454360. Duration:1 minut…" at bounding box center [646, 270] width 425 height 39
click at [837, 266] on link at bounding box center [840, 270] width 16 height 13
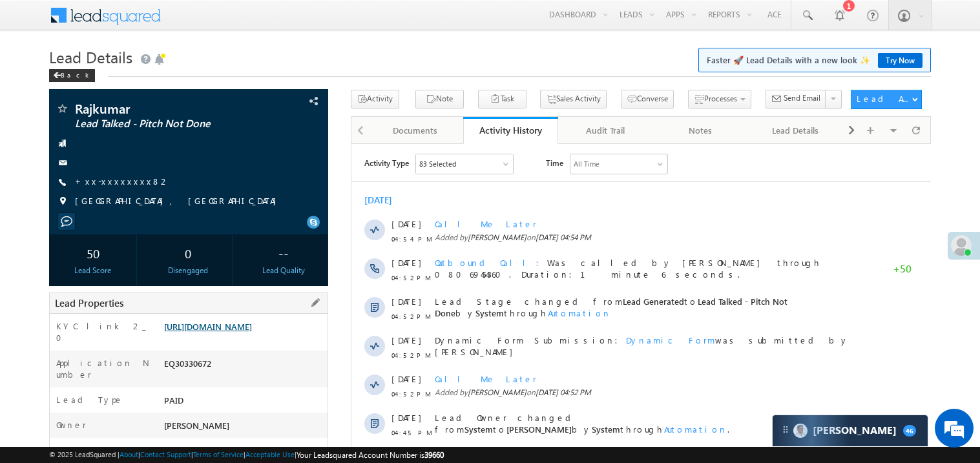
click at [252, 332] on link "[URL][DOMAIN_NAME]" at bounding box center [208, 326] width 88 height 11
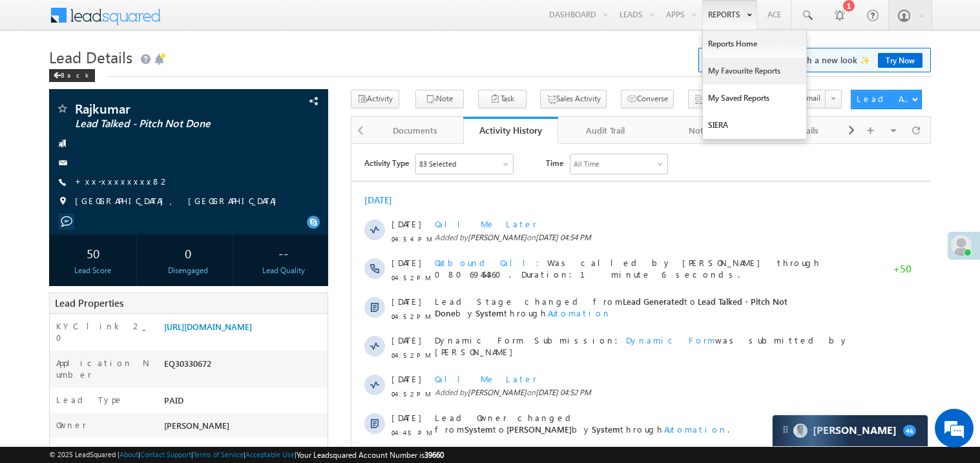
click at [722, 72] on link "My Favourite Reports" at bounding box center [754, 71] width 103 height 27
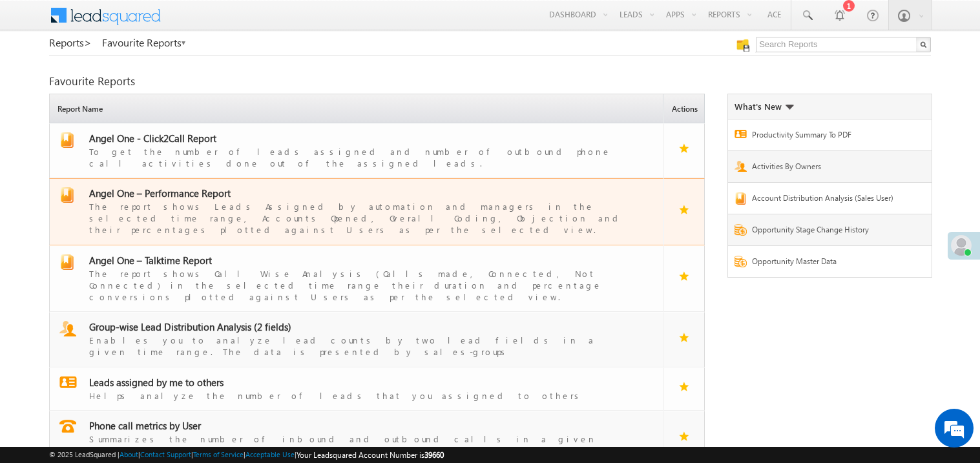
click at [177, 187] on span "Angel One – Performance Report" at bounding box center [160, 193] width 142 height 13
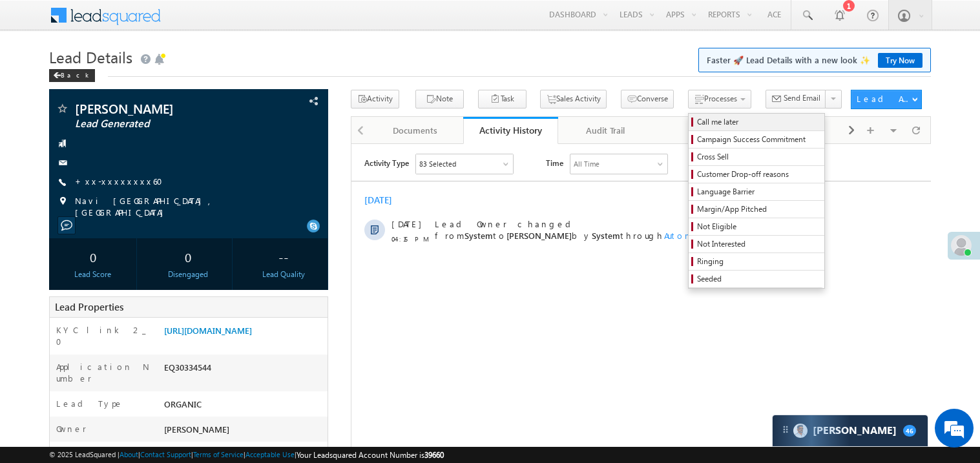
click at [697, 125] on span "Call me later" at bounding box center [758, 122] width 123 height 12
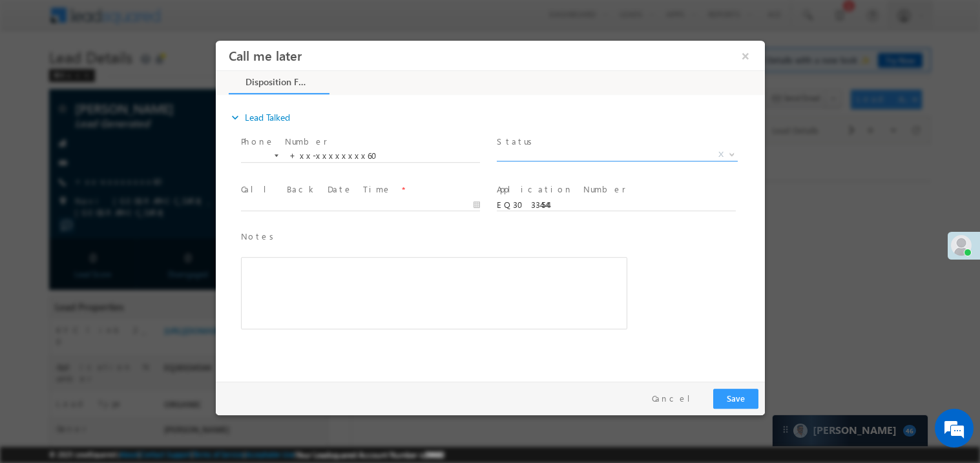
click at [544, 153] on span "X" at bounding box center [616, 154] width 241 height 13
click at [524, 151] on span "Pitch Not Done" at bounding box center [601, 154] width 210 height 12
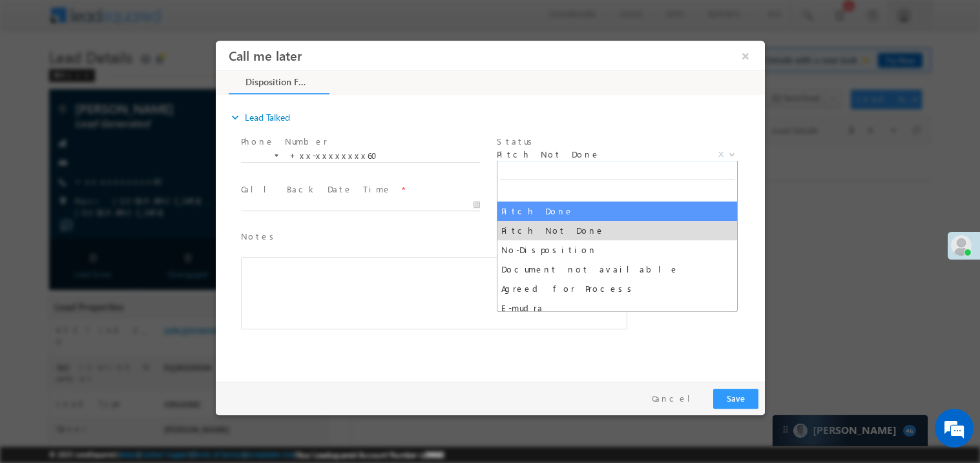
select select "Pitch Done"
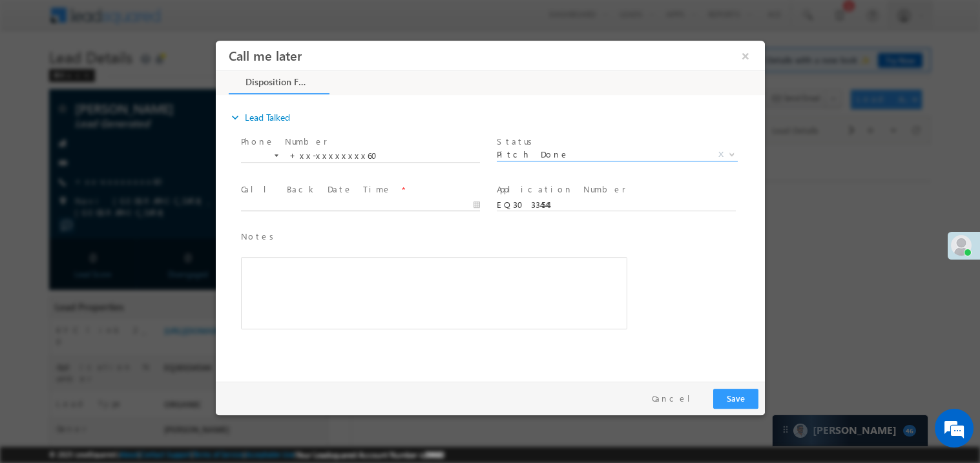
click at [310, 203] on body "Call me later ×" at bounding box center [489, 207] width 549 height 335
type input "10/10/25 5:17 PM"
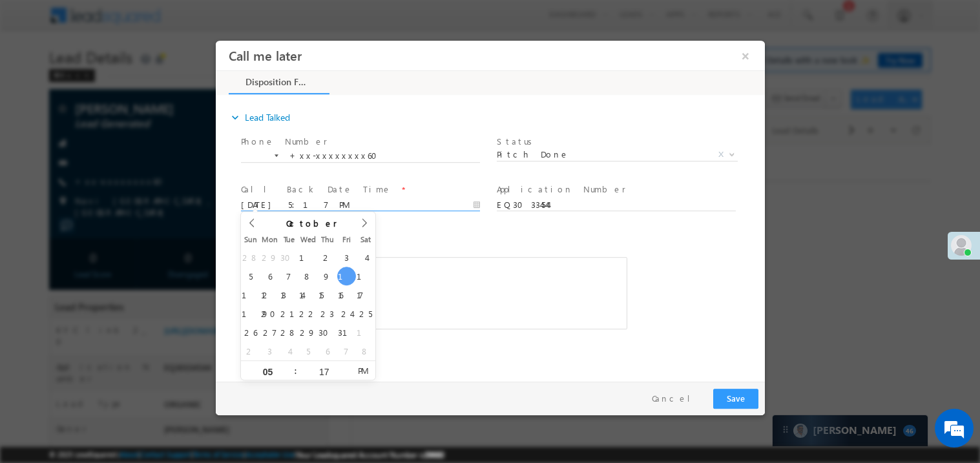
click at [504, 361] on div "expand_more Lead Talked Phone Number *" at bounding box center [493, 235] width 543 height 279
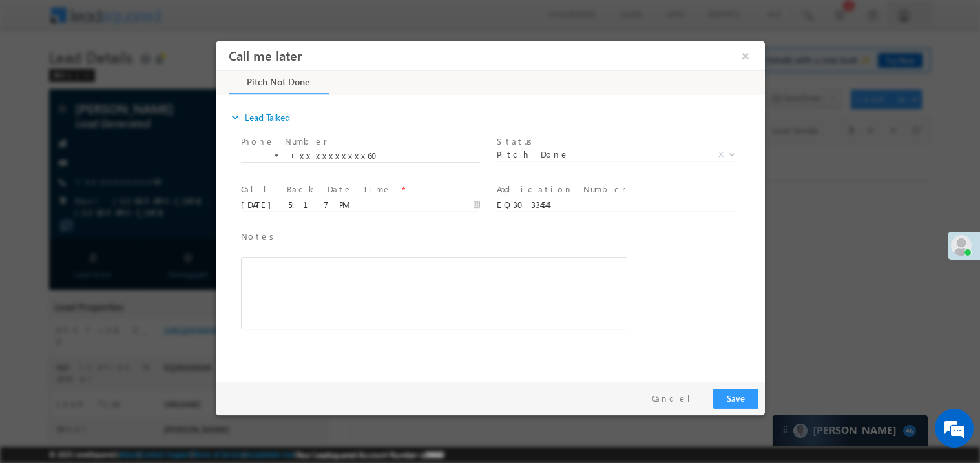
click at [496, 308] on div "Rich Text Editor, 40788eee-0fb2-11ec-a811-0adc8a9d82c2__tab1__section1__Notes__…" at bounding box center [433, 293] width 386 height 72
click at [739, 392] on button "Save" at bounding box center [735, 398] width 45 height 20
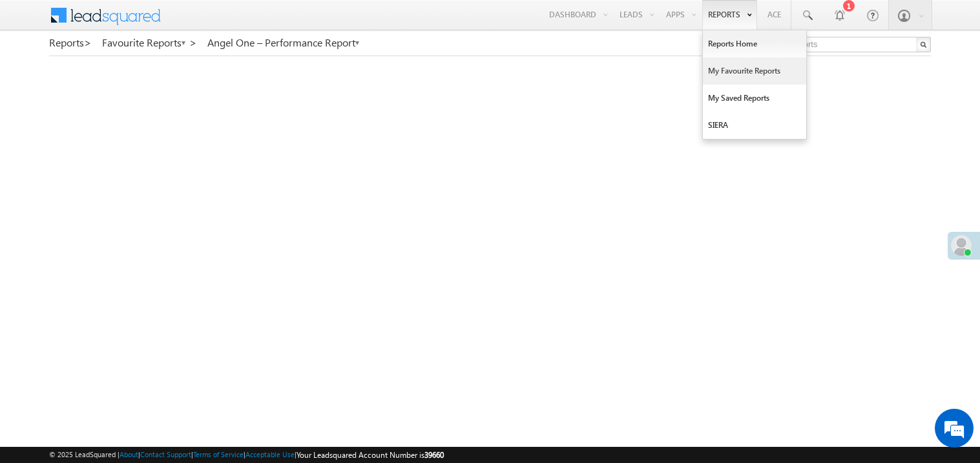
click at [724, 72] on link "My Favourite Reports" at bounding box center [754, 71] width 103 height 27
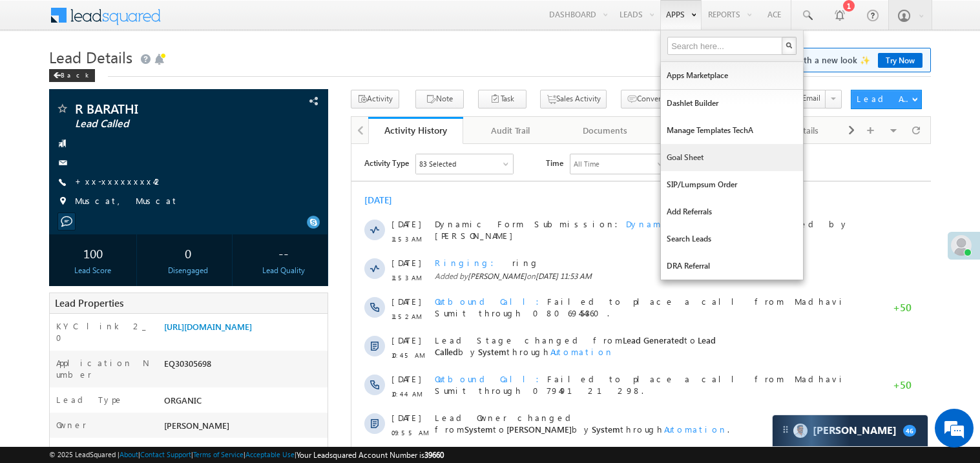
click at [682, 156] on link "Goal Sheet" at bounding box center [732, 157] width 142 height 27
